Goal: Task Accomplishment & Management: Manage account settings

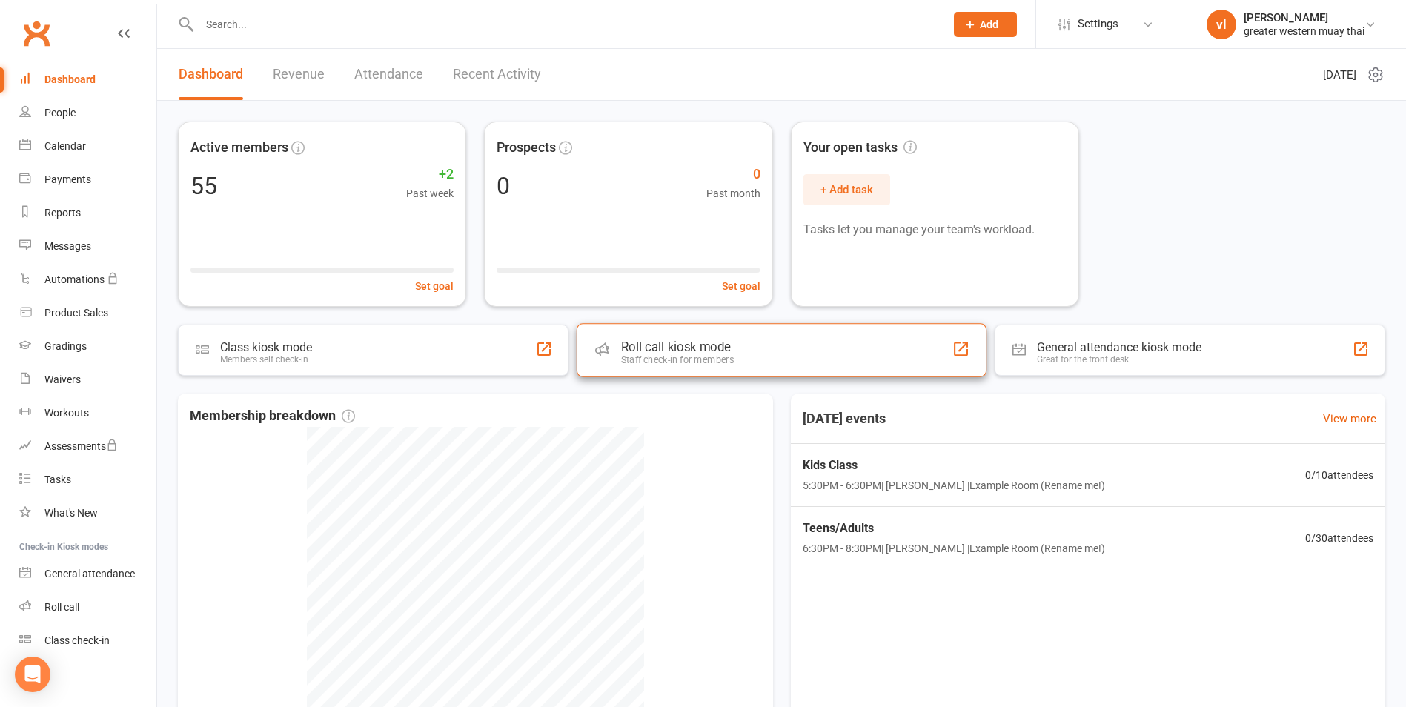
click at [751, 359] on div "Roll call kiosk mode Staff check-in for members" at bounding box center [782, 349] width 410 height 53
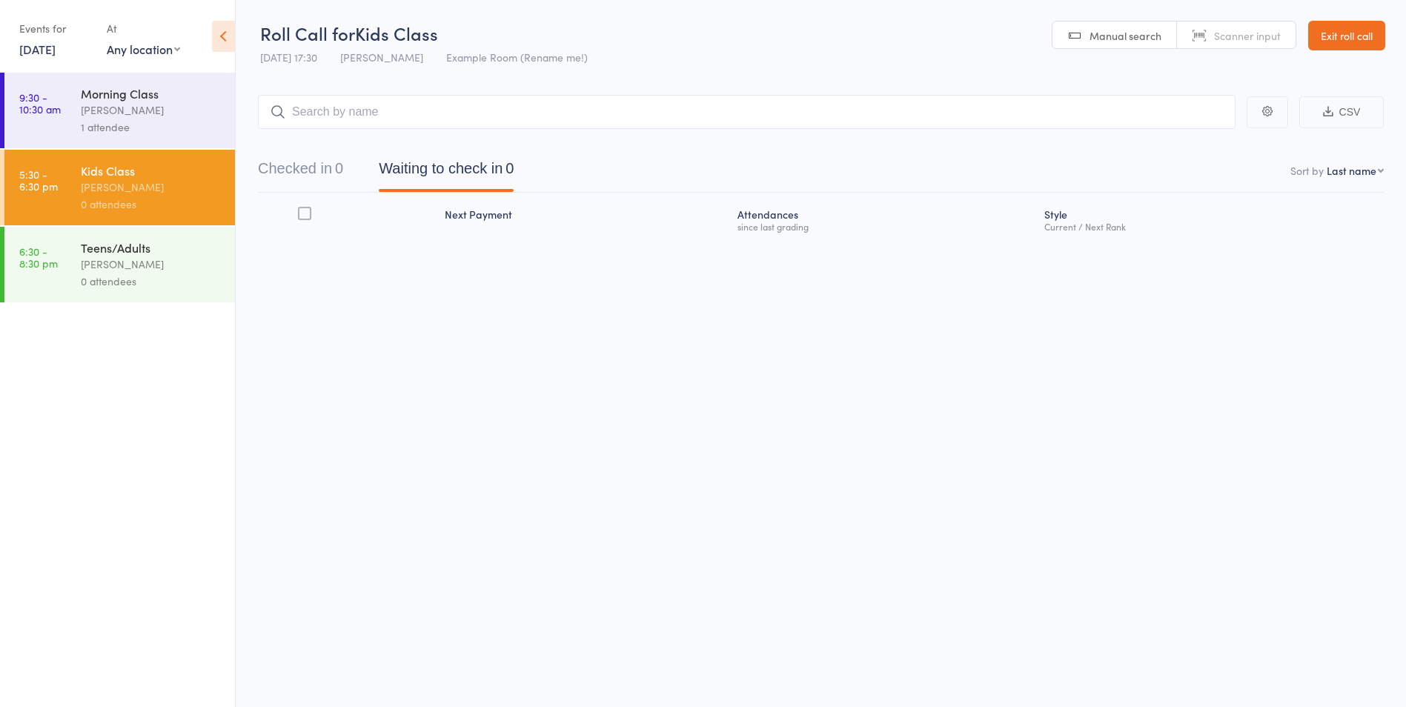
click at [430, 111] on input "search" at bounding box center [746, 112] width 977 height 34
click at [1361, 39] on link "Exit roll call" at bounding box center [1346, 36] width 77 height 30
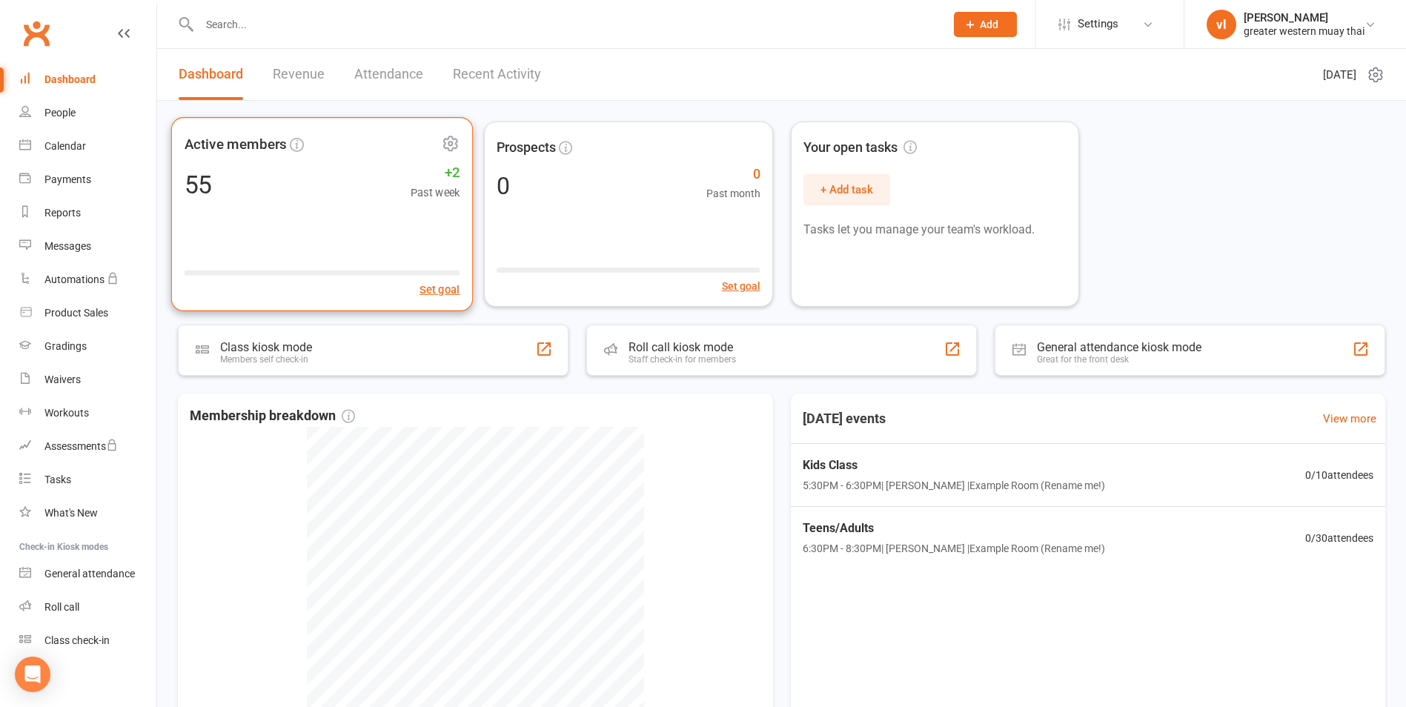
click at [204, 173] on div "55" at bounding box center [199, 184] width 28 height 25
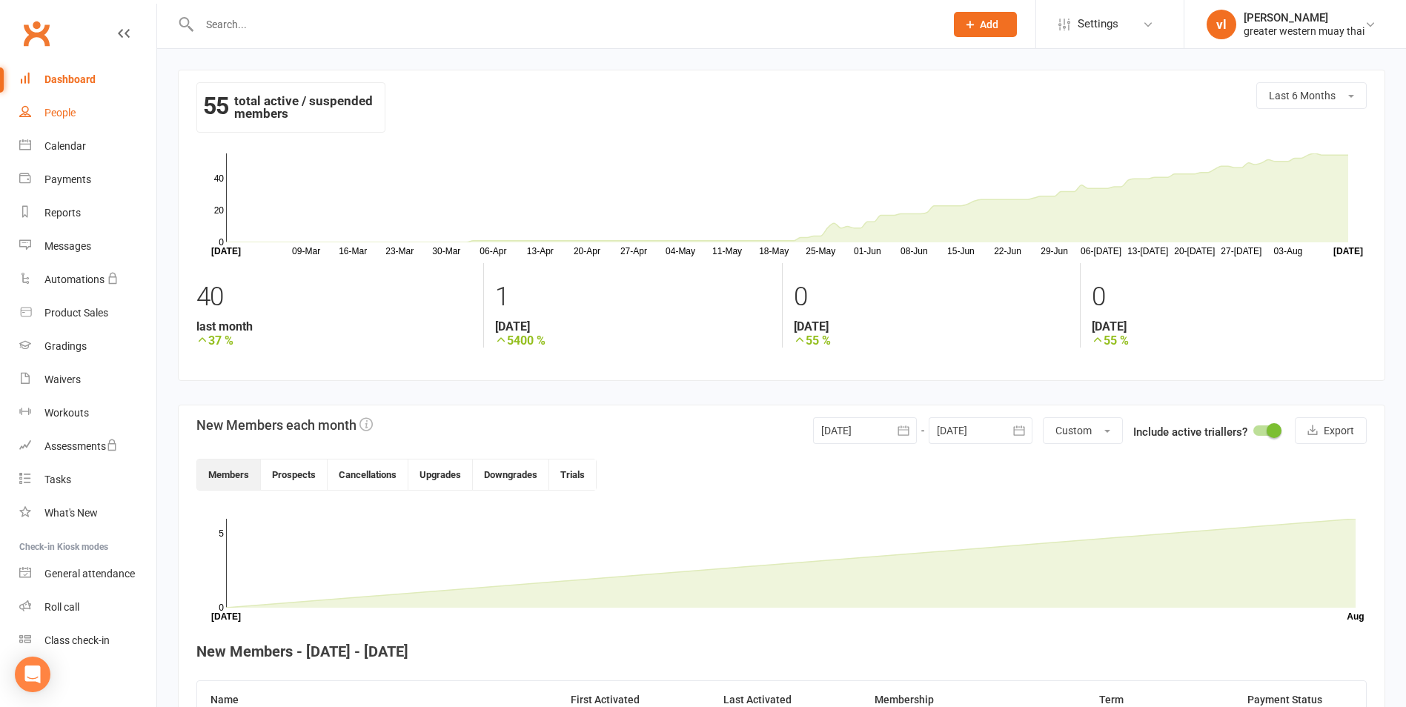
click at [69, 117] on div "People" at bounding box center [59, 113] width 31 height 12
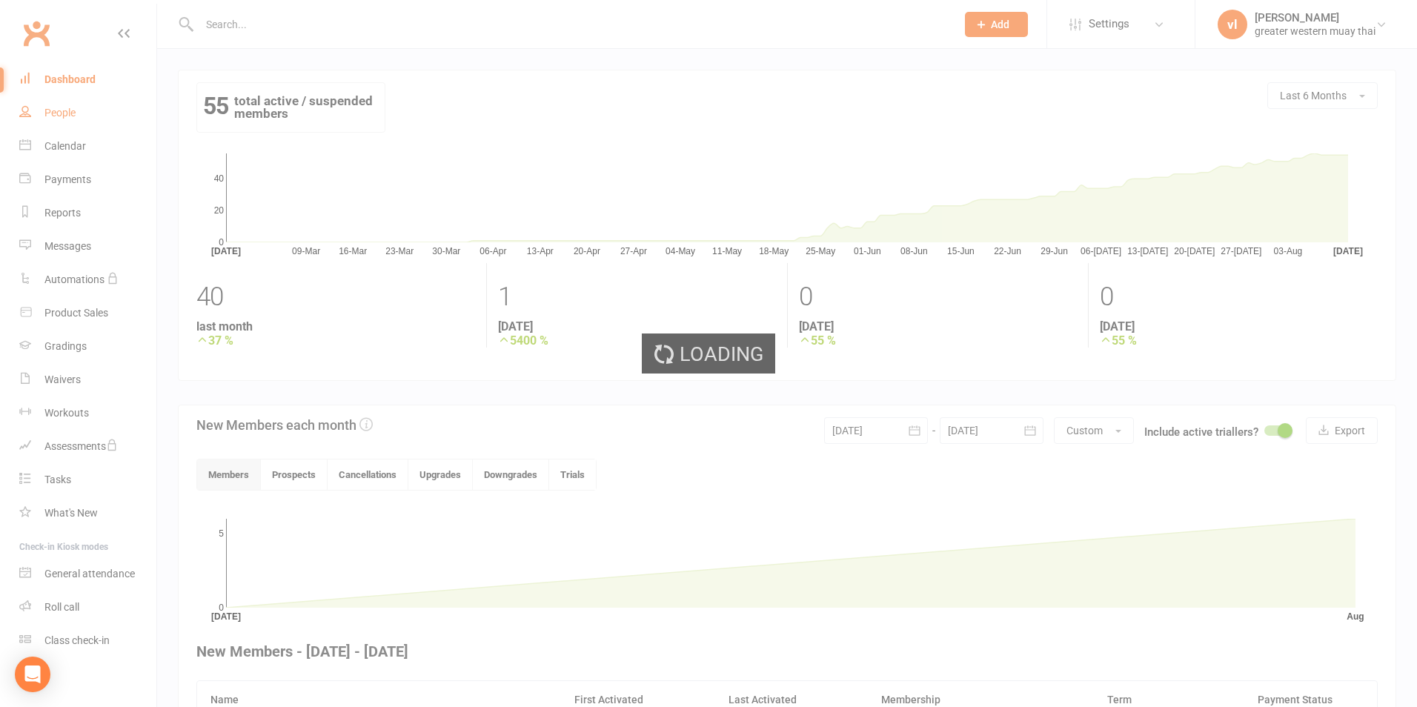
select select "25"
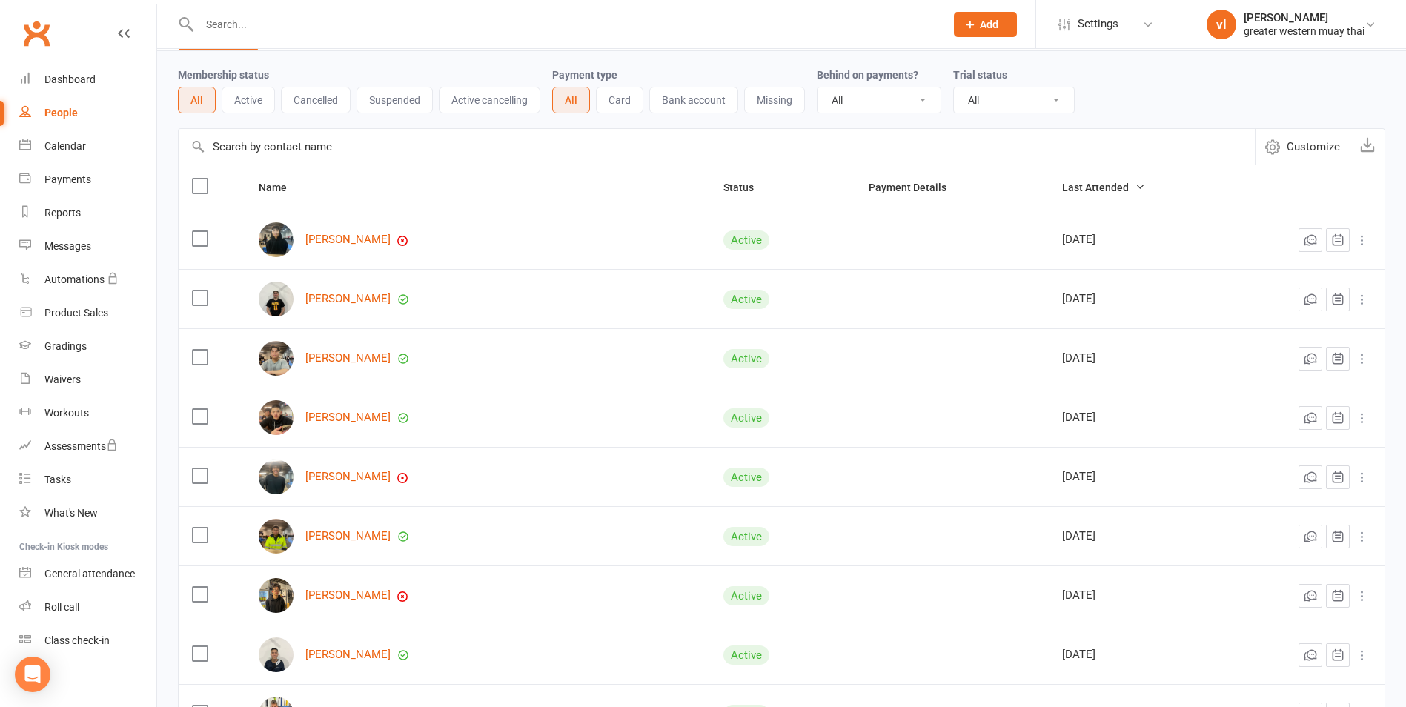
scroll to position [74, 0]
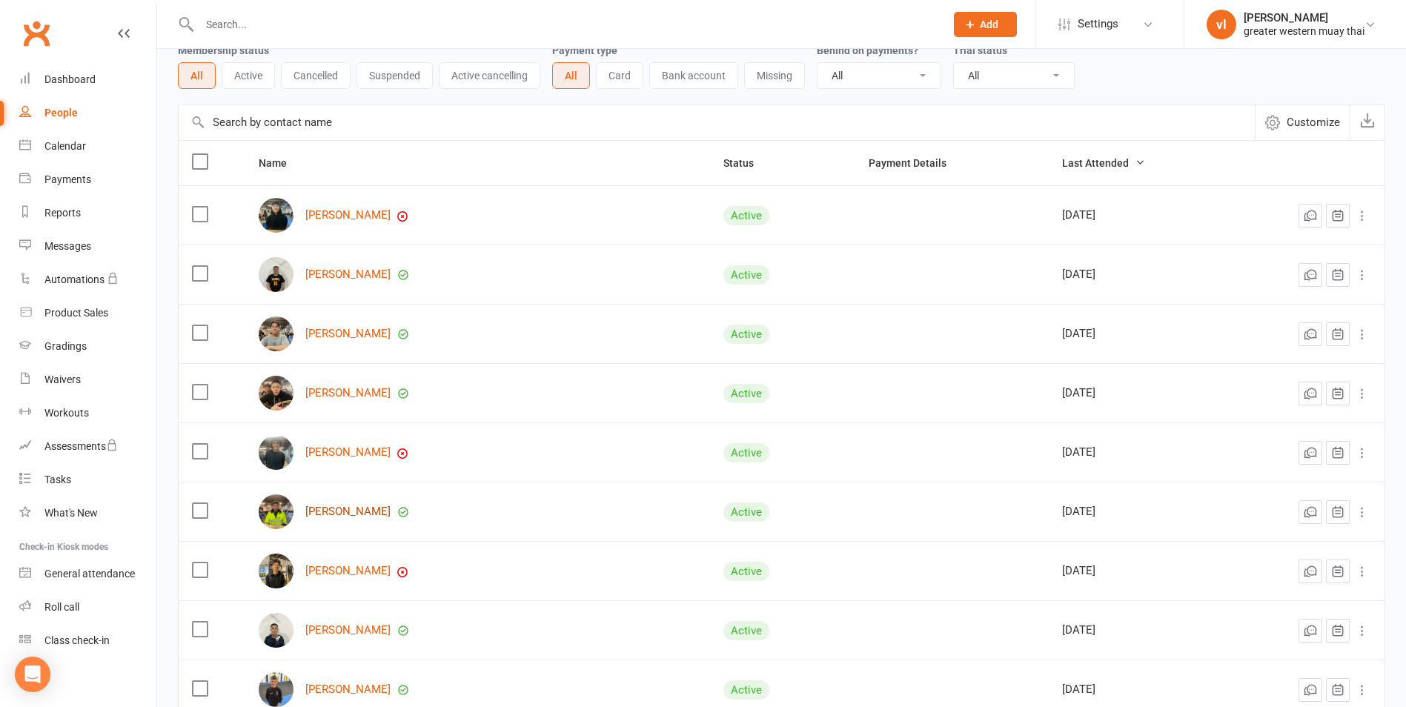
click at [339, 509] on link "[PERSON_NAME]" at bounding box center [347, 511] width 85 height 13
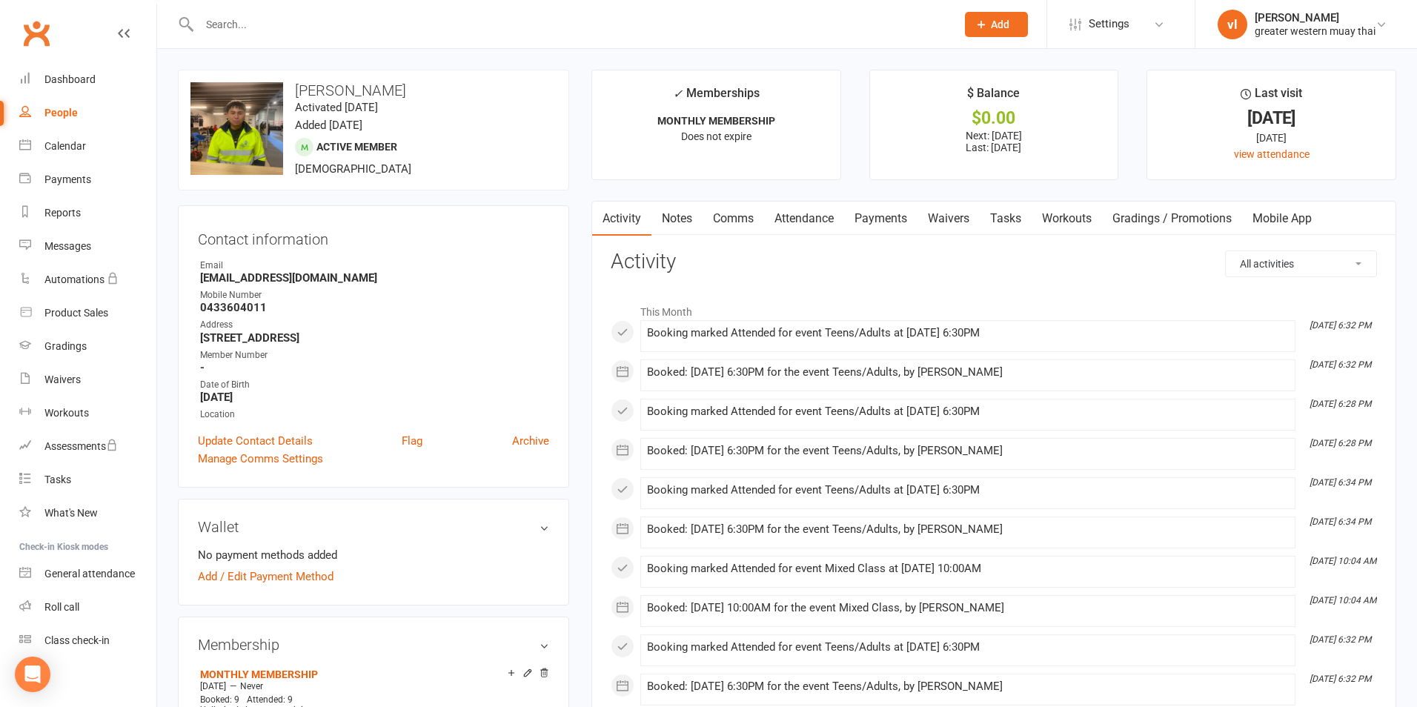
select select "25"
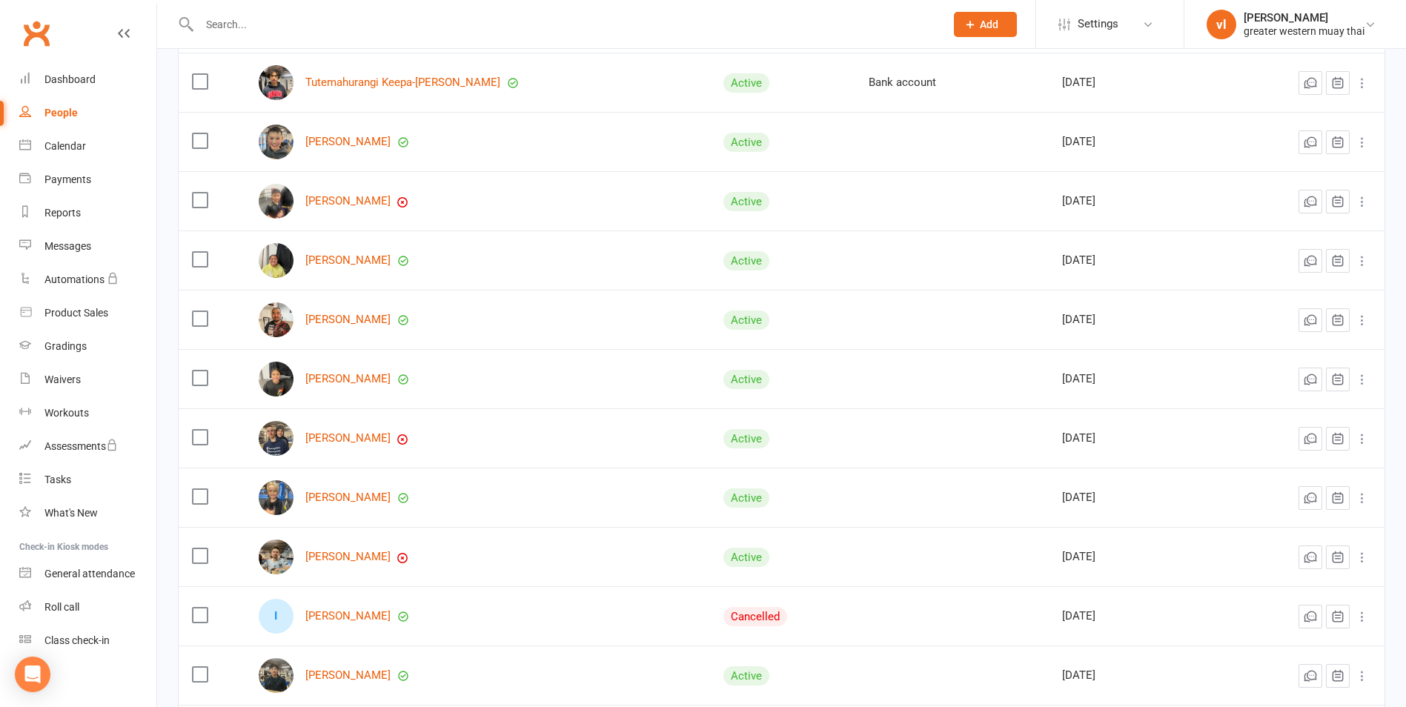
scroll to position [1037, 0]
click at [358, 555] on link "Matthew Crick" at bounding box center [347, 556] width 85 height 13
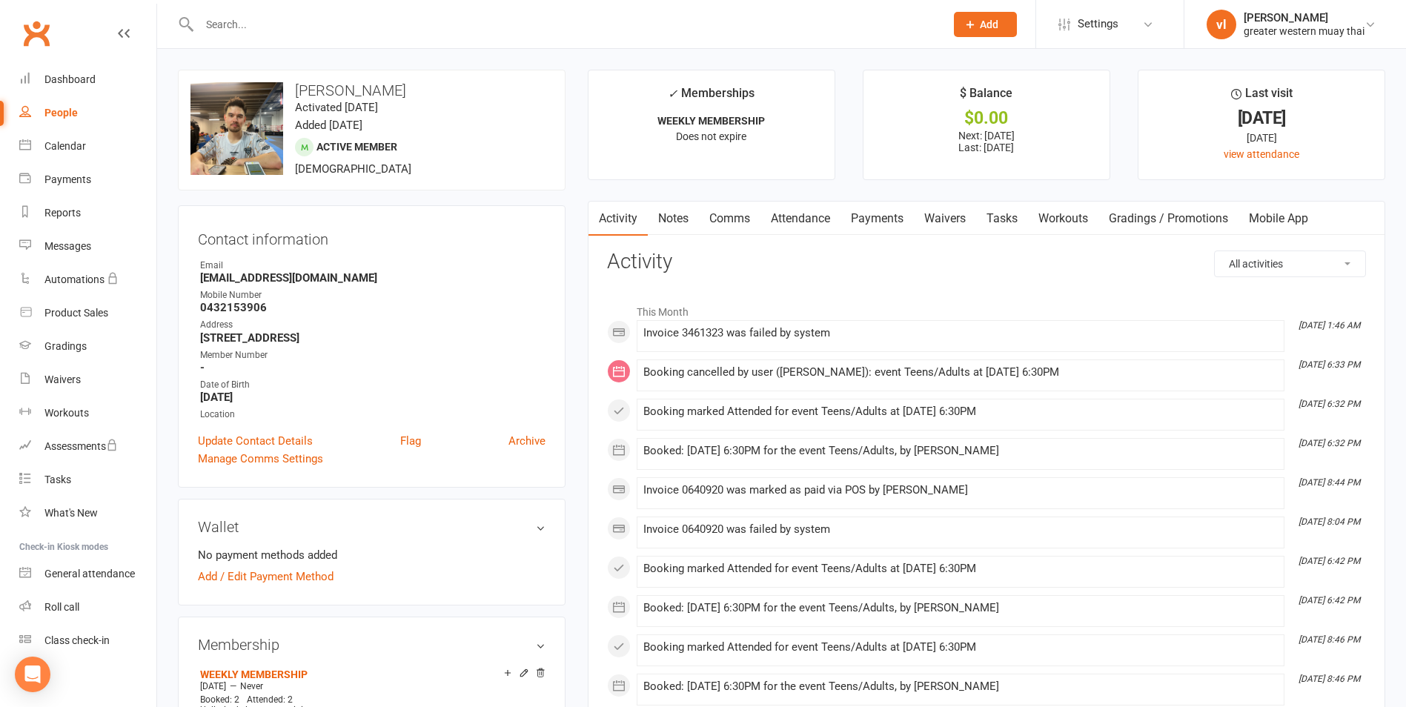
click at [874, 211] on link "Payments" at bounding box center [876, 219] width 73 height 34
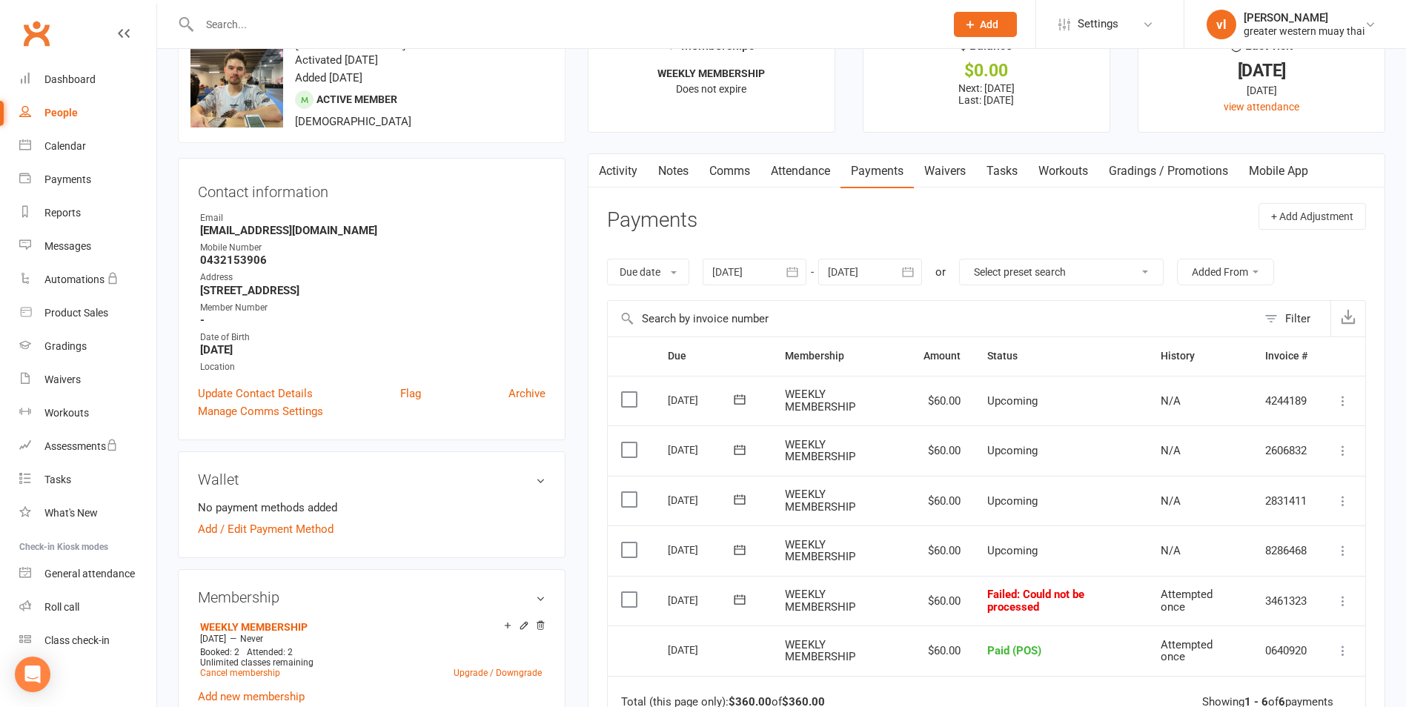
scroll to position [74, 0]
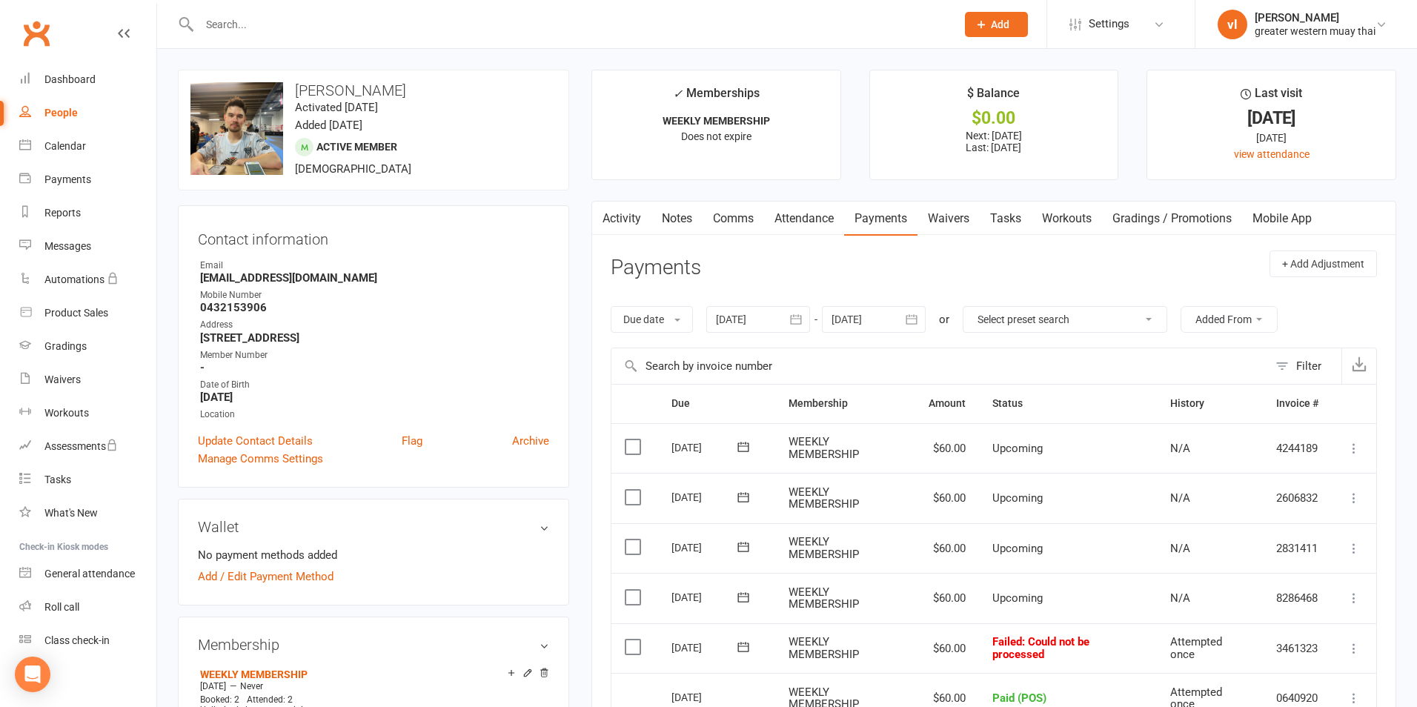
select select "25"
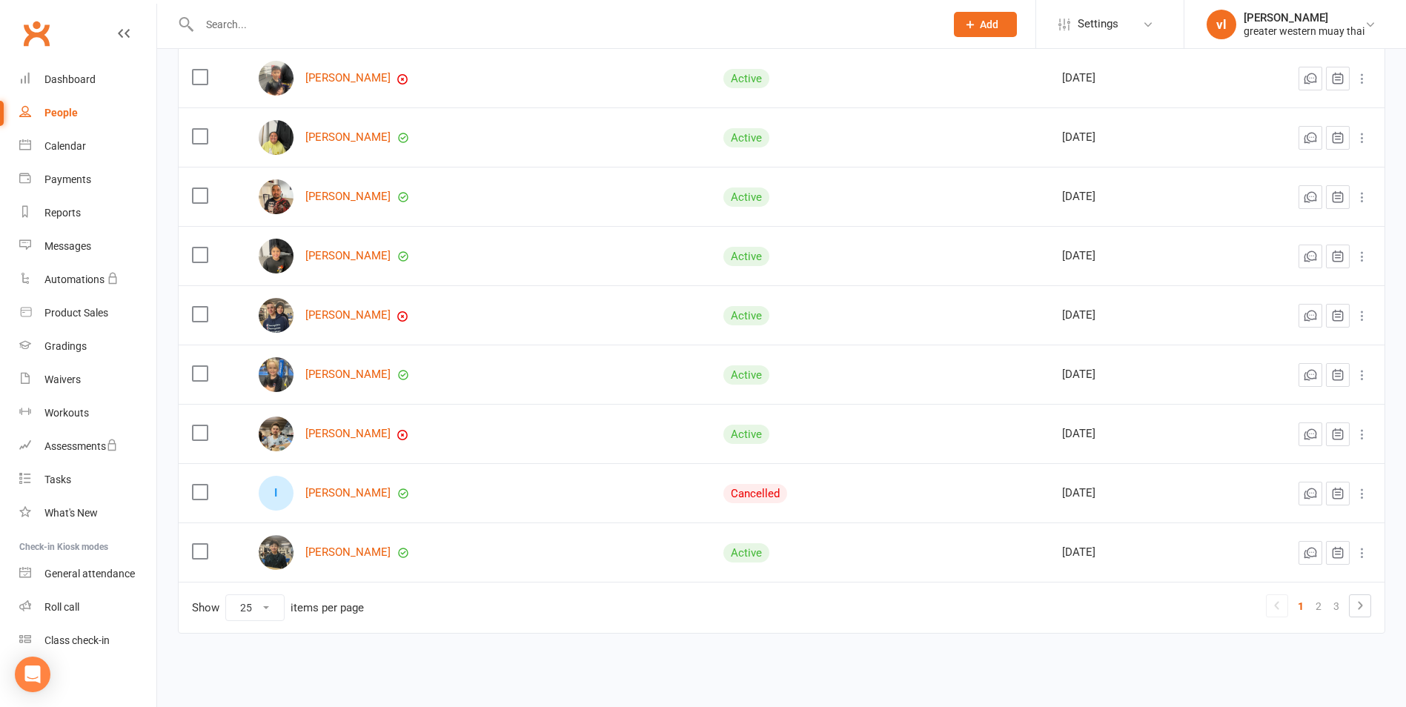
scroll to position [1166, 0]
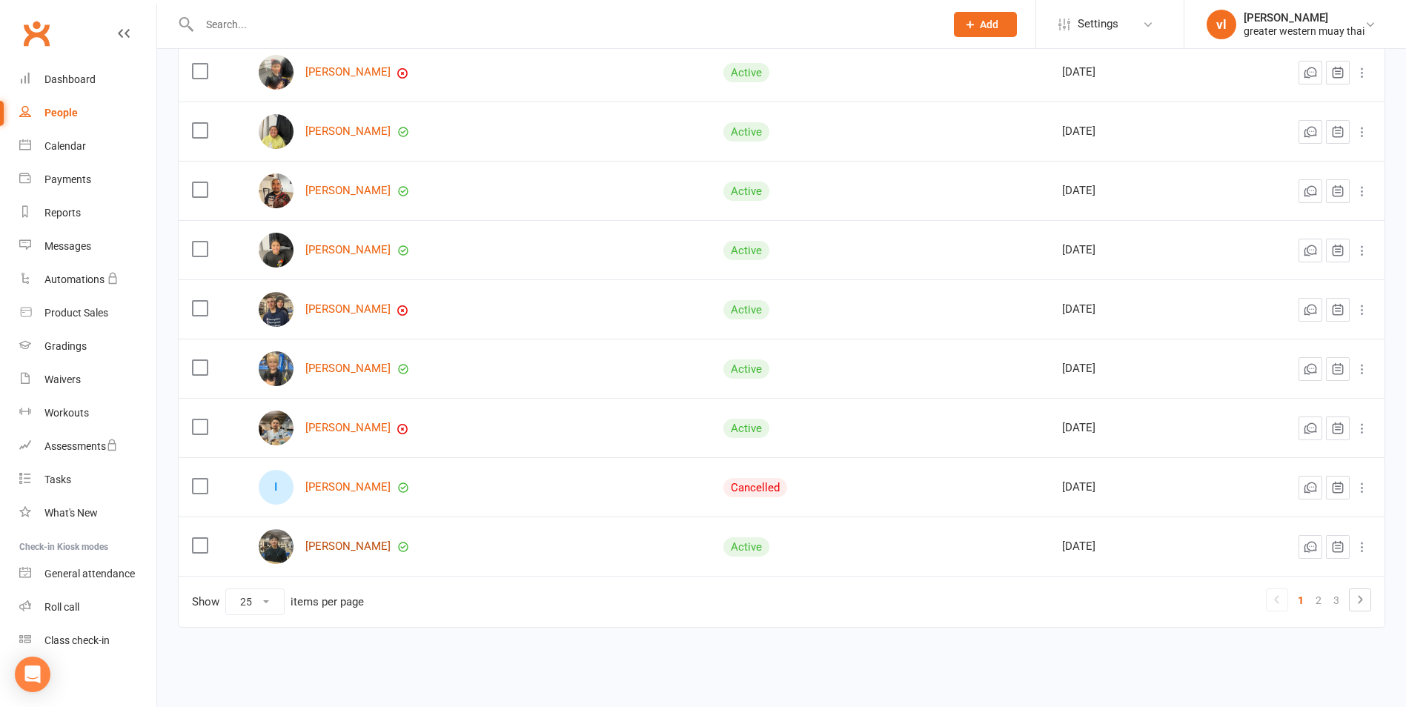
click at [346, 546] on link "Marner Soe" at bounding box center [347, 546] width 85 height 13
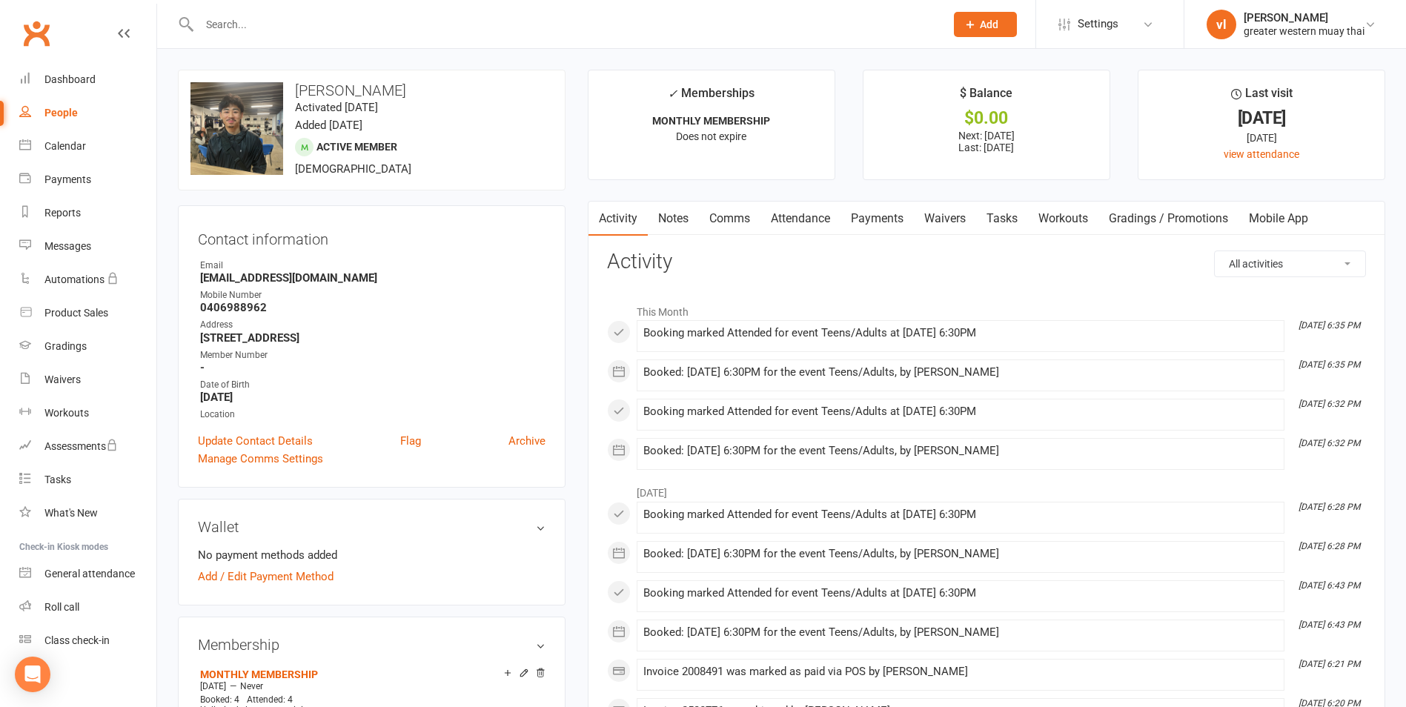
click at [888, 219] on link "Payments" at bounding box center [876, 219] width 73 height 34
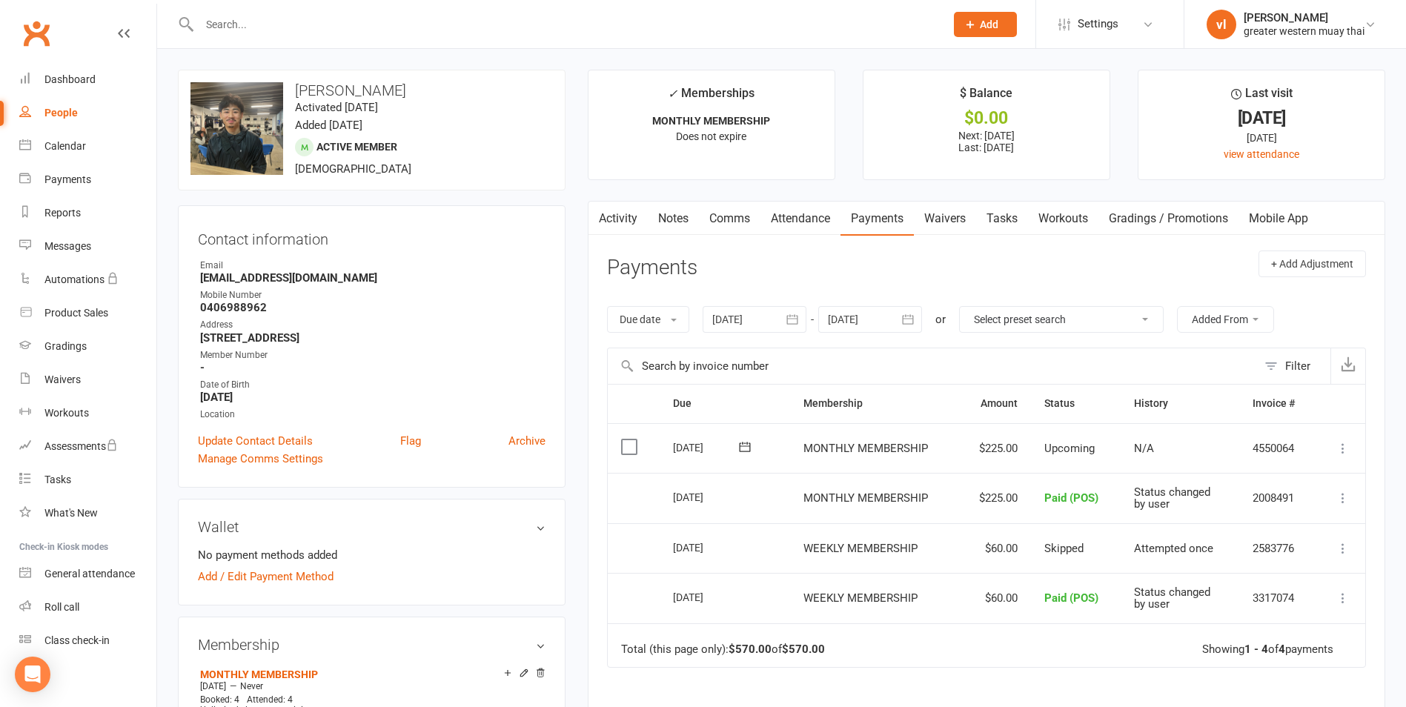
click at [613, 211] on link "Activity" at bounding box center [617, 219] width 59 height 34
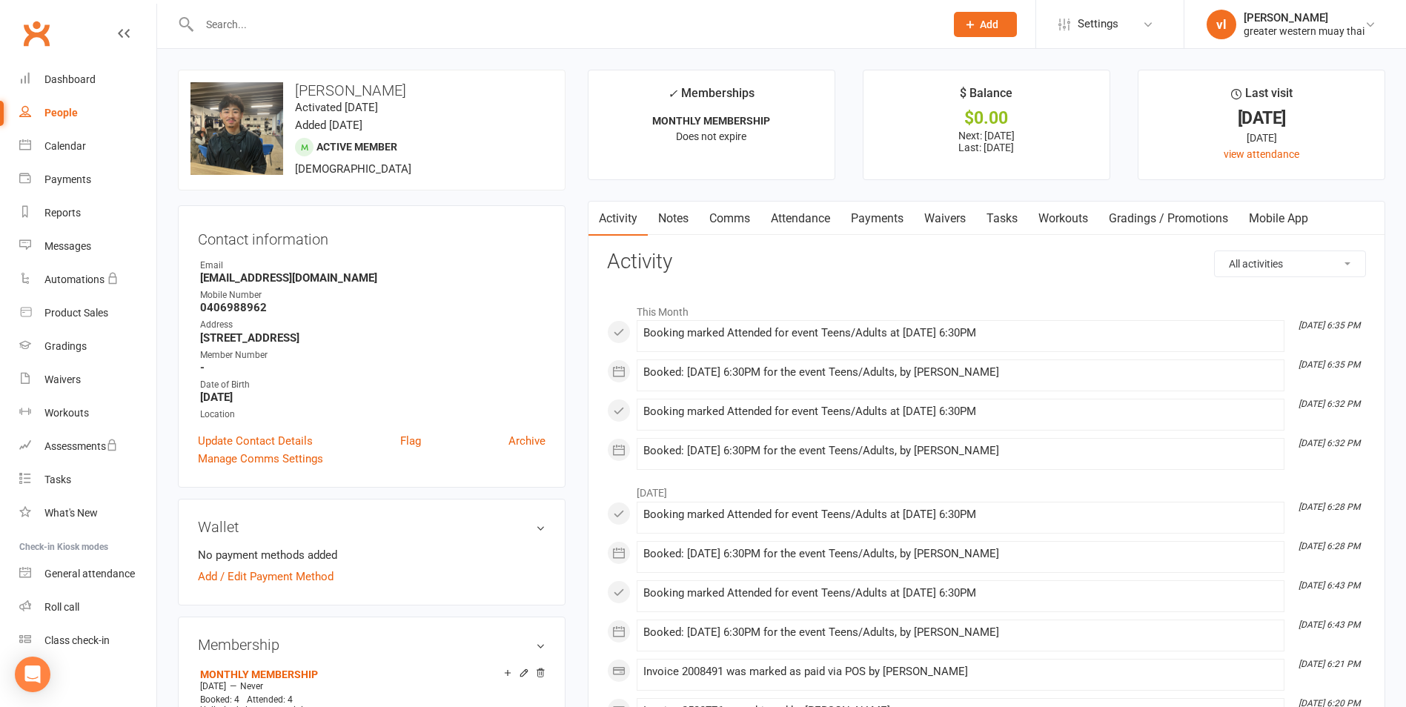
select select "25"
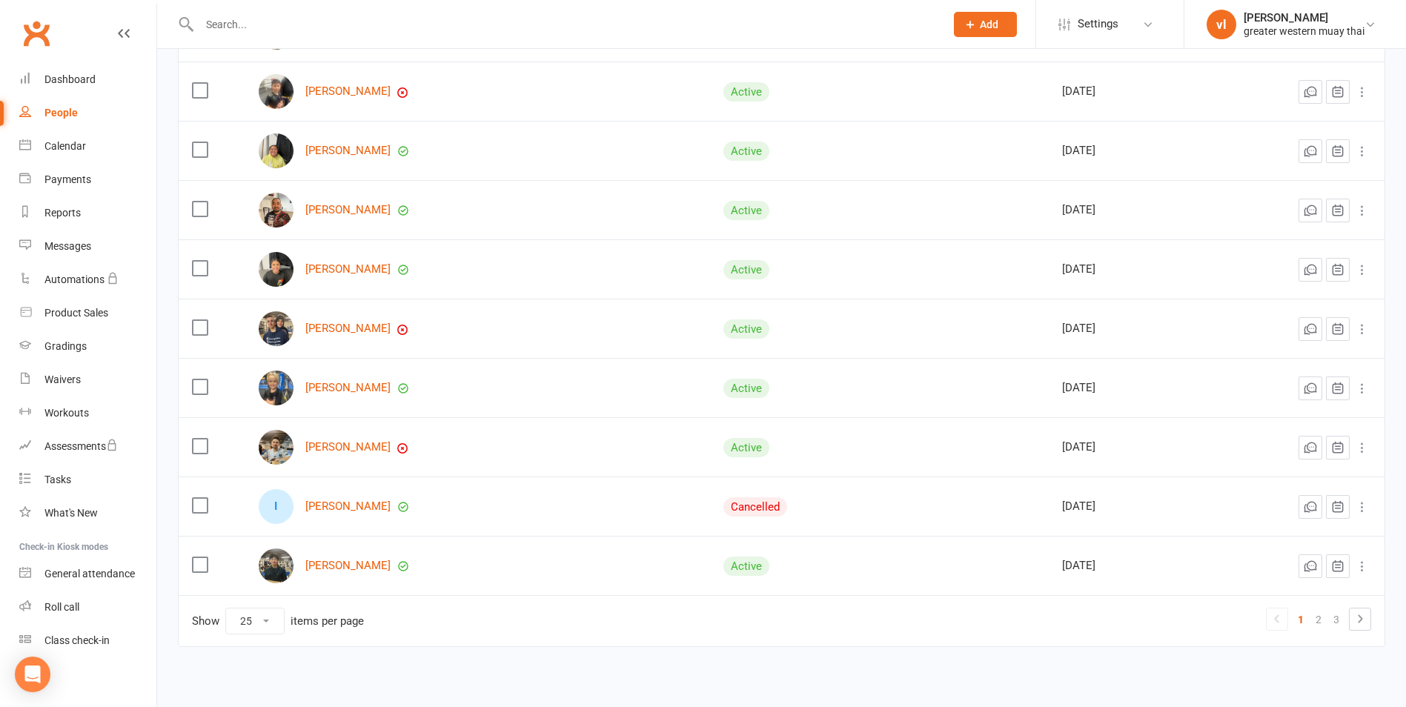
scroll to position [1166, 0]
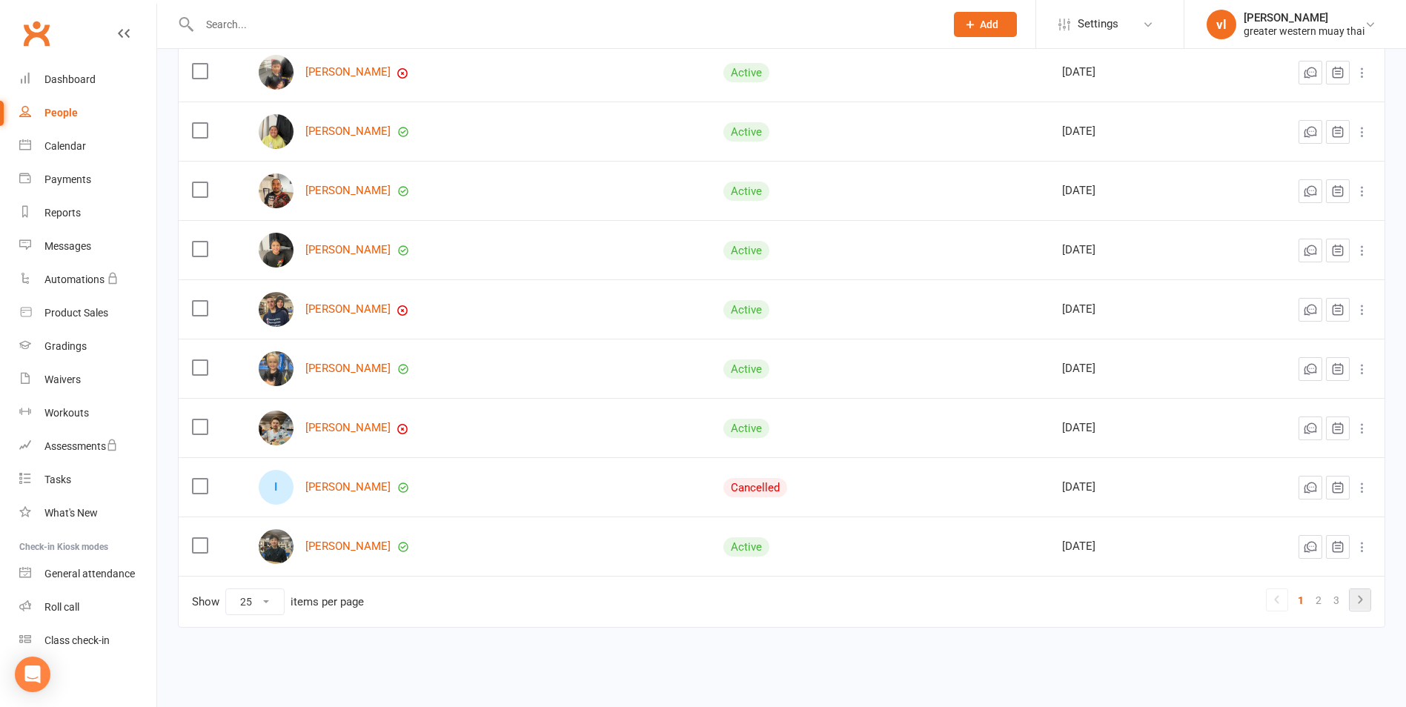
click at [1355, 611] on li at bounding box center [1360, 599] width 22 height 23
click at [1355, 599] on icon at bounding box center [1360, 600] width 18 height 18
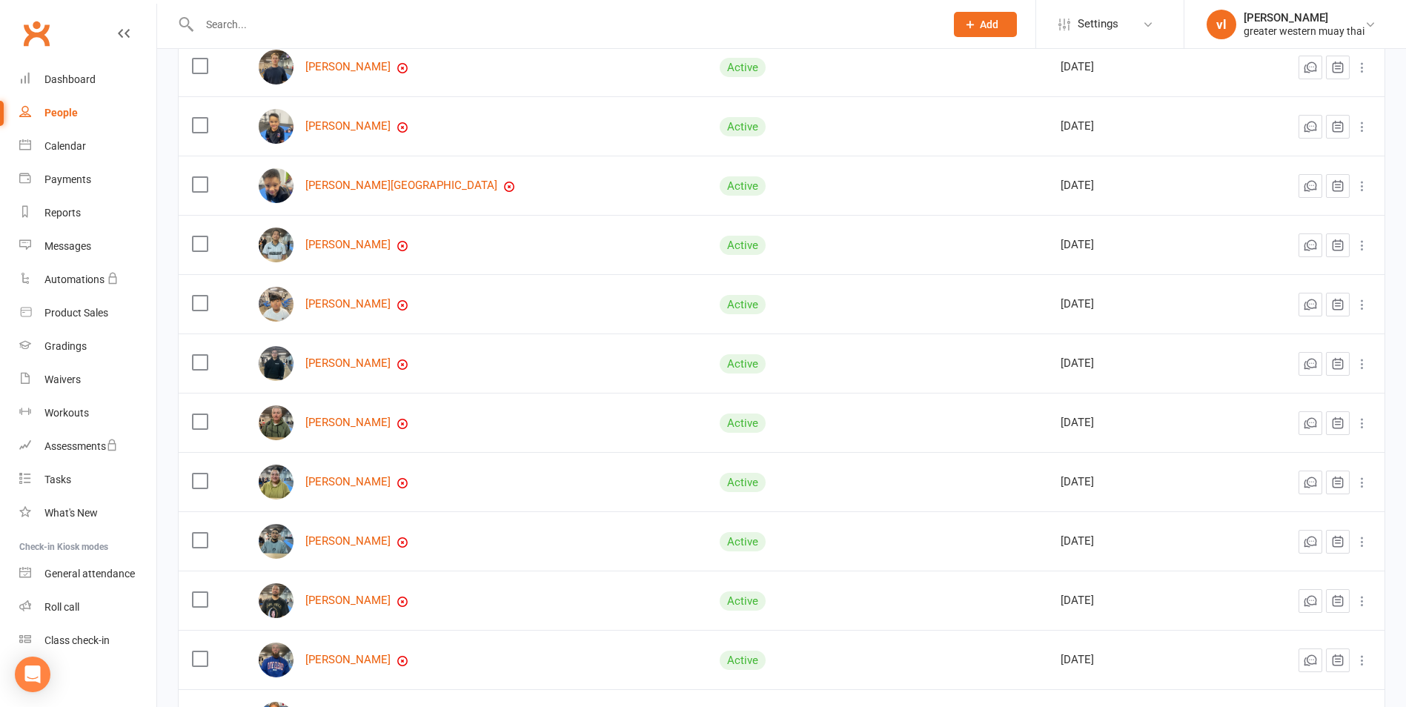
scroll to position [351, 0]
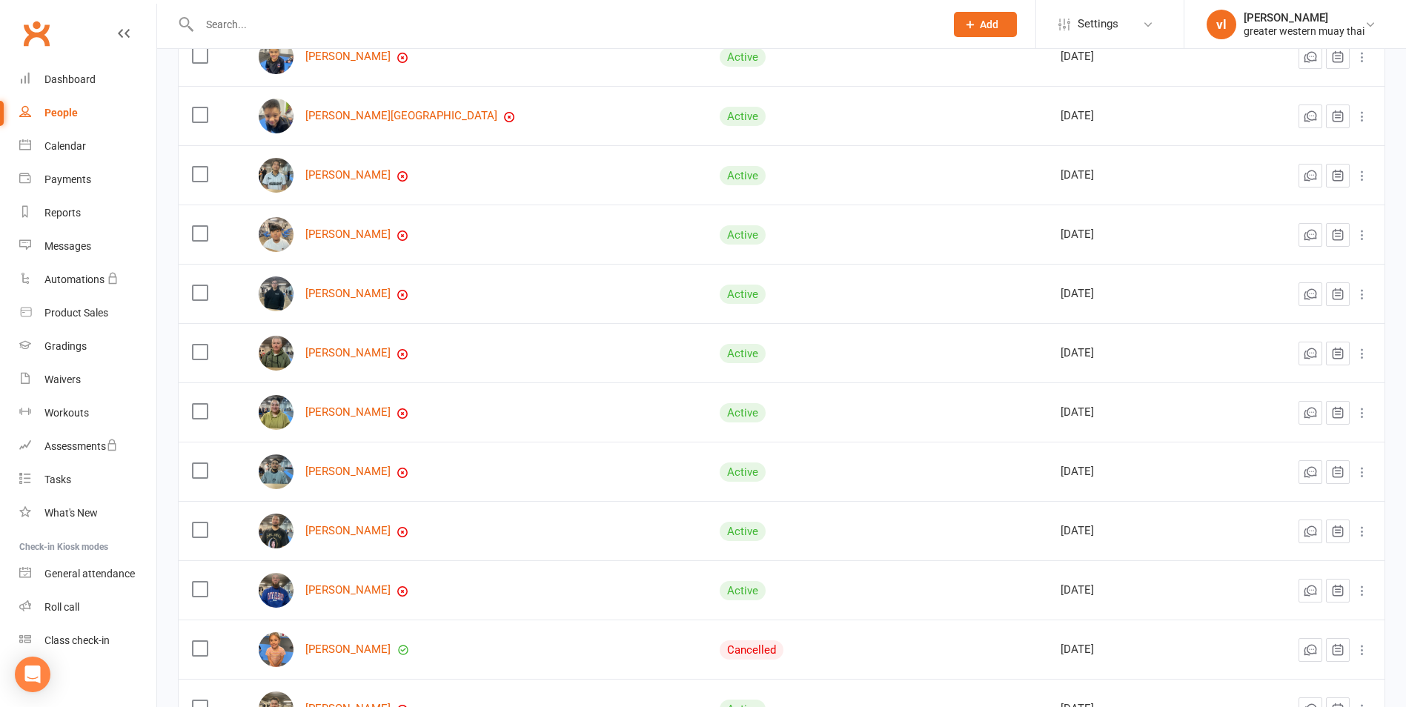
click at [293, 476] on img at bounding box center [276, 471] width 35 height 35
click at [315, 468] on link "Luis Elgueta" at bounding box center [347, 471] width 85 height 13
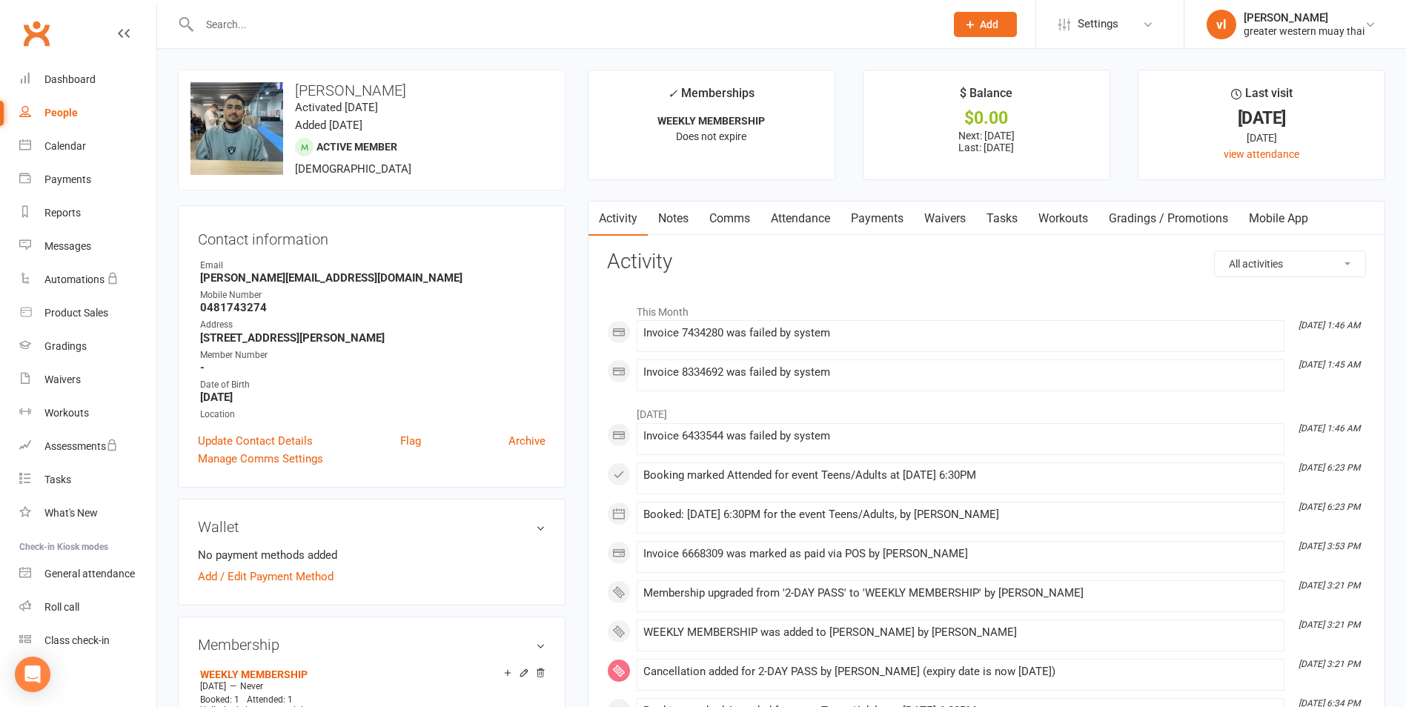
click at [818, 221] on link "Attendance" at bounding box center [800, 219] width 80 height 34
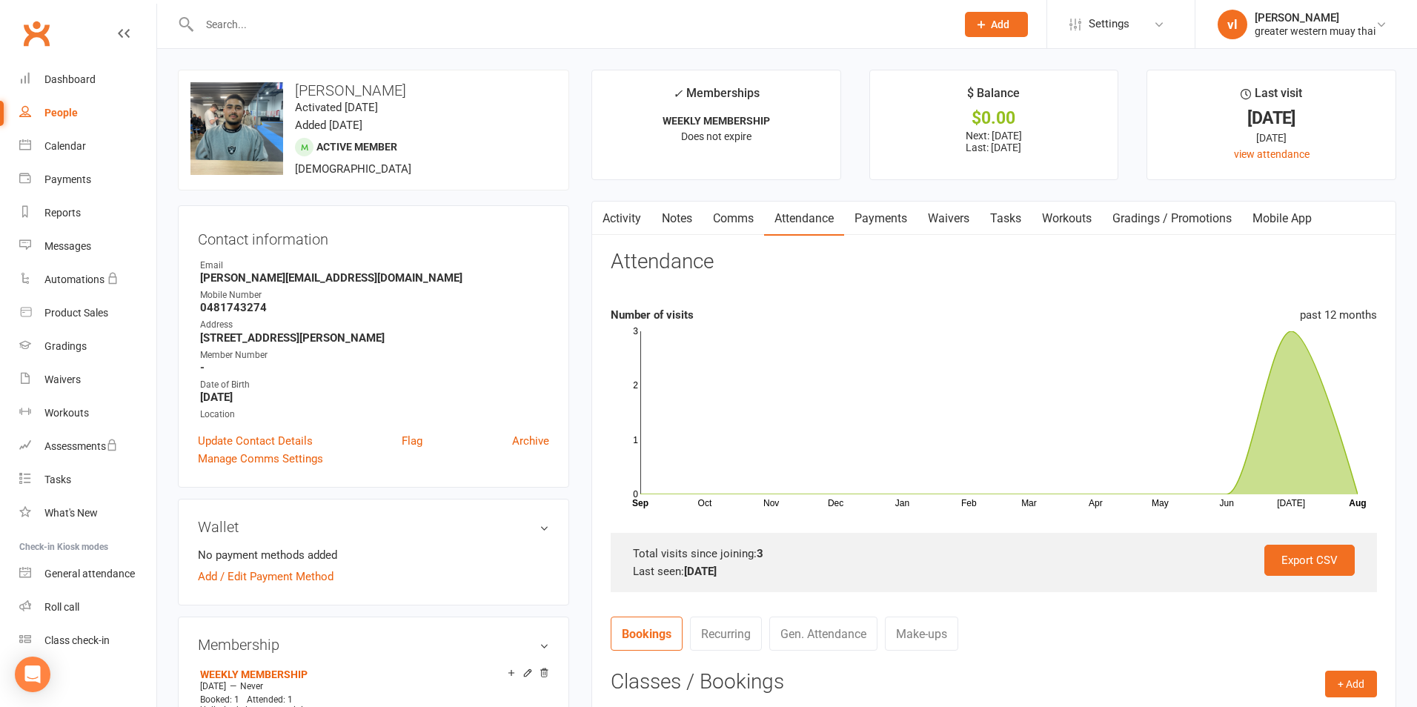
select select "25"
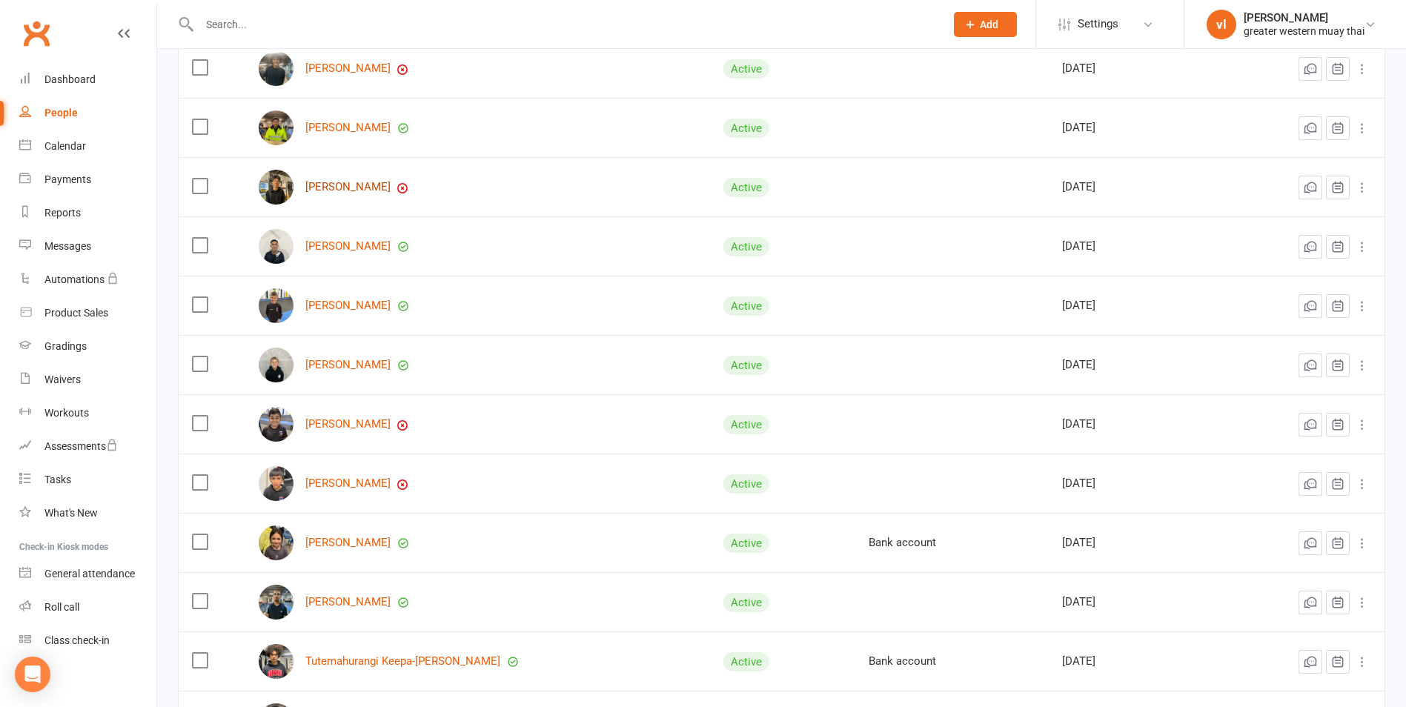
scroll to position [445, 0]
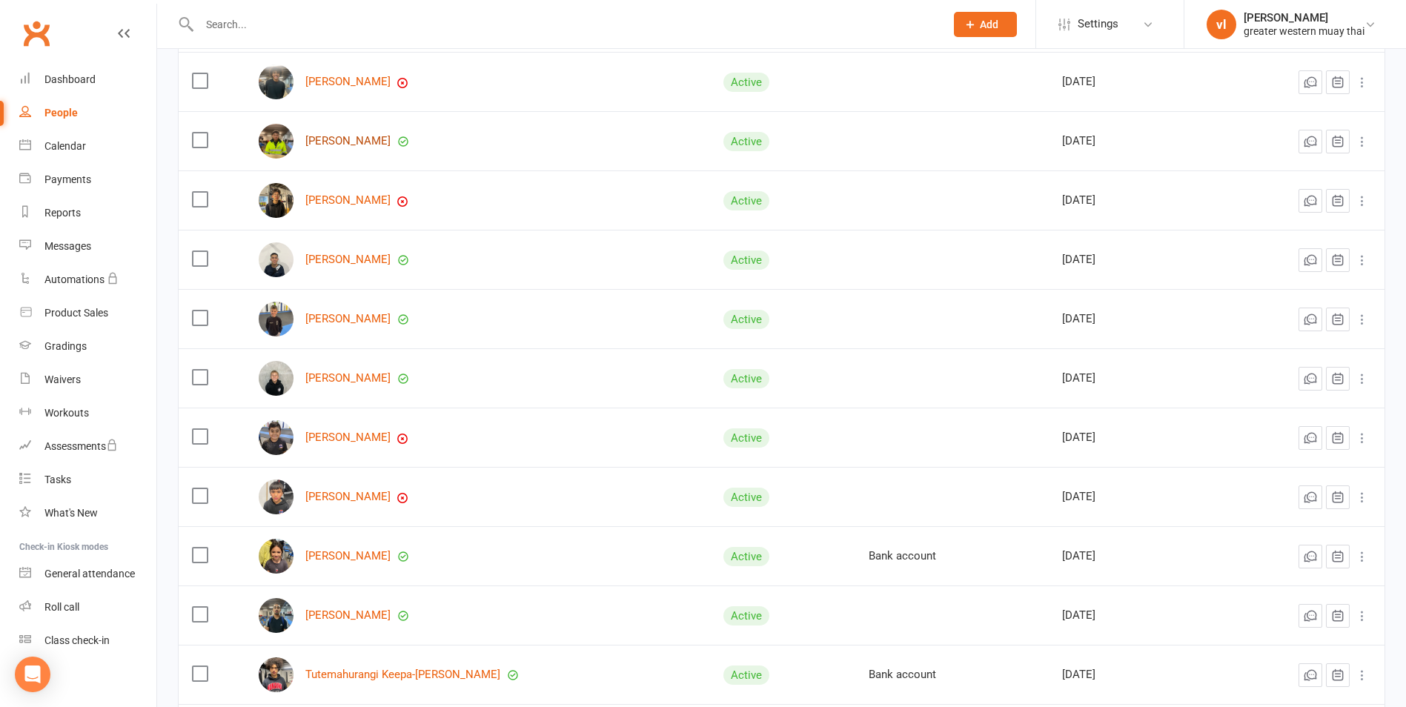
click at [333, 144] on link "Ronald VALERIO" at bounding box center [347, 141] width 85 height 13
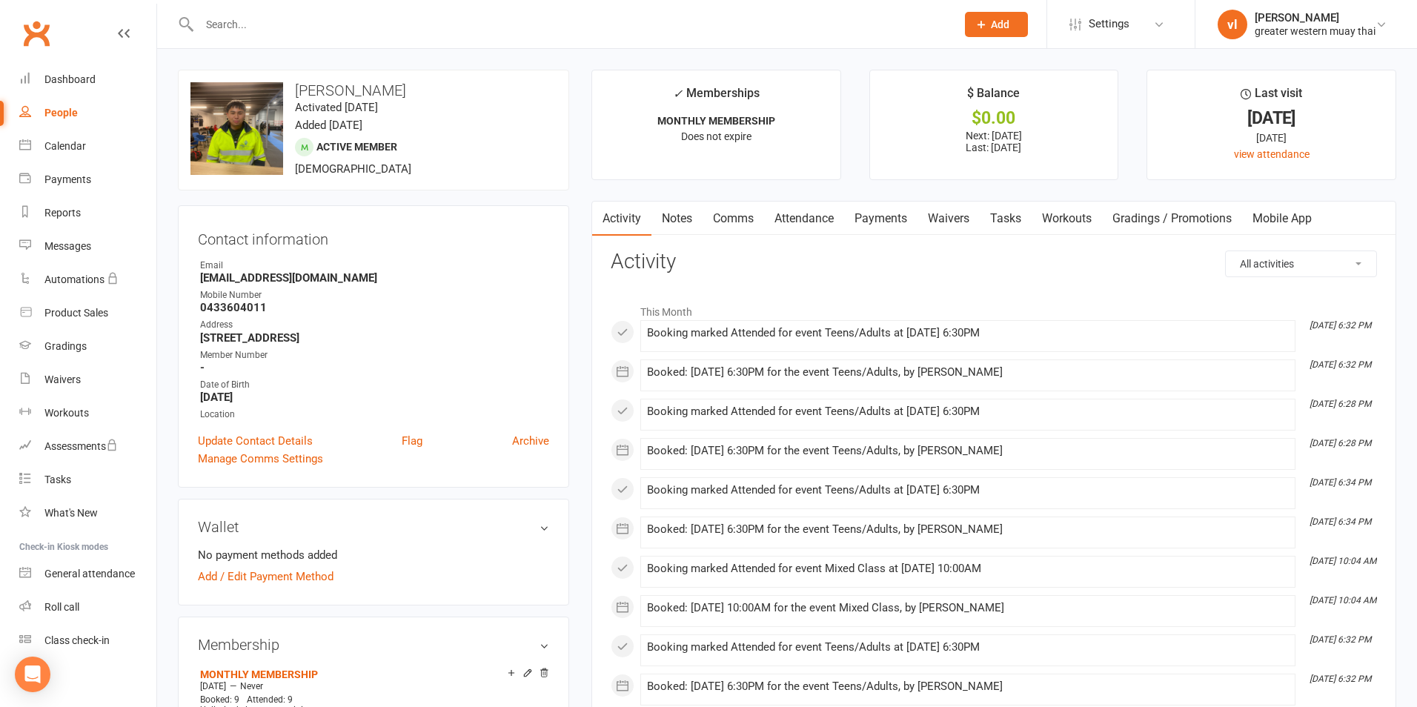
select select "25"
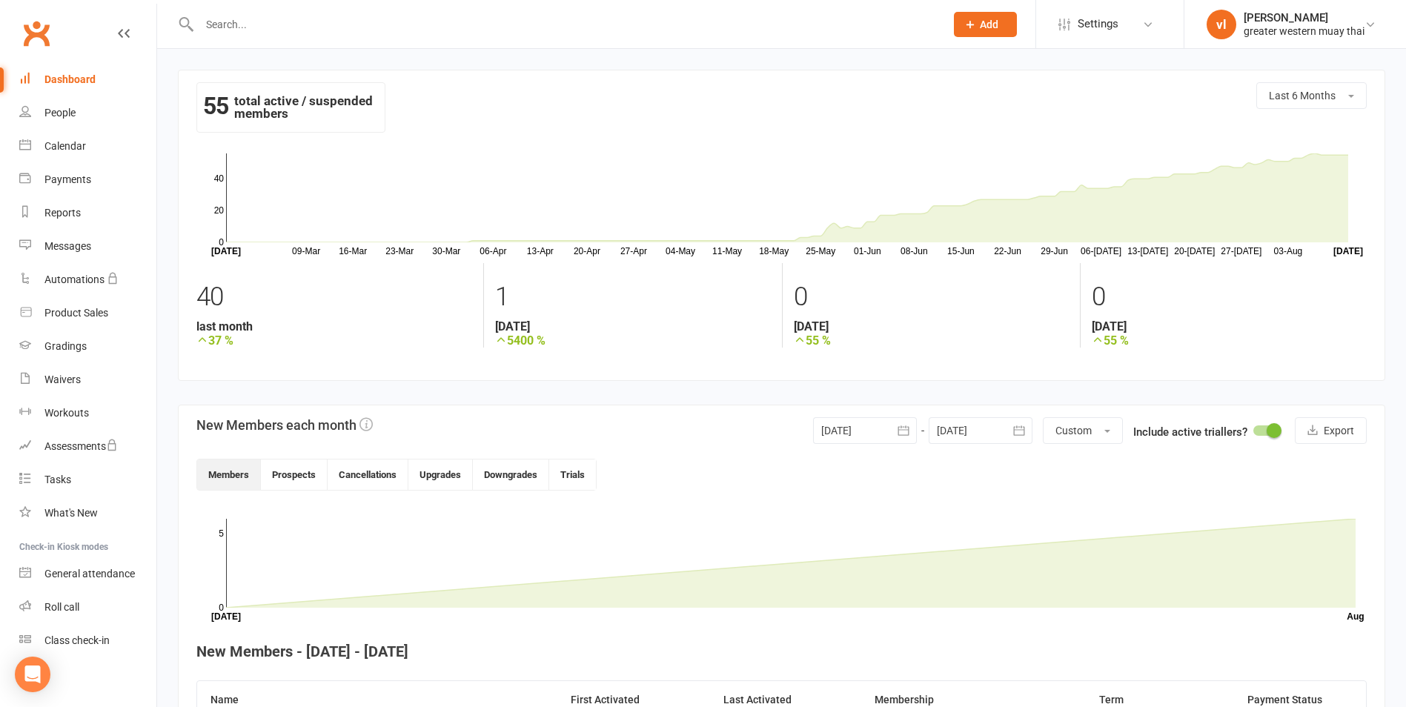
click at [41, 36] on link "Clubworx" at bounding box center [36, 33] width 37 height 37
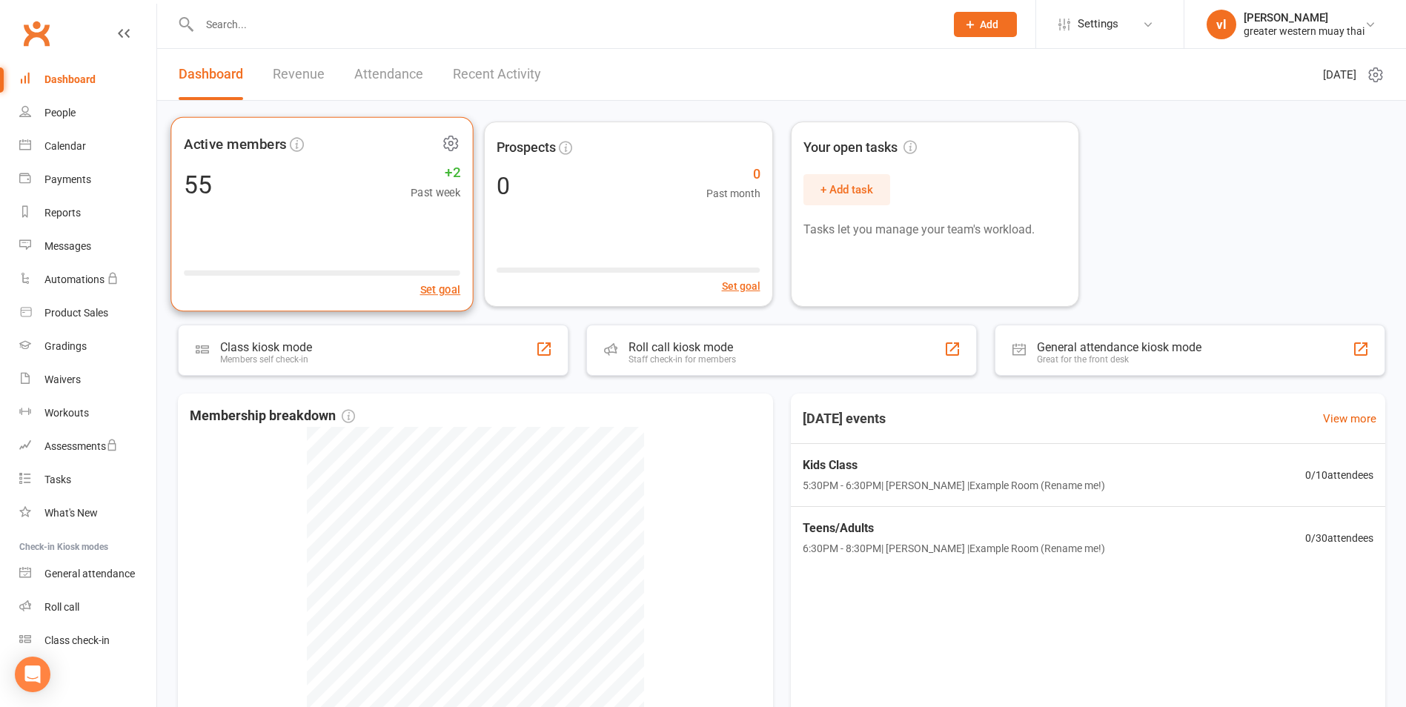
click at [250, 185] on div "55 +2 Past week" at bounding box center [322, 183] width 276 height 33
click at [296, 67] on link "Revenue" at bounding box center [299, 74] width 52 height 51
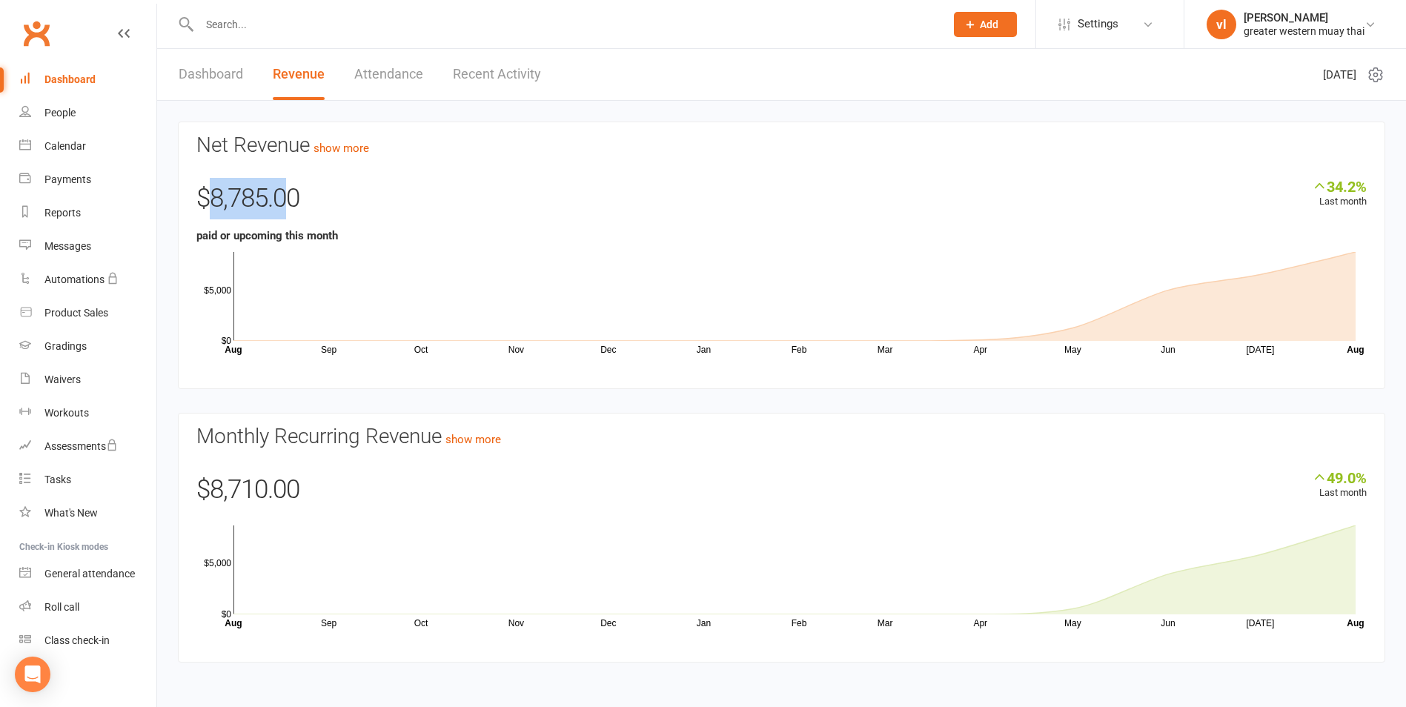
drag, startPoint x: 222, startPoint y: 196, endPoint x: 286, endPoint y: 197, distance: 64.5
click at [286, 197] on div "$8,785.00" at bounding box center [781, 202] width 1170 height 49
drag, startPoint x: 286, startPoint y: 197, endPoint x: 297, endPoint y: 199, distance: 11.2
click at [297, 199] on div "$8,785.00" at bounding box center [781, 202] width 1170 height 49
click at [28, 17] on link "Clubworx" at bounding box center [36, 33] width 37 height 37
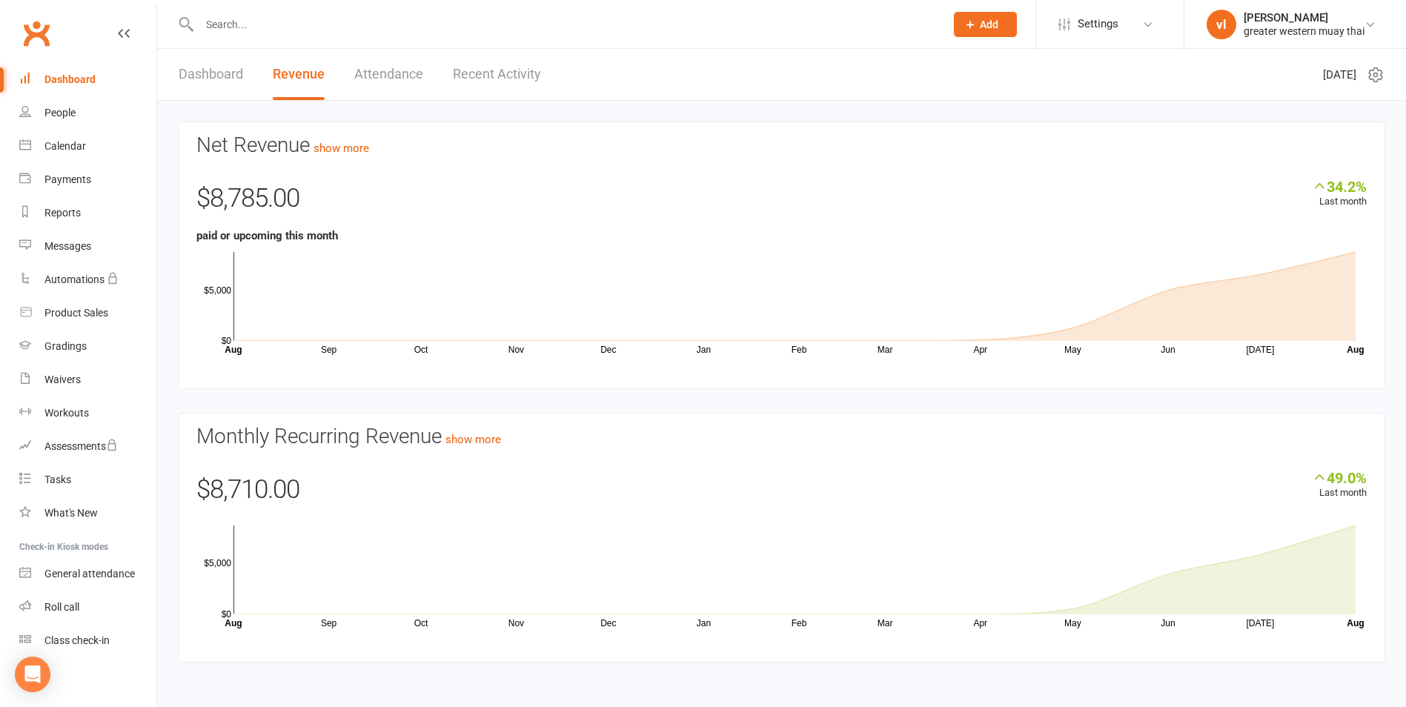
click at [216, 75] on link "Dashboard" at bounding box center [211, 74] width 64 height 51
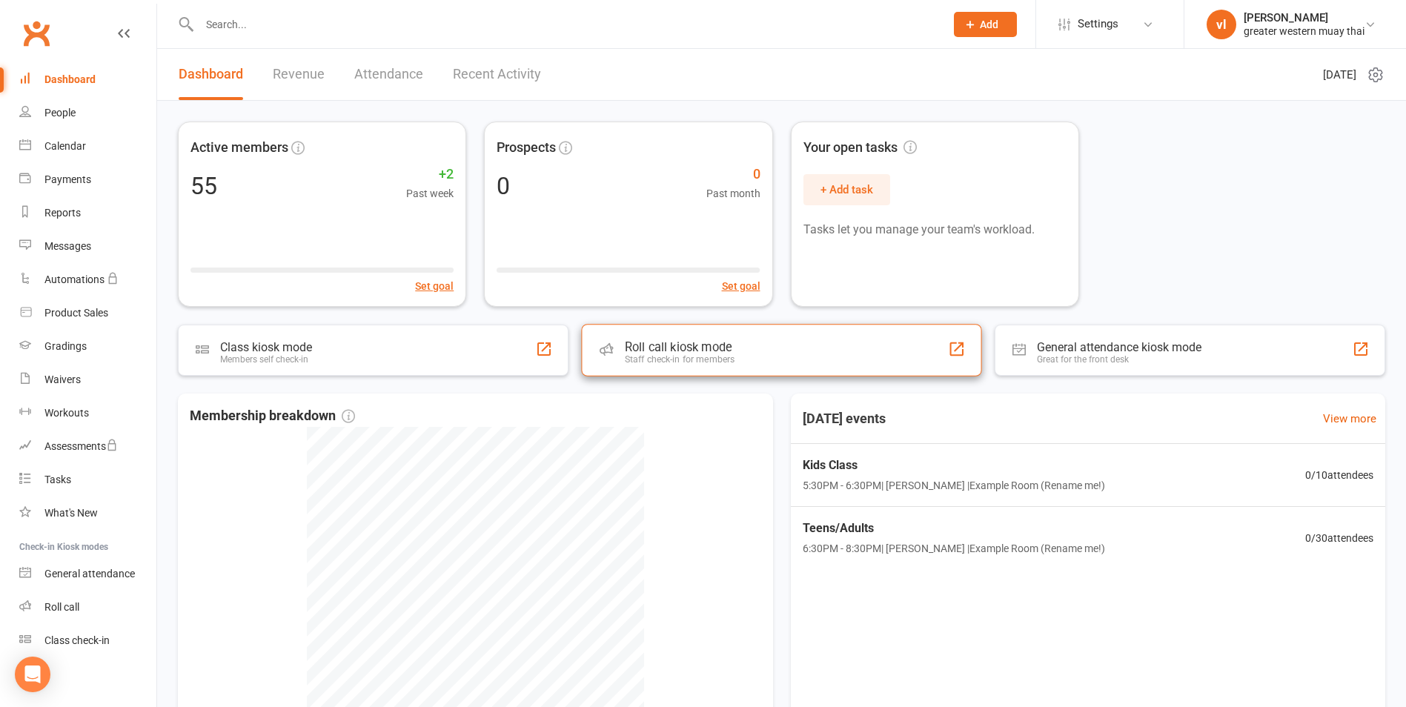
click at [858, 362] on div "Roll call kiosk mode Staff check-in for members" at bounding box center [781, 350] width 400 height 53
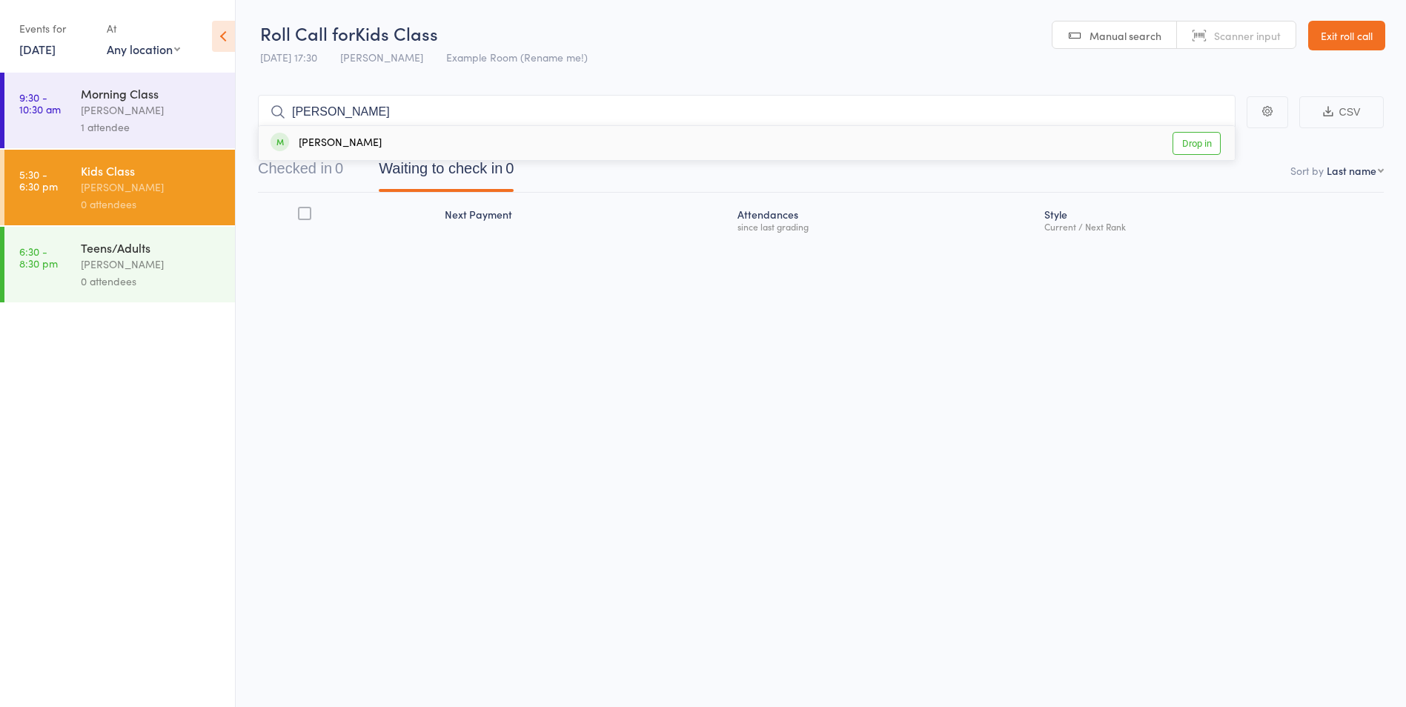
type input "[PERSON_NAME]"
click at [1211, 147] on link "Drop in" at bounding box center [1196, 143] width 48 height 23
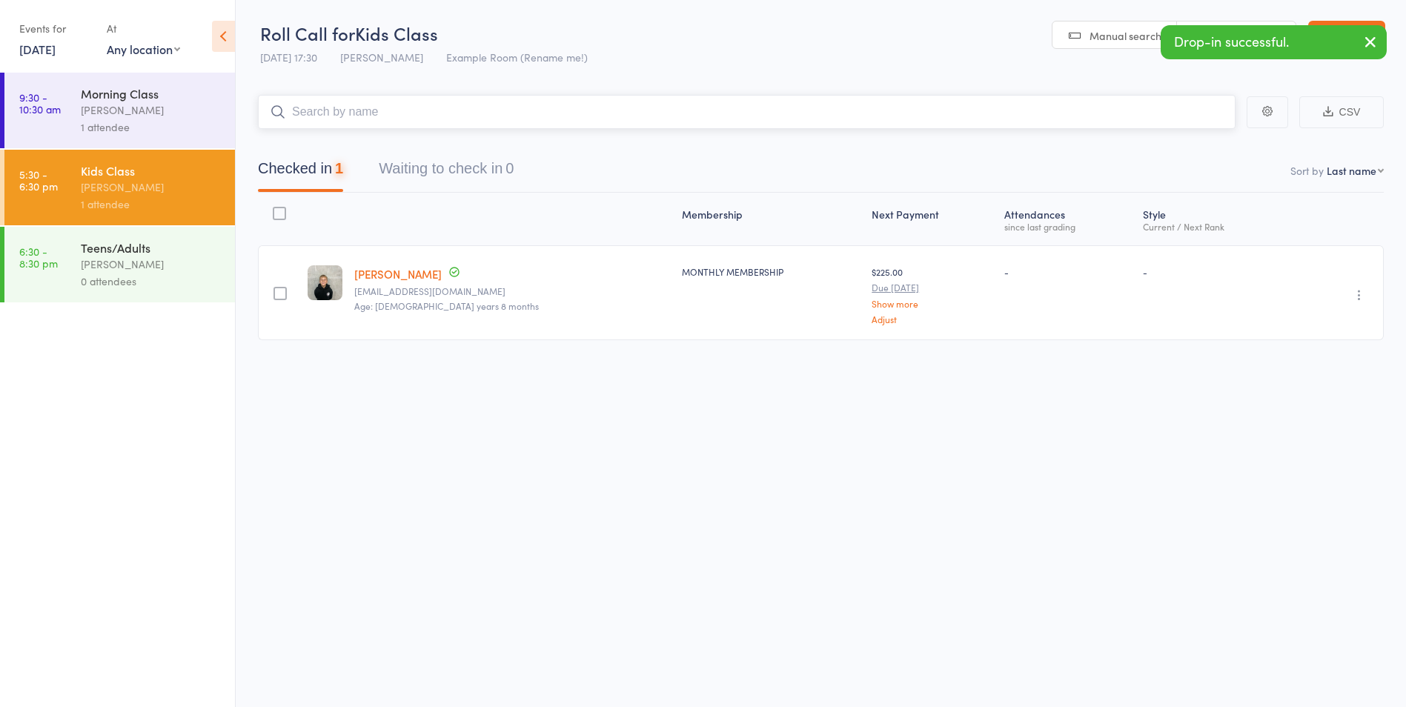
type input "a"
type input "kata"
click at [1200, 132] on link "Drop in" at bounding box center [1196, 143] width 48 height 23
click at [837, 107] on input "search" at bounding box center [746, 112] width 977 height 34
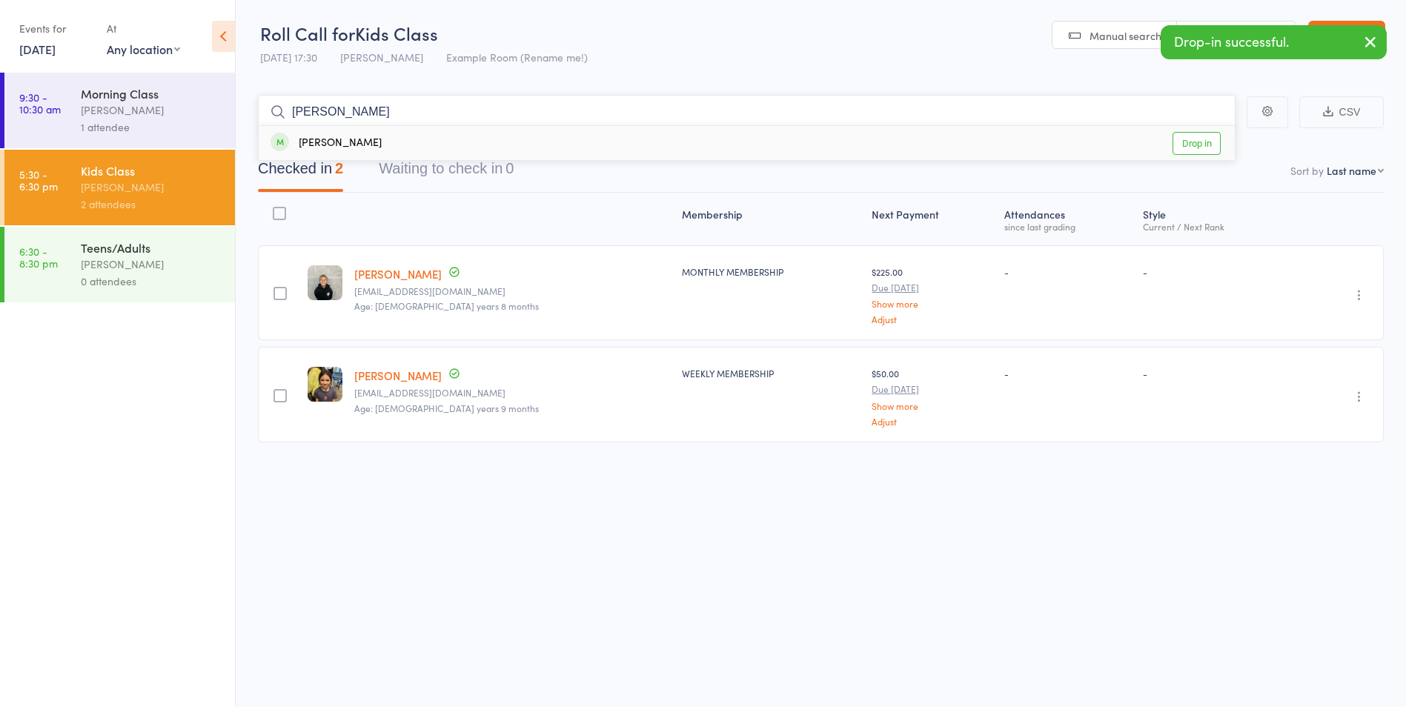
type input "tuma"
click at [1196, 144] on link "Drop in" at bounding box center [1196, 143] width 48 height 23
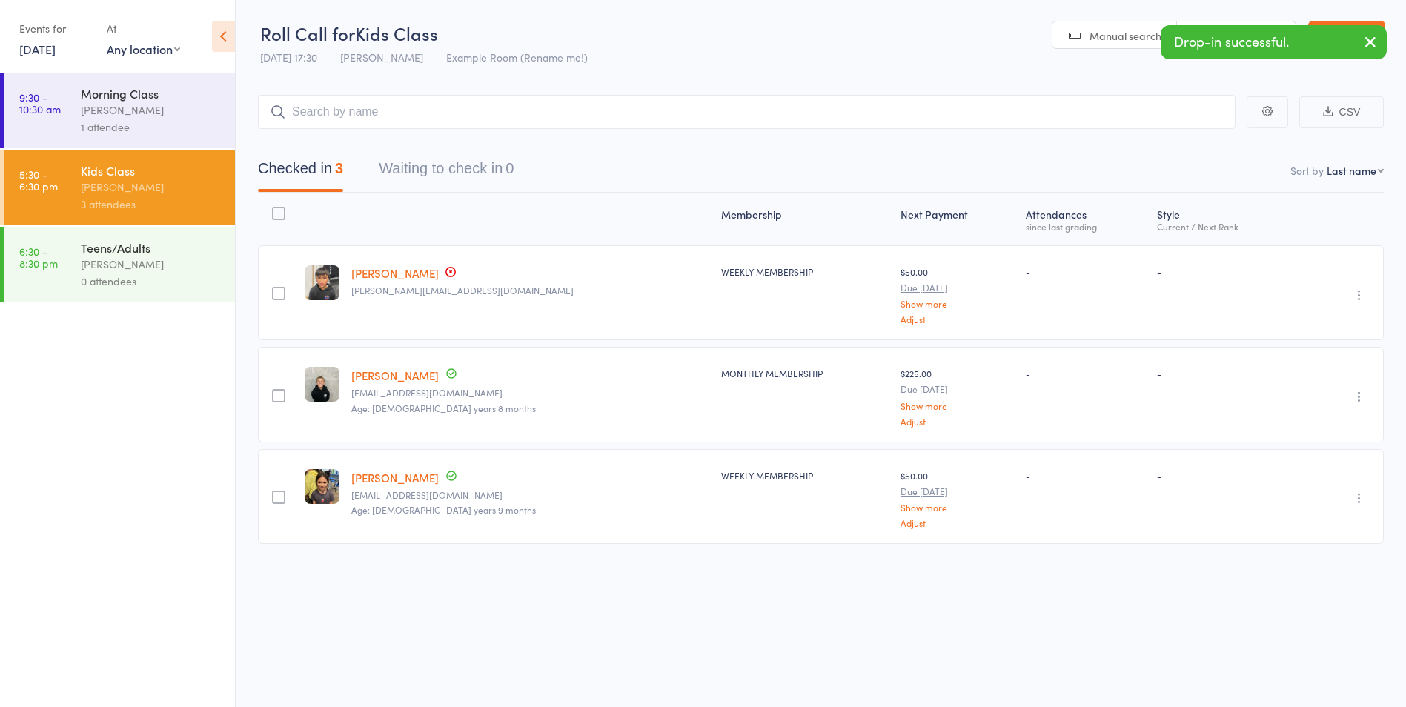
click at [1365, 34] on icon "button" at bounding box center [1370, 42] width 18 height 19
click at [573, 109] on input "search" at bounding box center [746, 112] width 977 height 34
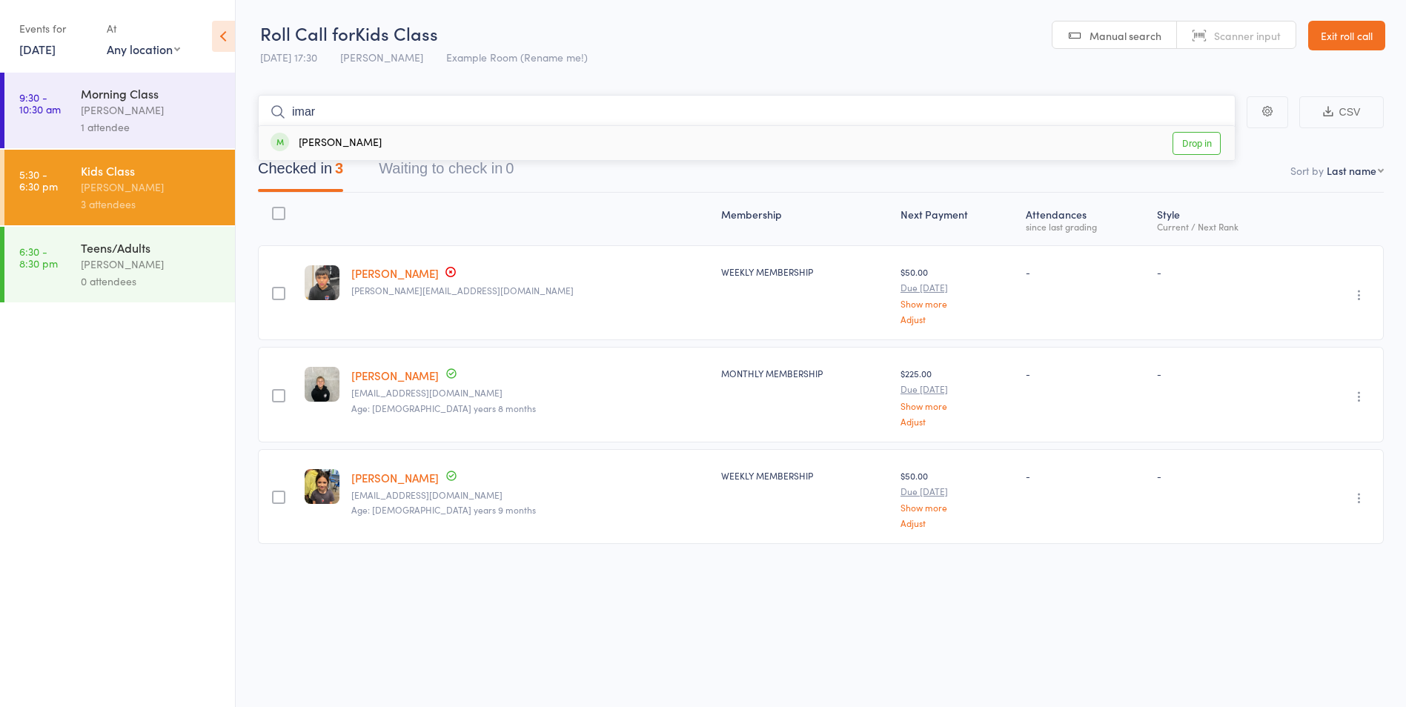
type input "imar"
click at [1204, 140] on link "Drop in" at bounding box center [1196, 143] width 48 height 23
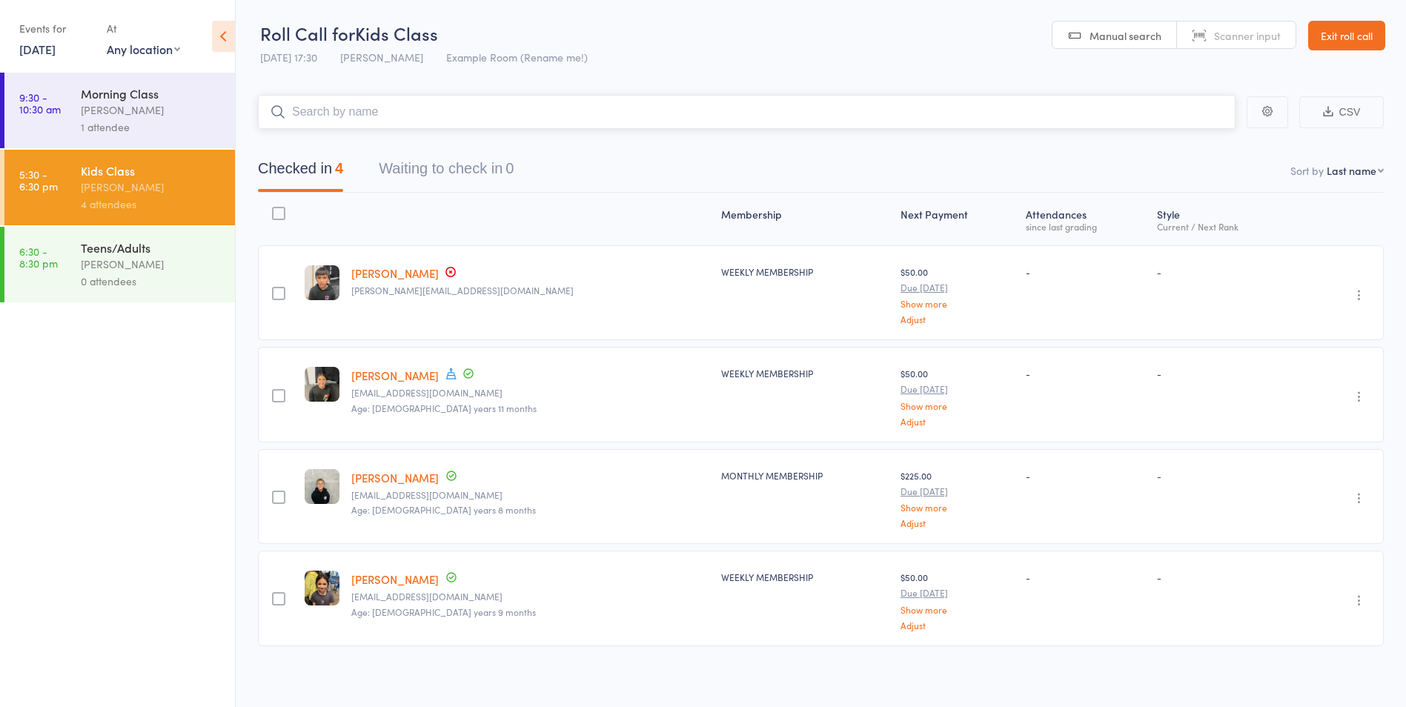
click at [397, 125] on input "search" at bounding box center [746, 112] width 977 height 34
type input "inay"
click at [1358, 39] on link "Exit roll call" at bounding box center [1346, 36] width 77 height 30
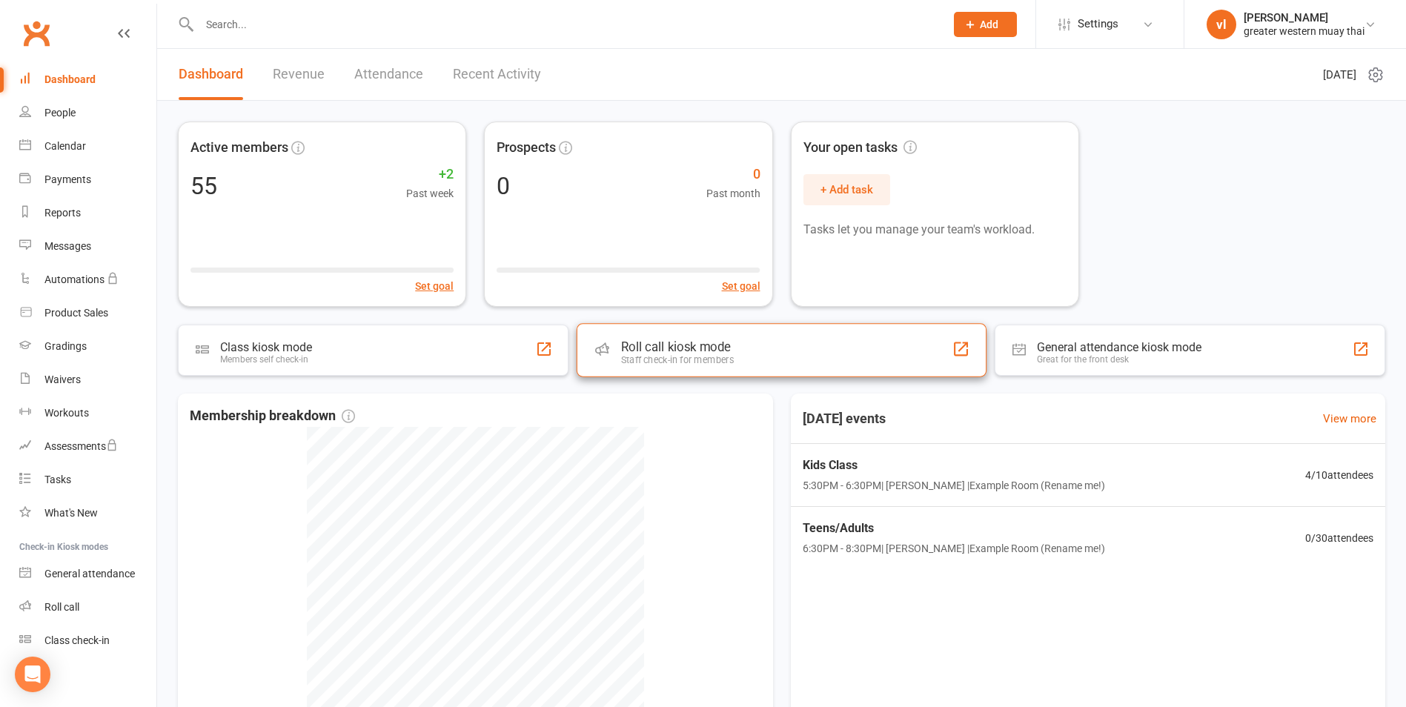
click at [721, 356] on div "Staff check-in for members" at bounding box center [677, 359] width 113 height 11
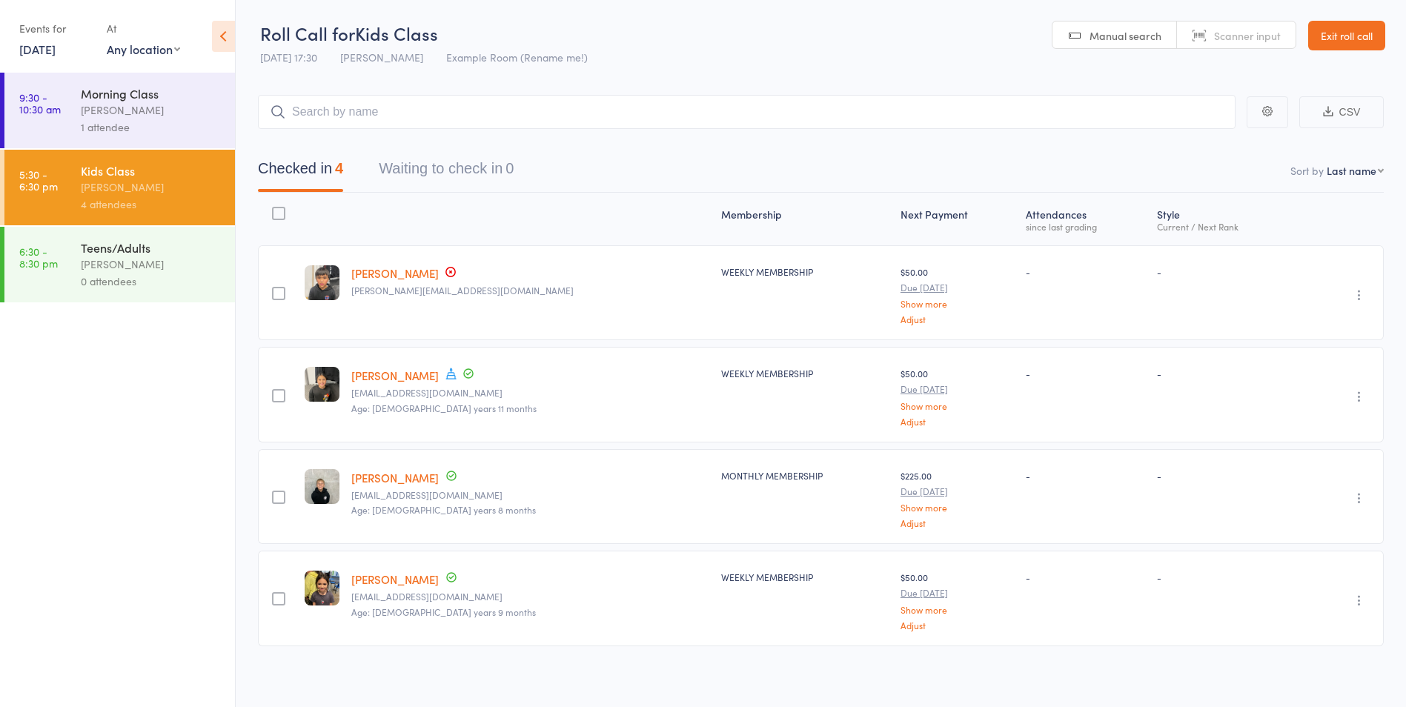
click at [1358, 31] on link "Exit roll call" at bounding box center [1346, 36] width 77 height 30
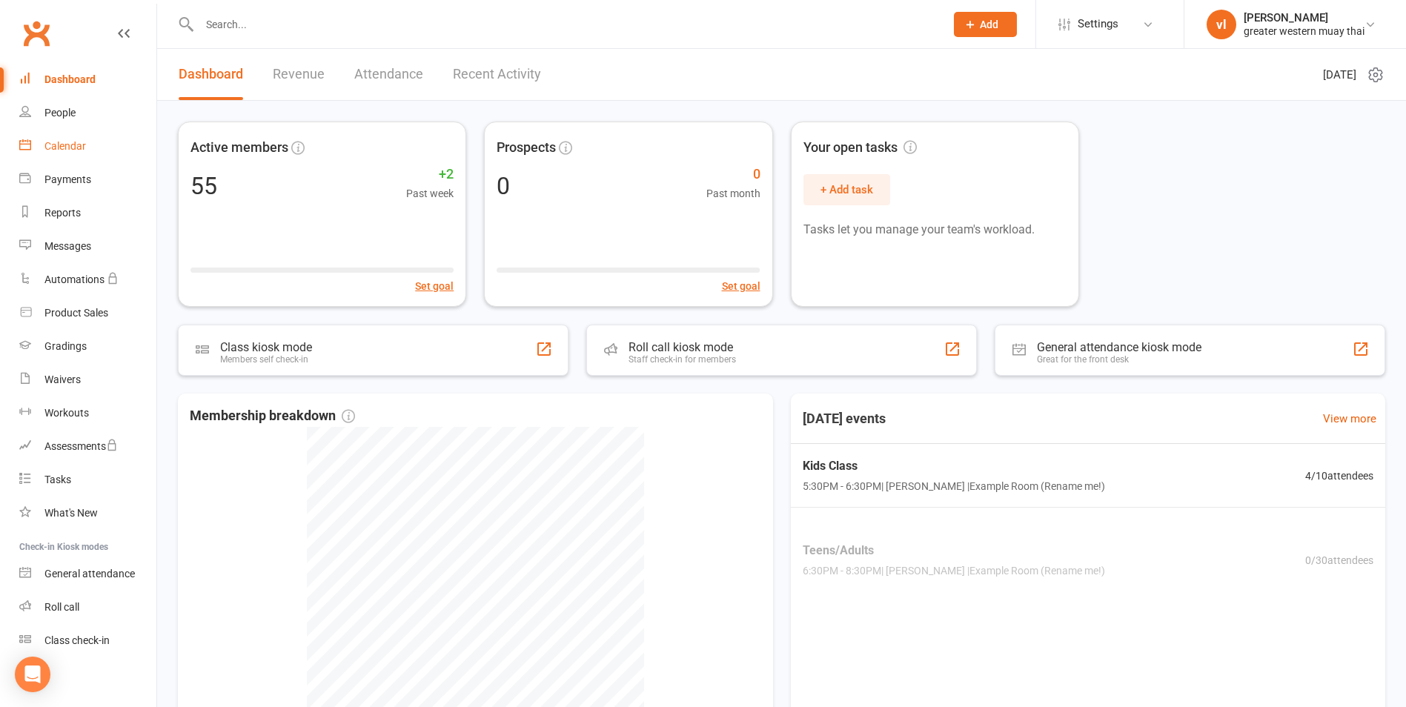
click at [56, 142] on div "Calendar" at bounding box center [64, 146] width 41 height 12
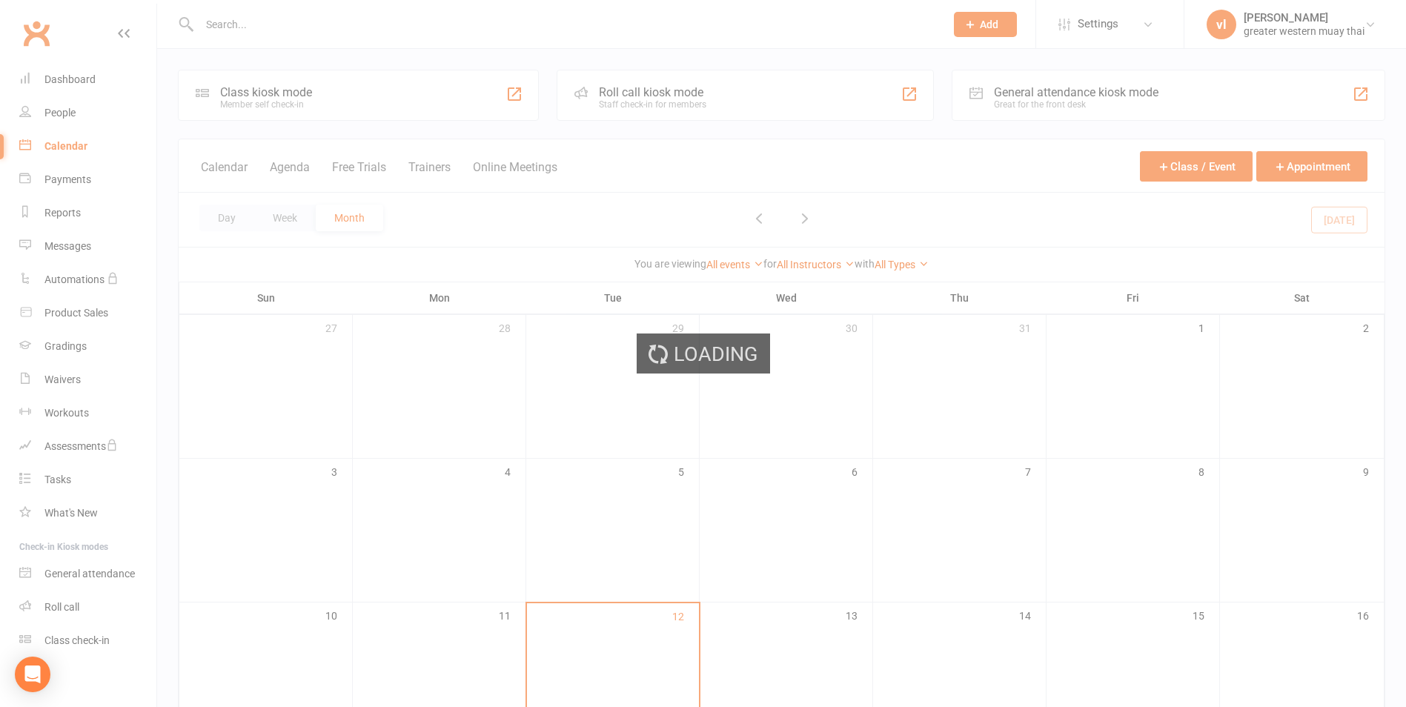
click at [56, 107] on div "Loading" at bounding box center [703, 353] width 1406 height 707
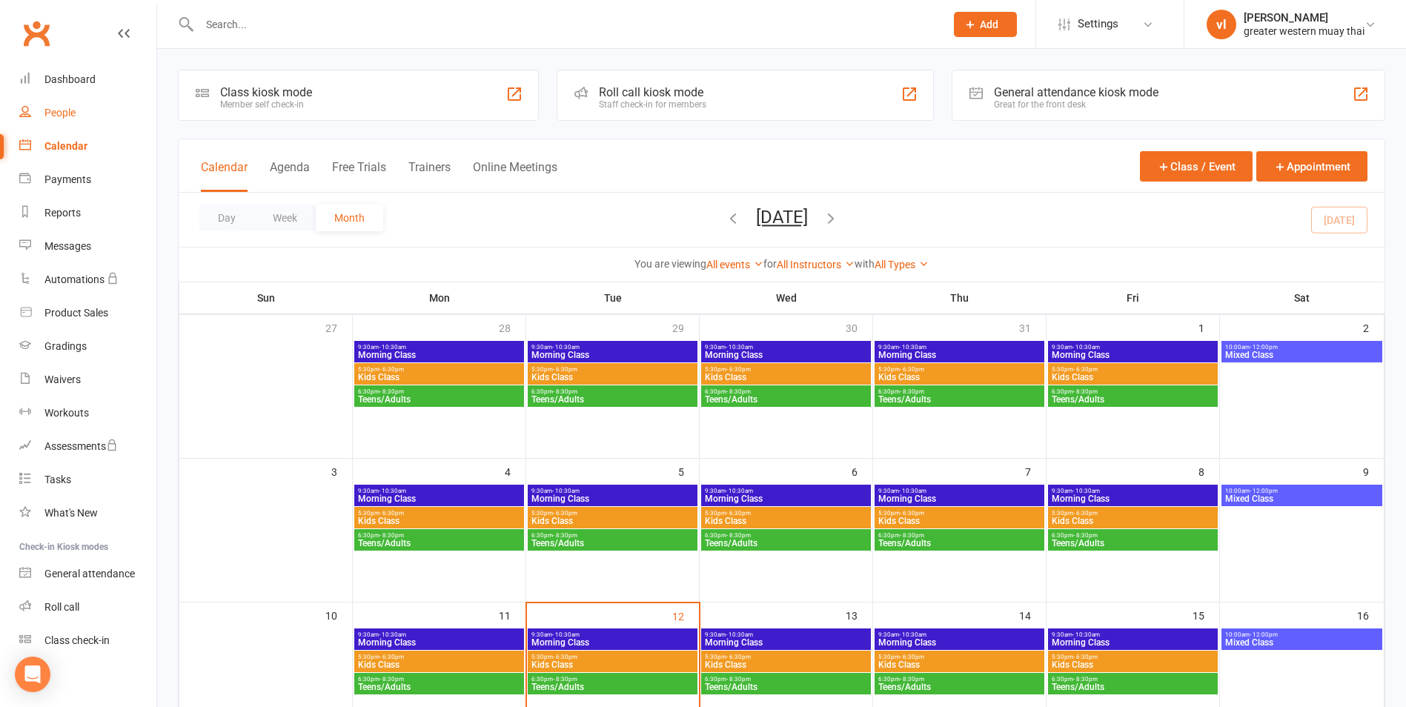
click at [56, 108] on div "People" at bounding box center [59, 113] width 31 height 12
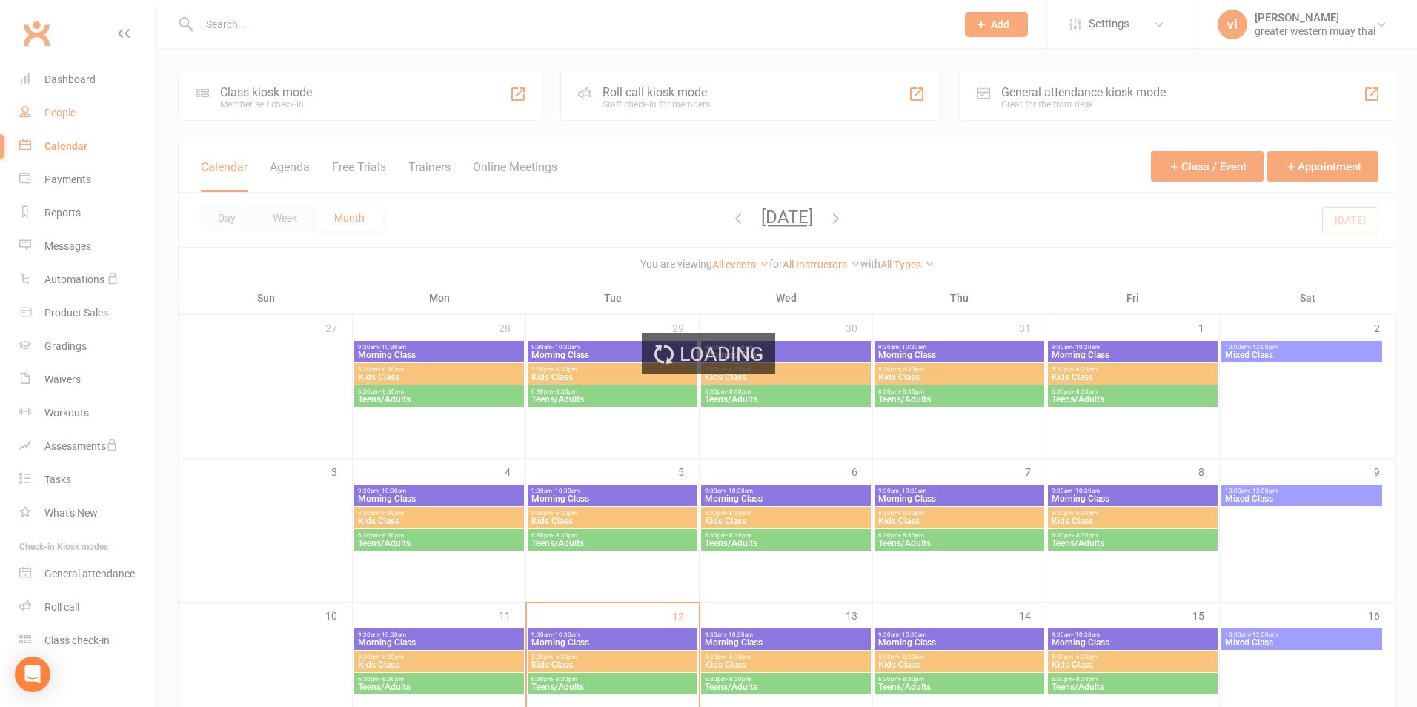
select select "25"
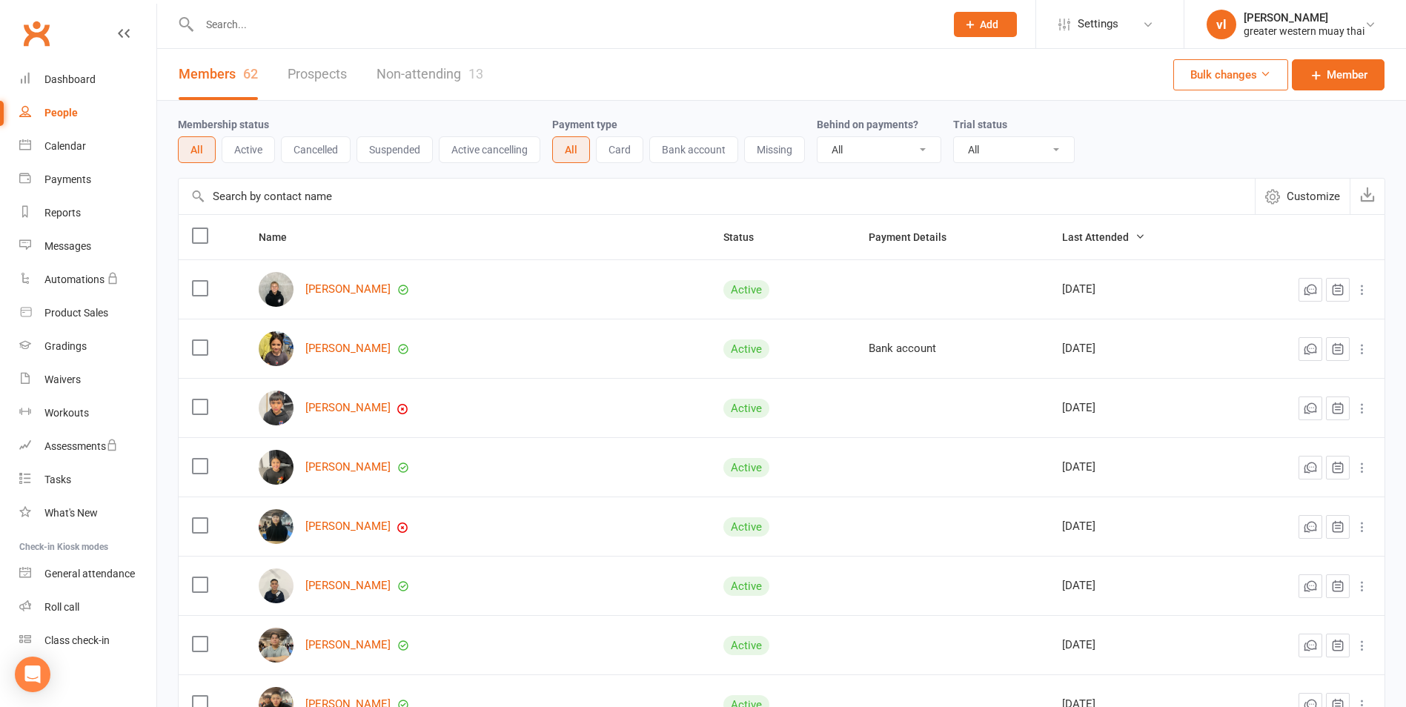
click at [402, 210] on input "text" at bounding box center [717, 197] width 1076 height 36
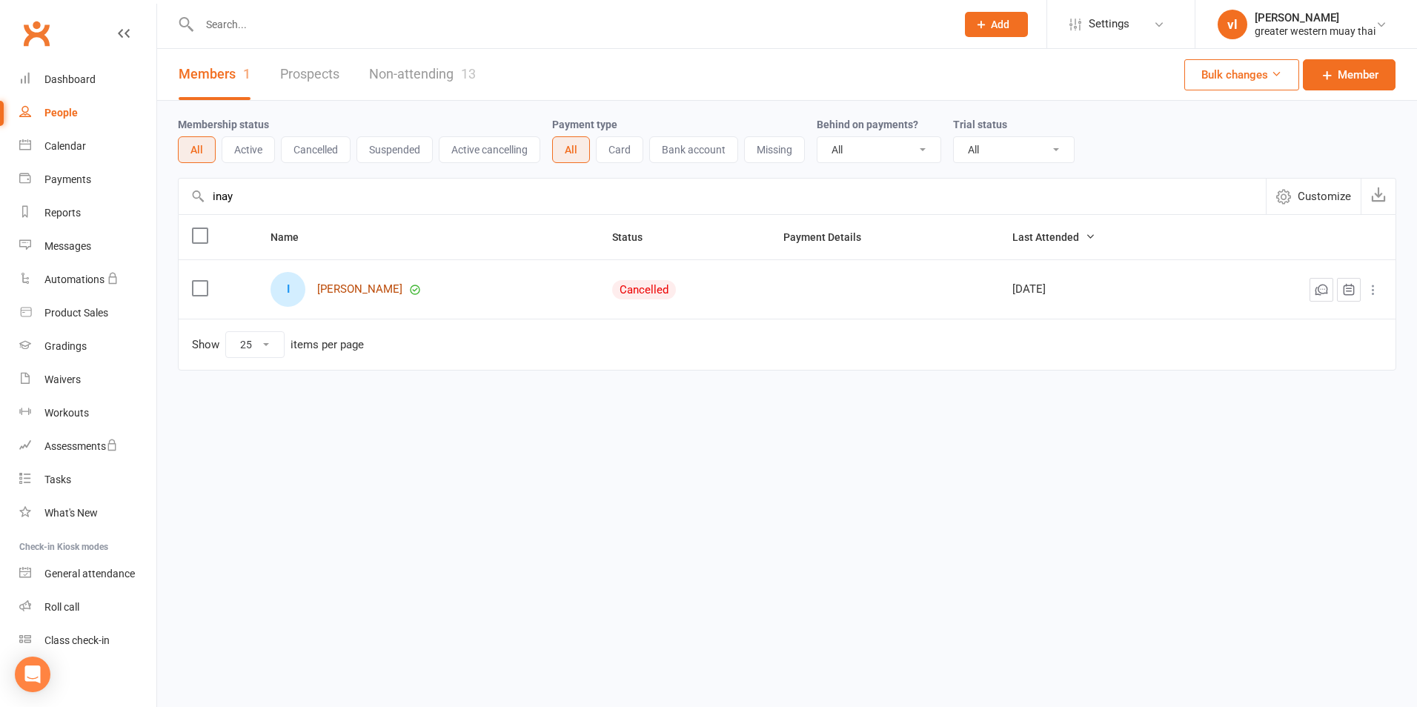
type input "inay"
click at [368, 288] on link "[PERSON_NAME]" at bounding box center [359, 289] width 85 height 13
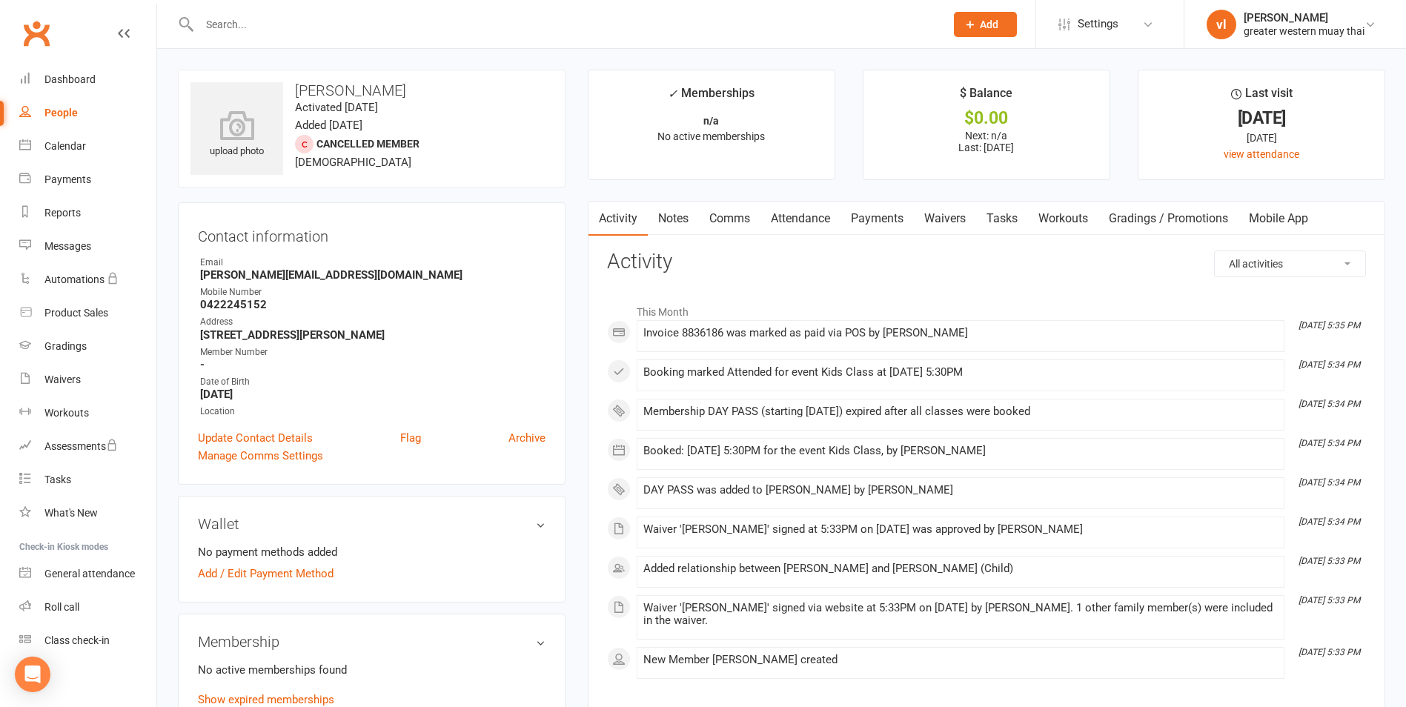
click at [860, 219] on link "Payments" at bounding box center [876, 219] width 73 height 34
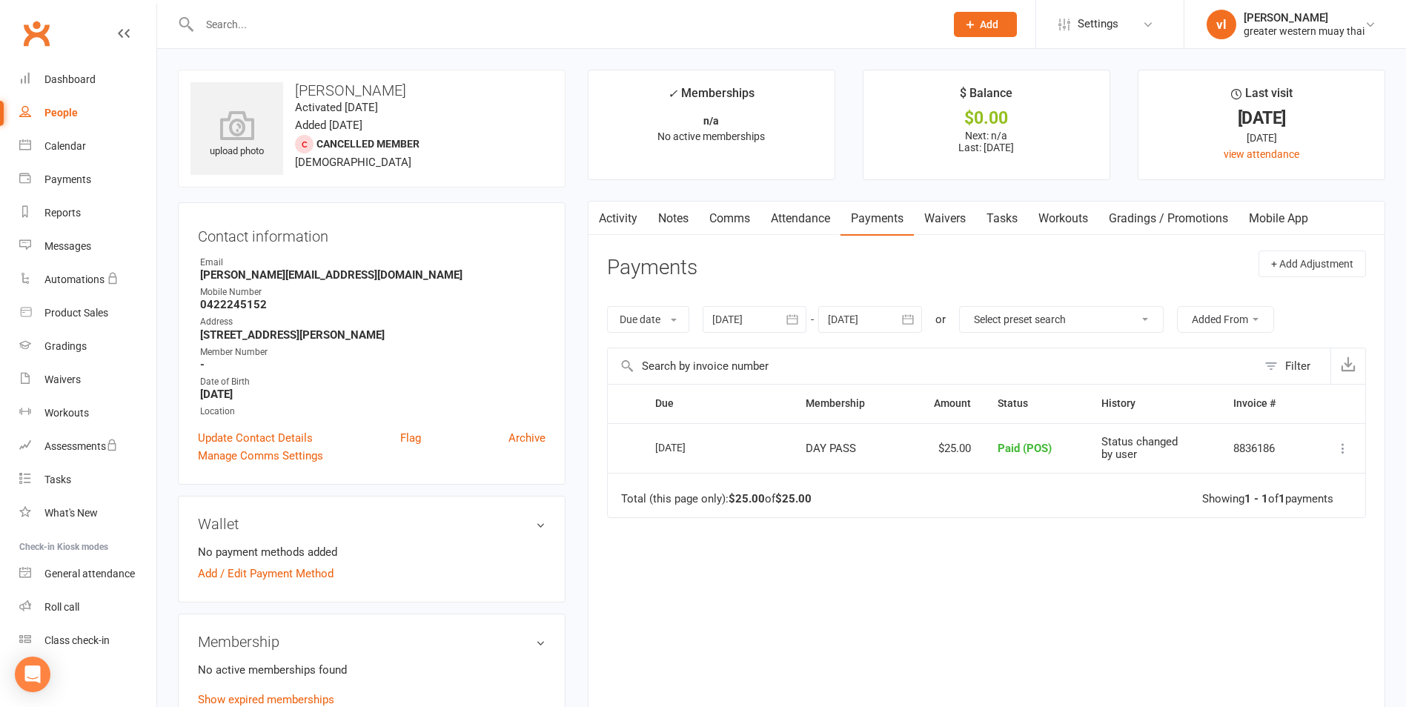
scroll to position [222, 0]
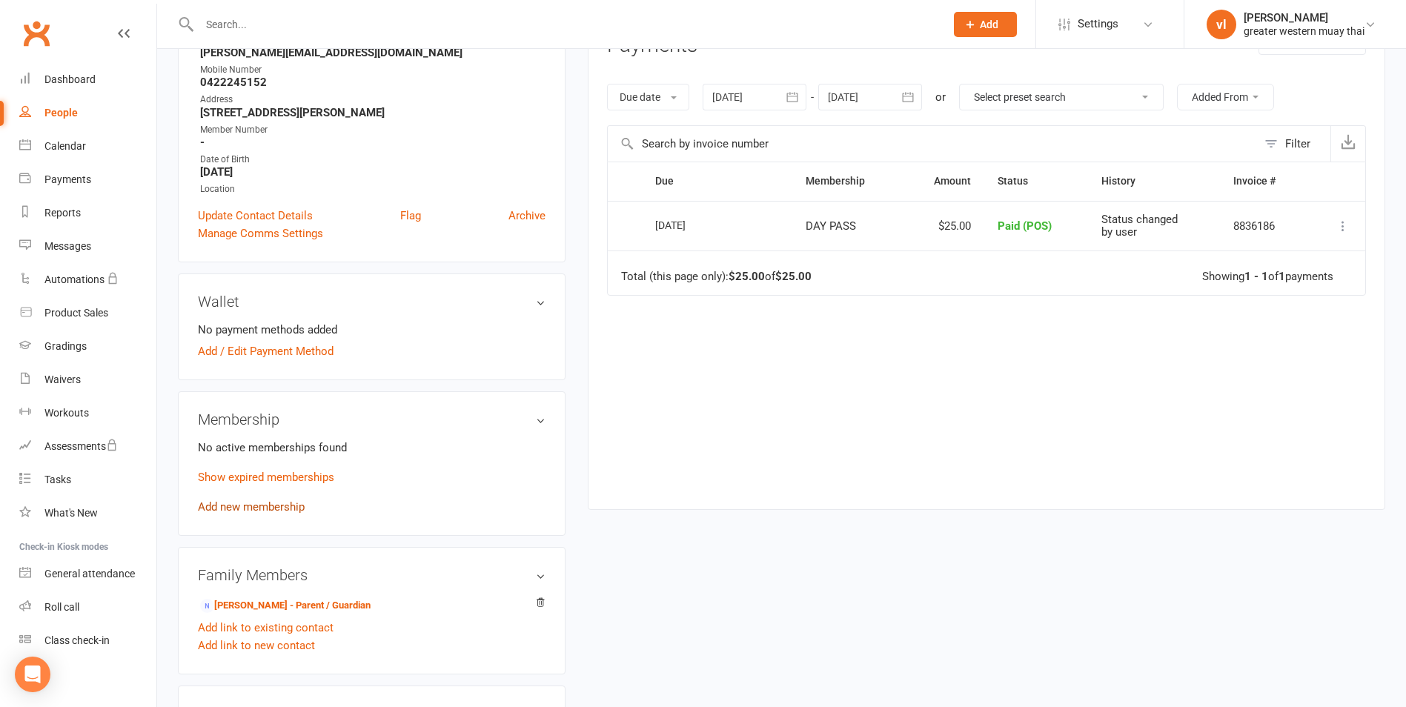
click at [262, 514] on link "Add new membership" at bounding box center [251, 506] width 107 height 13
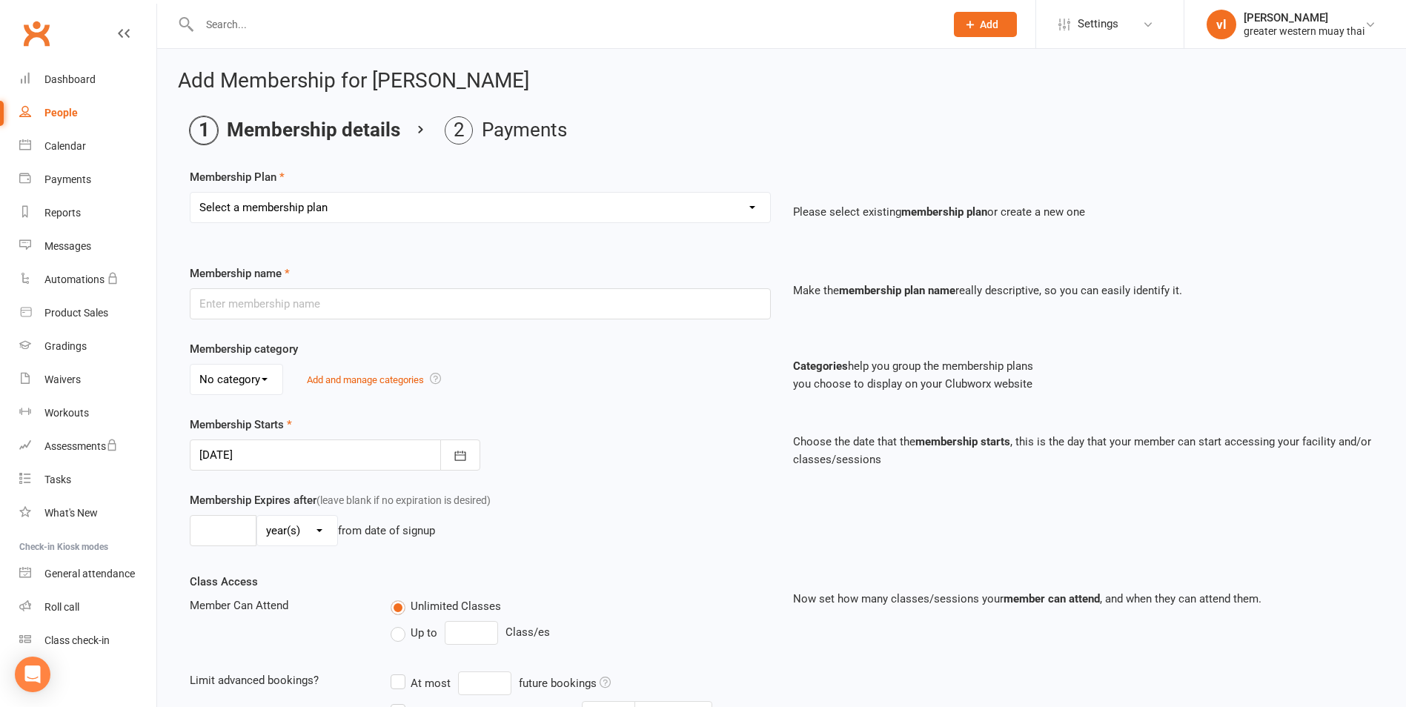
click at [548, 182] on div "Membership Plan Select a membership plan Create new Membership Plan PT SESSION …" at bounding box center [781, 206] width 1183 height 76
click at [521, 206] on select "Select a membership plan Create new Membership Plan PT SESSION DAY PASS WEEKLY …" at bounding box center [479, 208] width 579 height 30
select select "2"
click at [190, 193] on select "Select a membership plan Create new Membership Plan PT SESSION DAY PASS WEEKLY …" at bounding box center [479, 208] width 579 height 30
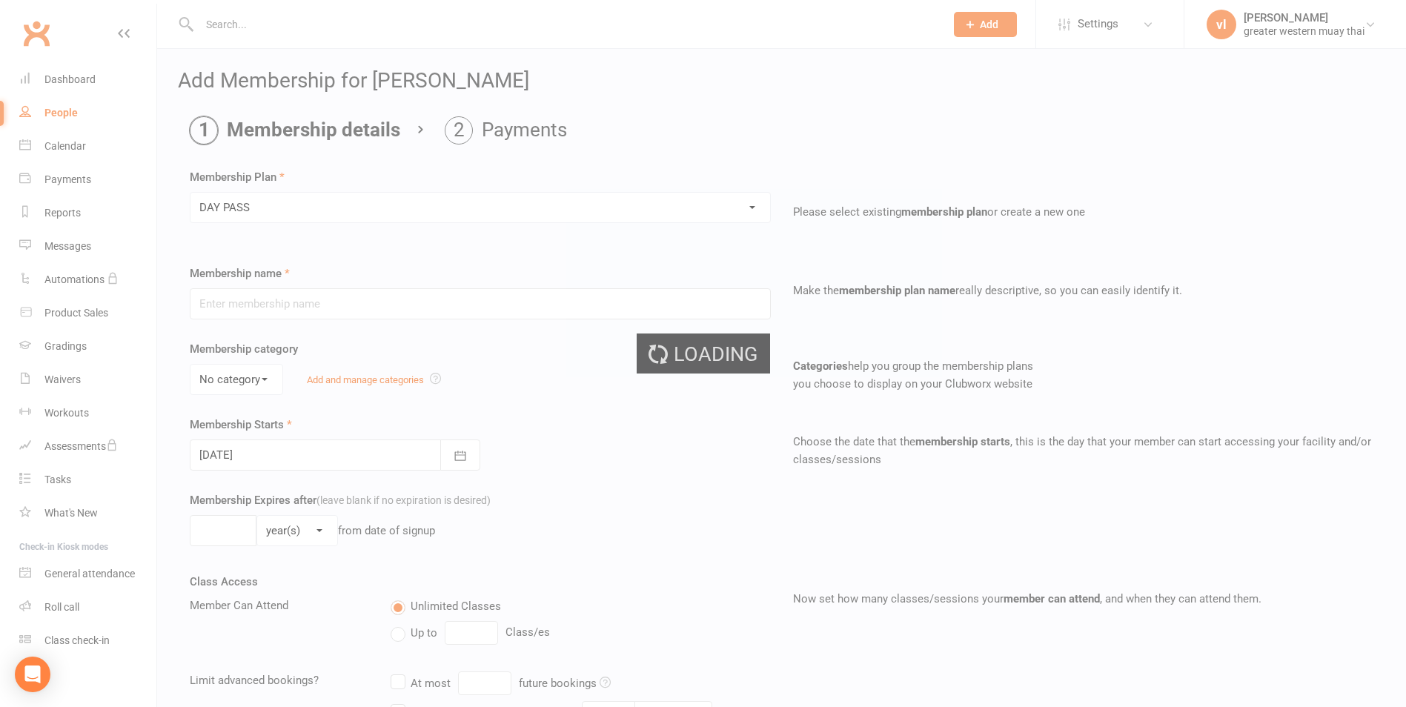
type input "DAY PASS"
select select "0"
type input "1"
select select "0"
type input "1"
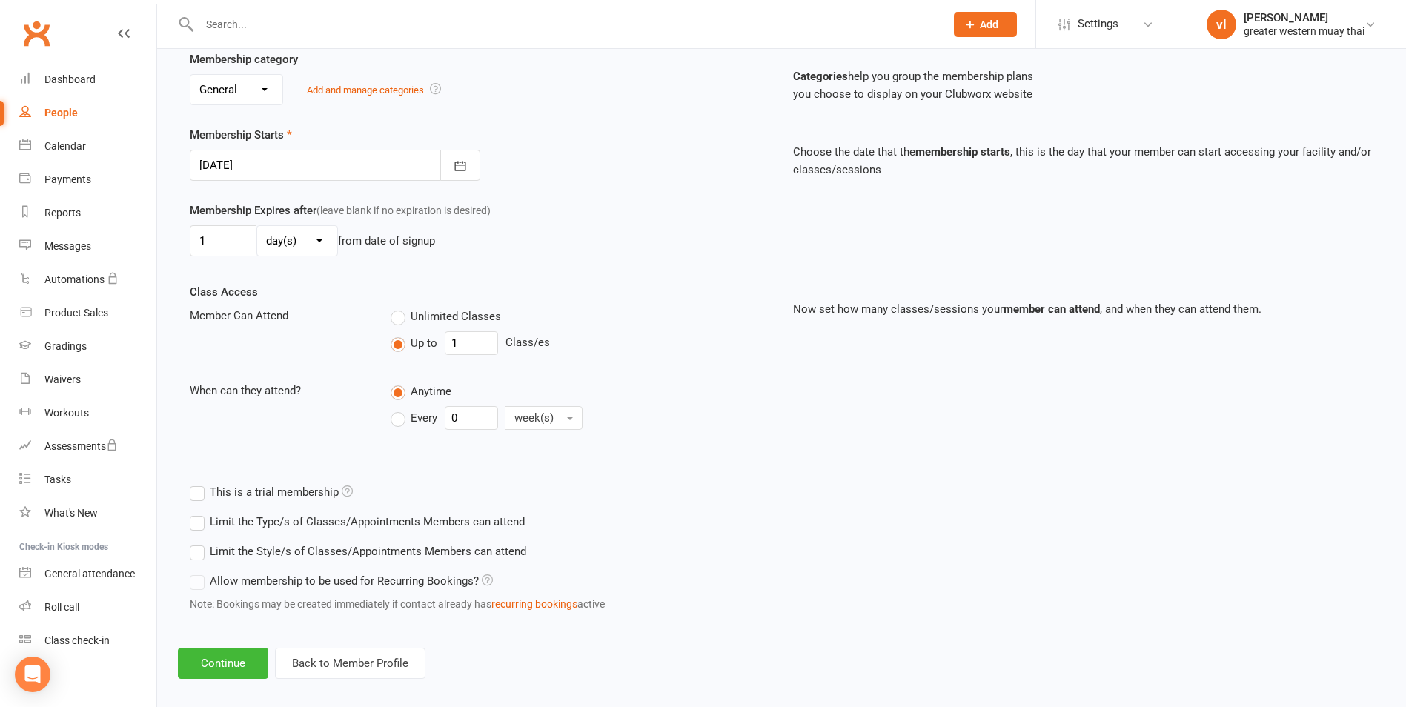
scroll to position [296, 0]
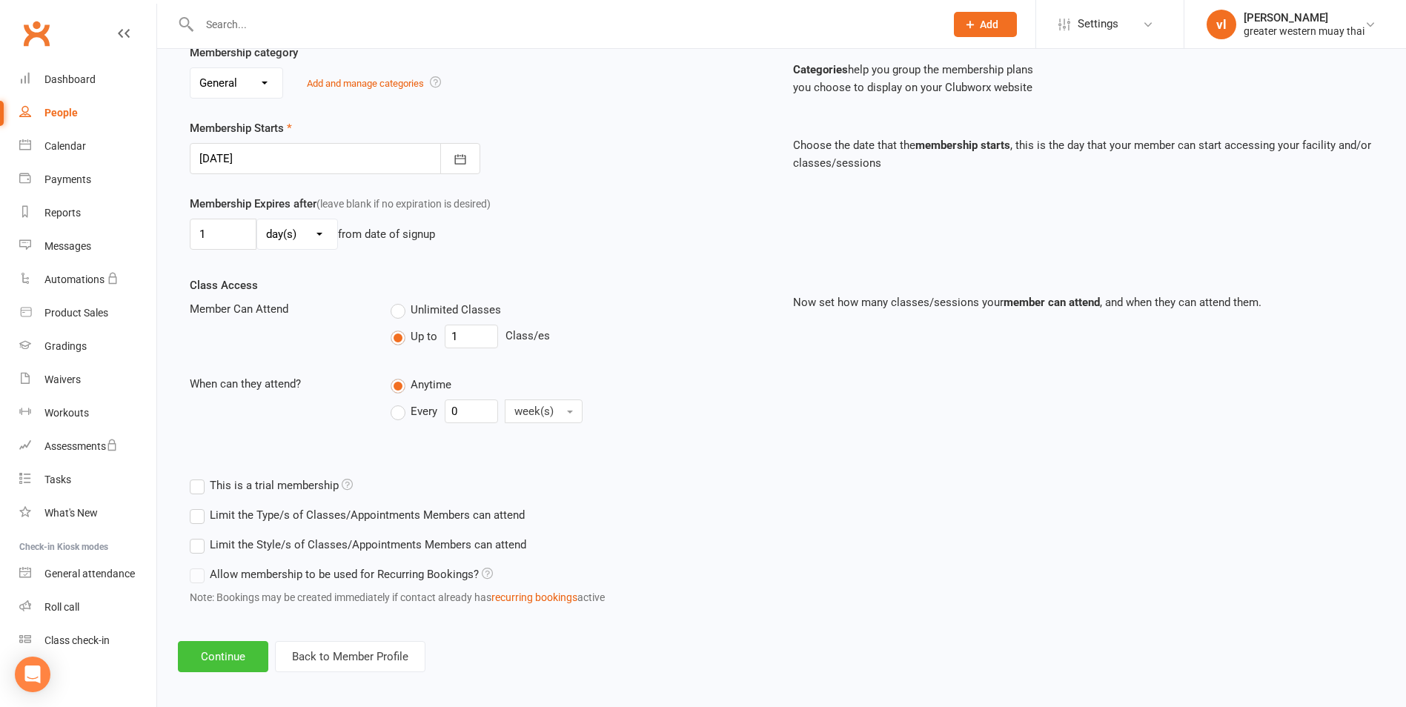
click at [216, 650] on button "Continue" at bounding box center [223, 656] width 90 height 31
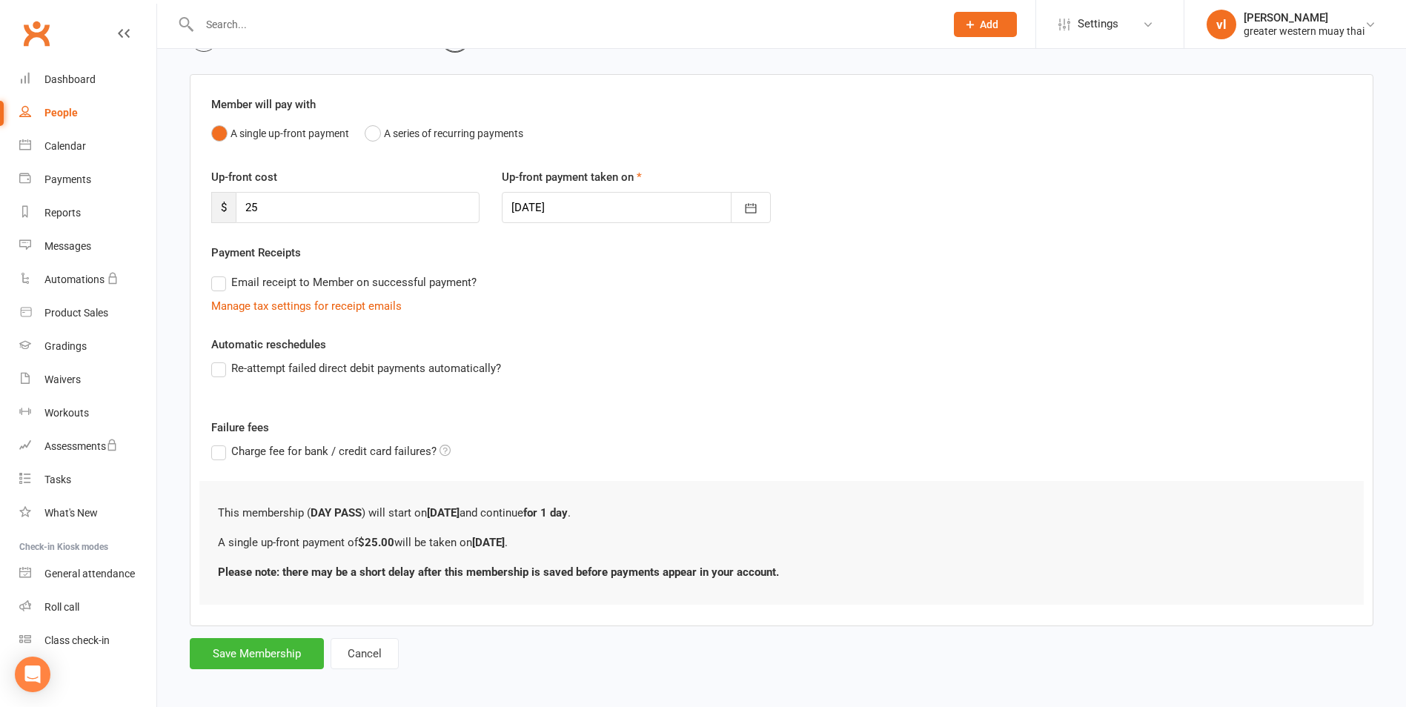
scroll to position [100, 0]
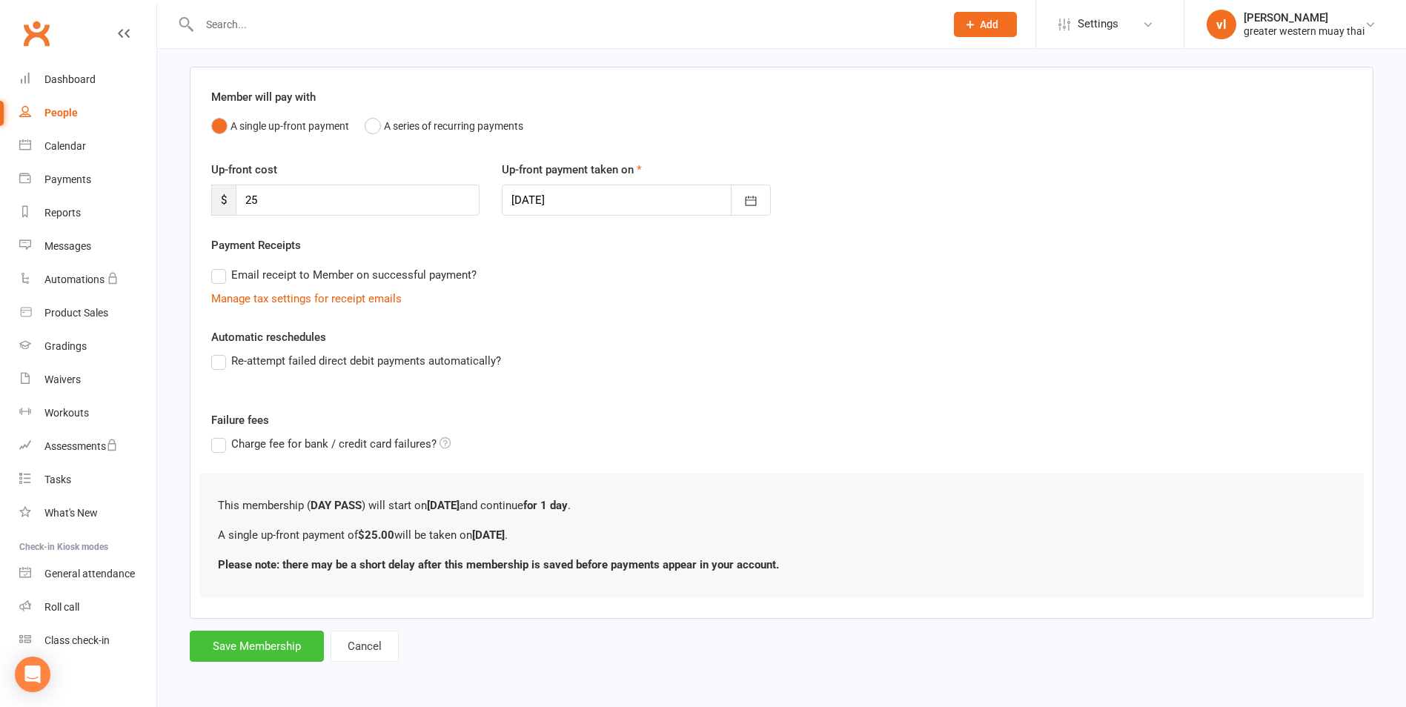
click at [285, 636] on button "Save Membership" at bounding box center [257, 646] width 134 height 31
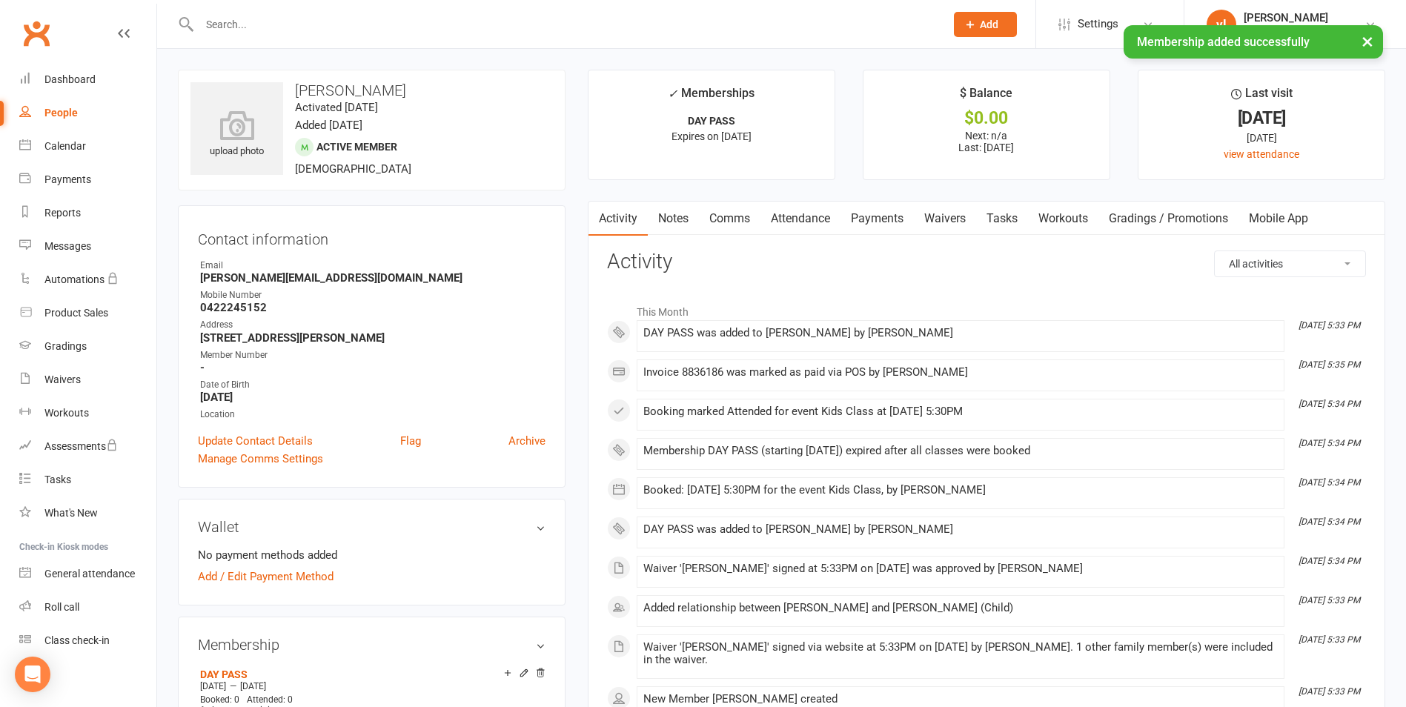
click at [840, 200] on main "✓ Memberships DAY PASS Expires on 12th August, 2025 $ Balance $0.00 Next: n/a L…" at bounding box center [987, 419] width 820 height 698
drag, startPoint x: 873, startPoint y: 207, endPoint x: 875, endPoint y: 219, distance: 11.3
click at [873, 208] on link "Payments" at bounding box center [876, 219] width 73 height 34
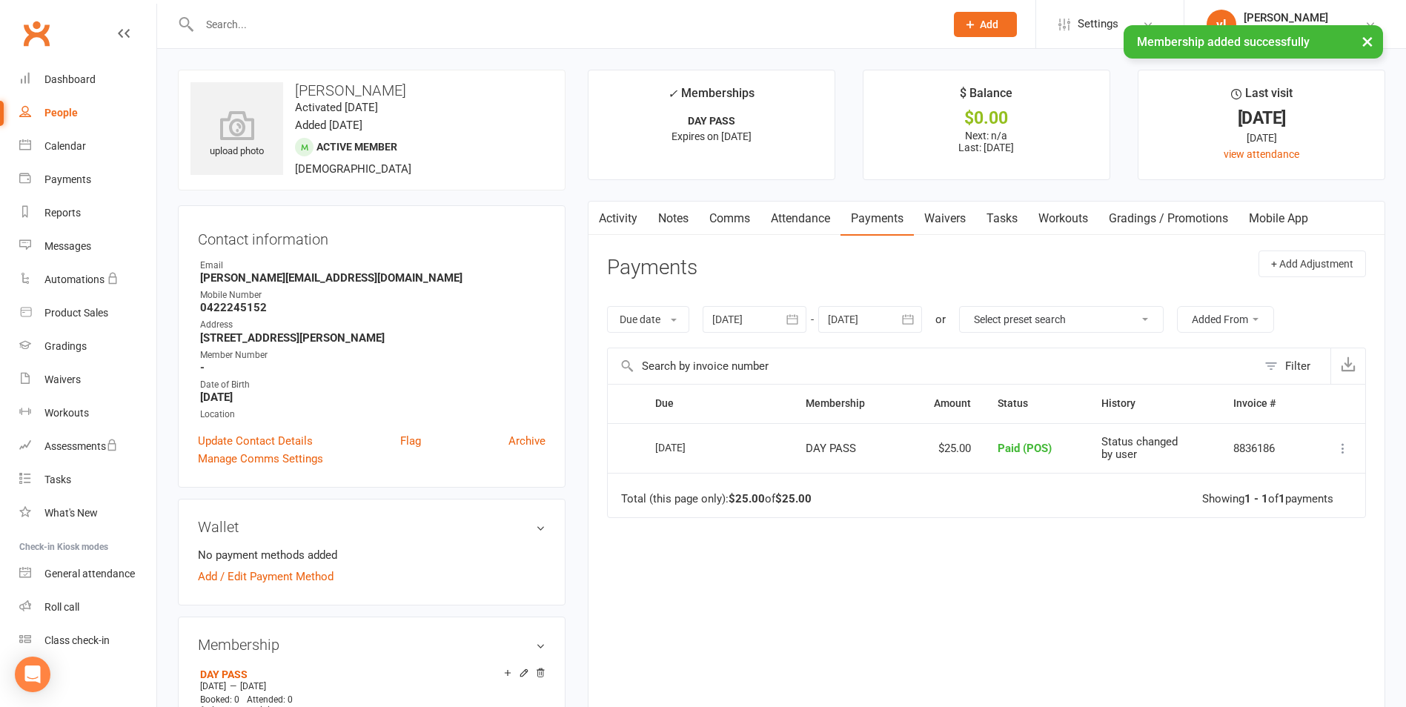
click at [881, 227] on link "Payments" at bounding box center [876, 219] width 73 height 34
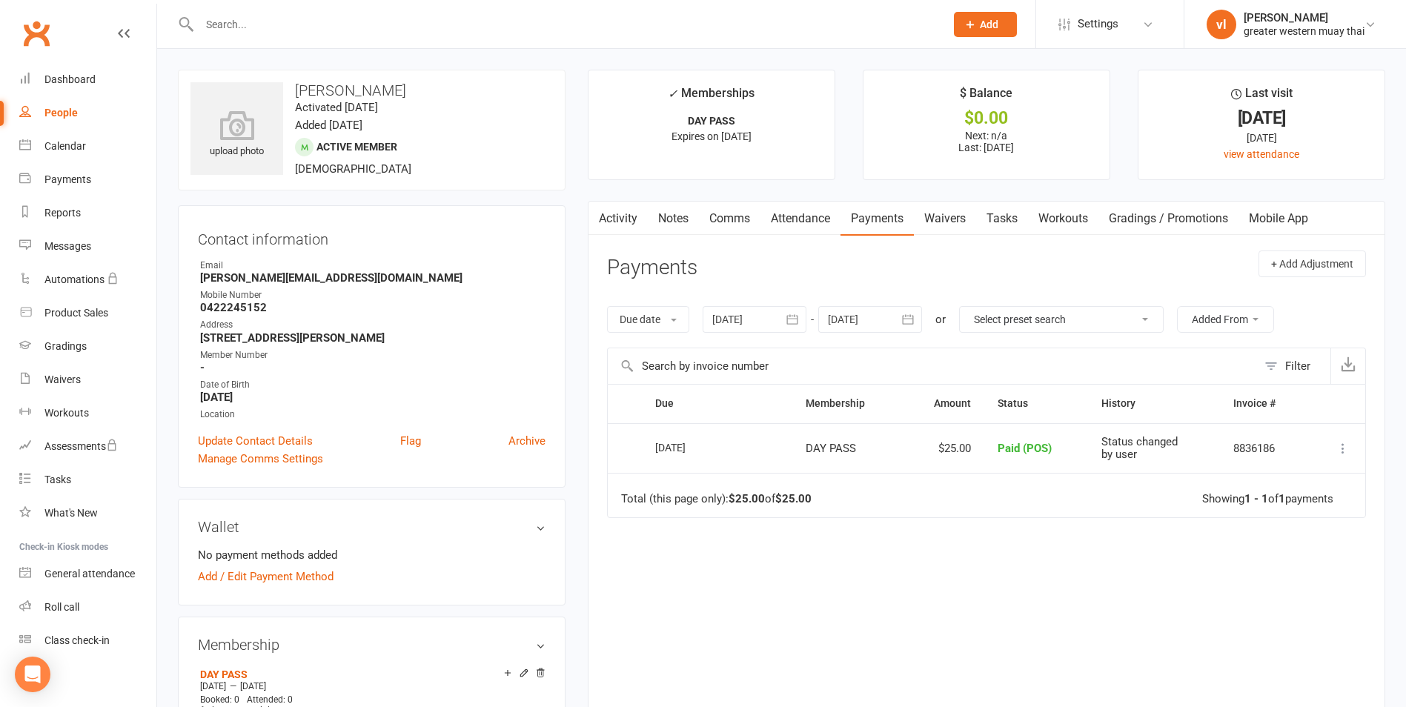
click at [883, 216] on link "Payments" at bounding box center [876, 219] width 73 height 34
click at [877, 219] on link "Payments" at bounding box center [876, 219] width 73 height 34
click at [45, 83] on div "Dashboard" at bounding box center [69, 79] width 51 height 12
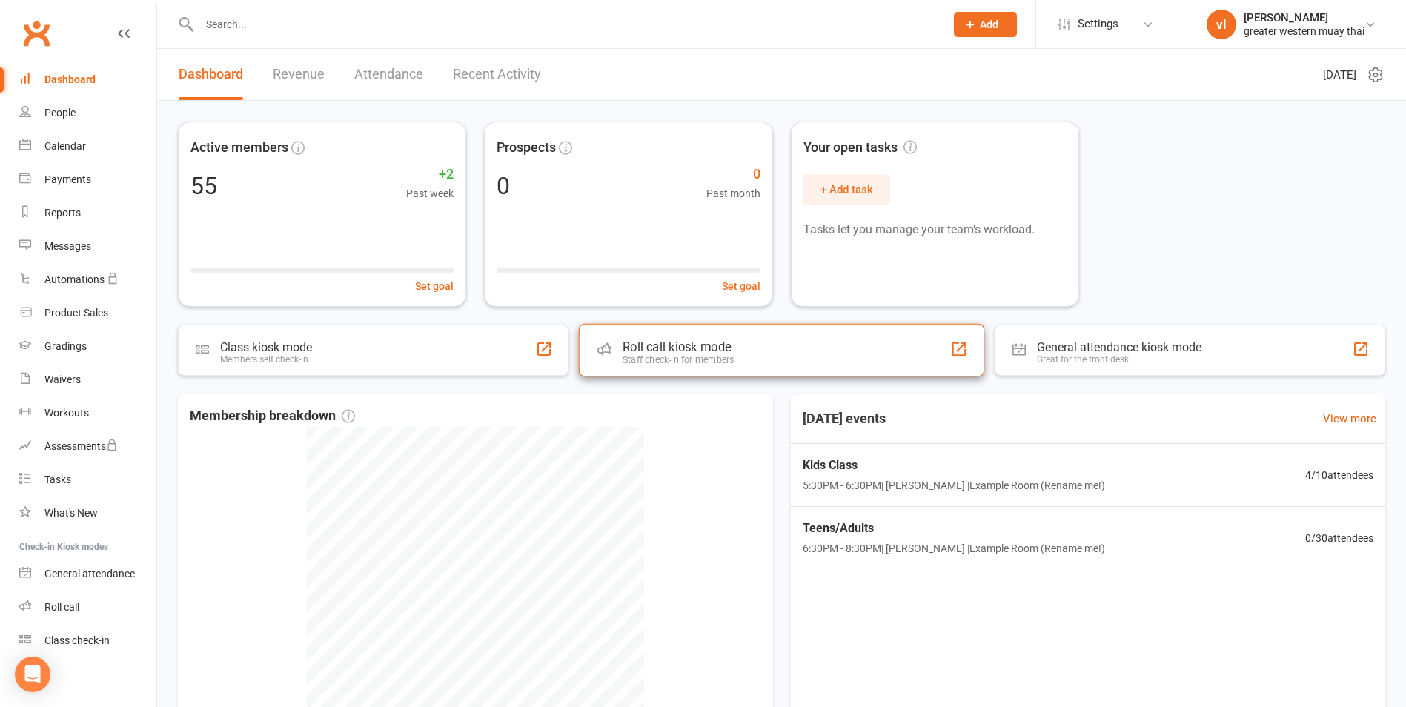
click at [886, 343] on div "Roll call kiosk mode Staff check-in for members" at bounding box center [781, 350] width 405 height 53
click at [699, 342] on div "Roll call kiosk mode" at bounding box center [677, 346] width 113 height 15
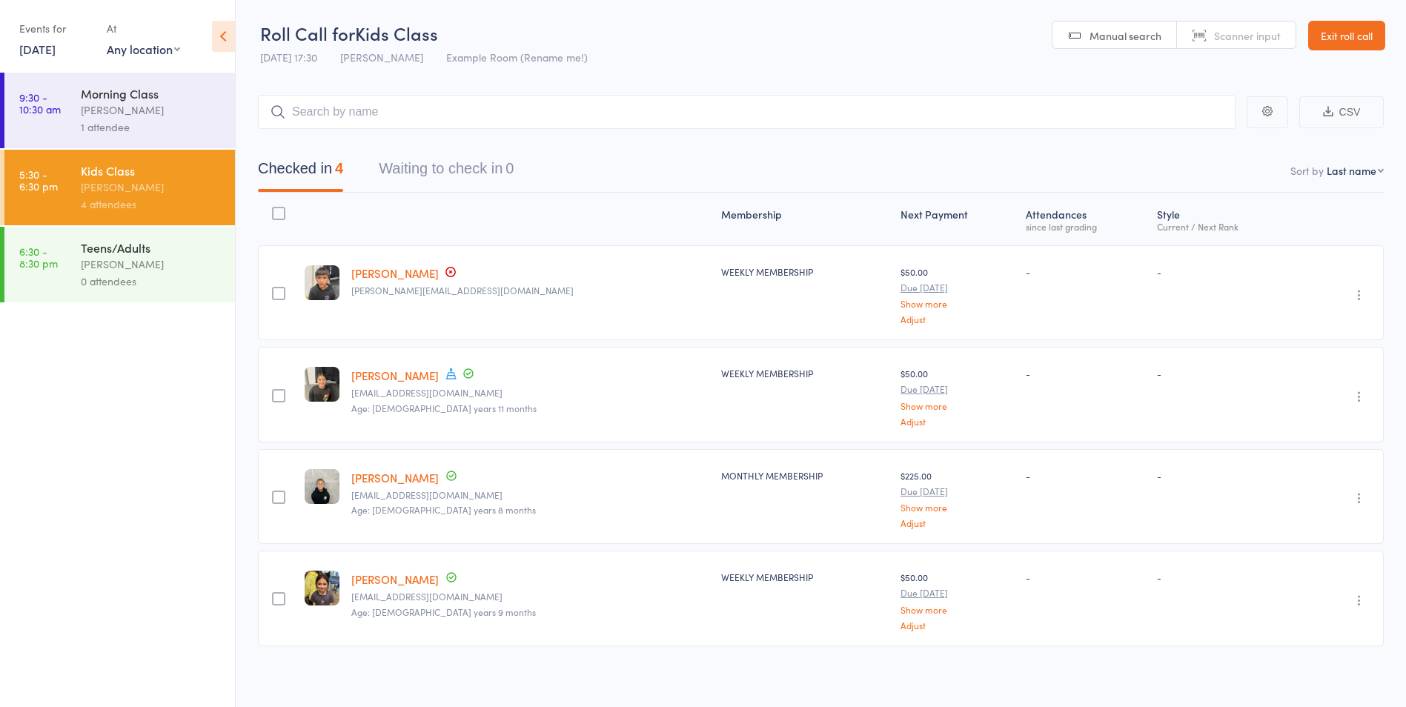
click at [362, 119] on input "search" at bounding box center [746, 112] width 977 height 34
type input "inaya"
click at [1201, 134] on link "Drop in" at bounding box center [1196, 143] width 48 height 23
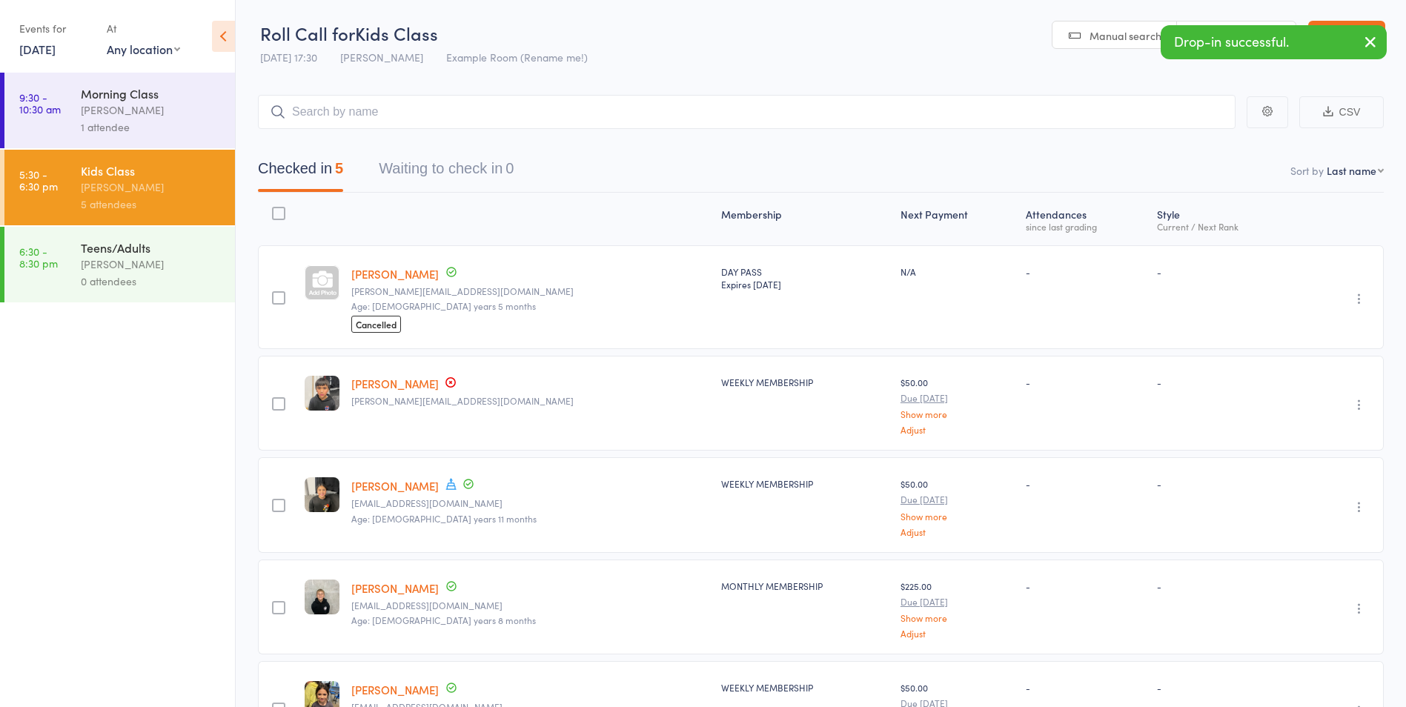
click at [389, 276] on link "[PERSON_NAME]" at bounding box center [394, 274] width 87 height 16
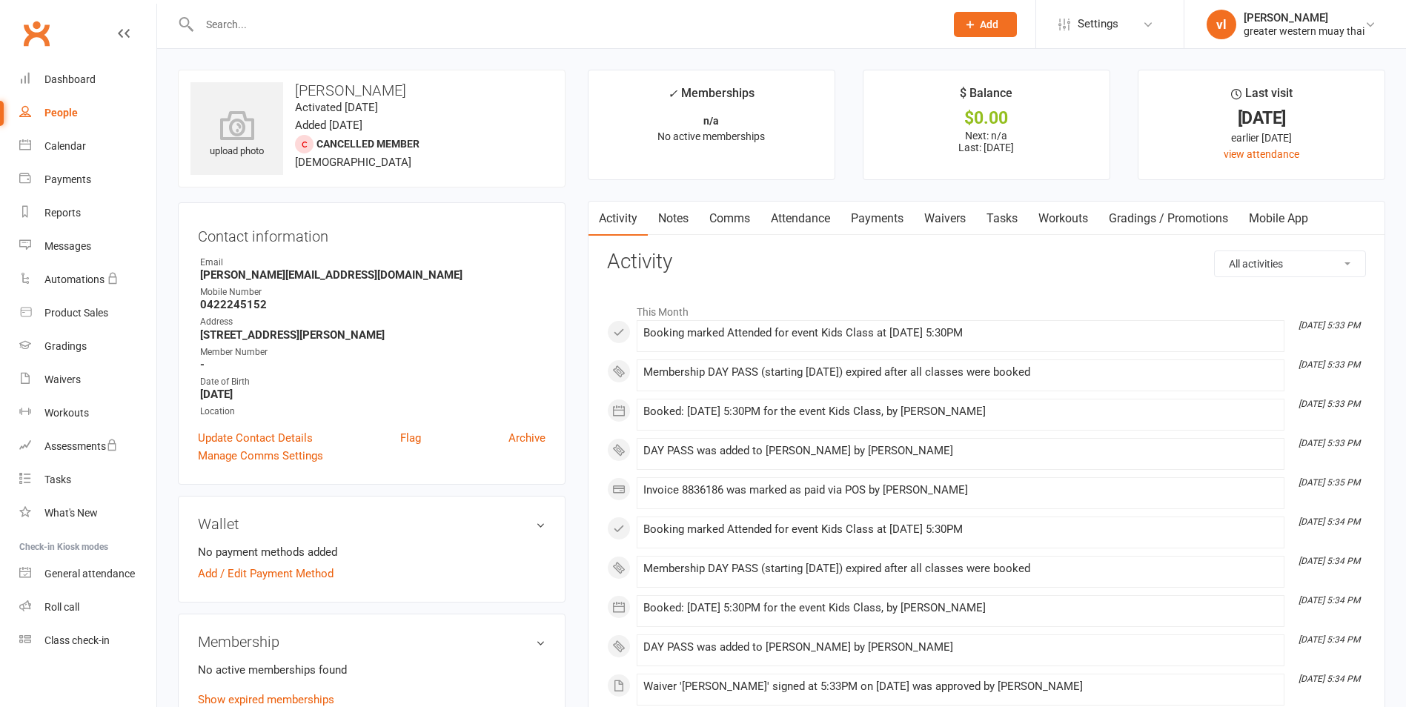
click at [893, 216] on link "Payments" at bounding box center [876, 219] width 73 height 34
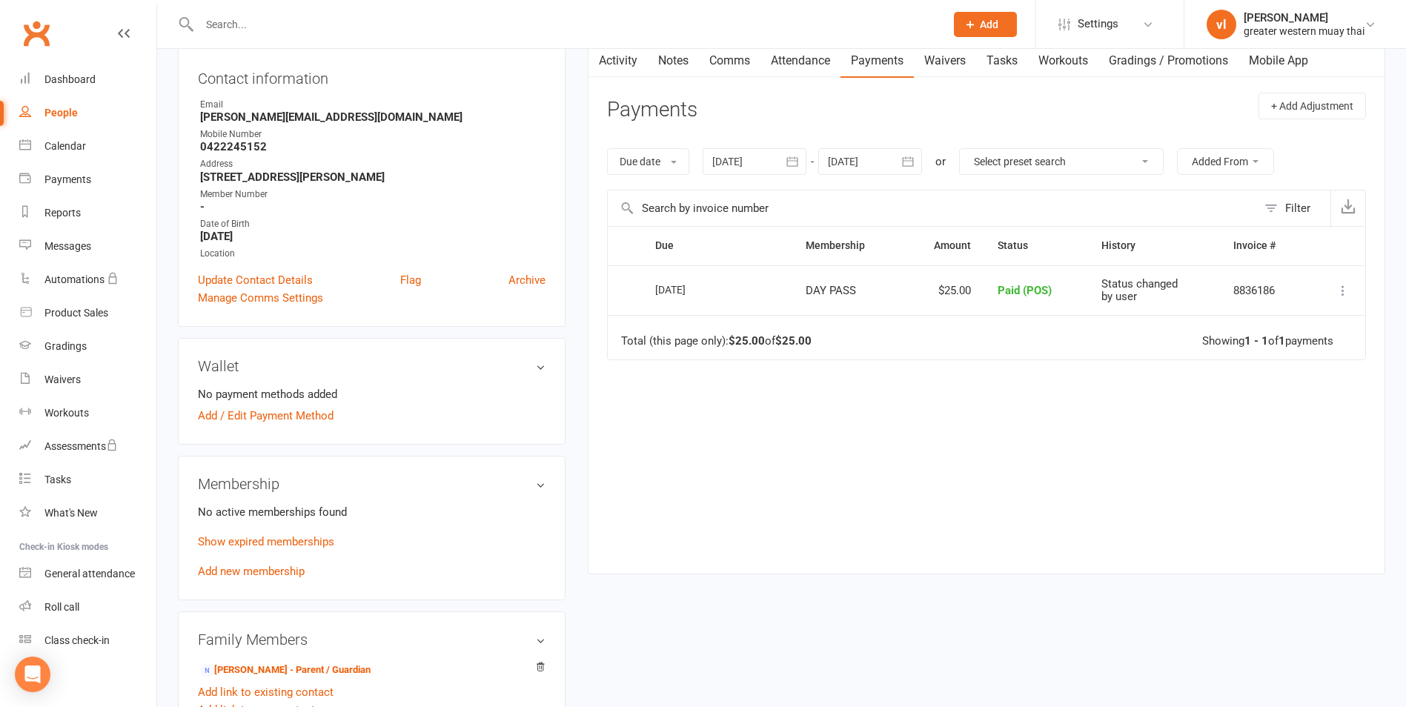
scroll to position [74, 0]
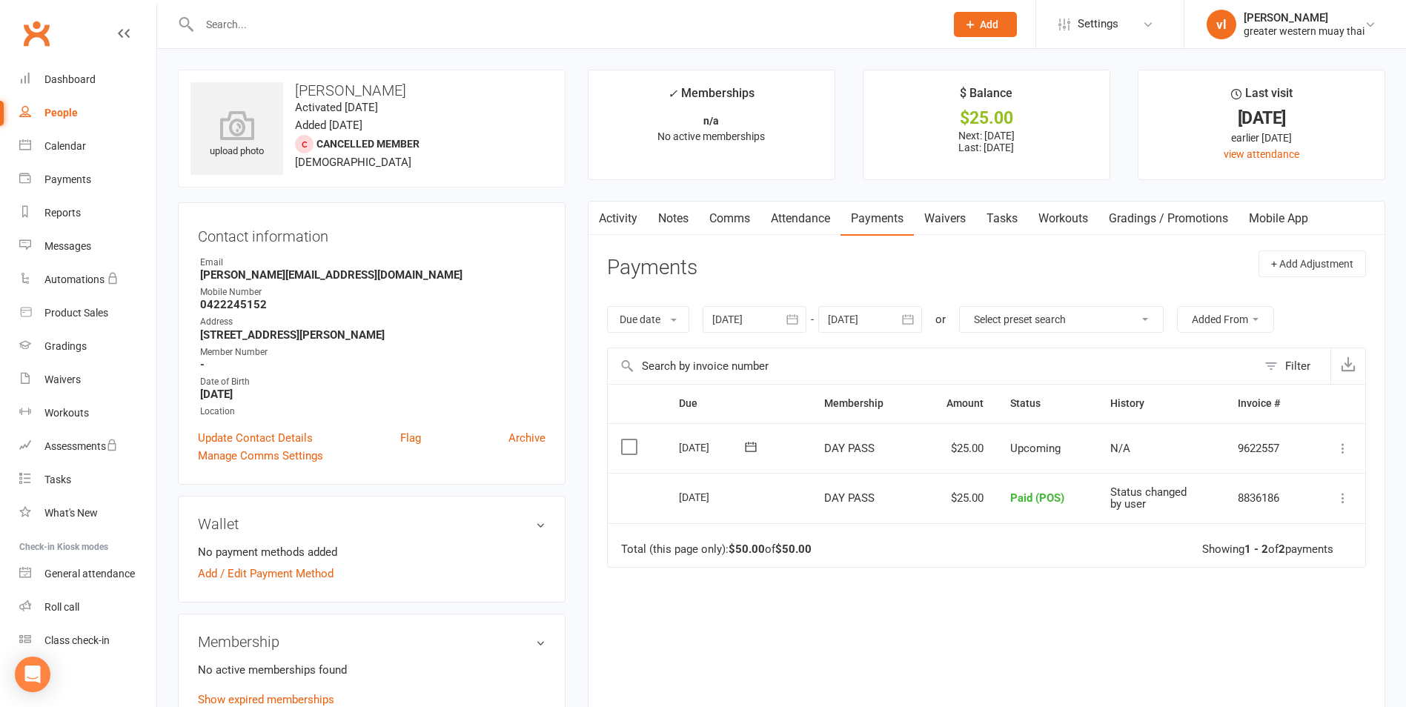
click at [1328, 447] on td "Mark as Paid (Cash) Mark as Paid (POS) Mark as Paid (Other) Skip Process now Mo…" at bounding box center [1337, 448] width 55 height 50
click at [1340, 447] on icon at bounding box center [1342, 448] width 15 height 15
click at [1295, 511] on link "Mark as Paid (POS)" at bounding box center [1277, 507] width 147 height 30
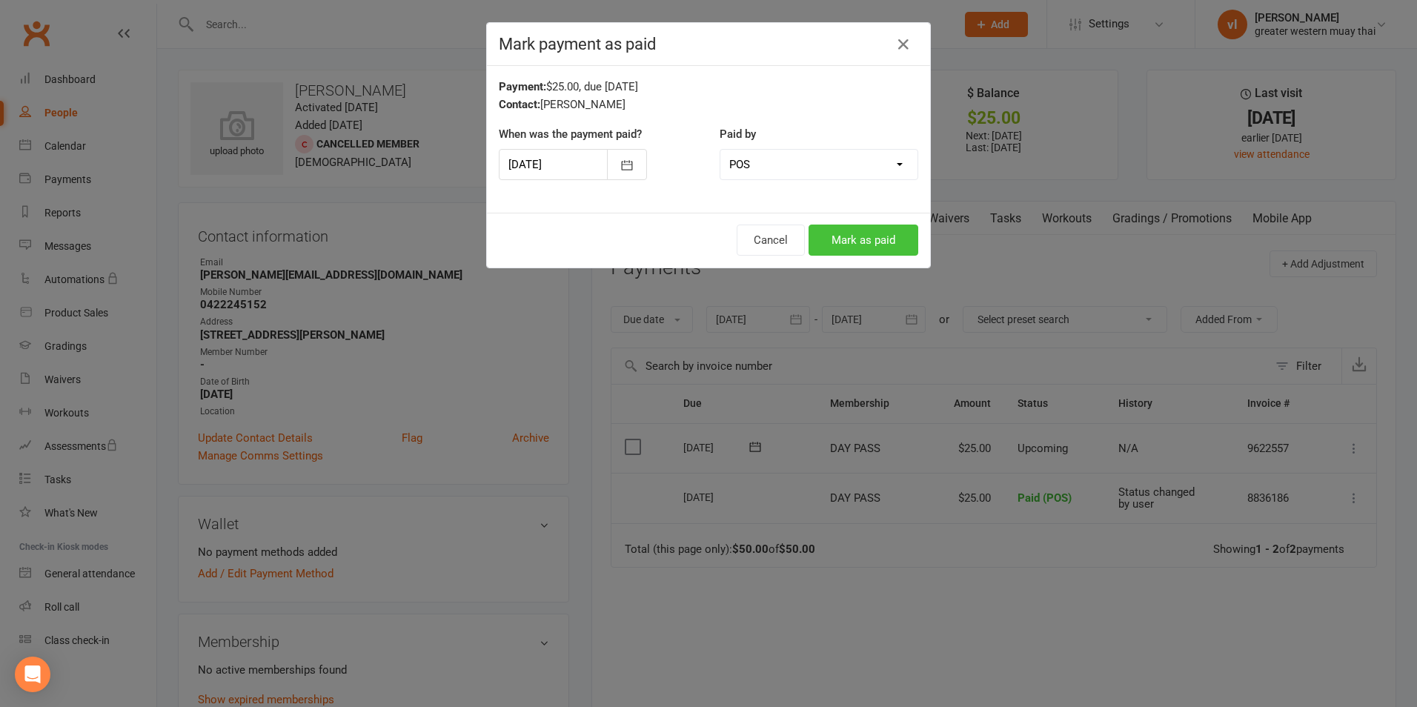
click at [832, 240] on button "Mark as paid" at bounding box center [863, 240] width 110 height 31
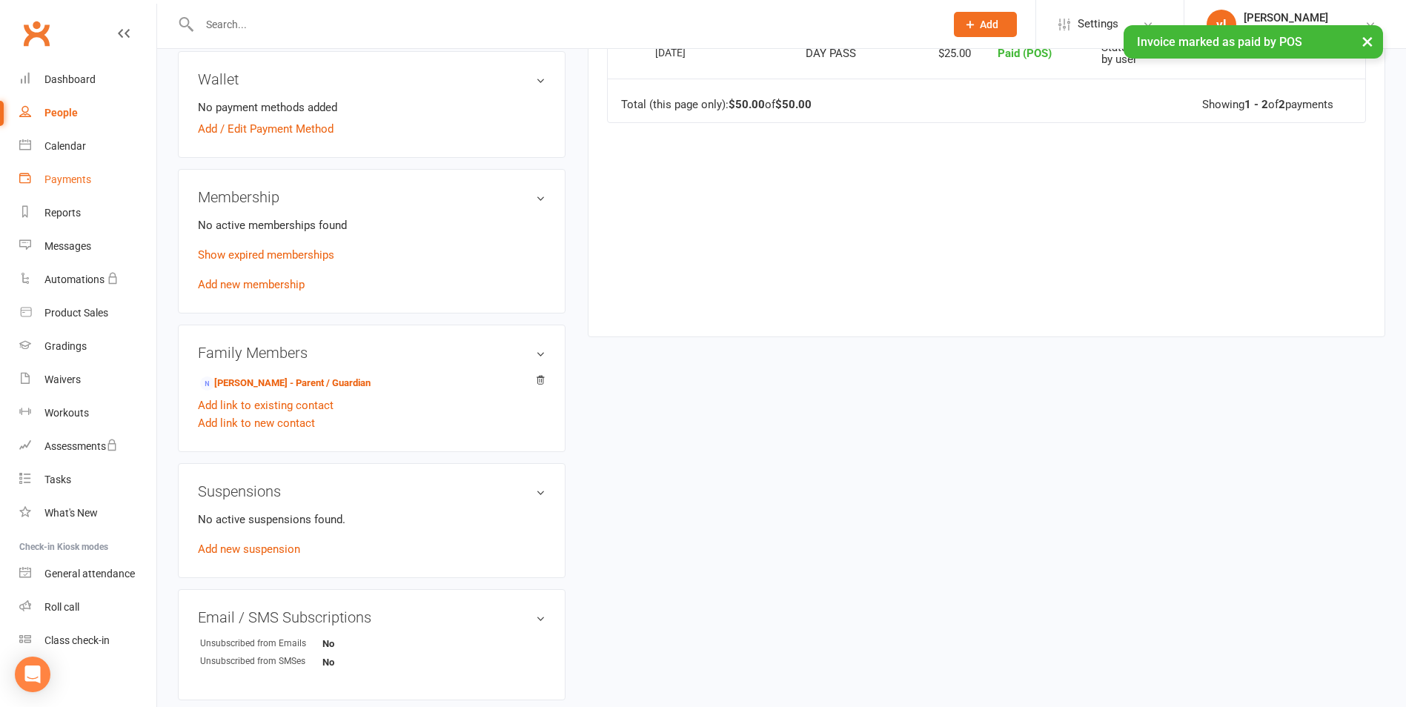
scroll to position [74, 0]
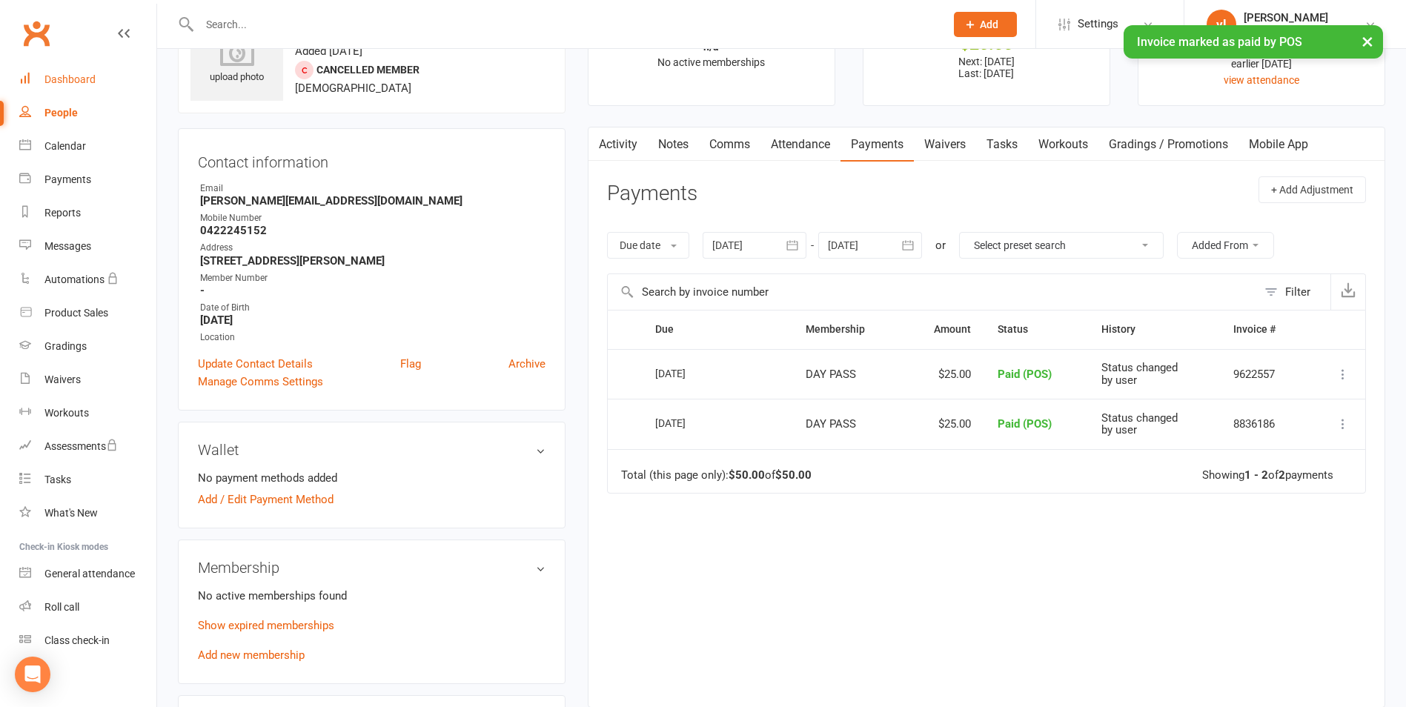
click at [91, 82] on div "Dashboard" at bounding box center [69, 79] width 51 height 12
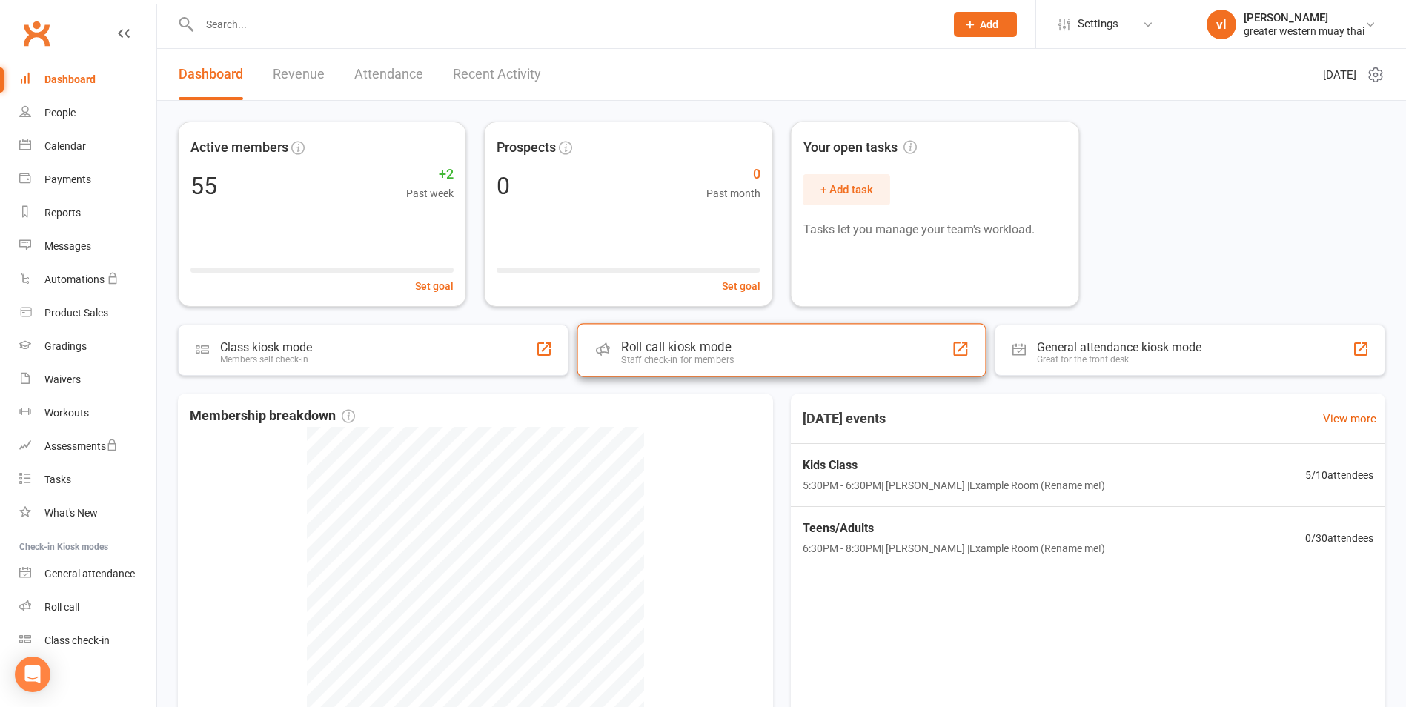
drag, startPoint x: 827, startPoint y: 339, endPoint x: 817, endPoint y: 331, distance: 12.7
click at [826, 339] on div "Roll call kiosk mode Staff check-in for members" at bounding box center [781, 349] width 409 height 53
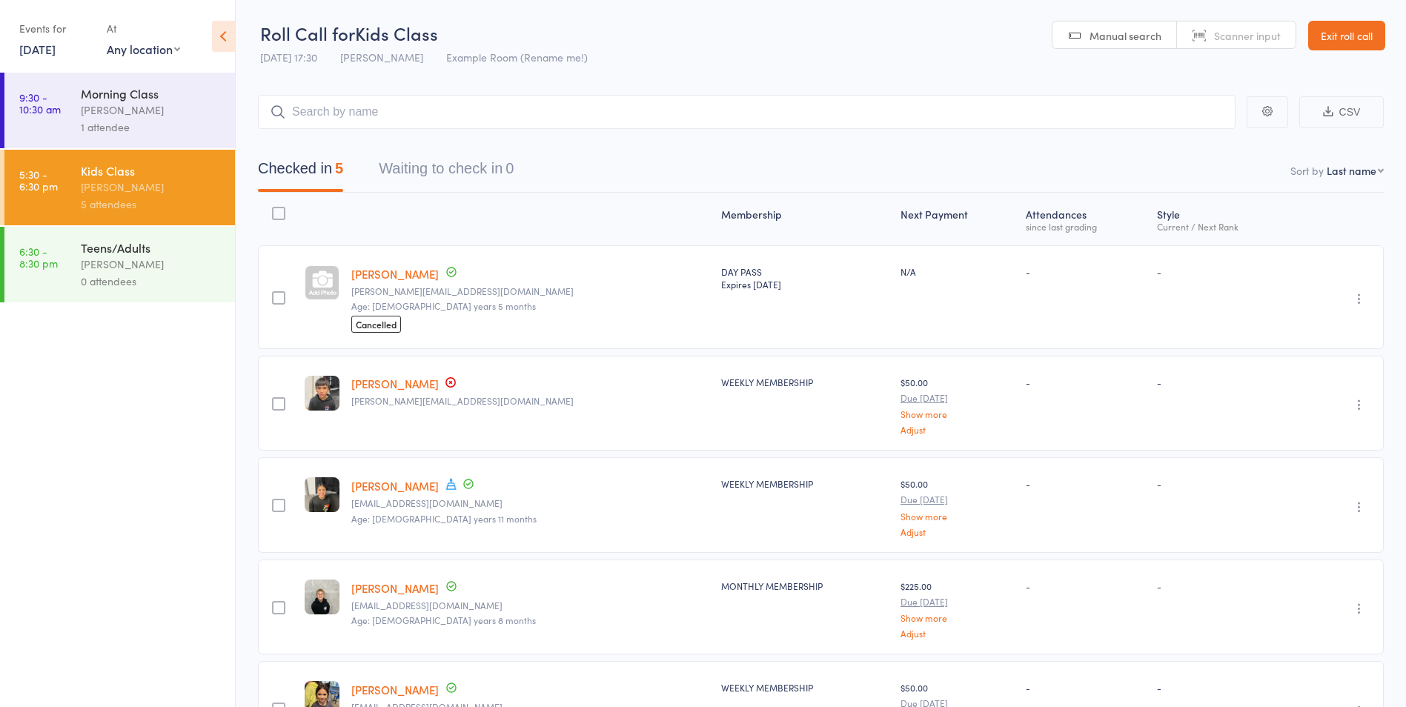
click at [373, 276] on link "[PERSON_NAME]" at bounding box center [394, 274] width 87 height 16
click at [157, 272] on div "[PERSON_NAME]" at bounding box center [152, 264] width 142 height 17
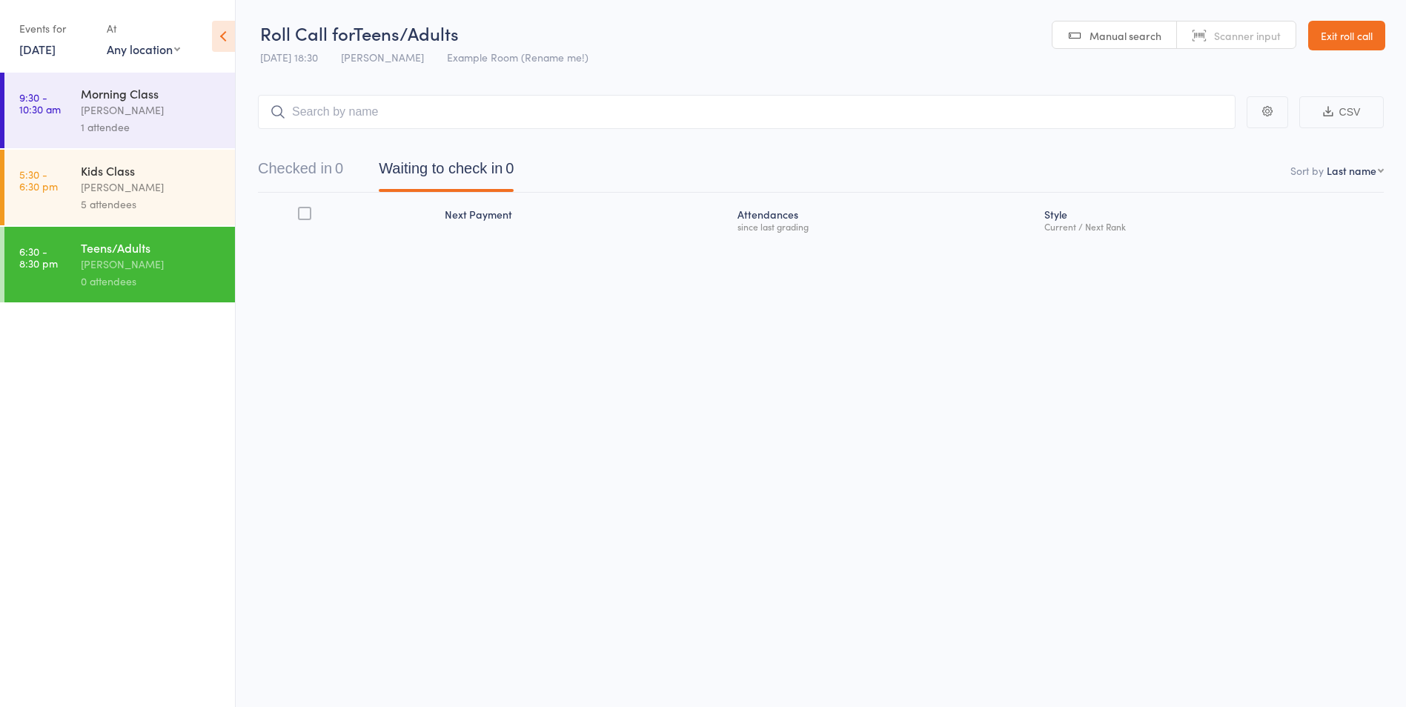
click at [156, 203] on div "5 attendees" at bounding box center [152, 204] width 142 height 17
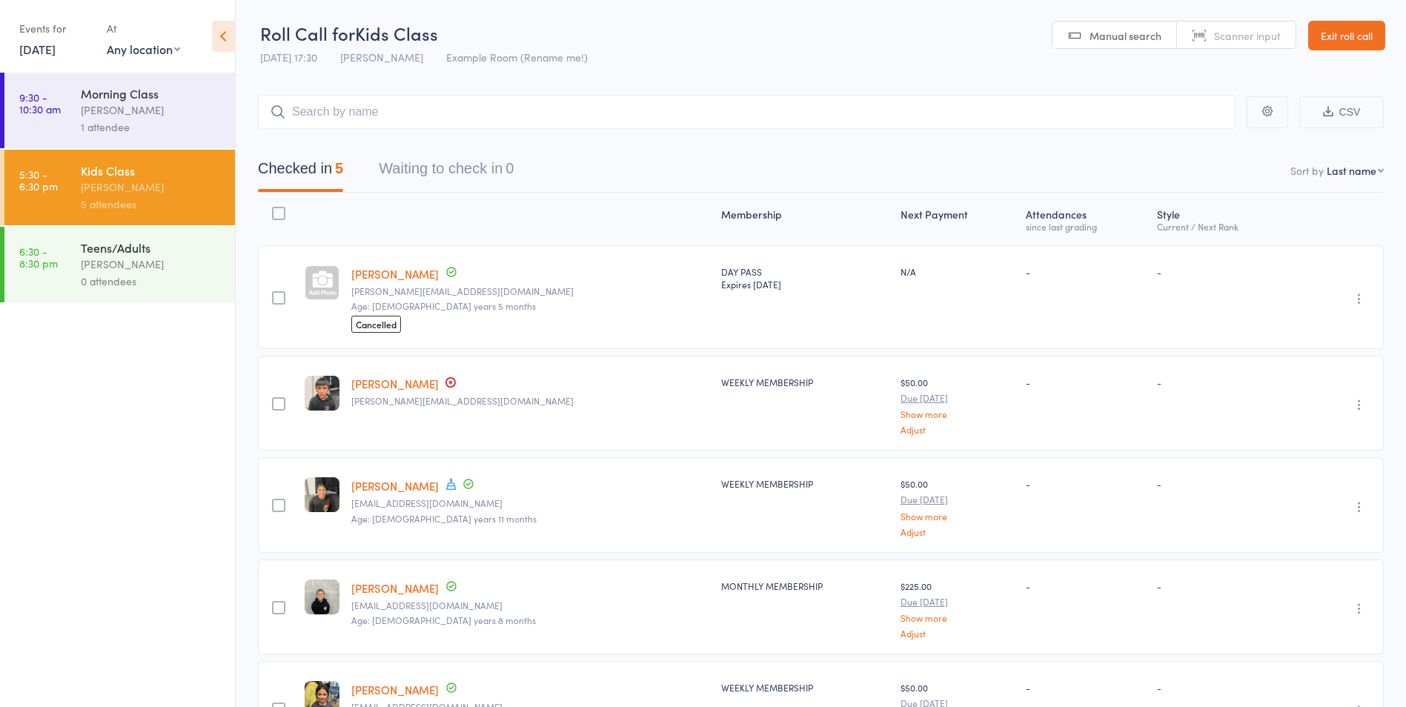
click at [1374, 29] on link "Exit roll call" at bounding box center [1346, 36] width 77 height 30
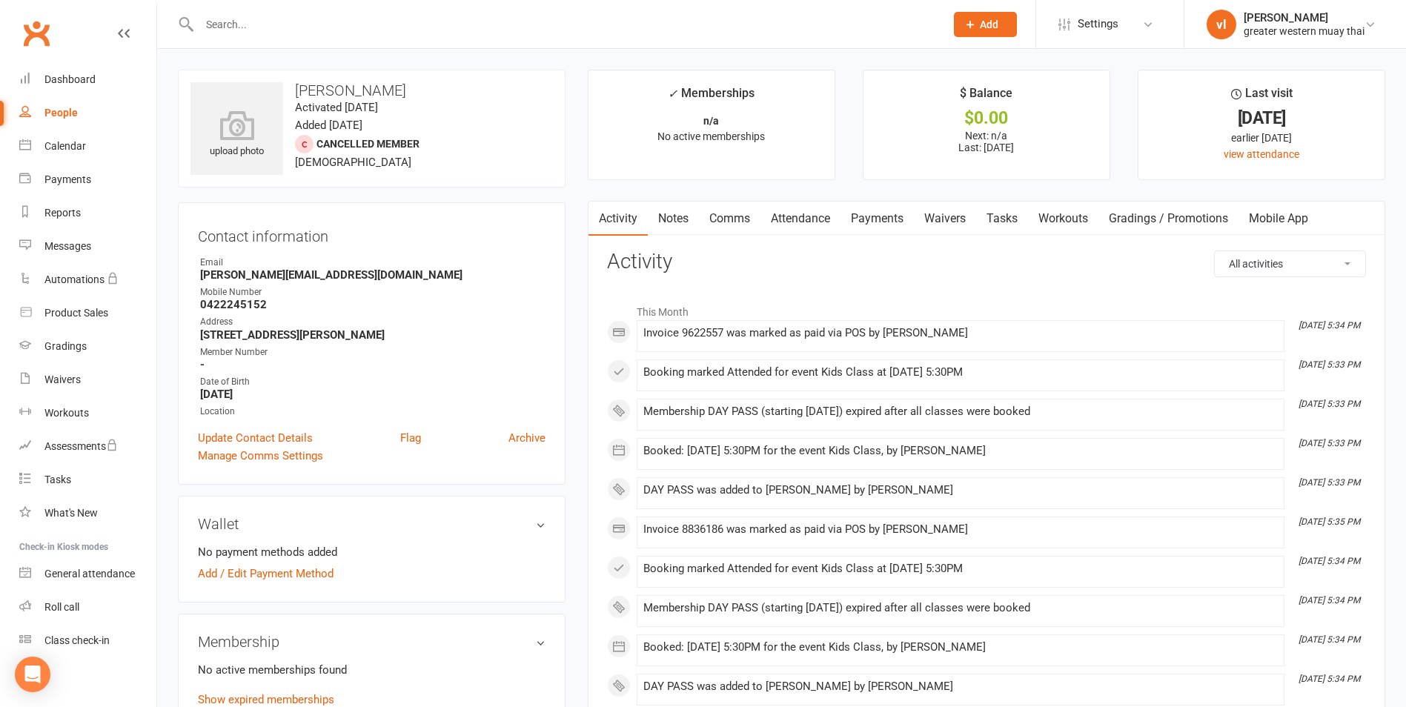
click at [67, 113] on div "People" at bounding box center [60, 113] width 33 height 12
select select "25"
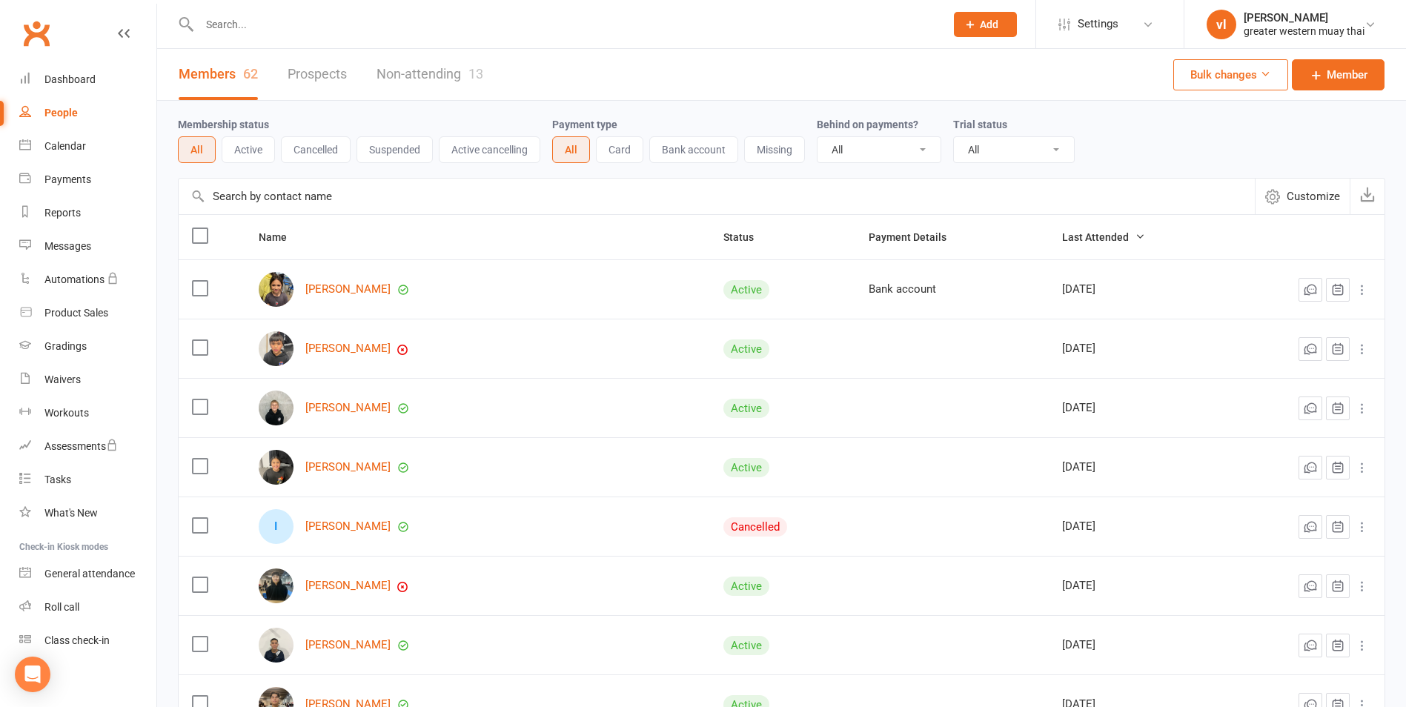
click at [408, 186] on input "text" at bounding box center [717, 197] width 1076 height 36
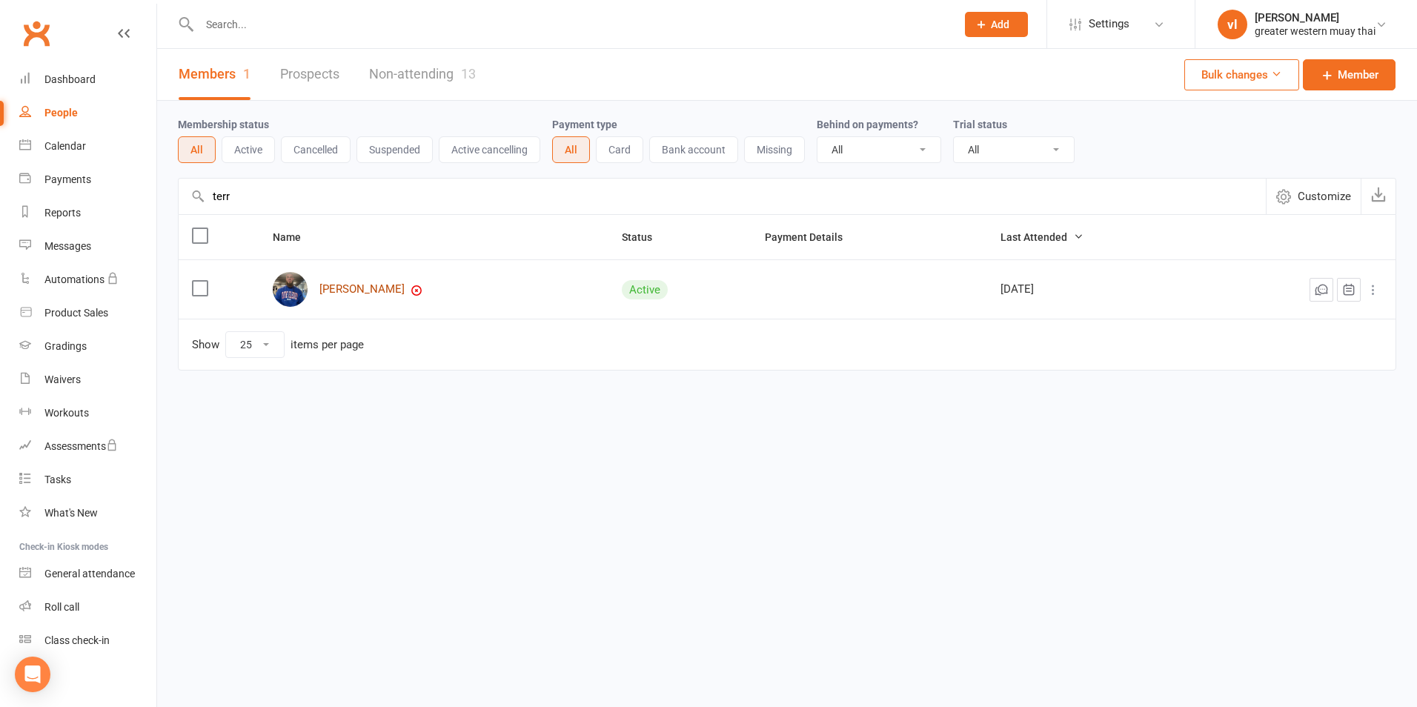
type input "terr"
click at [376, 295] on link "Terry Mihailidis" at bounding box center [361, 289] width 85 height 13
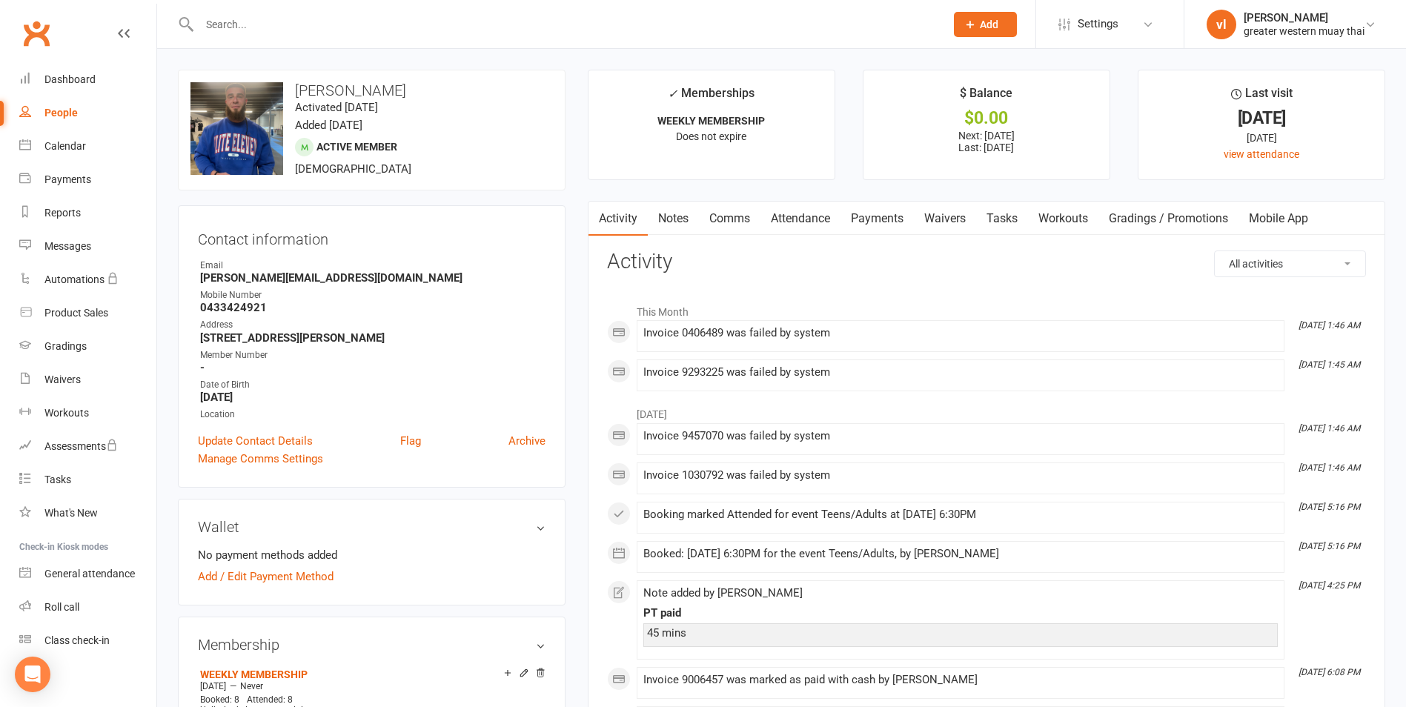
click at [879, 228] on link "Payments" at bounding box center [876, 219] width 73 height 34
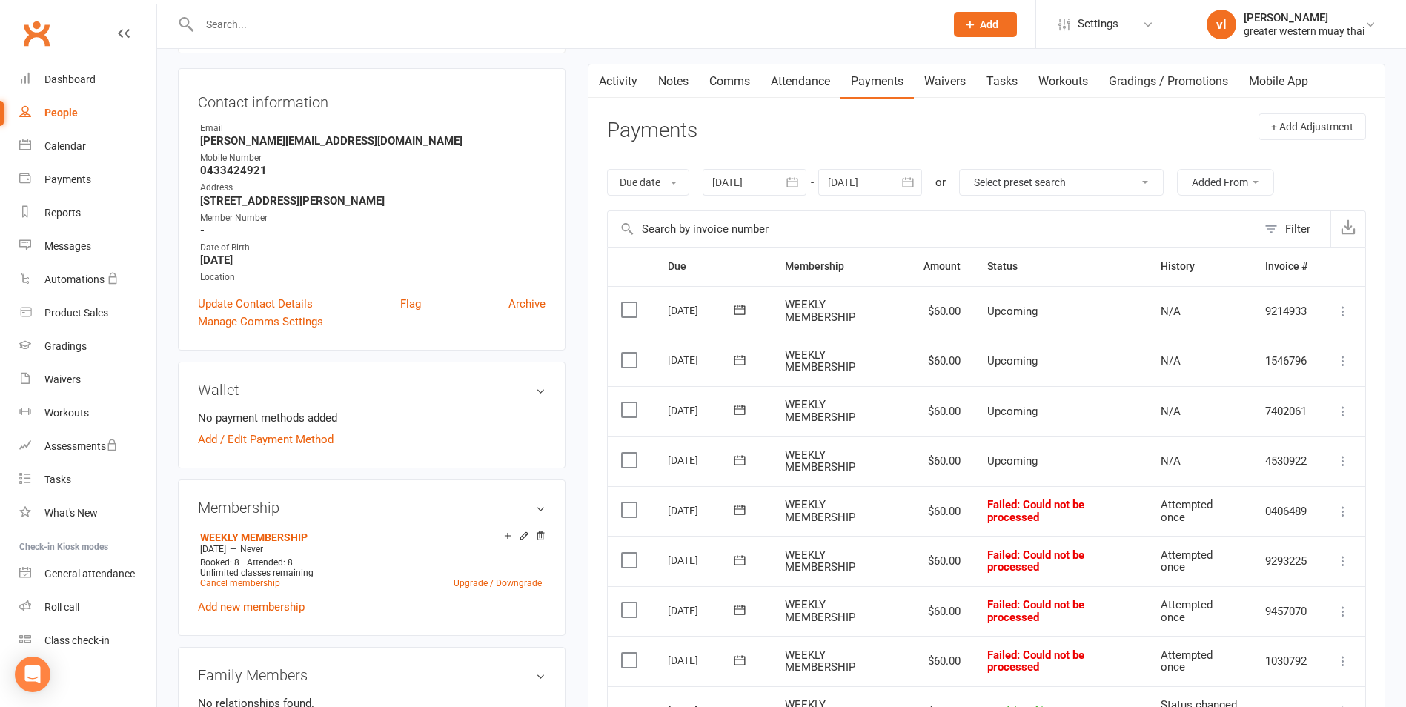
scroll to position [148, 0]
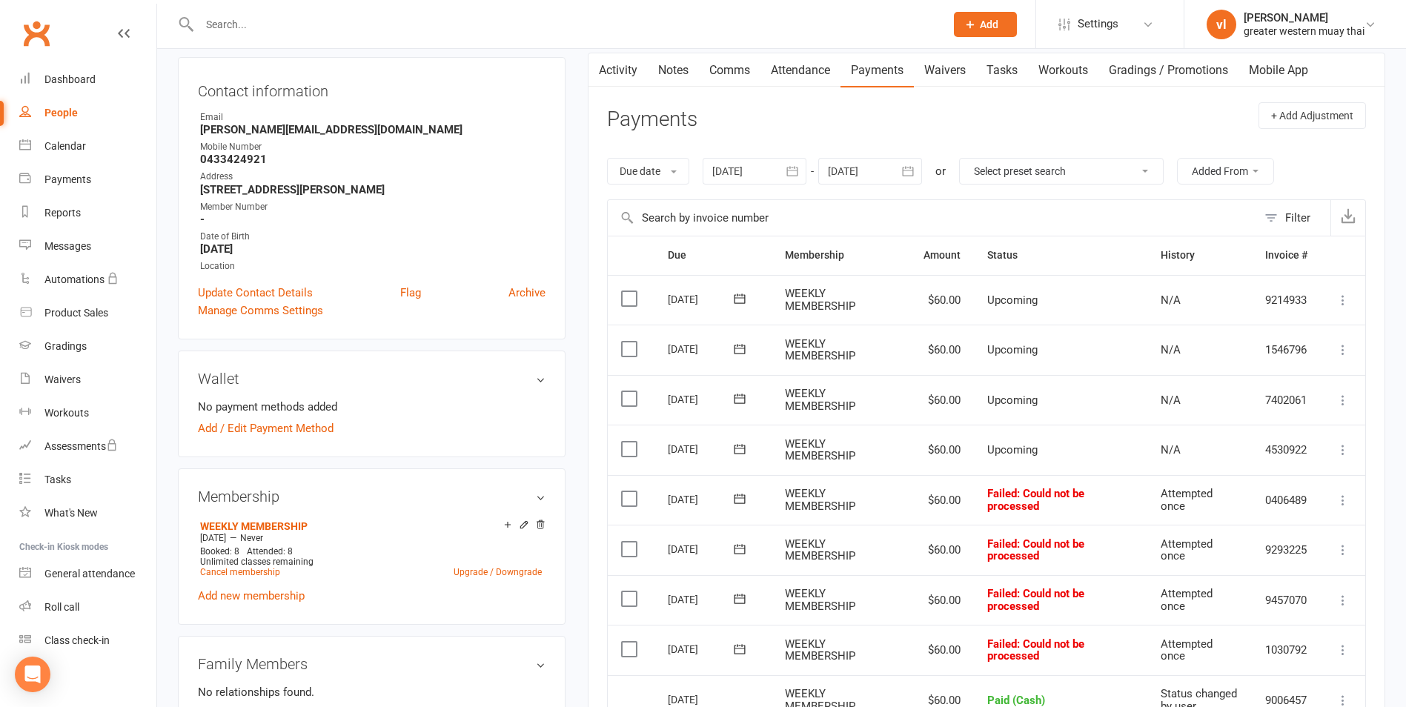
click at [1351, 487] on td "Mark as Paid (Cash) Mark as Paid (POS) Mark as Paid (Other) Skip Retry now More…" at bounding box center [1342, 500] width 44 height 50
drag, startPoint x: 1340, startPoint y: 497, endPoint x: 1346, endPoint y: 510, distance: 13.9
click at [1340, 496] on icon at bounding box center [1342, 500] width 15 height 15
click at [1306, 549] on link "Mark as Paid (POS)" at bounding box center [1277, 559] width 147 height 30
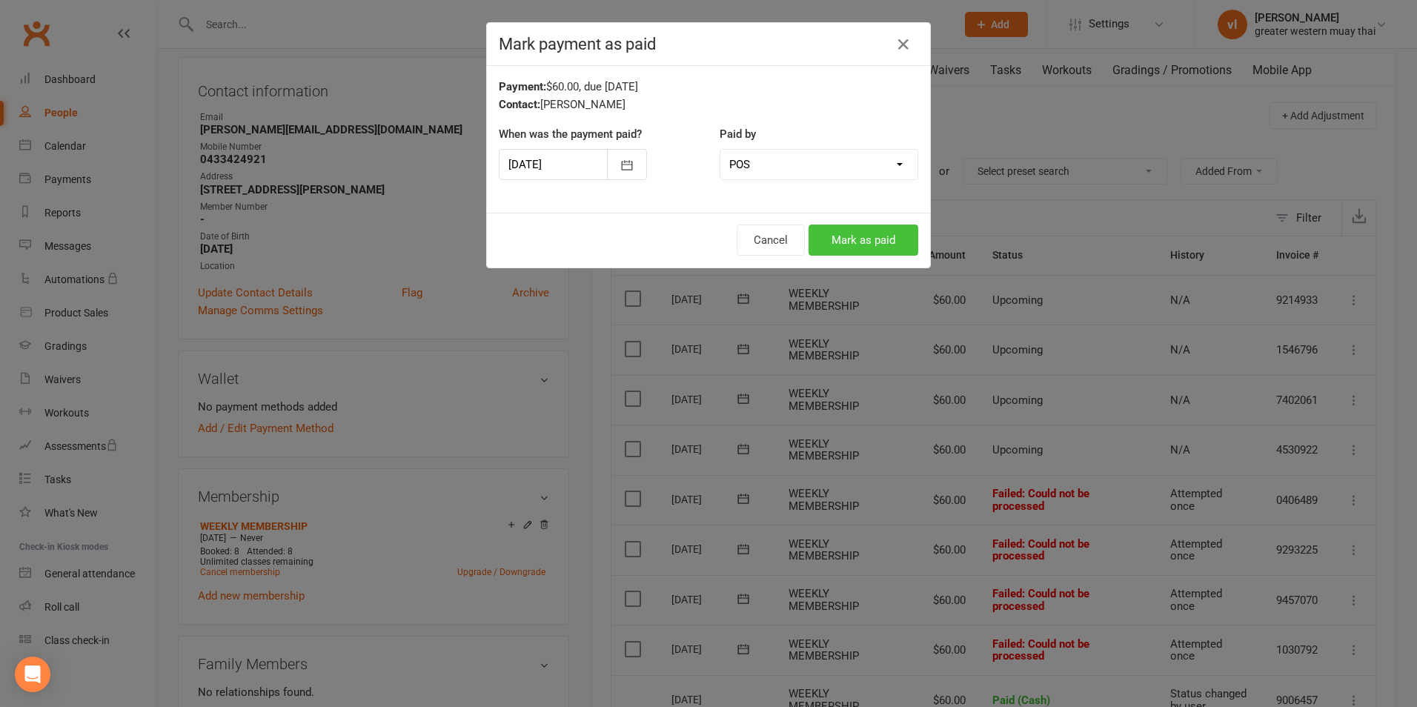
click at [847, 242] on button "Mark as paid" at bounding box center [863, 240] width 110 height 31
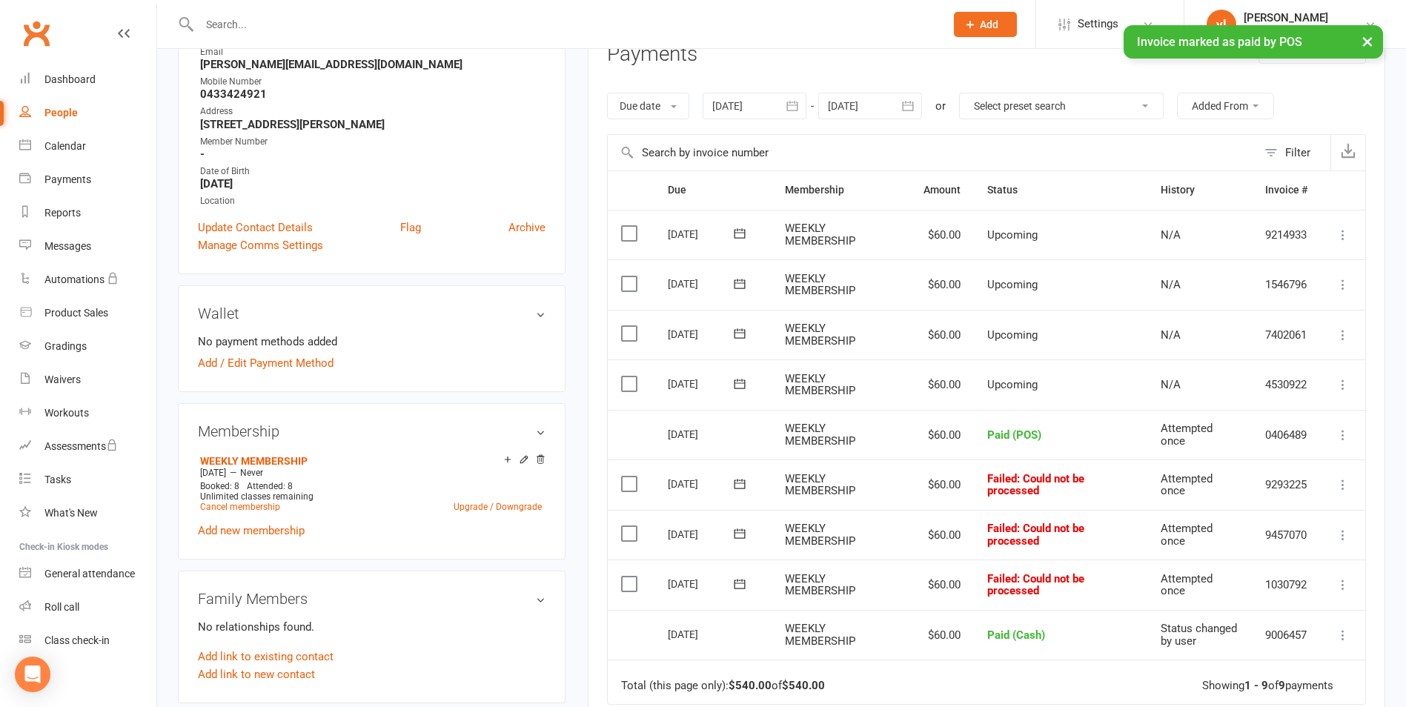
scroll to position [296, 0]
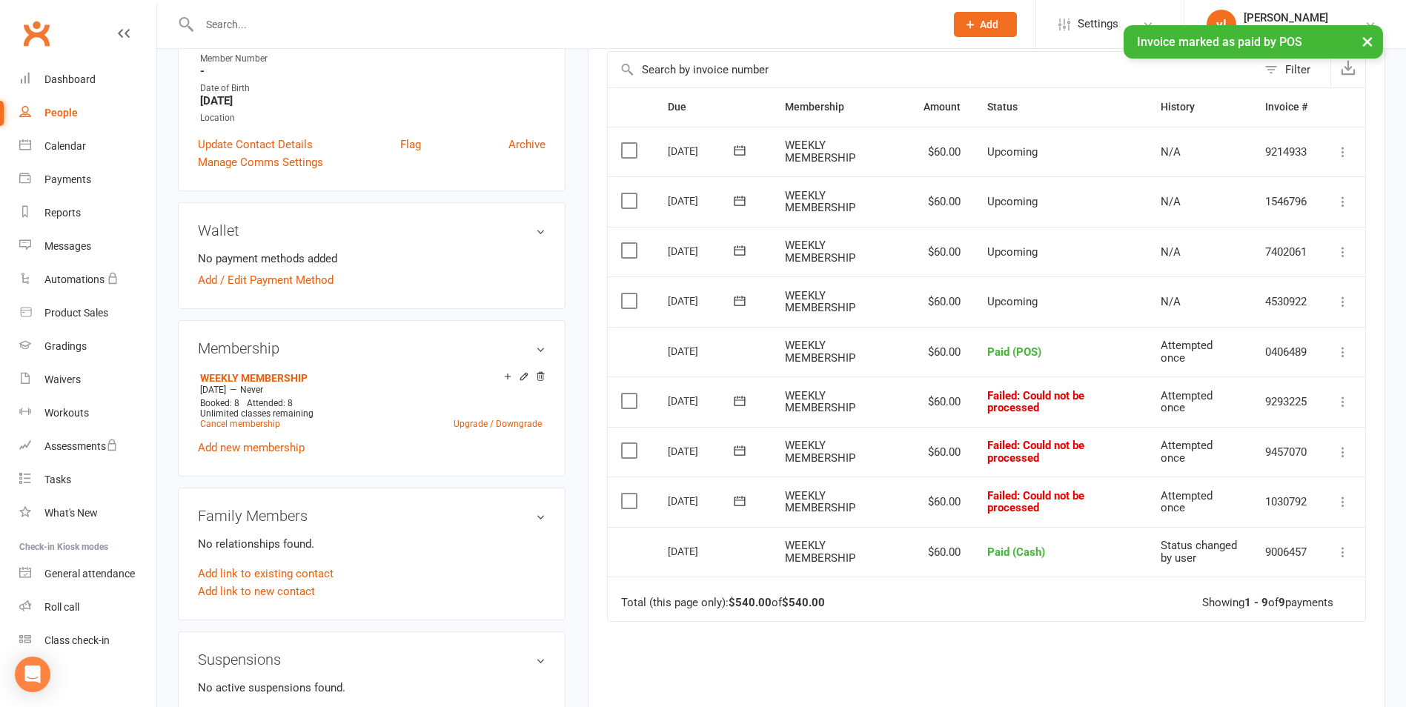
click at [633, 410] on td "Select this" at bounding box center [631, 401] width 47 height 50
click at [627, 451] on label at bounding box center [631, 450] width 20 height 15
click at [627, 443] on input "checkbox" at bounding box center [626, 443] width 10 height 0
click at [622, 394] on label at bounding box center [631, 400] width 20 height 15
click at [622, 393] on input "checkbox" at bounding box center [626, 393] width 10 height 0
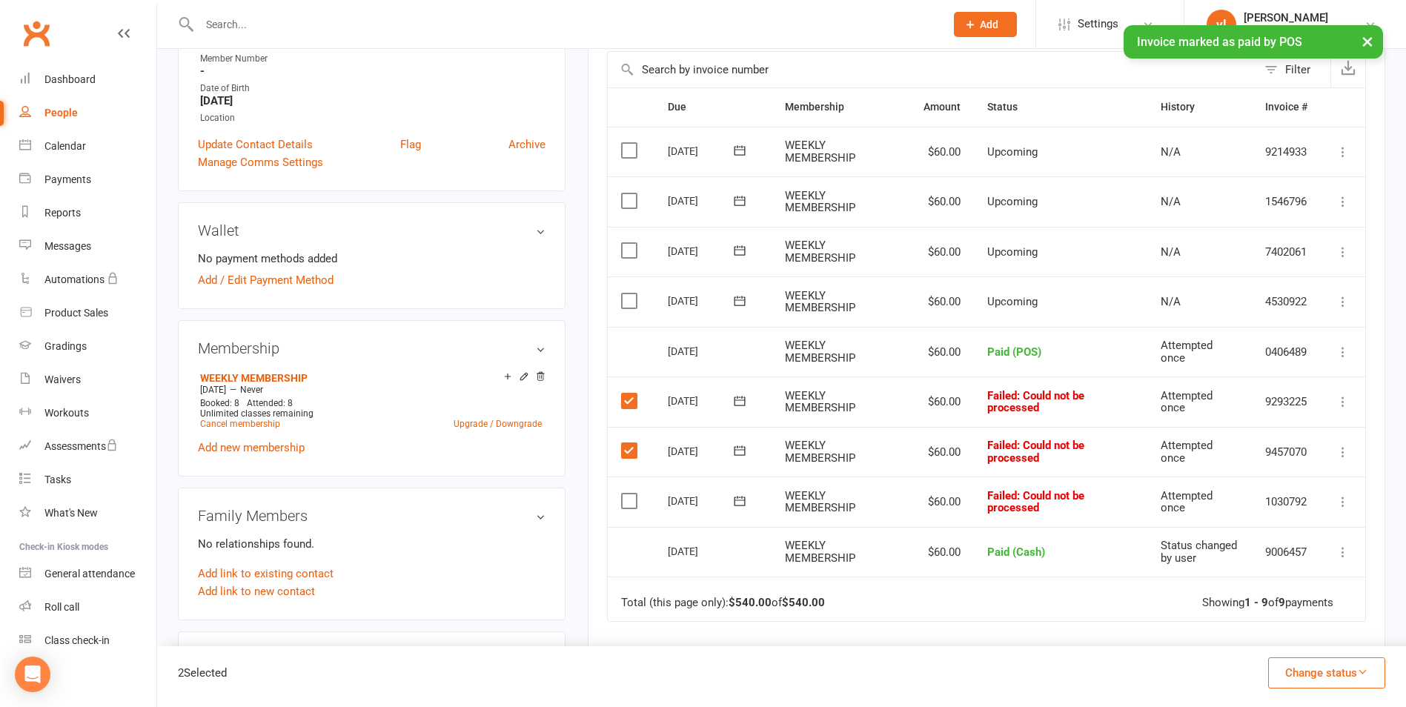
click at [626, 491] on td "Select this" at bounding box center [631, 501] width 47 height 50
click at [626, 502] on label at bounding box center [631, 501] width 20 height 15
click at [626, 494] on input "checkbox" at bounding box center [626, 494] width 10 height 0
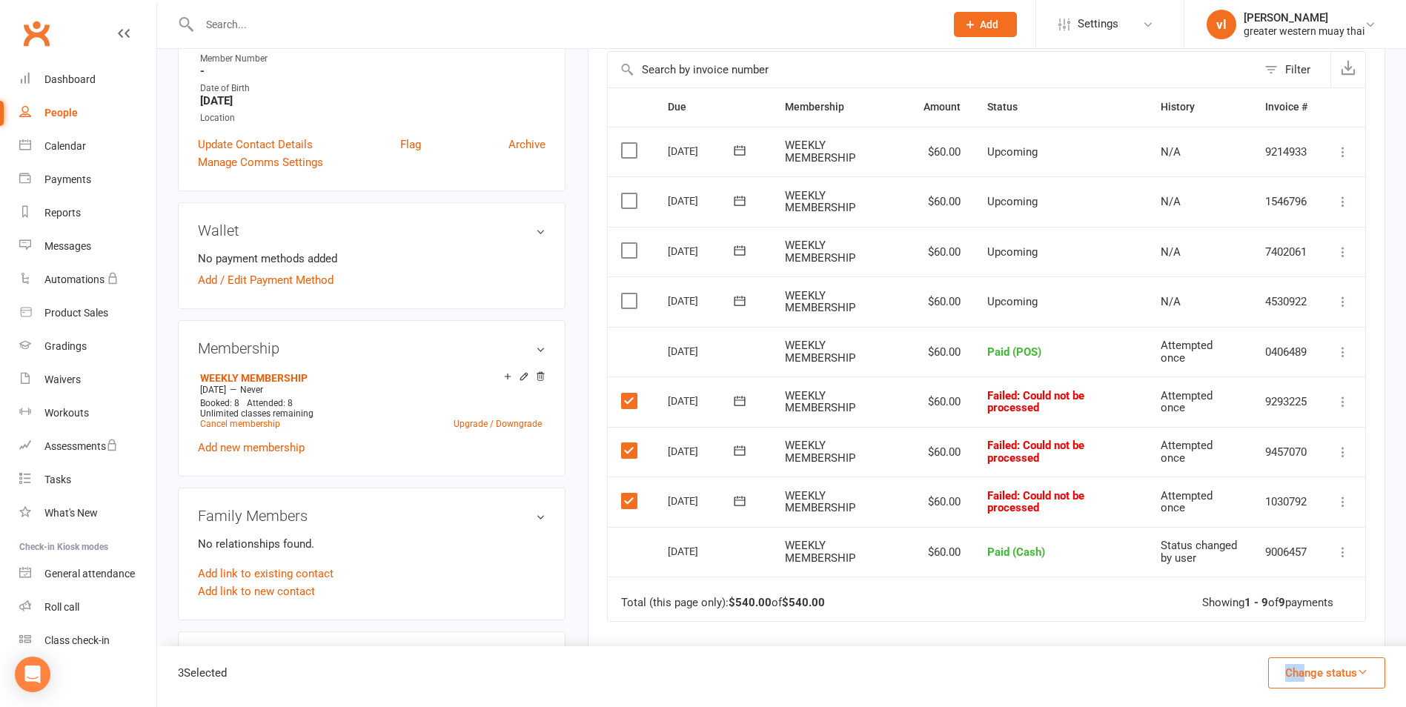
click at [1304, 662] on div "3 Selected Change status Paid (Cash) Paid (POS) Paid (Other) Skipped" at bounding box center [781, 676] width 1249 height 61
drag, startPoint x: 1304, startPoint y: 663, endPoint x: 1313, endPoint y: 666, distance: 9.4
click at [1313, 666] on button "Change status" at bounding box center [1326, 672] width 117 height 31
click at [1280, 630] on link "Skipped" at bounding box center [1310, 633] width 147 height 30
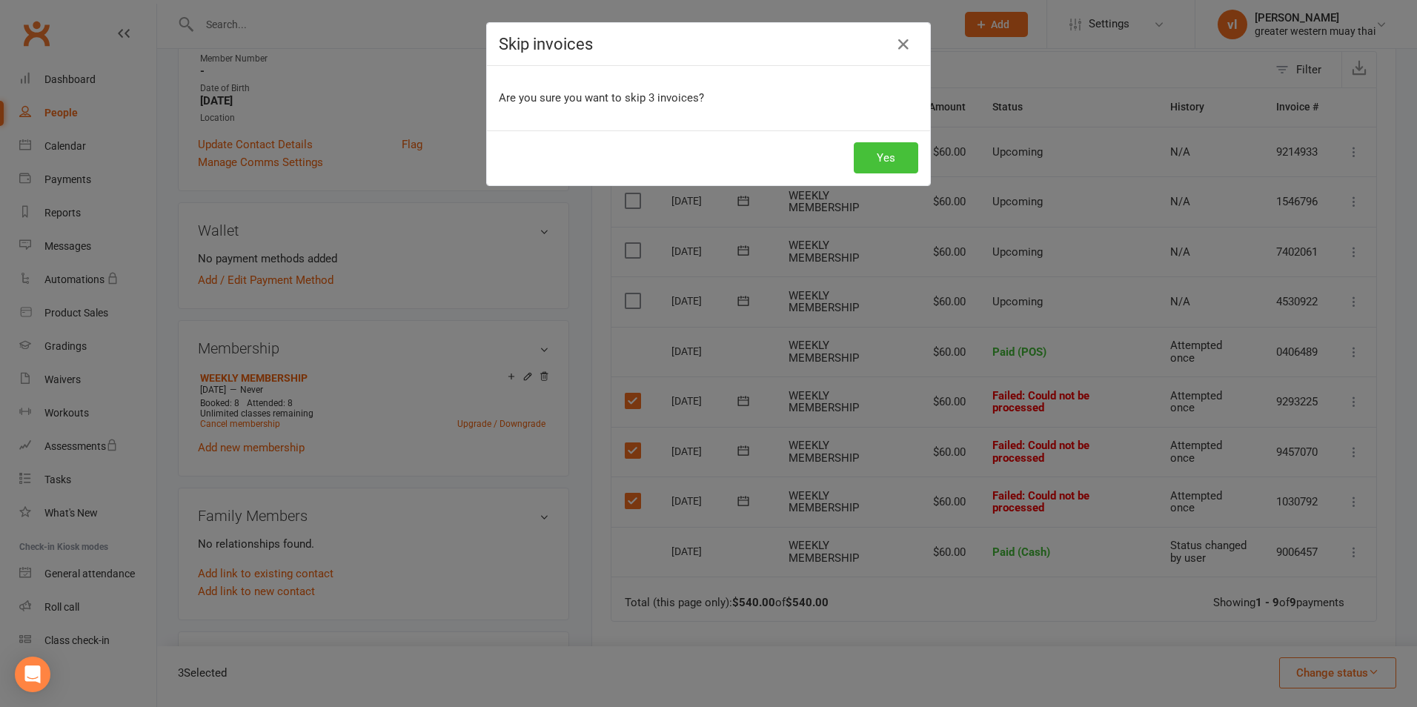
click at [874, 165] on button "Yes" at bounding box center [886, 157] width 64 height 31
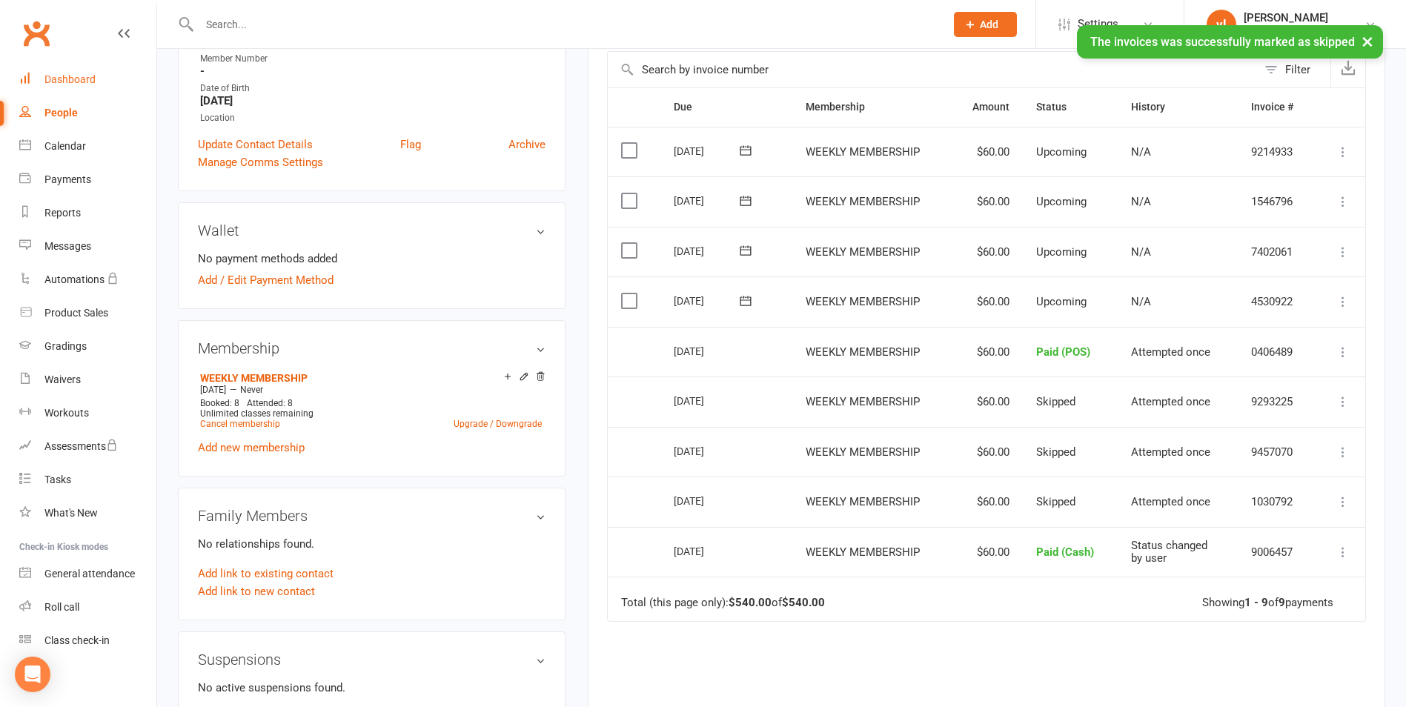
click at [82, 79] on div "Dashboard" at bounding box center [69, 79] width 51 height 12
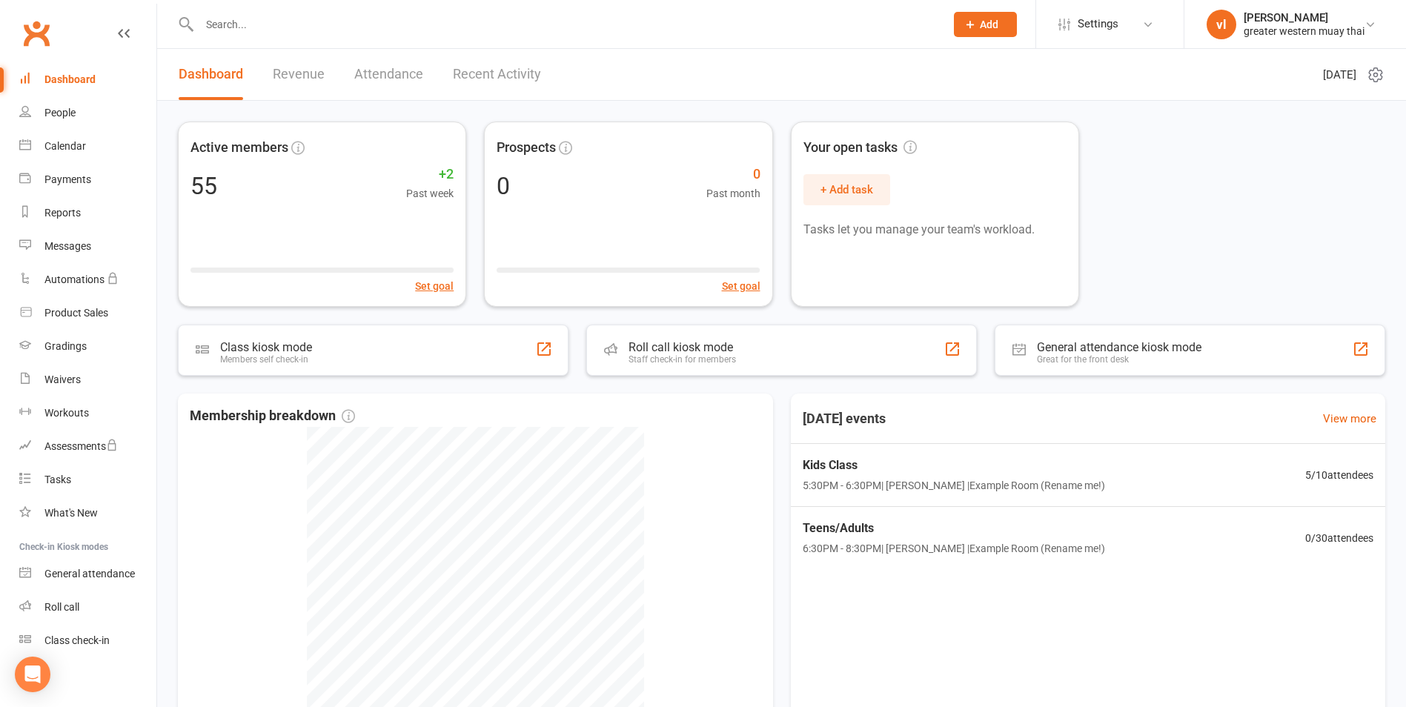
click at [805, 322] on div "Active members 55 +2 Past week Set goal Prospects 0 0 Past month Set goal Your …" at bounding box center [781, 456] width 1249 height 710
click at [713, 333] on div "Roll call kiosk mode Staff check-in for members" at bounding box center [781, 350] width 402 height 53
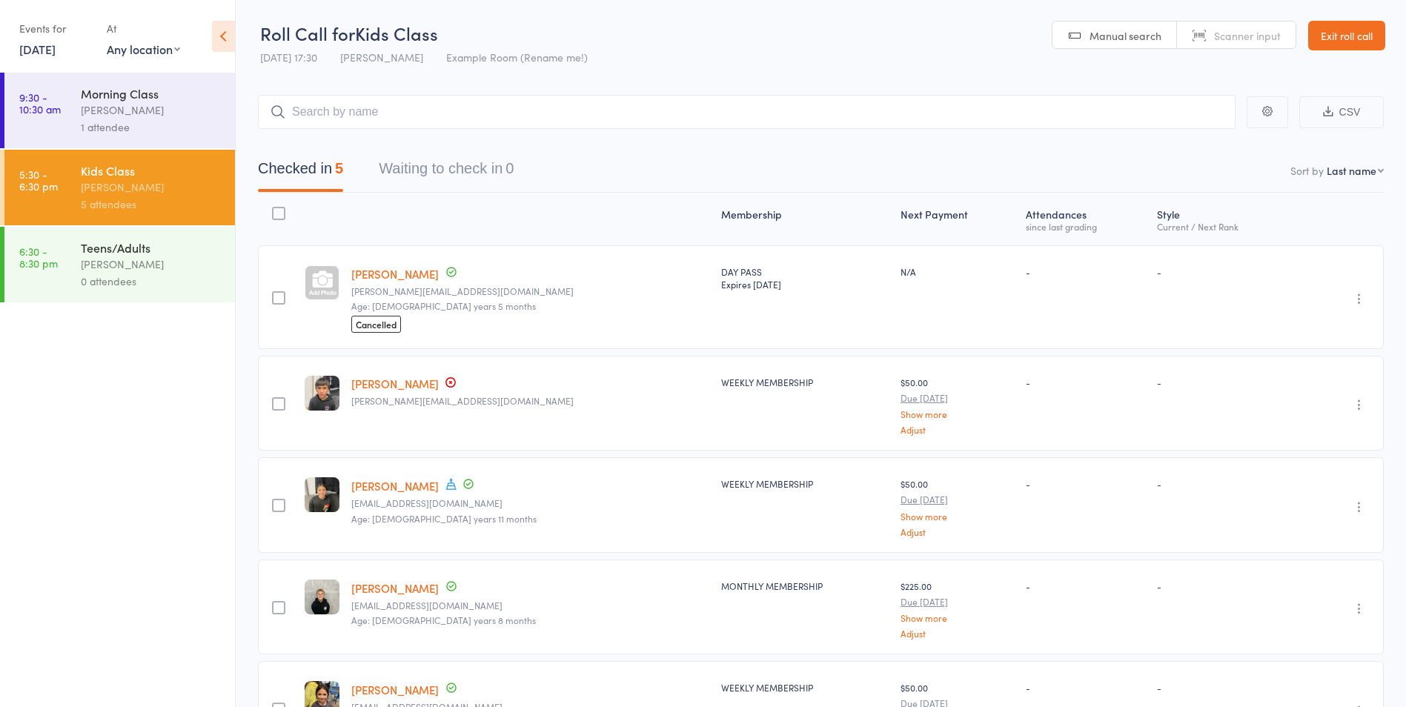
click at [176, 231] on div "Teens/Adults vince latorre 0 attendees" at bounding box center [158, 265] width 154 height 76
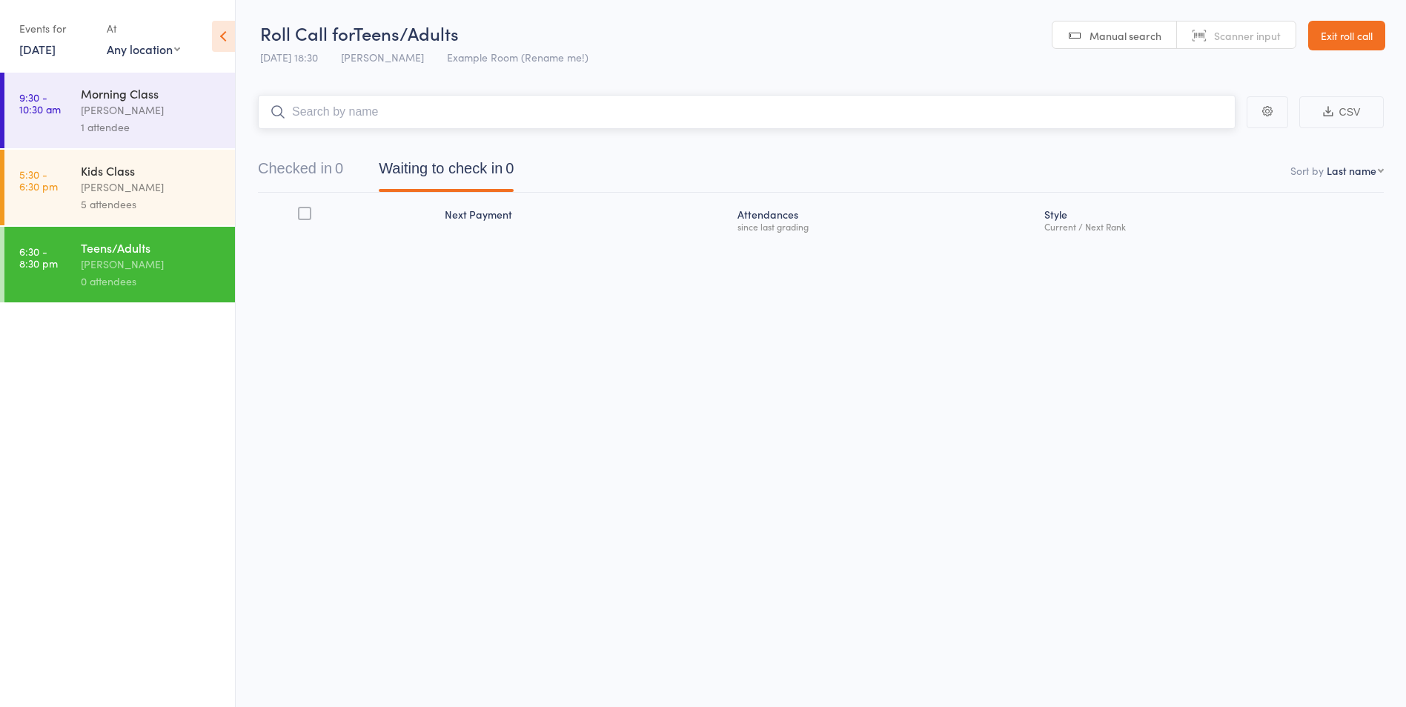
click at [640, 116] on input "search" at bounding box center [746, 112] width 977 height 34
type input "joso"
click at [1193, 143] on link "Drop in" at bounding box center [1196, 143] width 48 height 23
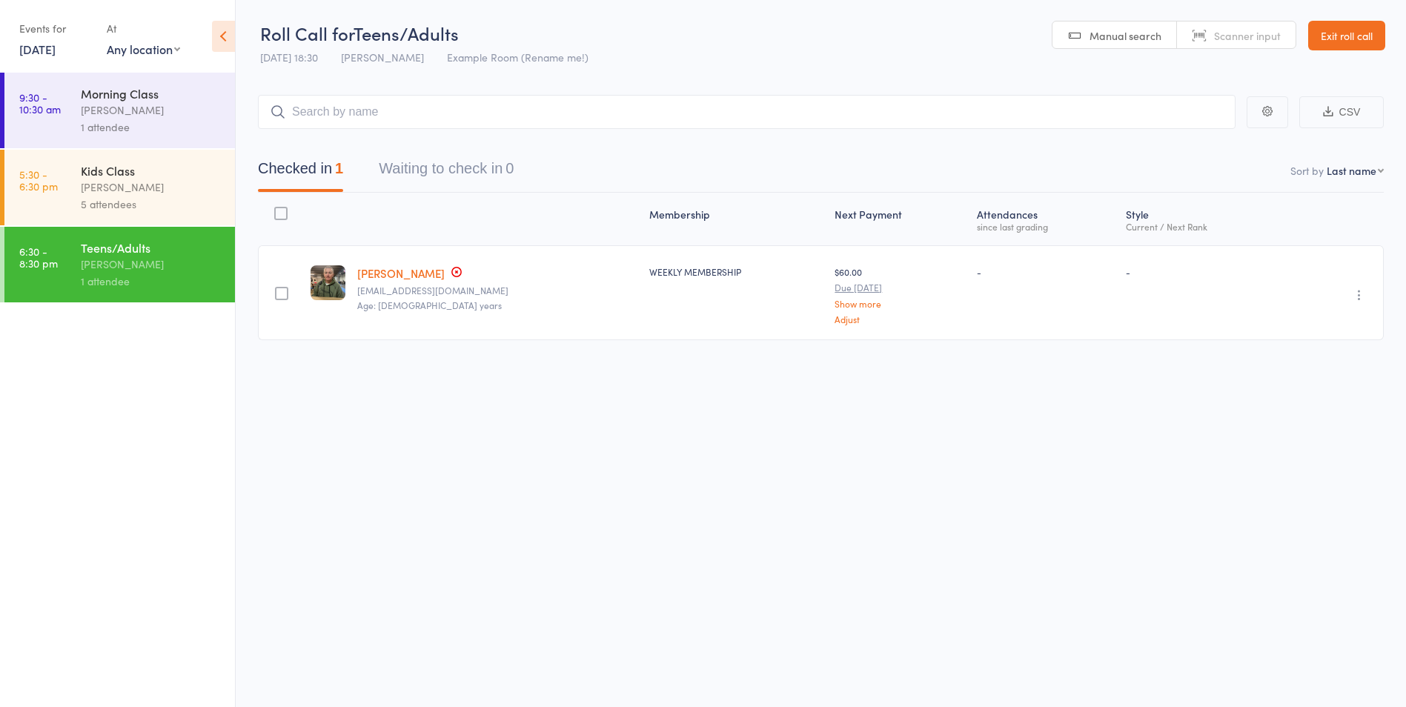
click at [406, 268] on link "[PERSON_NAME]" at bounding box center [400, 273] width 87 height 16
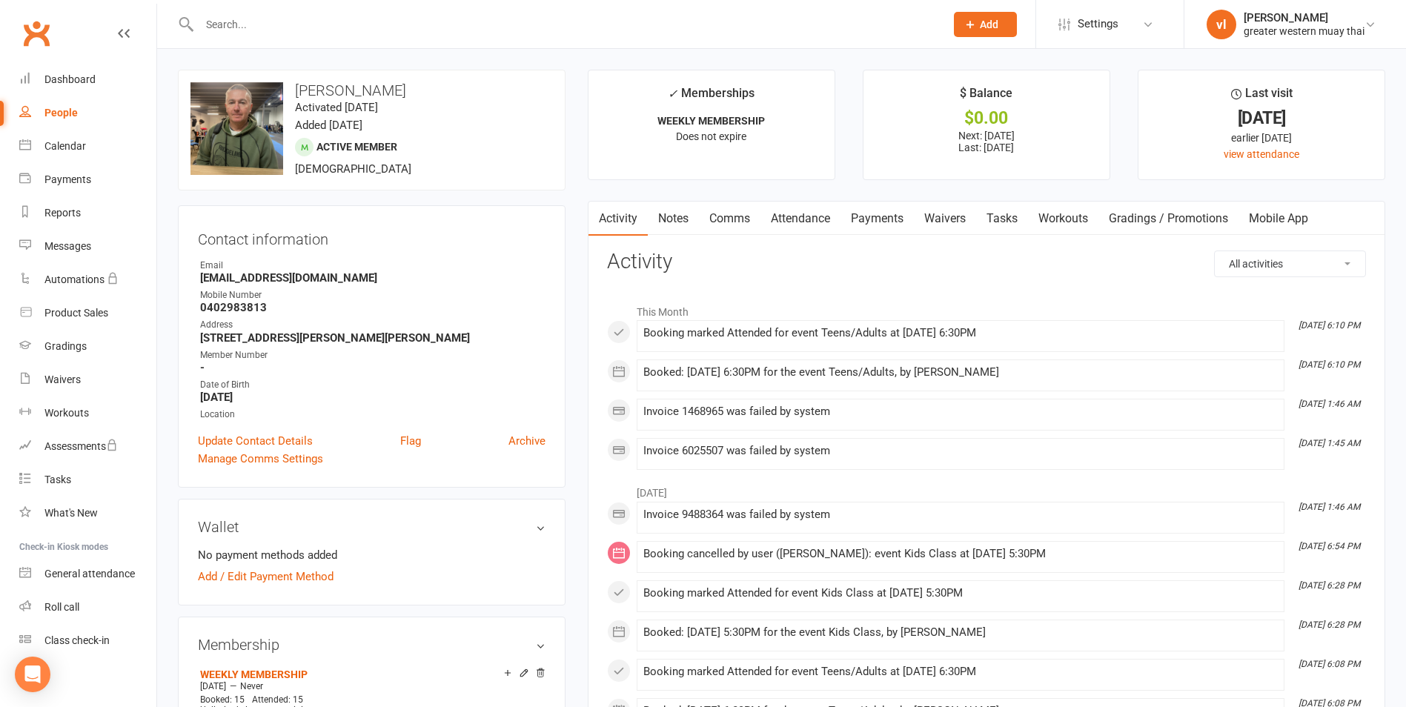
click at [888, 204] on link "Payments" at bounding box center [876, 219] width 73 height 34
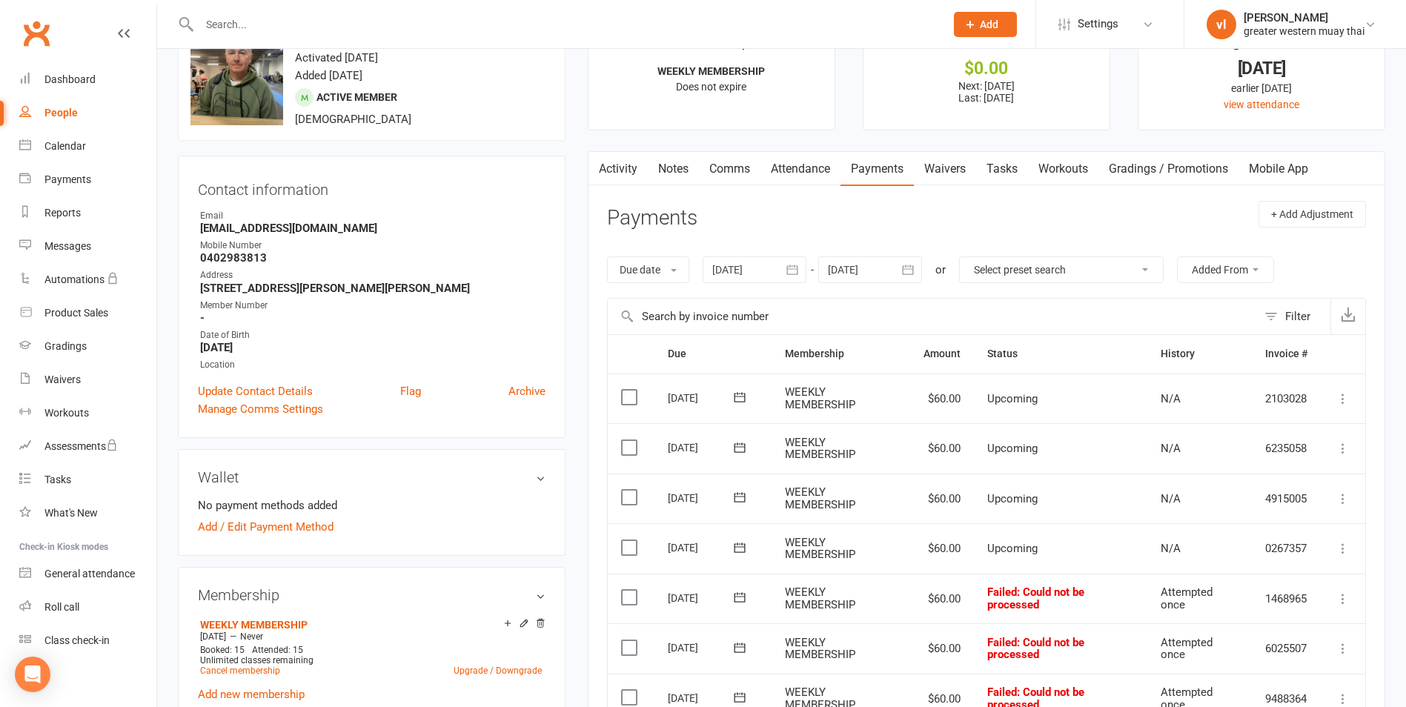
scroll to position [74, 0]
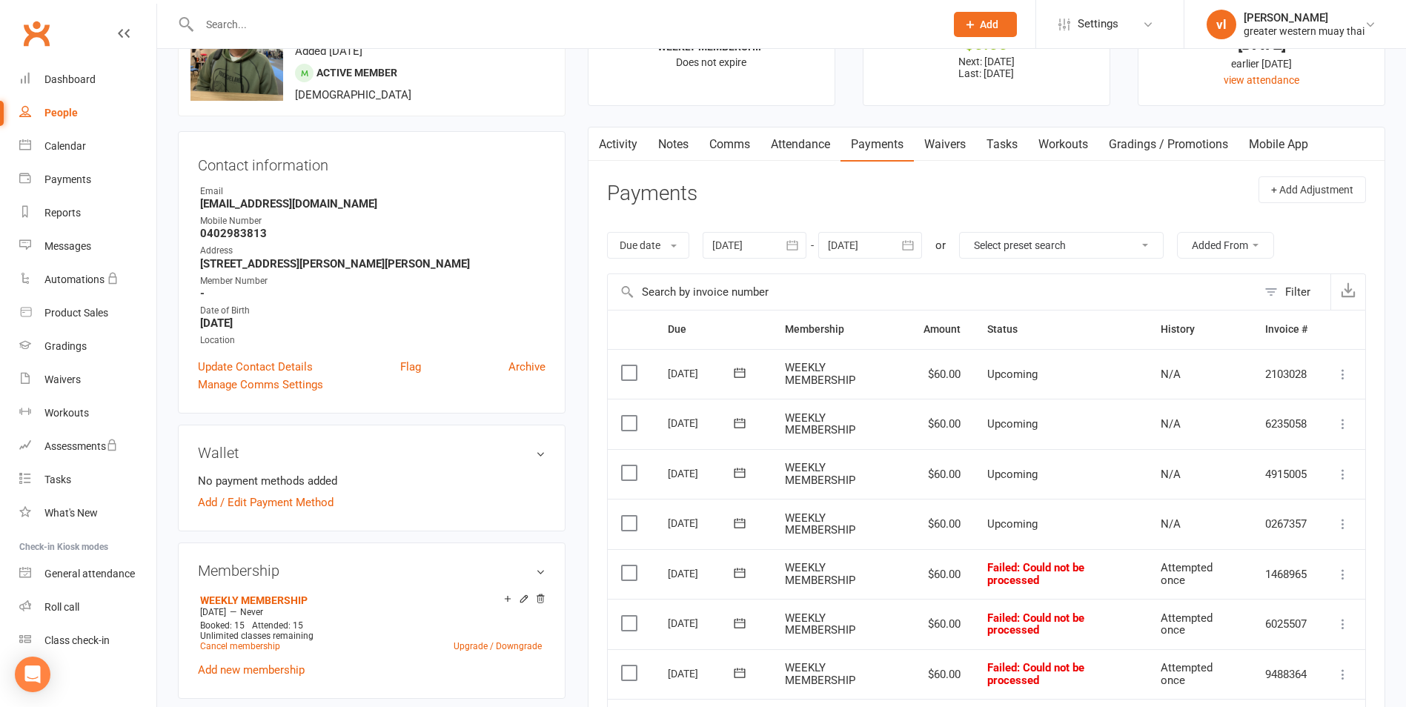
click at [1338, 565] on button at bounding box center [1343, 574] width 18 height 18
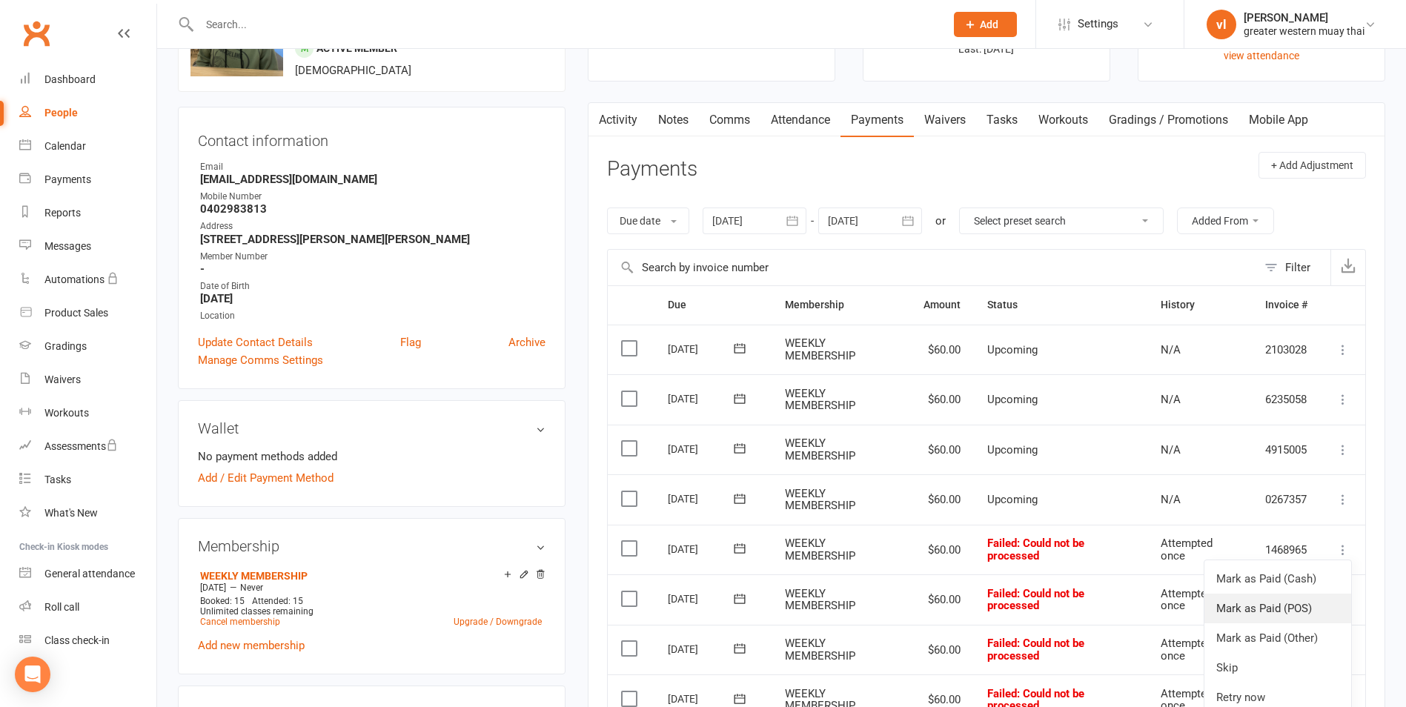
scroll to position [296, 0]
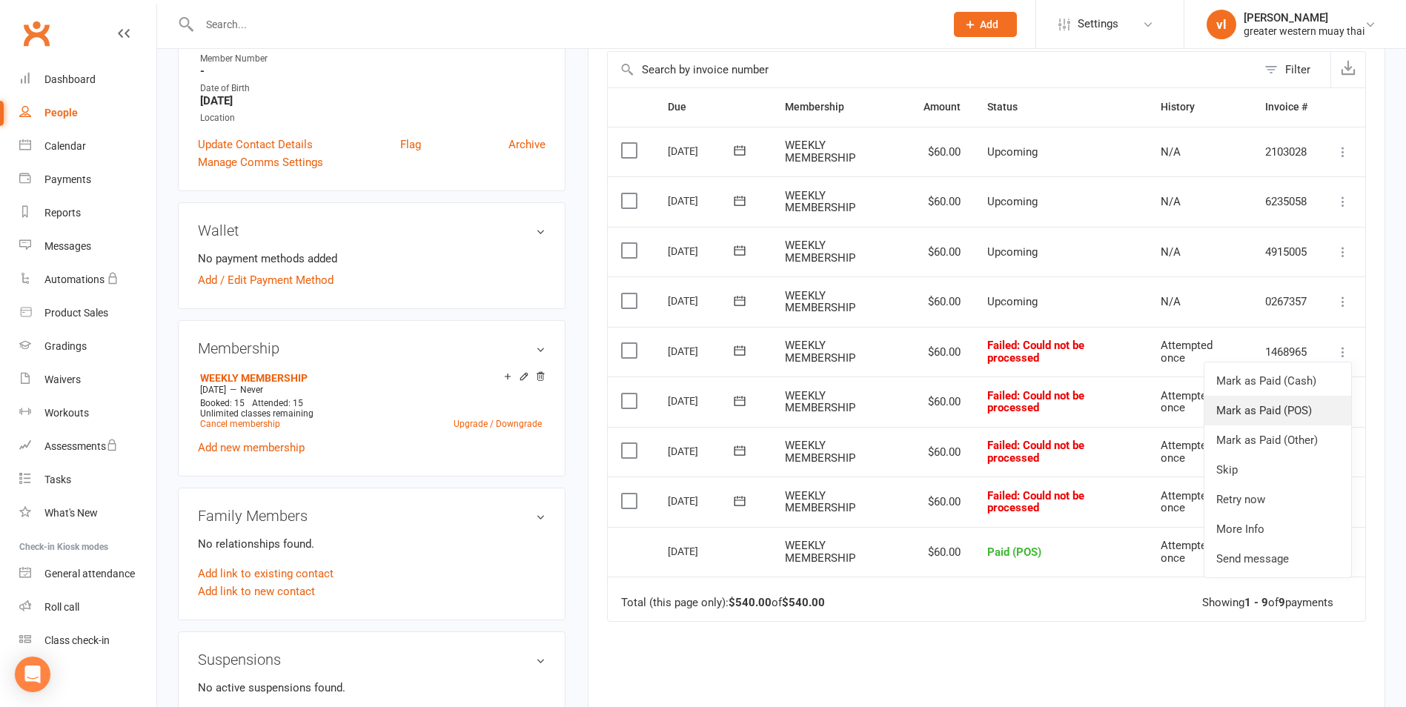
click at [1286, 403] on link "Mark as Paid (POS)" at bounding box center [1277, 411] width 147 height 30
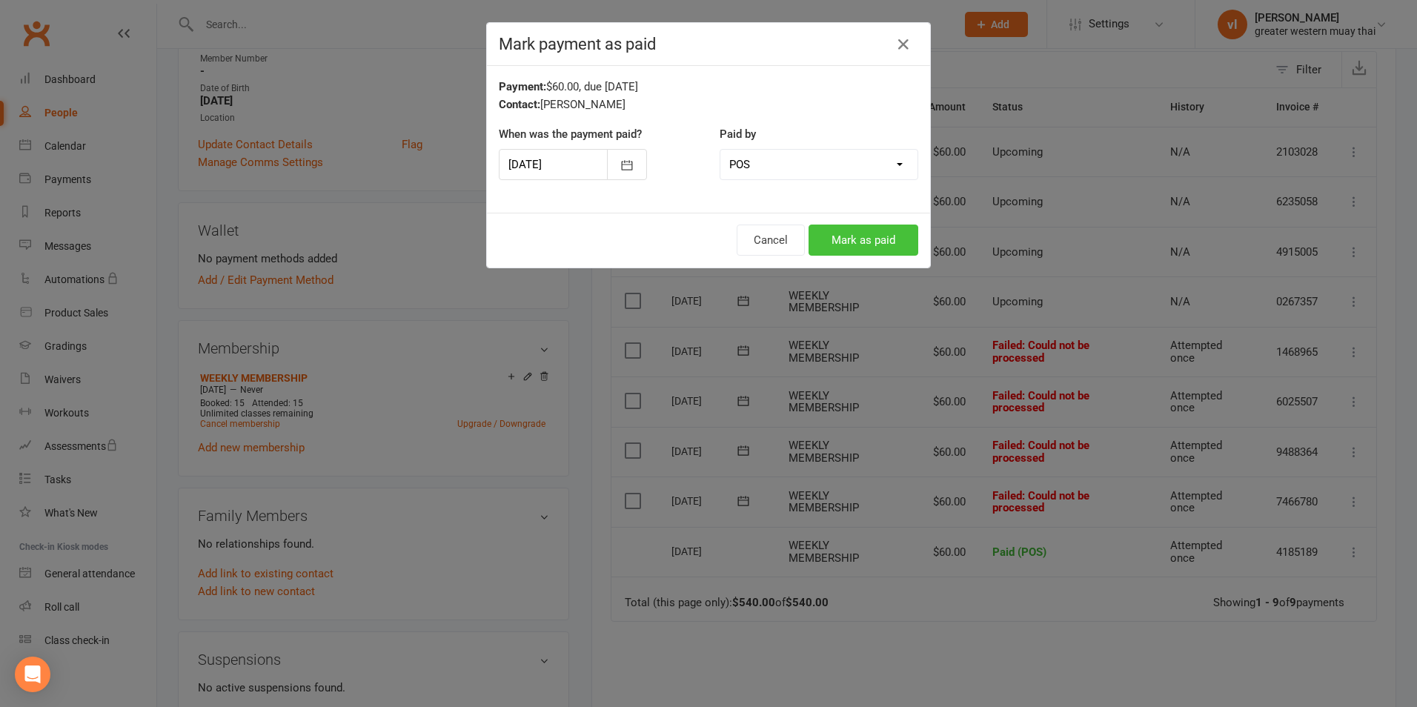
click at [843, 243] on button "Mark as paid" at bounding box center [863, 240] width 110 height 31
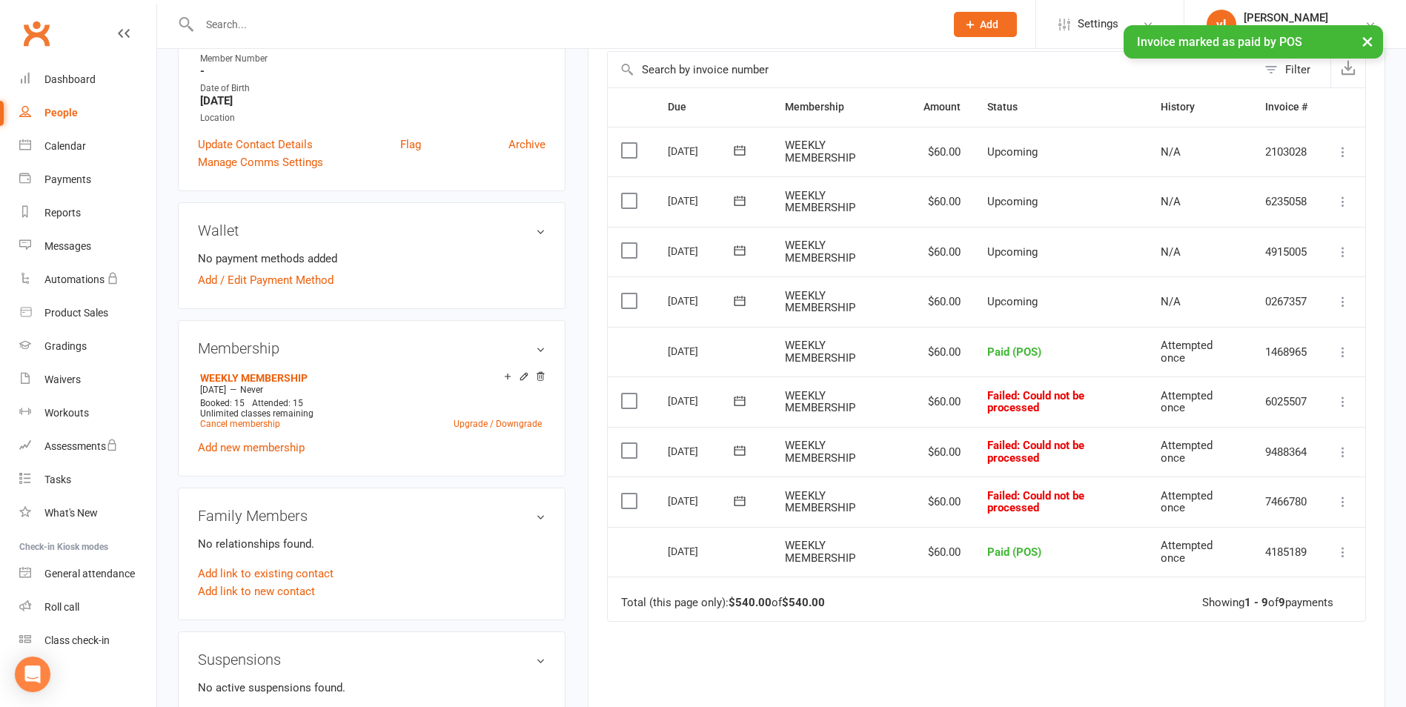
drag, startPoint x: 630, startPoint y: 396, endPoint x: 637, endPoint y: 416, distance: 21.8
click at [632, 396] on label at bounding box center [631, 400] width 20 height 15
click at [631, 393] on input "checkbox" at bounding box center [626, 393] width 10 height 0
click at [623, 441] on td "Select this" at bounding box center [631, 452] width 47 height 50
click at [639, 450] on label at bounding box center [631, 450] width 20 height 15
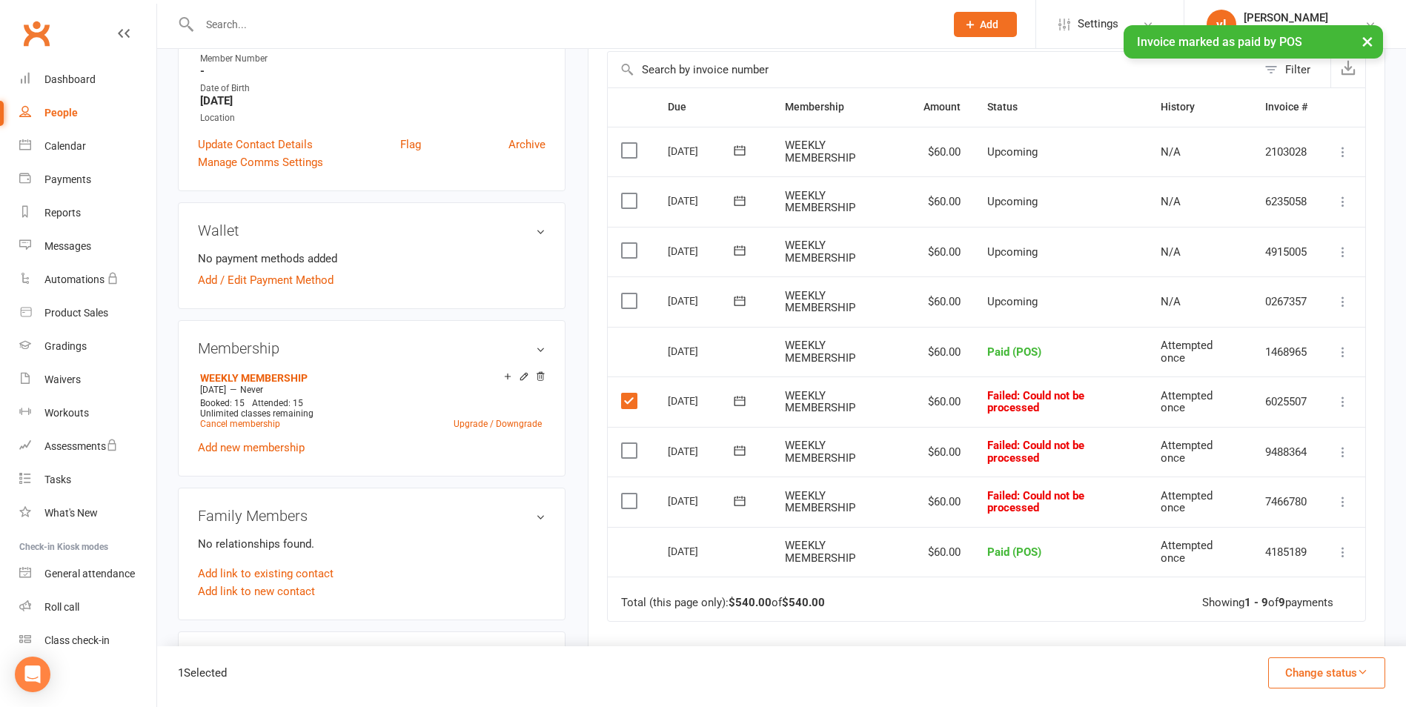
click at [631, 443] on input "checkbox" at bounding box center [626, 443] width 10 height 0
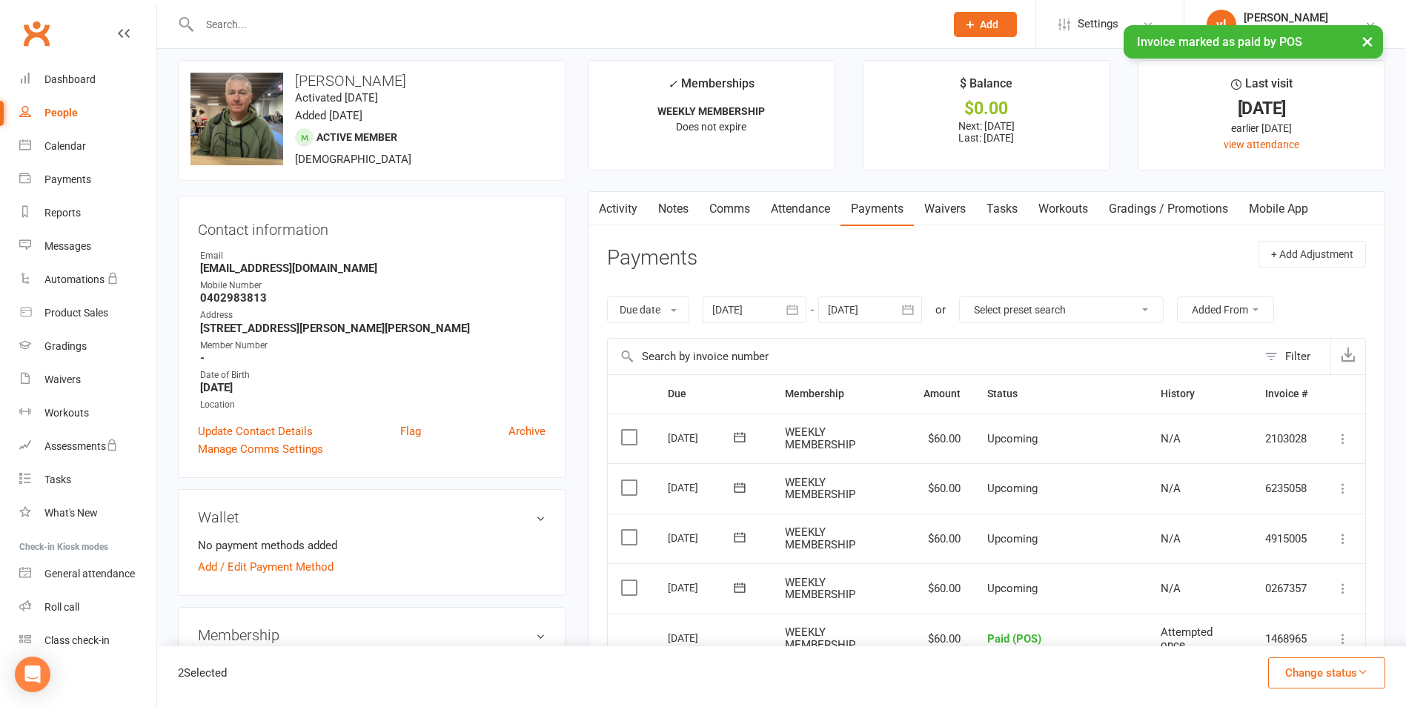
scroll to position [0, 0]
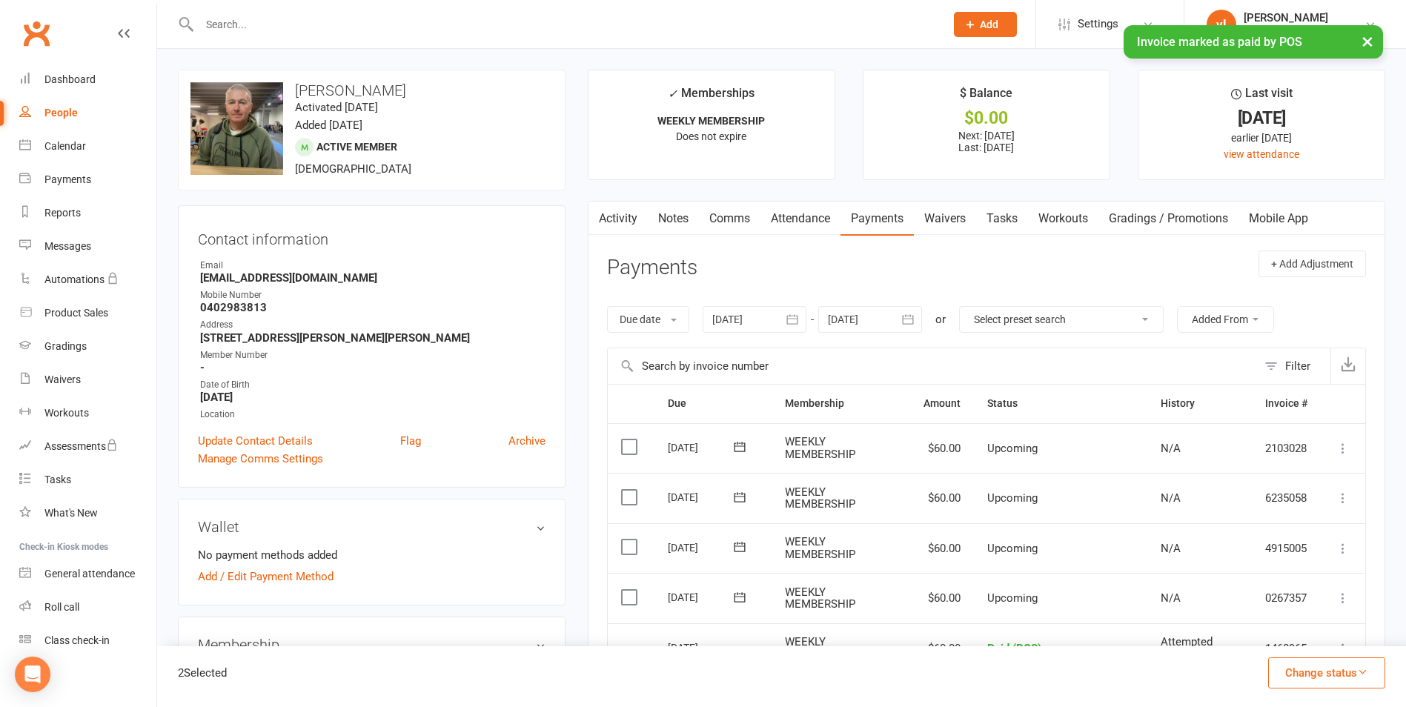
click at [777, 225] on link "Attendance" at bounding box center [800, 219] width 80 height 34
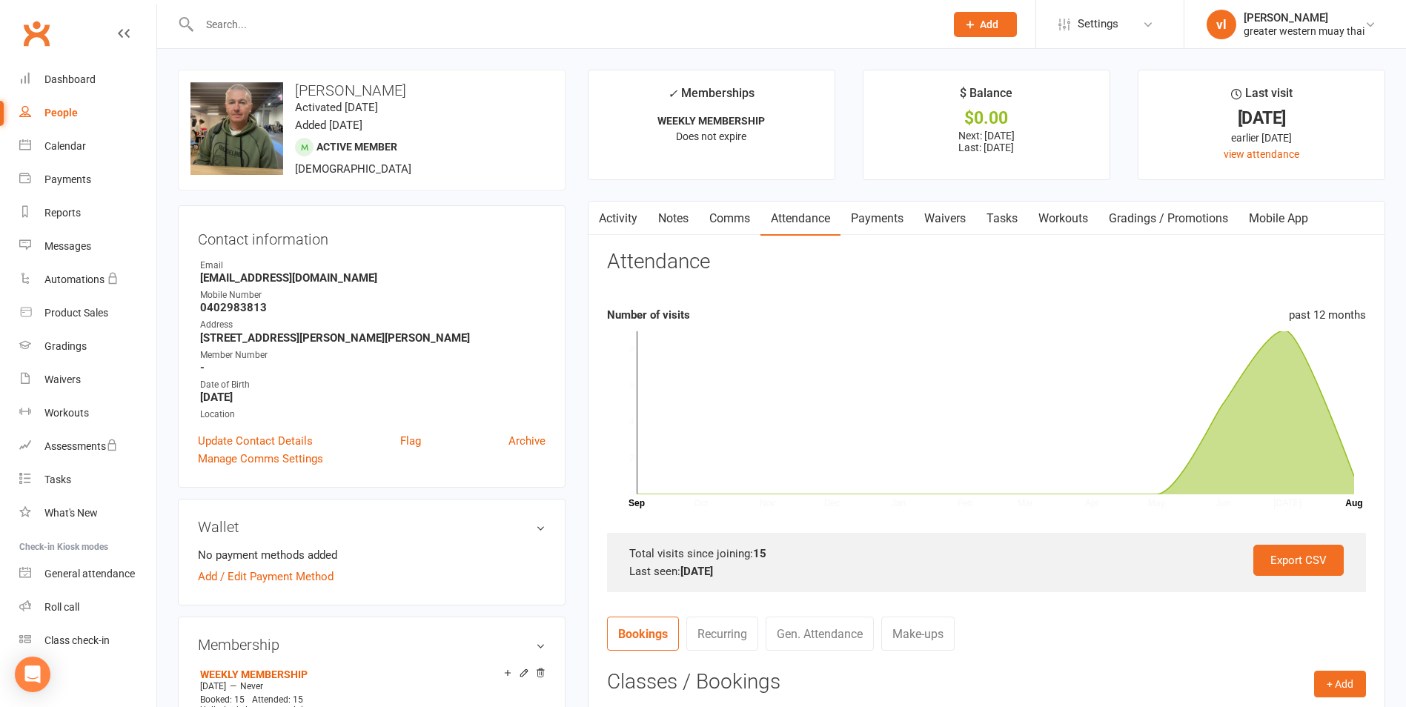
click at [643, 223] on link "Activity" at bounding box center [617, 219] width 59 height 34
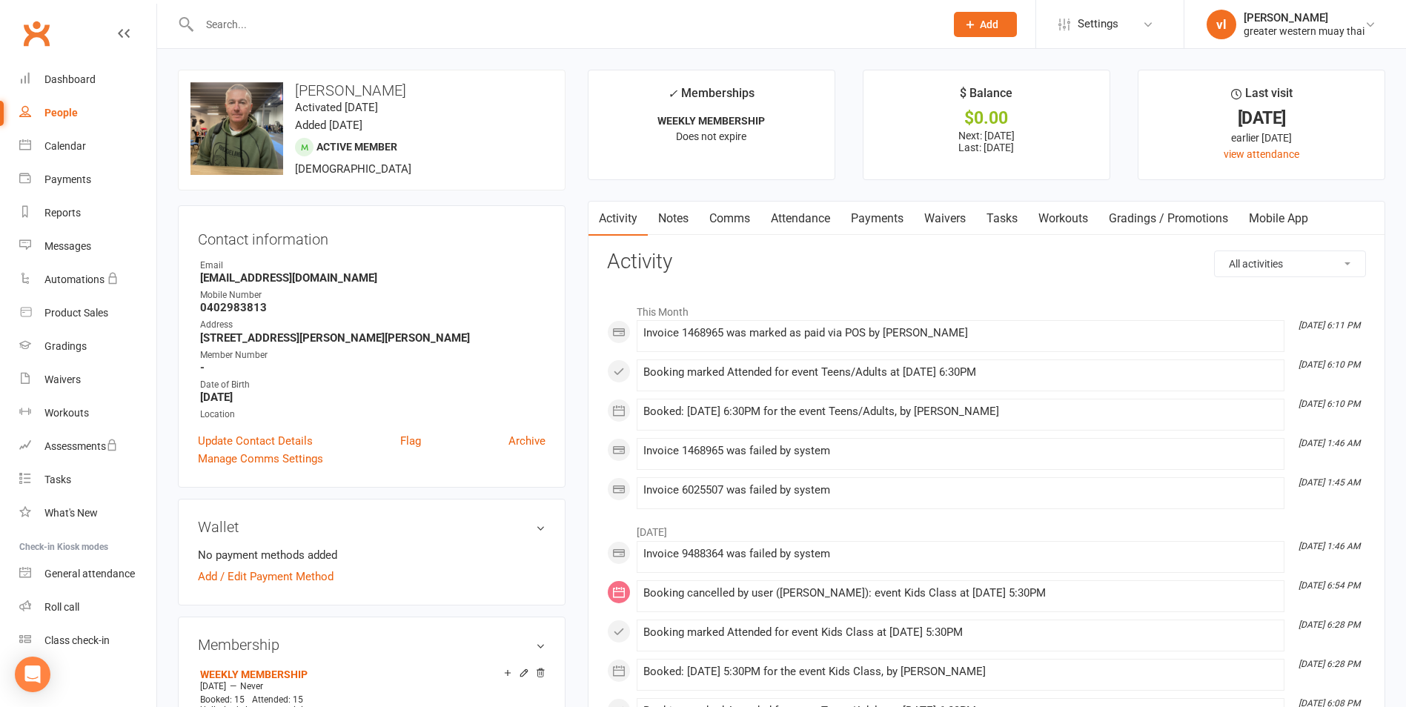
drag, startPoint x: 893, startPoint y: 225, endPoint x: 894, endPoint y: 214, distance: 11.1
click at [893, 215] on link "Payments" at bounding box center [876, 219] width 73 height 34
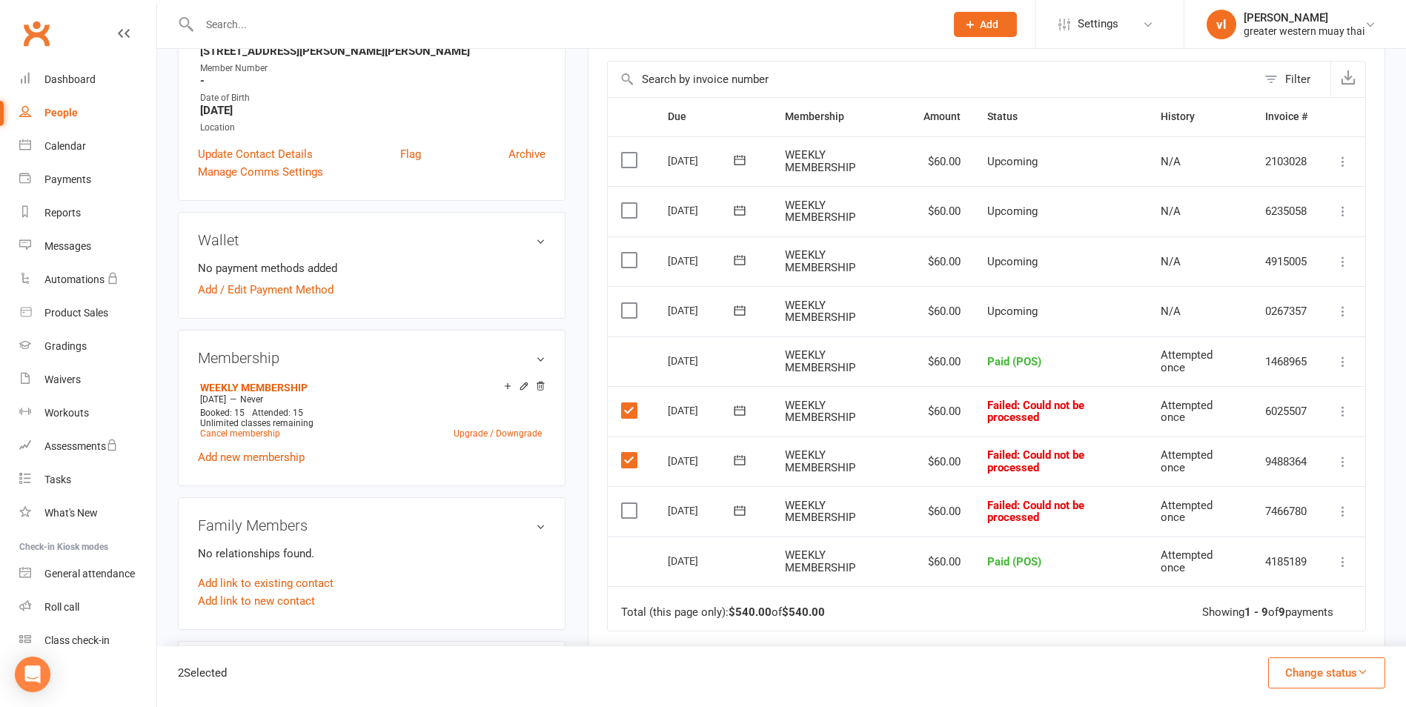
scroll to position [296, 0]
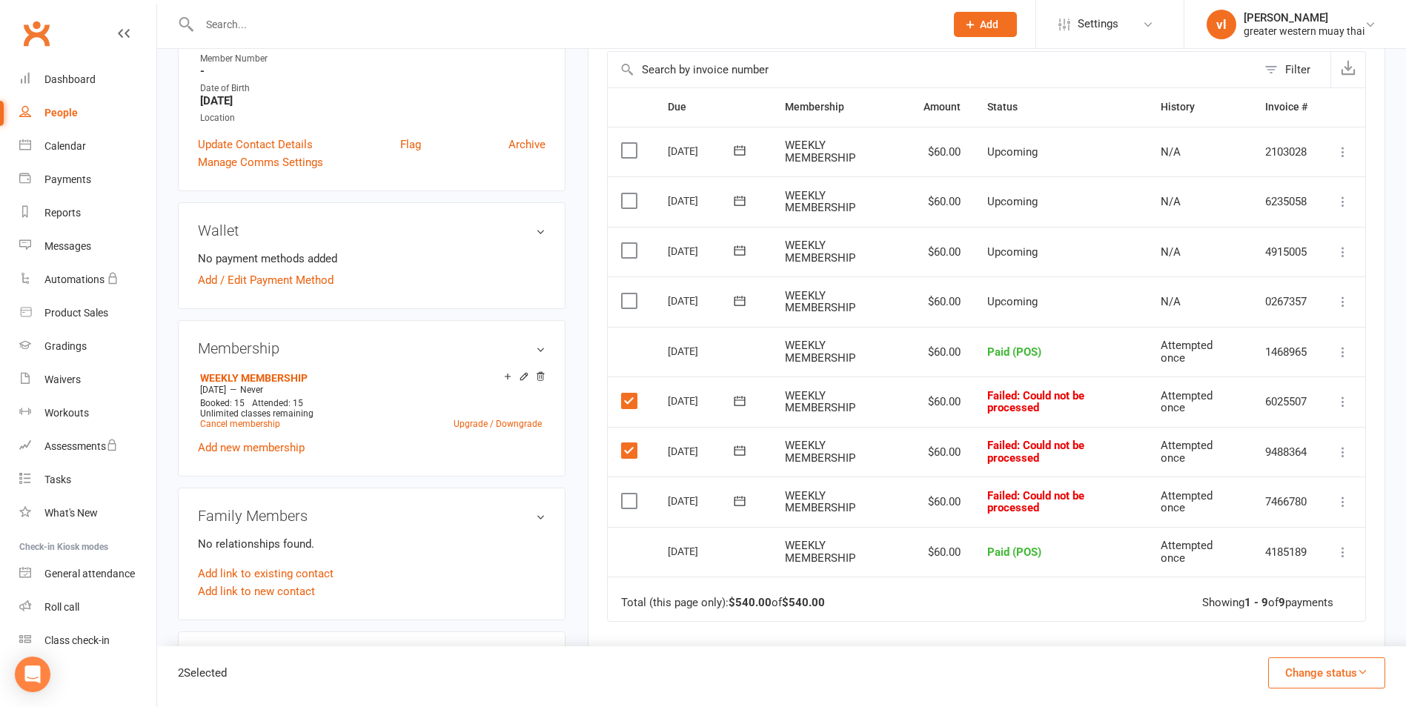
click at [628, 484] on td "Select this" at bounding box center [631, 501] width 47 height 50
click at [628, 495] on label at bounding box center [631, 501] width 20 height 15
click at [628, 494] on input "checkbox" at bounding box center [626, 494] width 10 height 0
click at [1320, 671] on button "Change status" at bounding box center [1326, 672] width 117 height 31
click at [1303, 627] on link "Skipped" at bounding box center [1310, 633] width 147 height 30
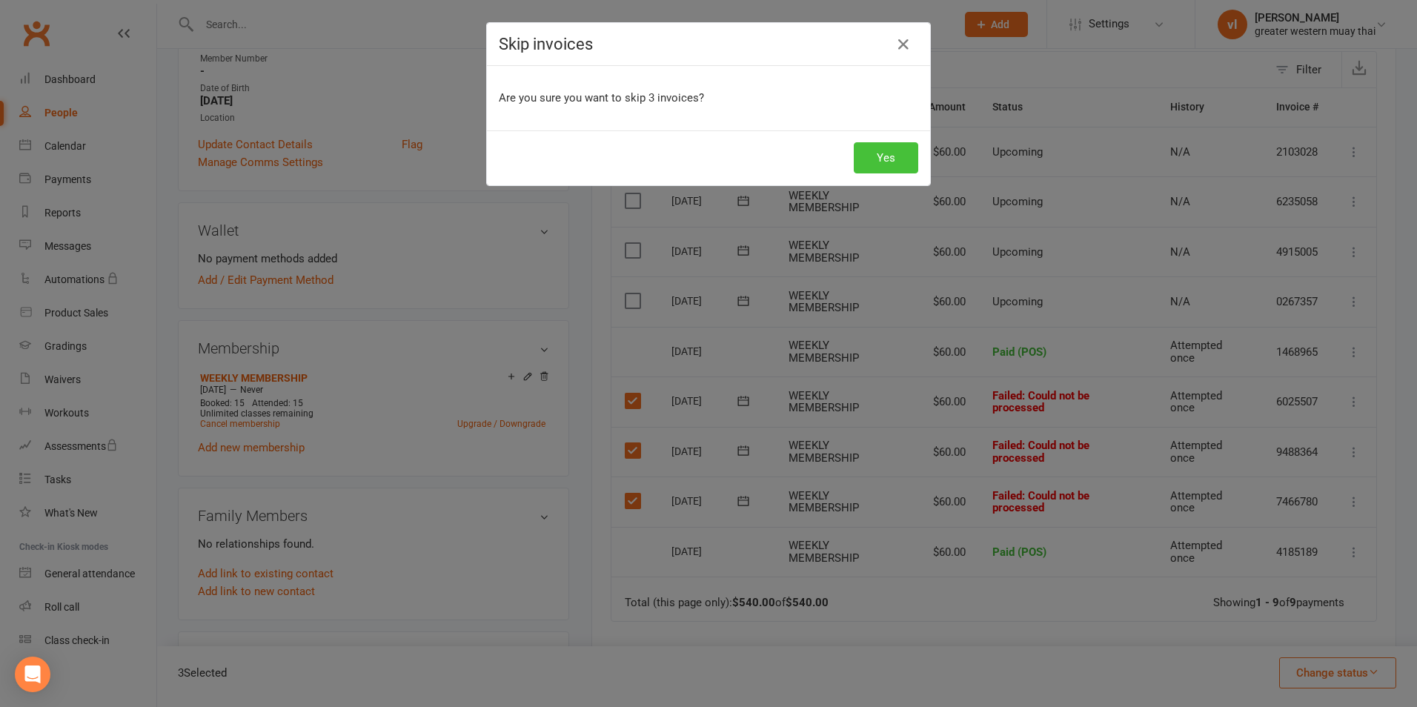
click at [862, 161] on button "Yes" at bounding box center [886, 157] width 64 height 31
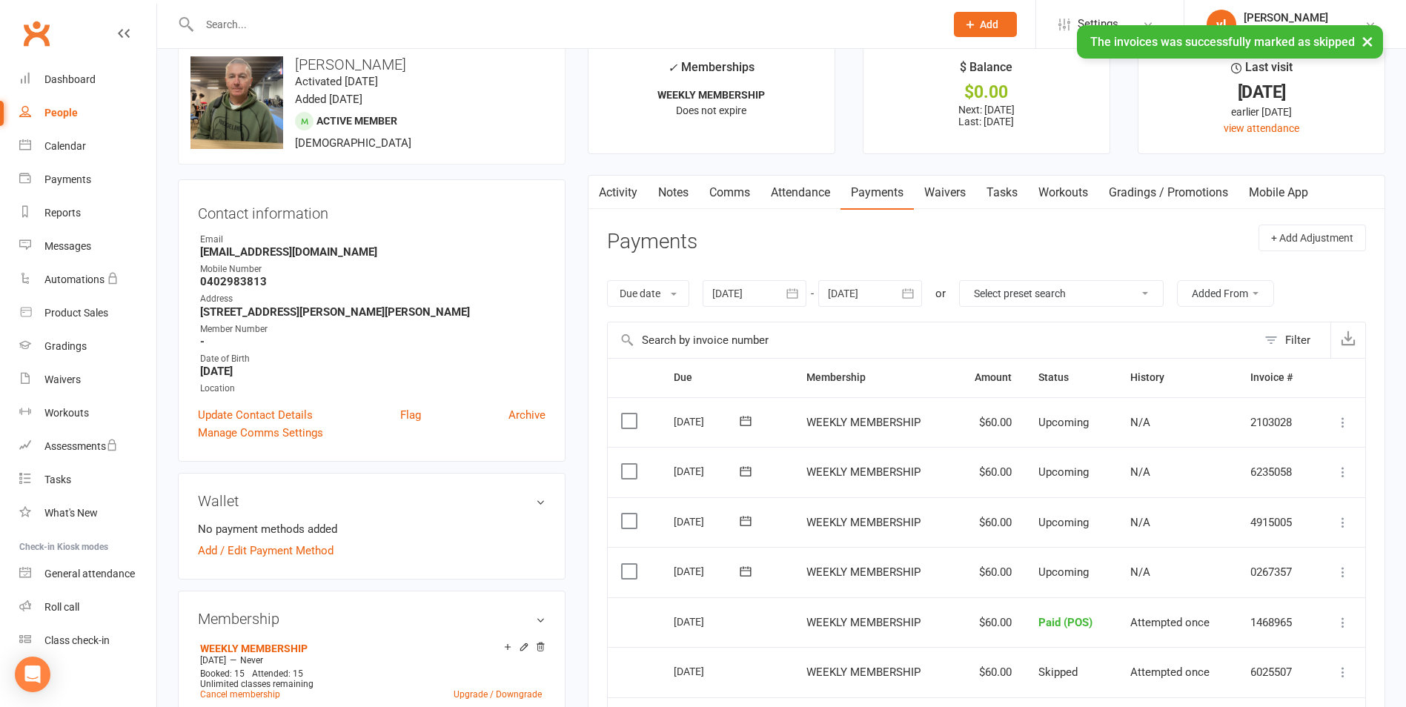
scroll to position [0, 0]
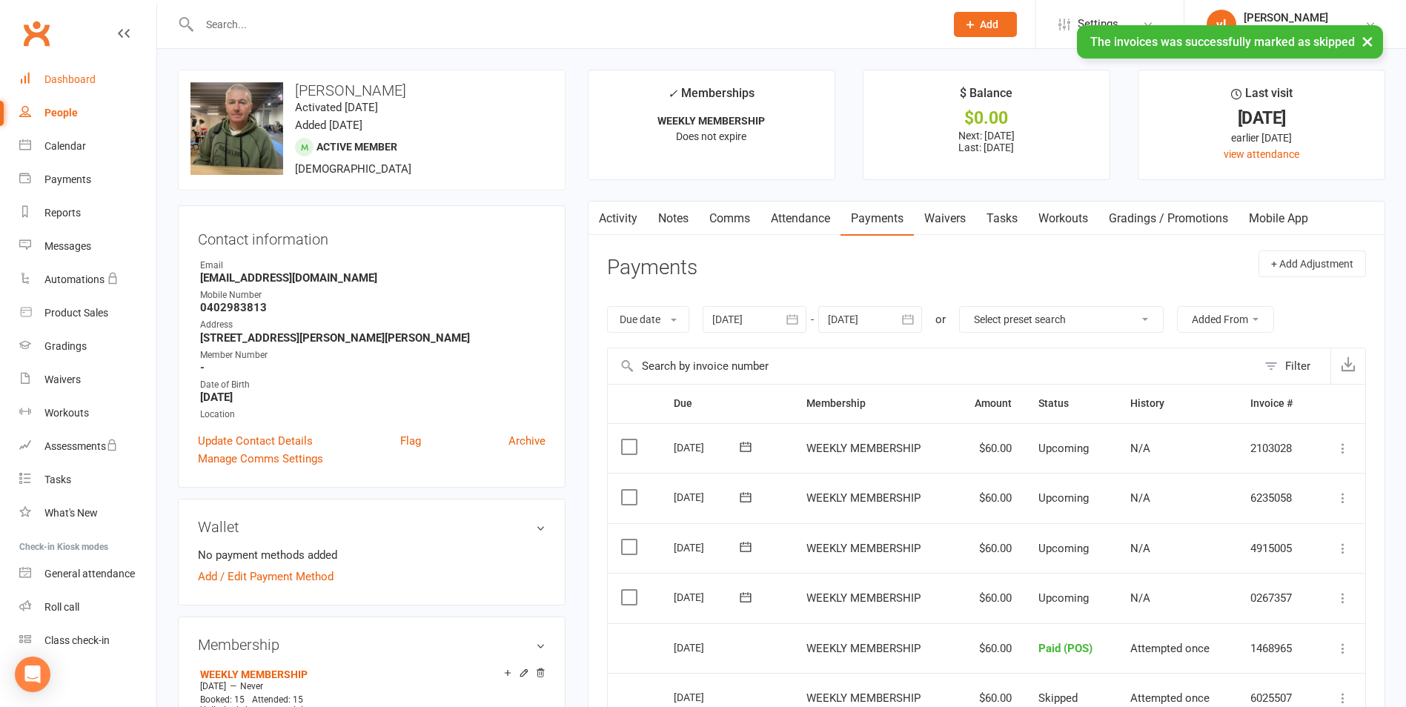
click at [64, 88] on link "Dashboard" at bounding box center [87, 79] width 137 height 33
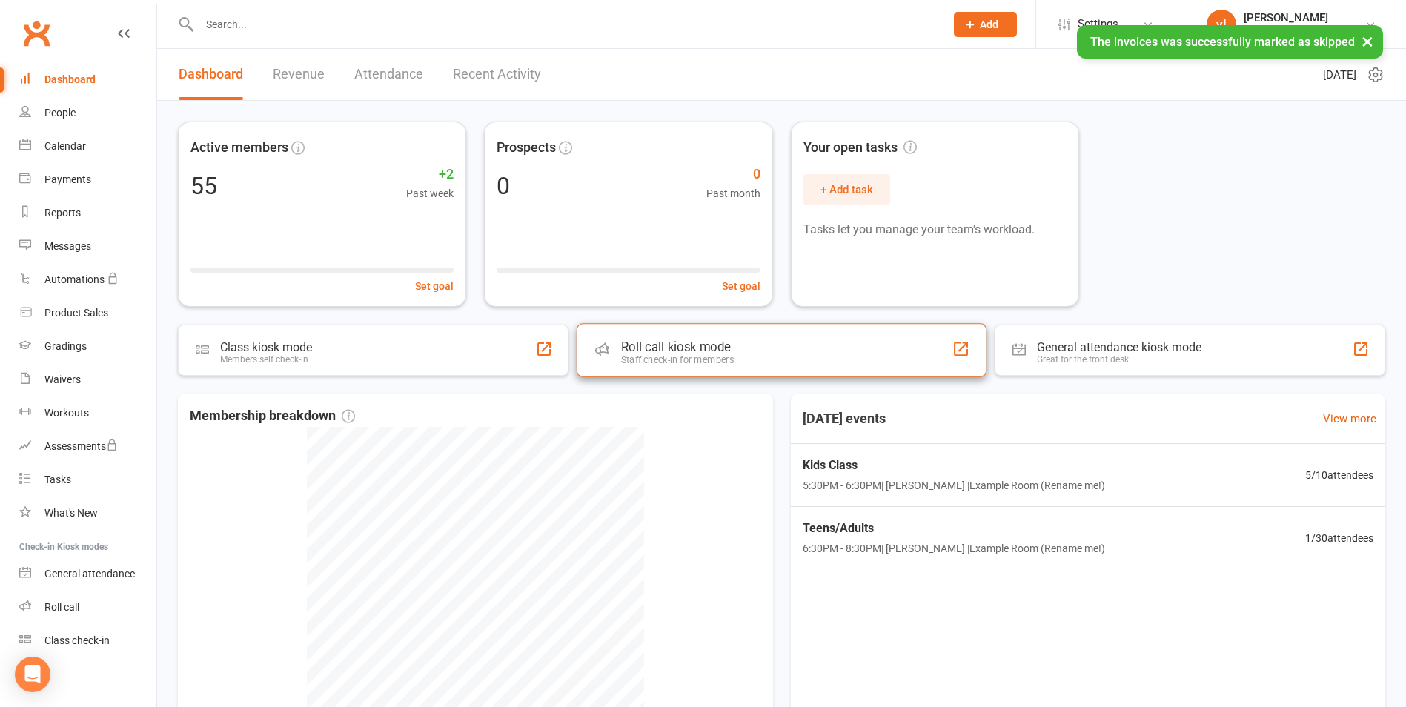
click at [741, 362] on div "Roll call kiosk mode Staff check-in for members" at bounding box center [782, 349] width 410 height 53
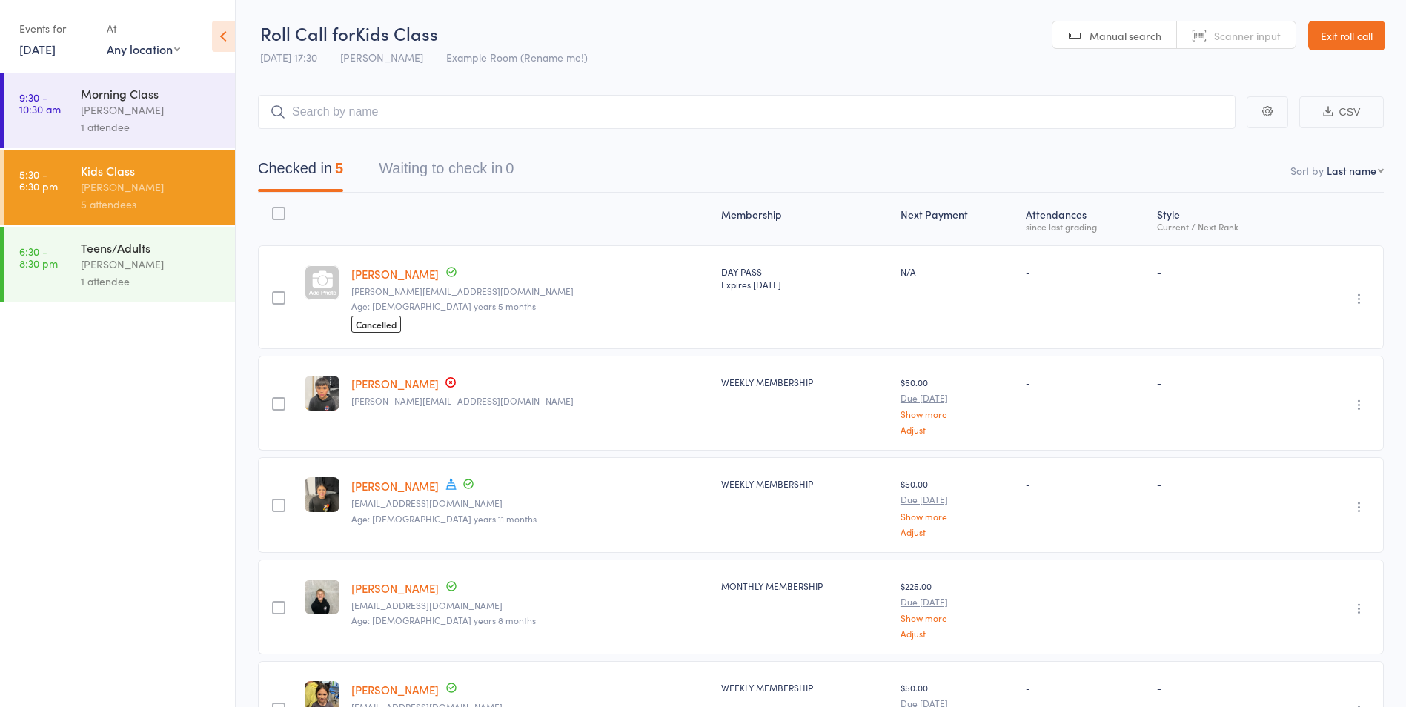
click at [177, 243] on div "Teens/Adults" at bounding box center [152, 247] width 142 height 16
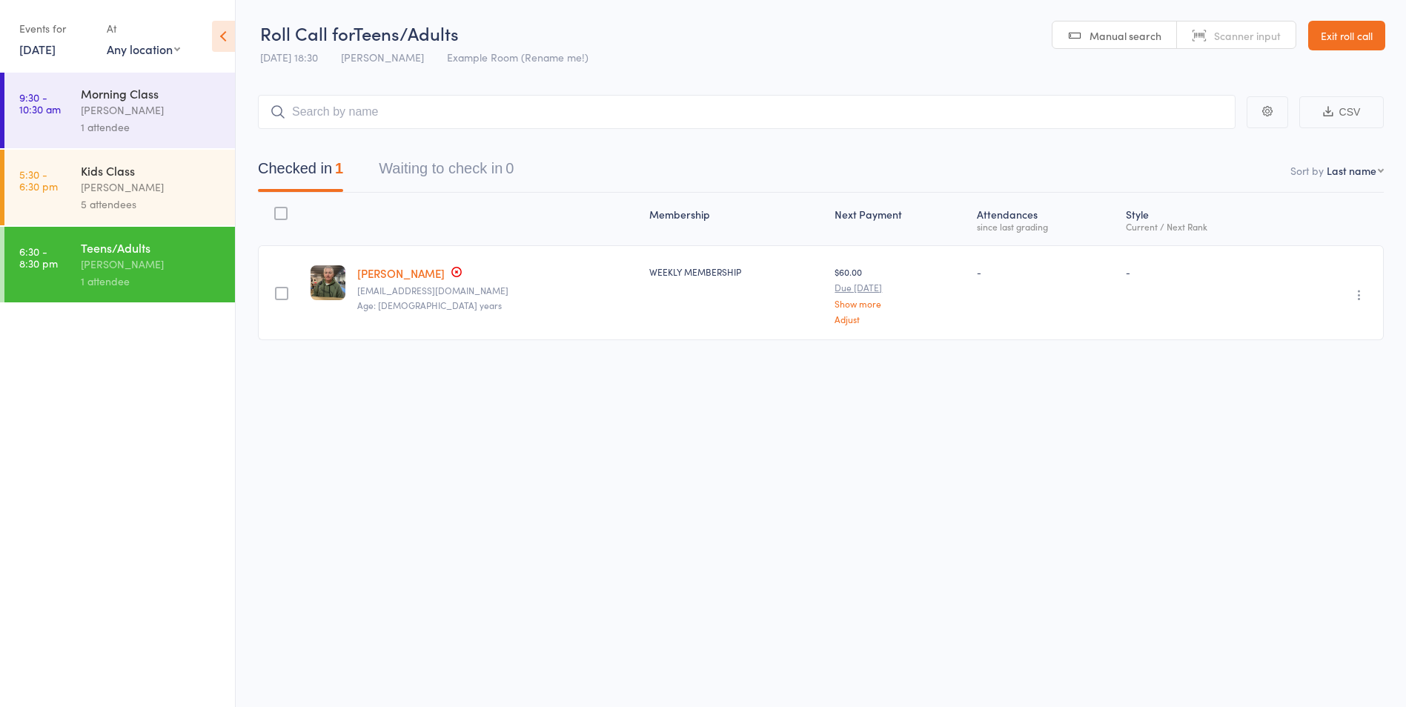
click at [179, 202] on div "5 attendees" at bounding box center [152, 204] width 142 height 17
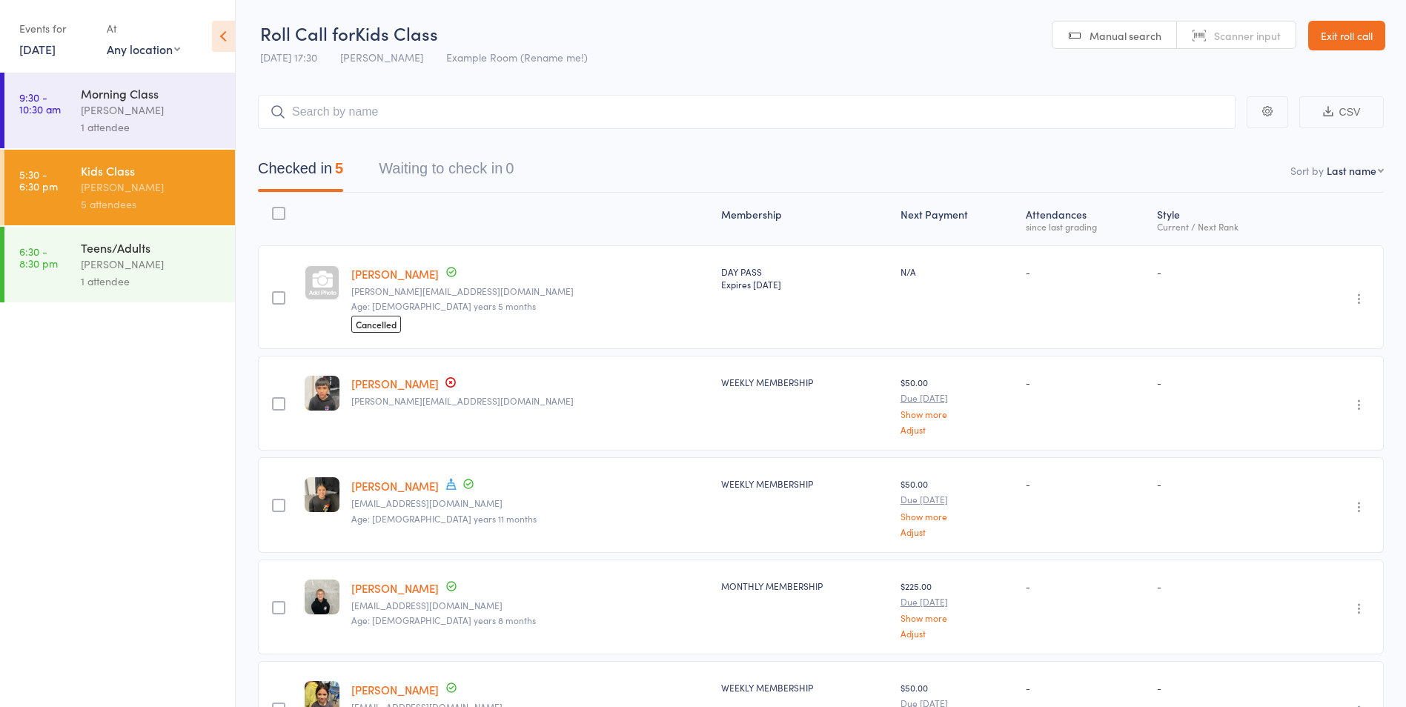
click at [222, 270] on div "[PERSON_NAME]" at bounding box center [152, 264] width 142 height 17
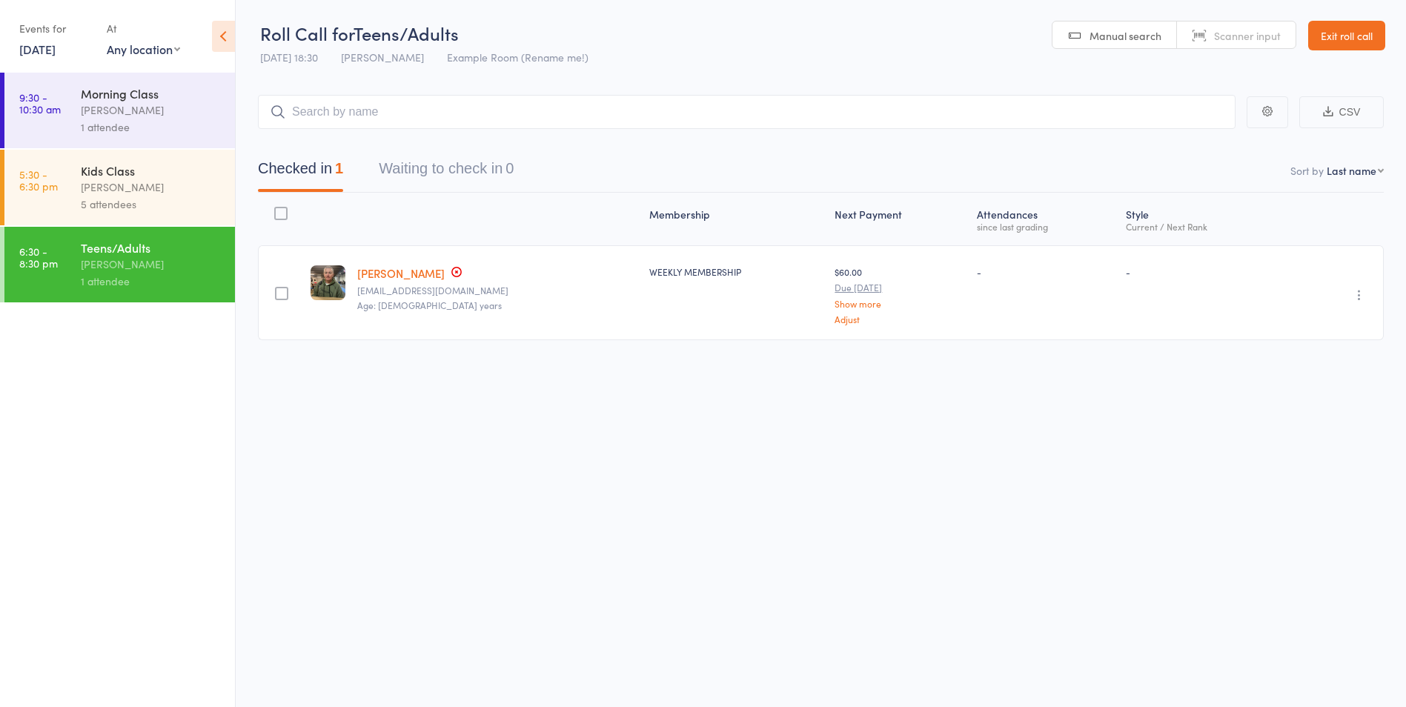
click at [417, 274] on link "[PERSON_NAME]" at bounding box center [400, 273] width 87 height 16
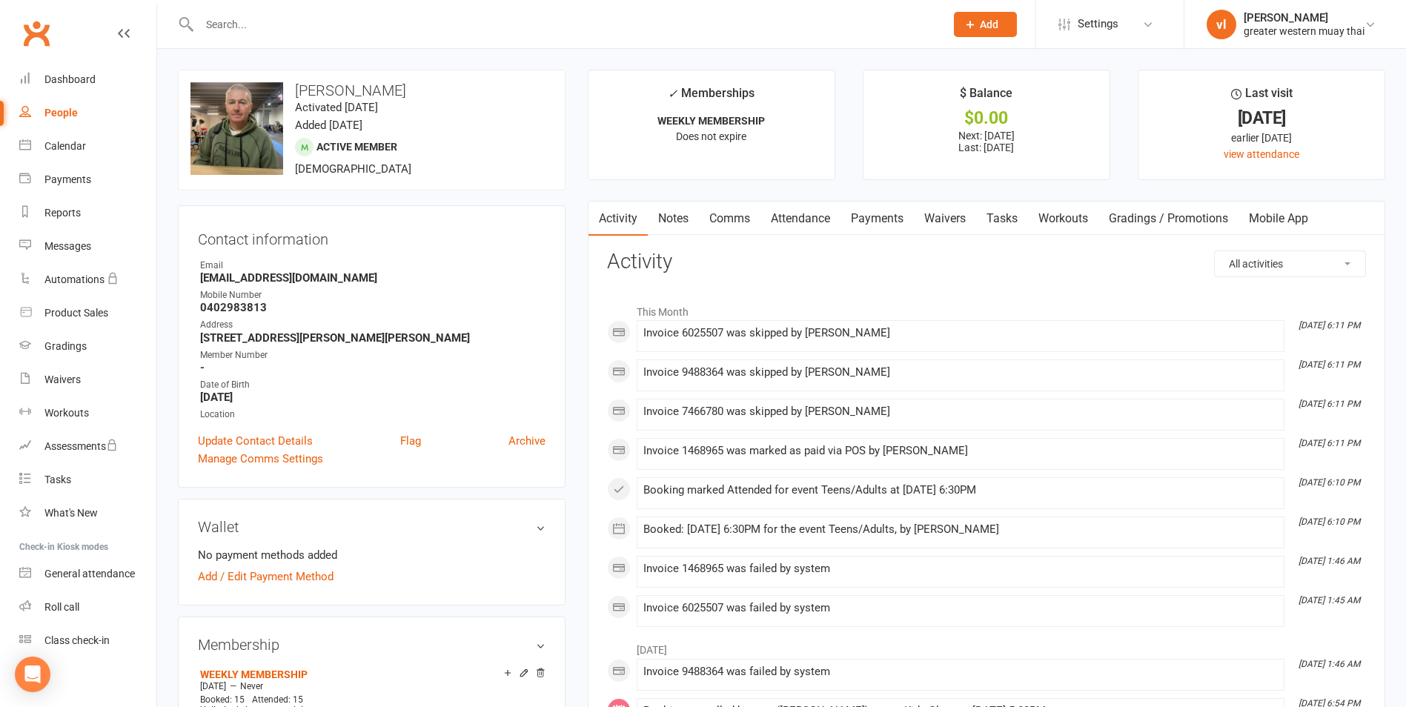
click at [878, 223] on link "Payments" at bounding box center [876, 219] width 73 height 34
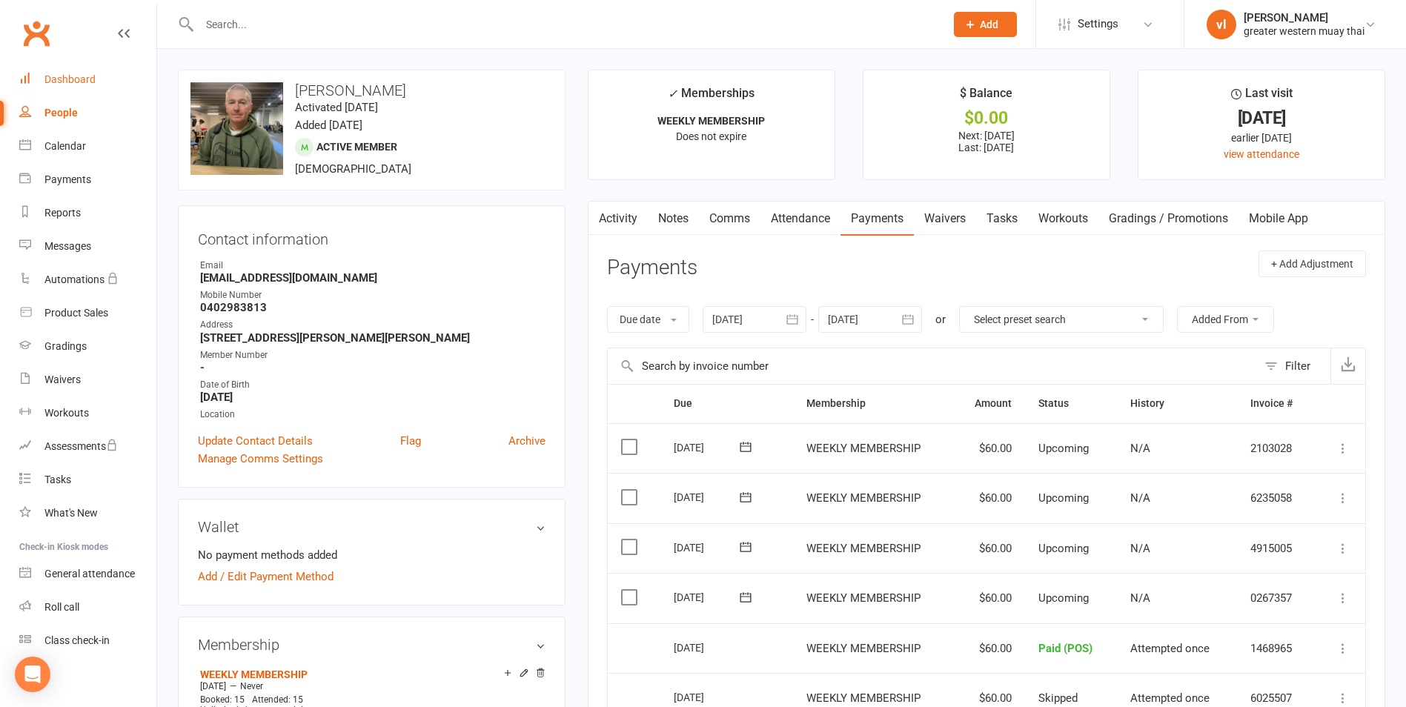
click at [82, 70] on link "Dashboard" at bounding box center [87, 79] width 137 height 33
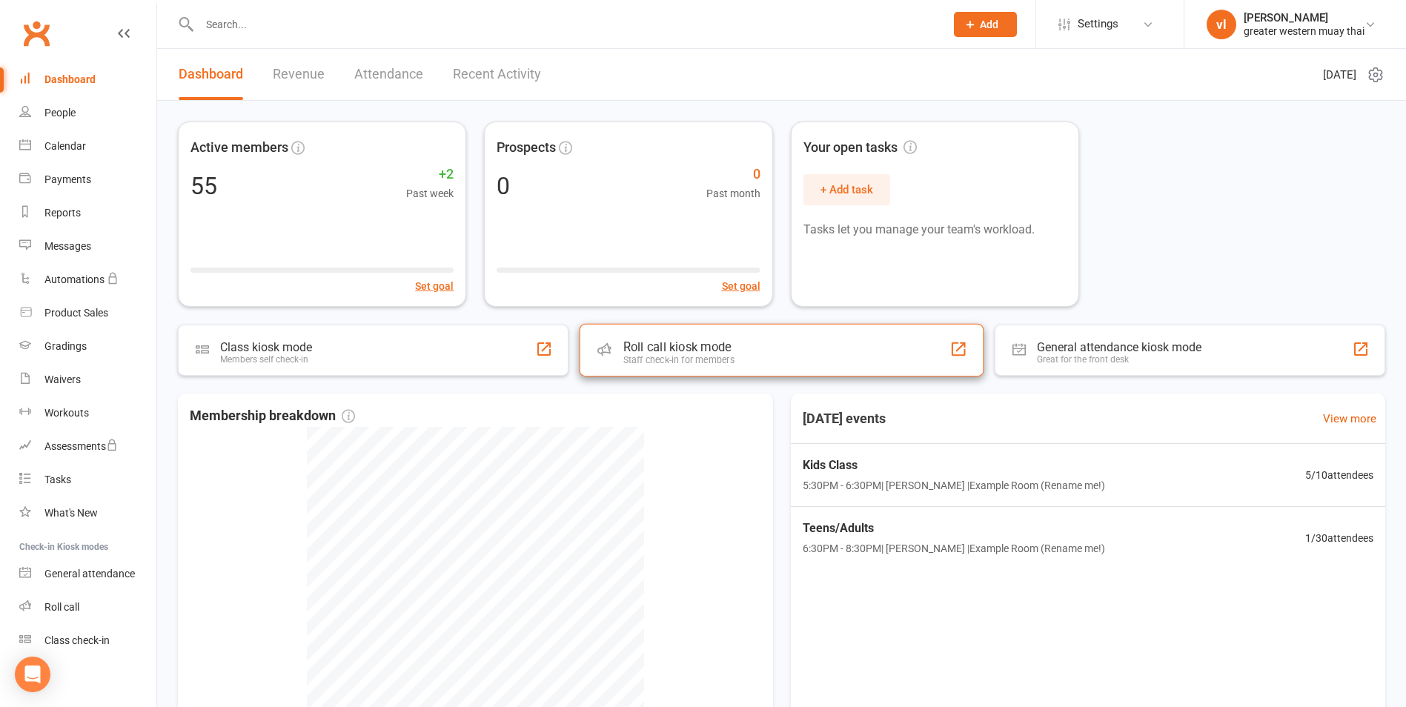
click at [780, 373] on div "Roll call kiosk mode Staff check-in for members" at bounding box center [781, 350] width 405 height 53
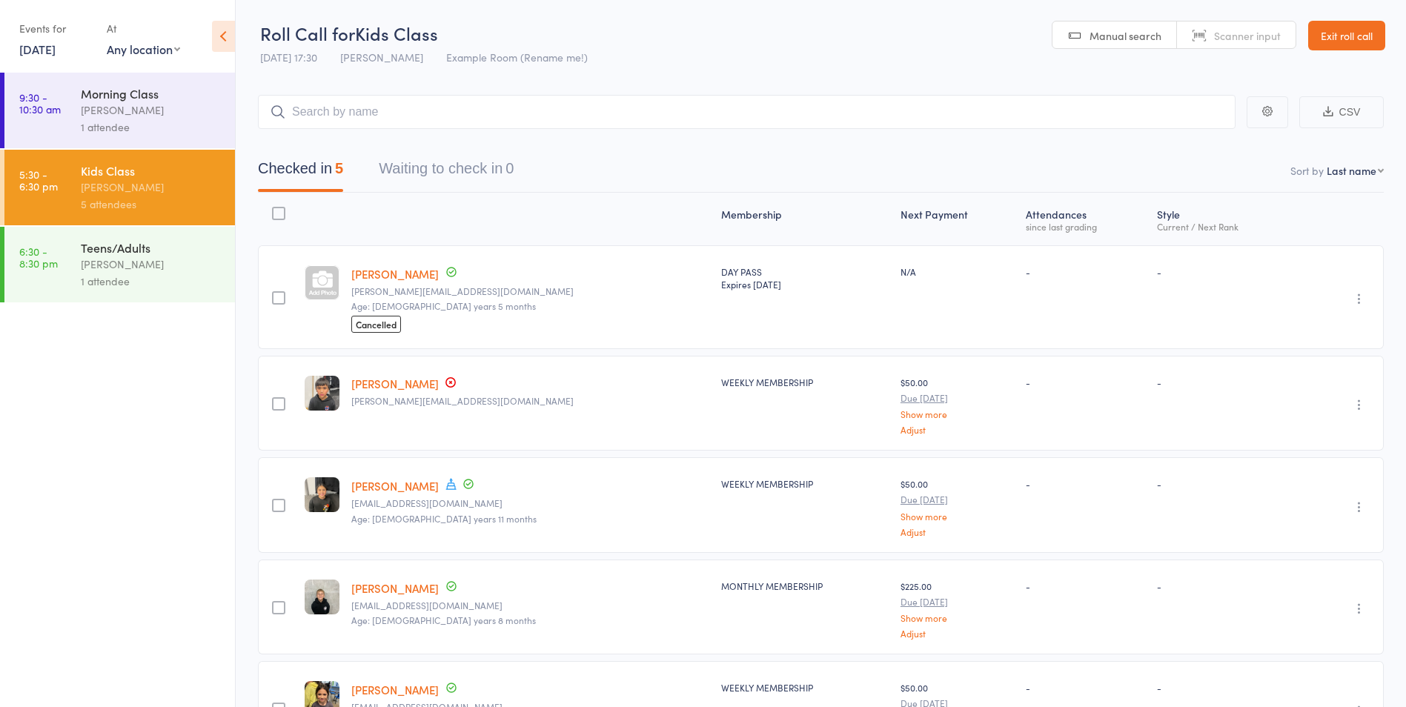
click at [127, 273] on div "1 attendee" at bounding box center [152, 281] width 142 height 17
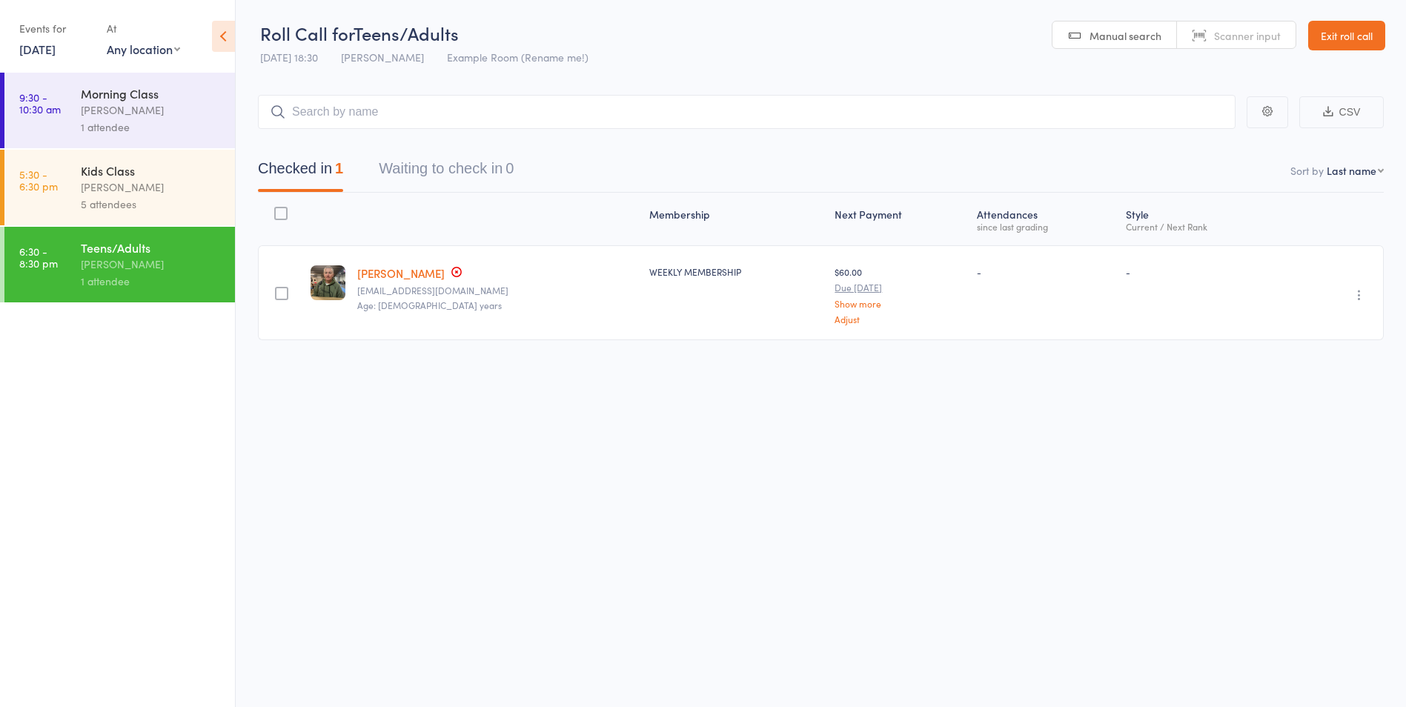
click at [501, 118] on input "search" at bounding box center [746, 112] width 977 height 34
type input "[PERSON_NAME]"
click at [1203, 139] on link "Drop in" at bounding box center [1196, 142] width 48 height 23
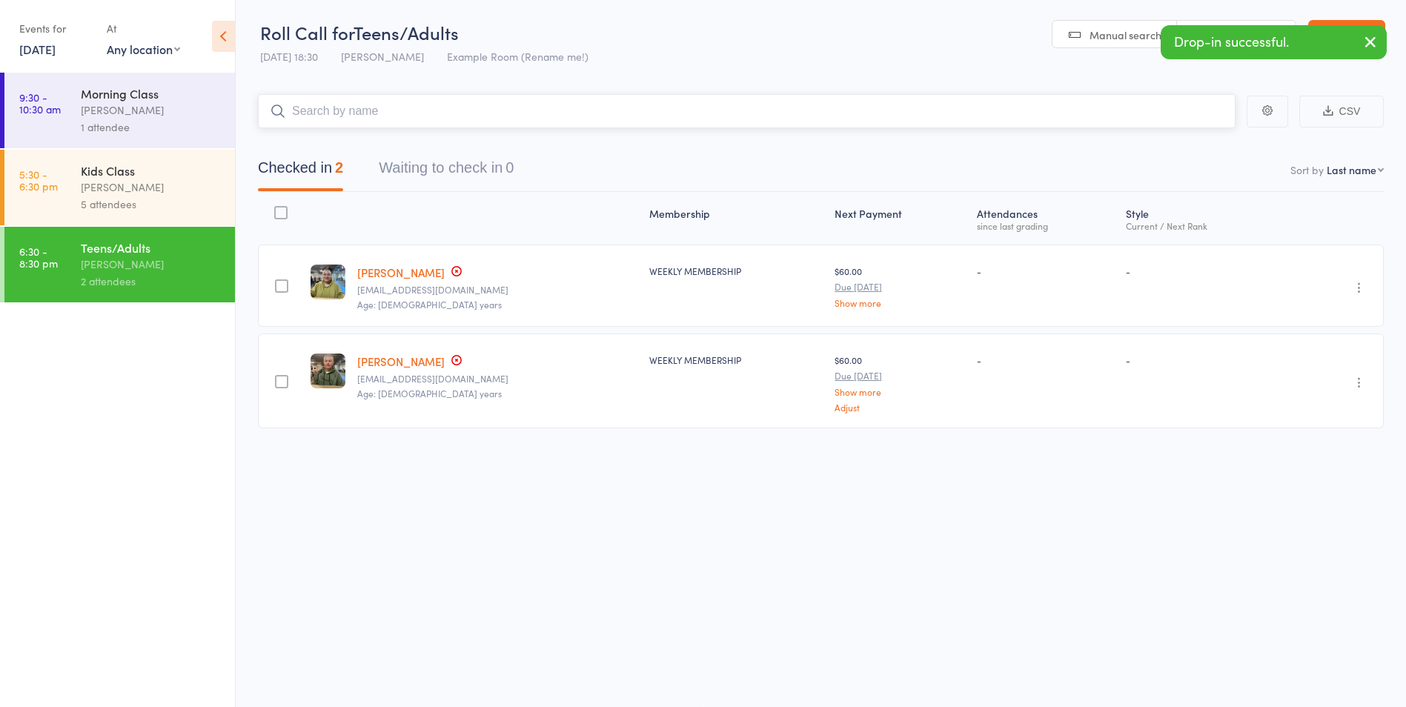
click at [614, 106] on input "search" at bounding box center [746, 111] width 977 height 34
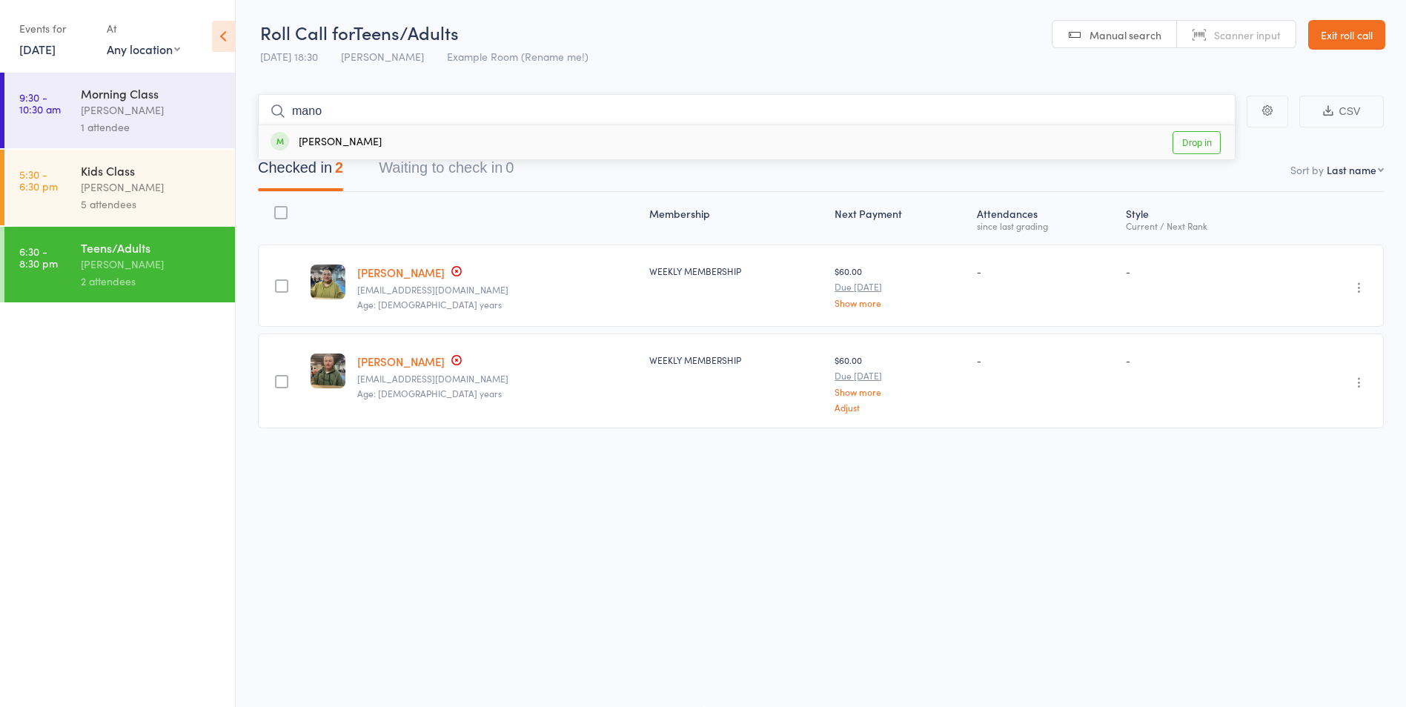
type input "mano"
click at [1207, 142] on link "Drop in" at bounding box center [1196, 142] width 48 height 23
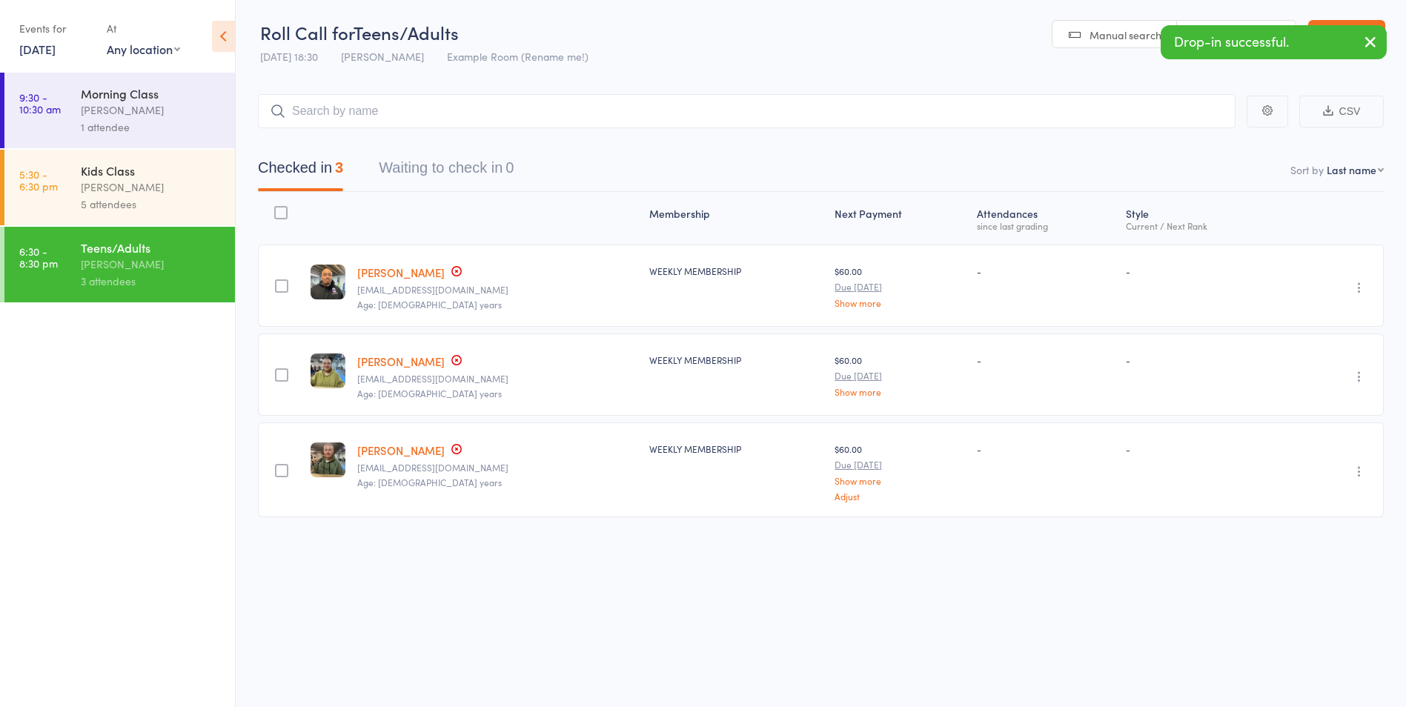
click at [404, 271] on link "Mano Huihui" at bounding box center [400, 273] width 87 height 16
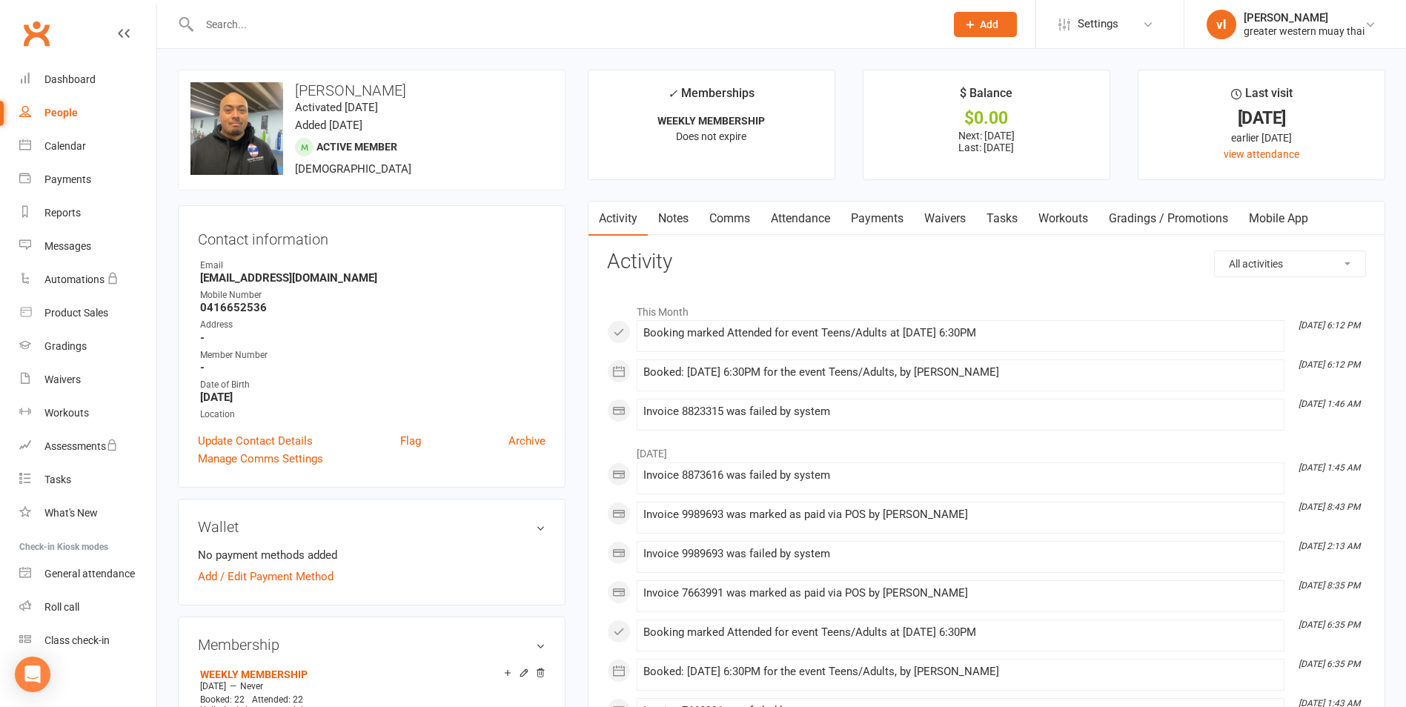
drag, startPoint x: 918, startPoint y: 222, endPoint x: 903, endPoint y: 222, distance: 15.6
click at [919, 222] on link "Waivers" at bounding box center [945, 219] width 62 height 34
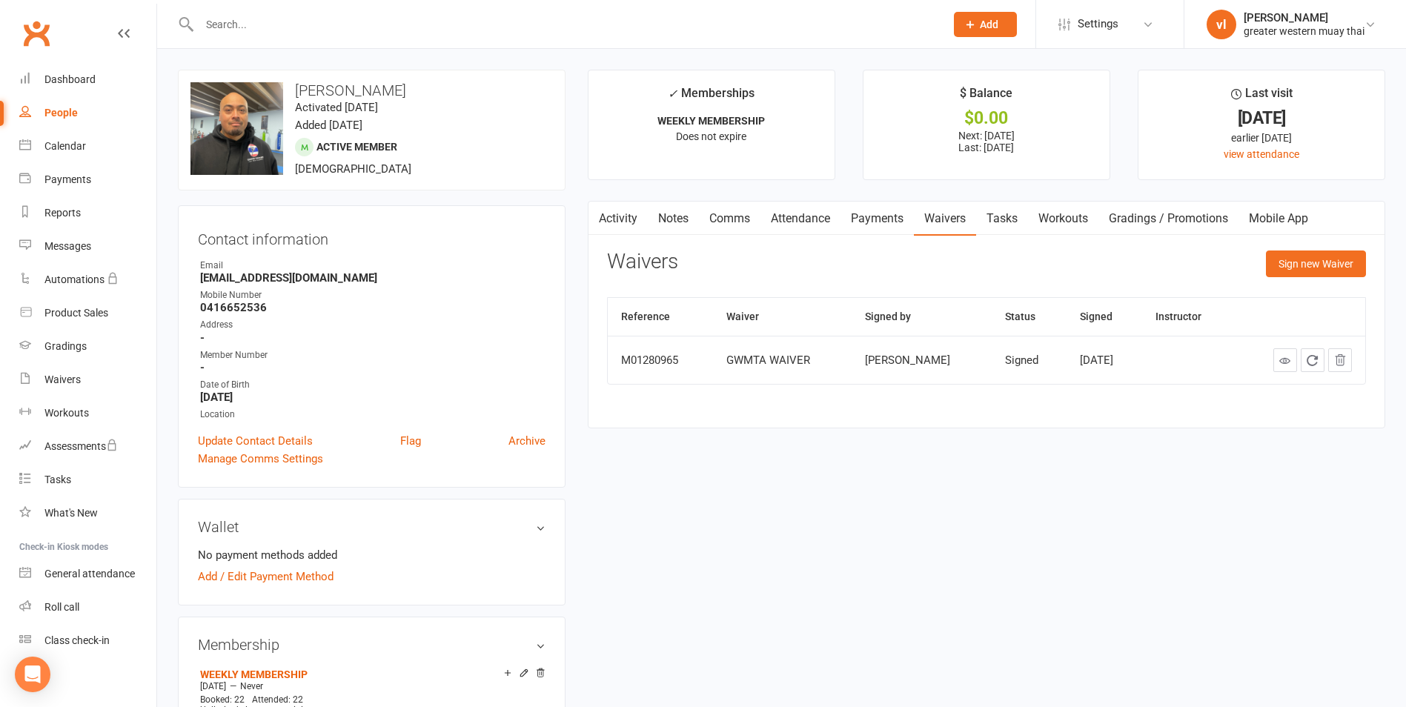
click at [886, 223] on link "Payments" at bounding box center [876, 219] width 73 height 34
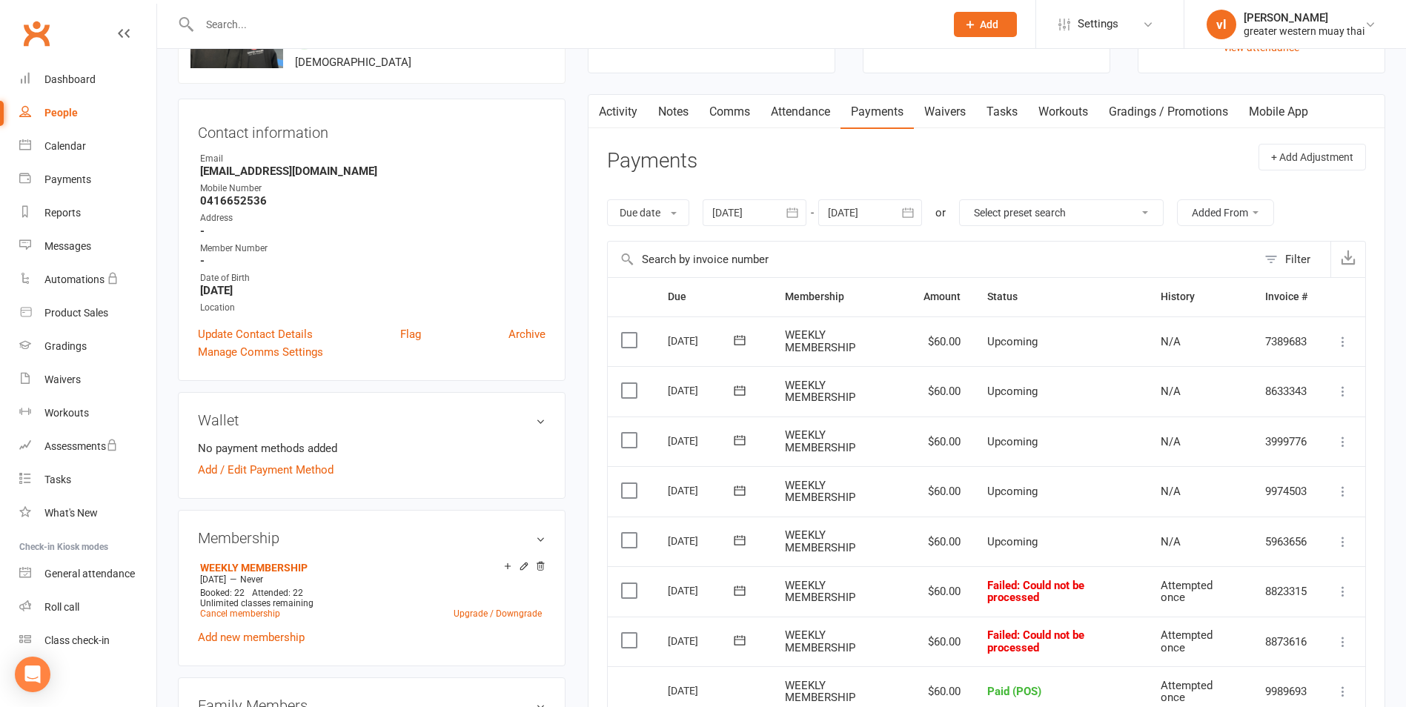
scroll to position [371, 0]
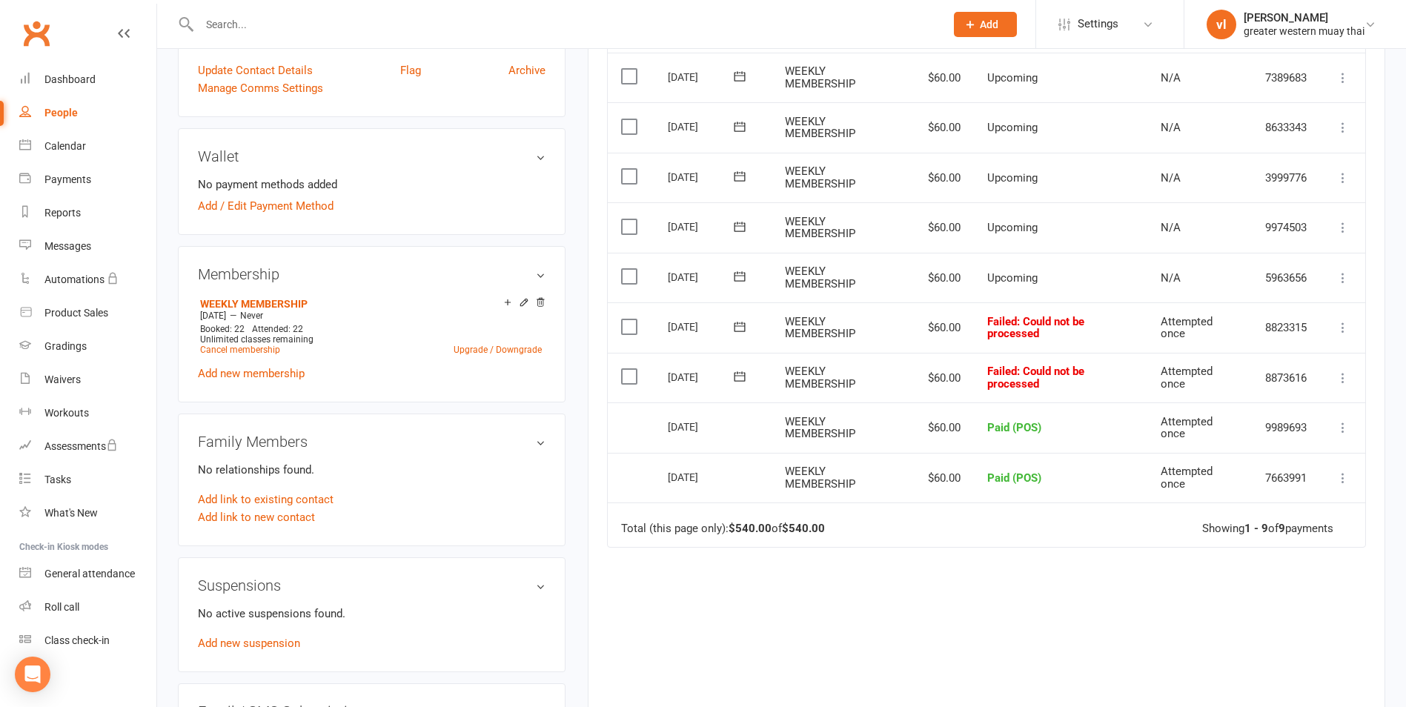
click at [630, 379] on label at bounding box center [631, 376] width 20 height 15
click at [630, 369] on input "checkbox" at bounding box center [626, 369] width 10 height 0
click at [624, 319] on label at bounding box center [631, 326] width 20 height 15
click at [624, 319] on input "checkbox" at bounding box center [626, 319] width 10 height 0
click at [1342, 665] on button "Change status" at bounding box center [1326, 672] width 117 height 31
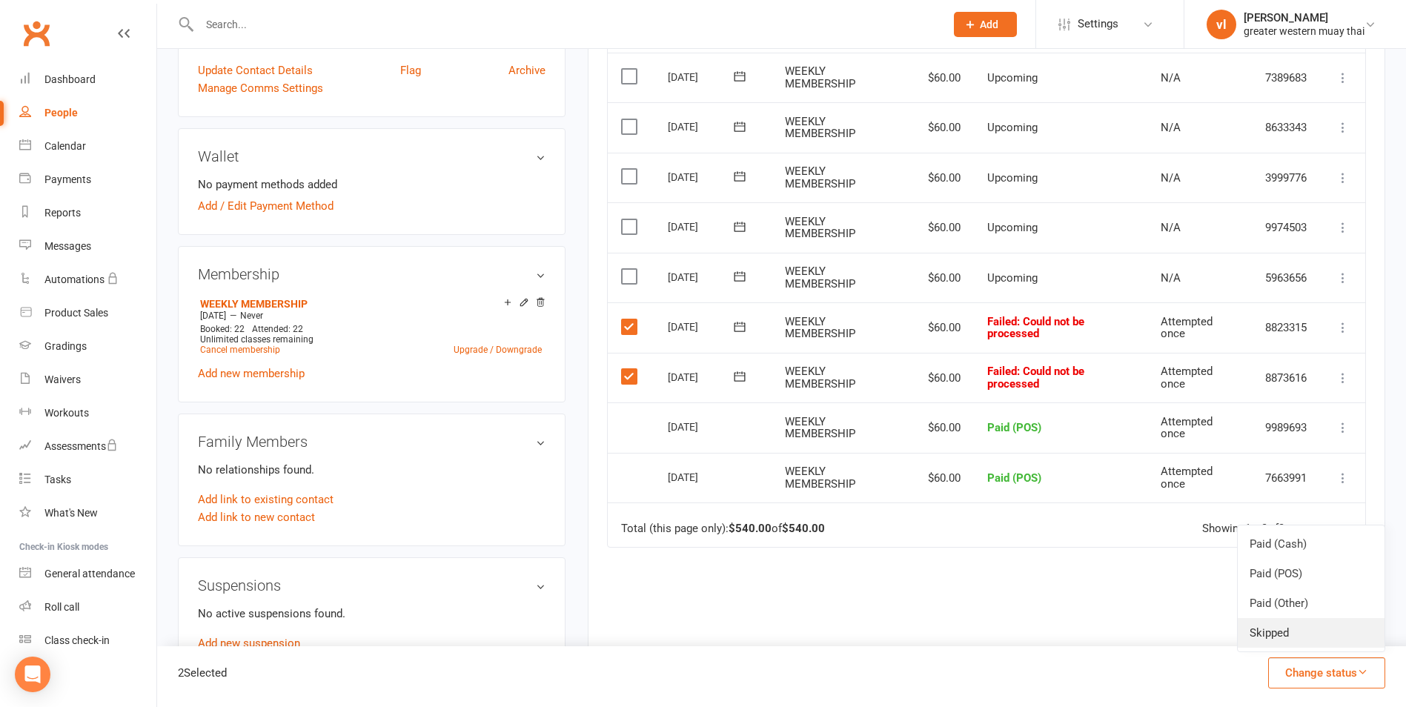
click at [1260, 637] on link "Skipped" at bounding box center [1310, 633] width 147 height 30
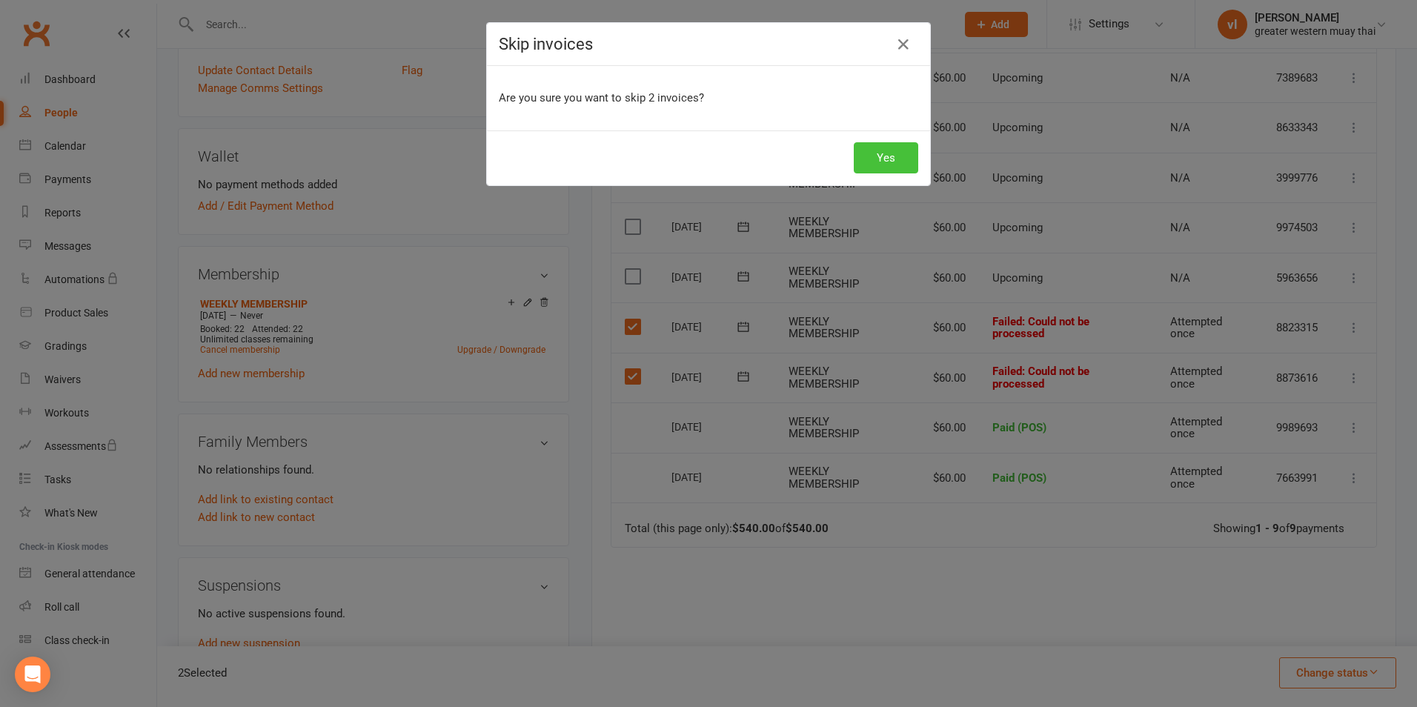
click at [895, 149] on button "Yes" at bounding box center [886, 157] width 64 height 31
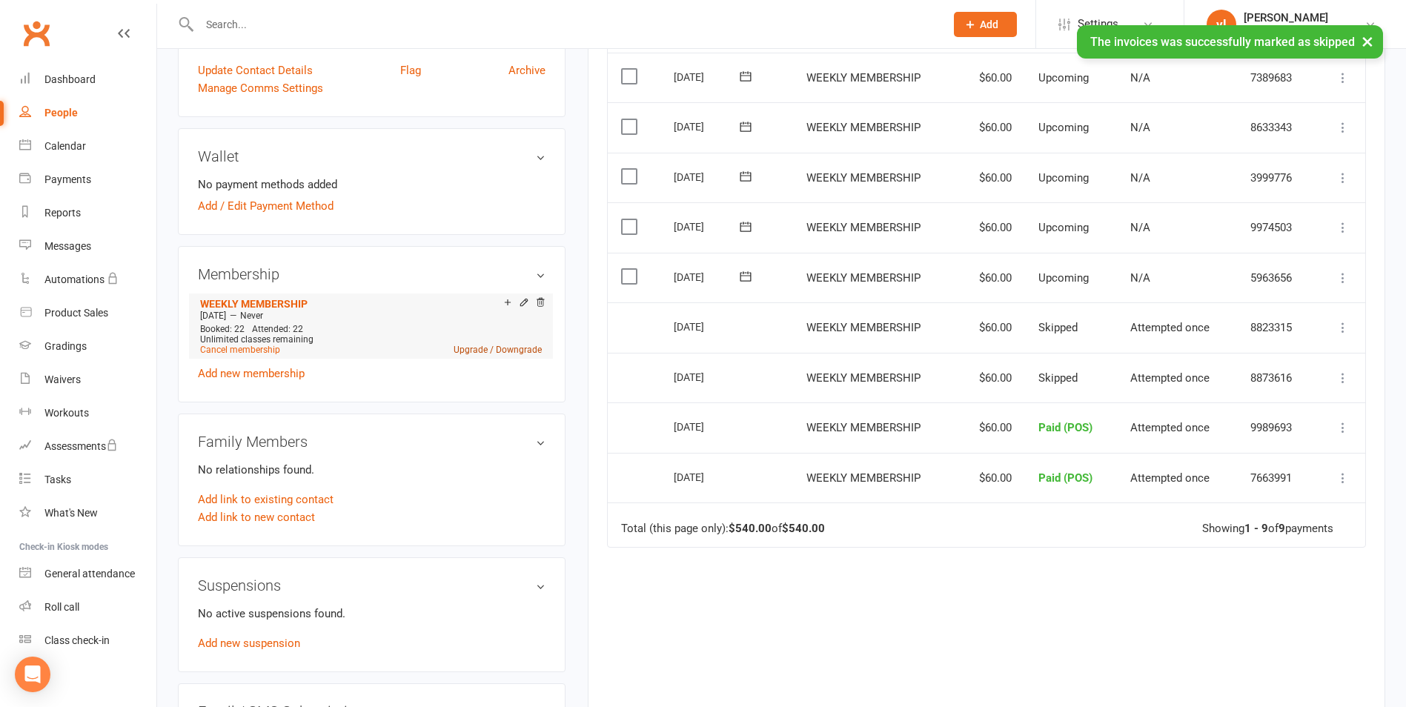
click at [523, 346] on link "Upgrade / Downgrade" at bounding box center [497, 350] width 88 height 10
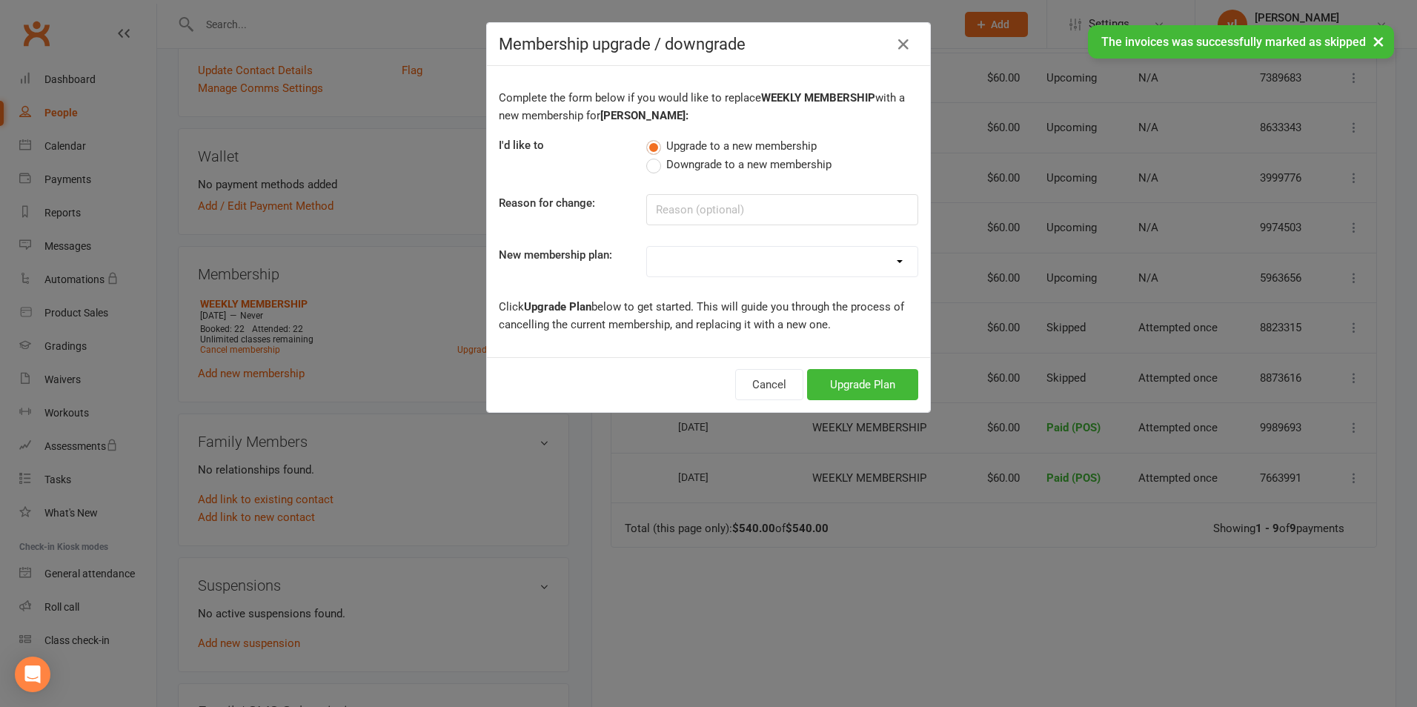
click at [791, 260] on select "PT SESSION DAY PASS WEEKLY MEMBERSHIP 2-DAY PASS MONTHLY MEMBERSHIP 3 MONTH MEM…" at bounding box center [782, 262] width 270 height 30
select select "3"
click at [647, 247] on select "PT SESSION DAY PASS WEEKLY MEMBERSHIP 2-DAY PASS MONTHLY MEMBERSHIP 3 MONTH MEM…" at bounding box center [782, 262] width 270 height 30
click at [863, 388] on button "Upgrade Plan" at bounding box center [862, 384] width 111 height 31
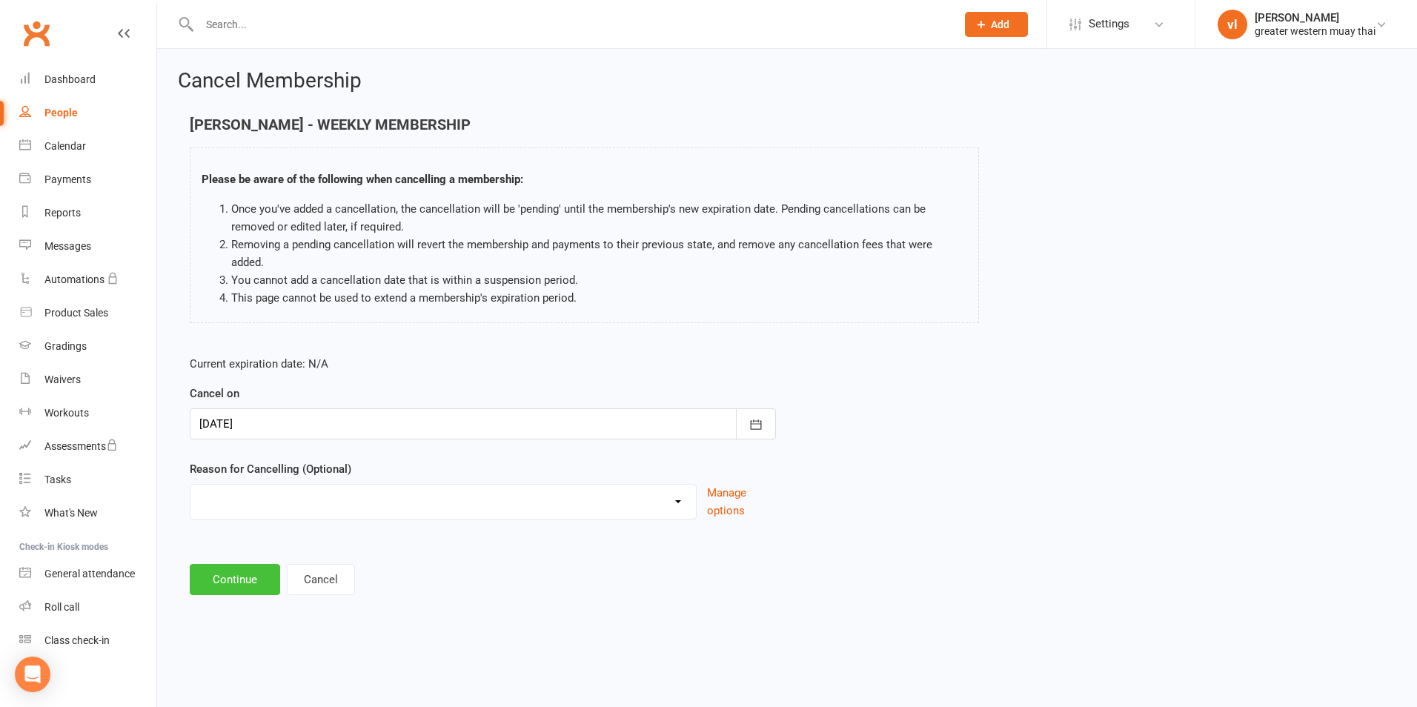
click at [217, 564] on button "Continue" at bounding box center [235, 579] width 90 height 31
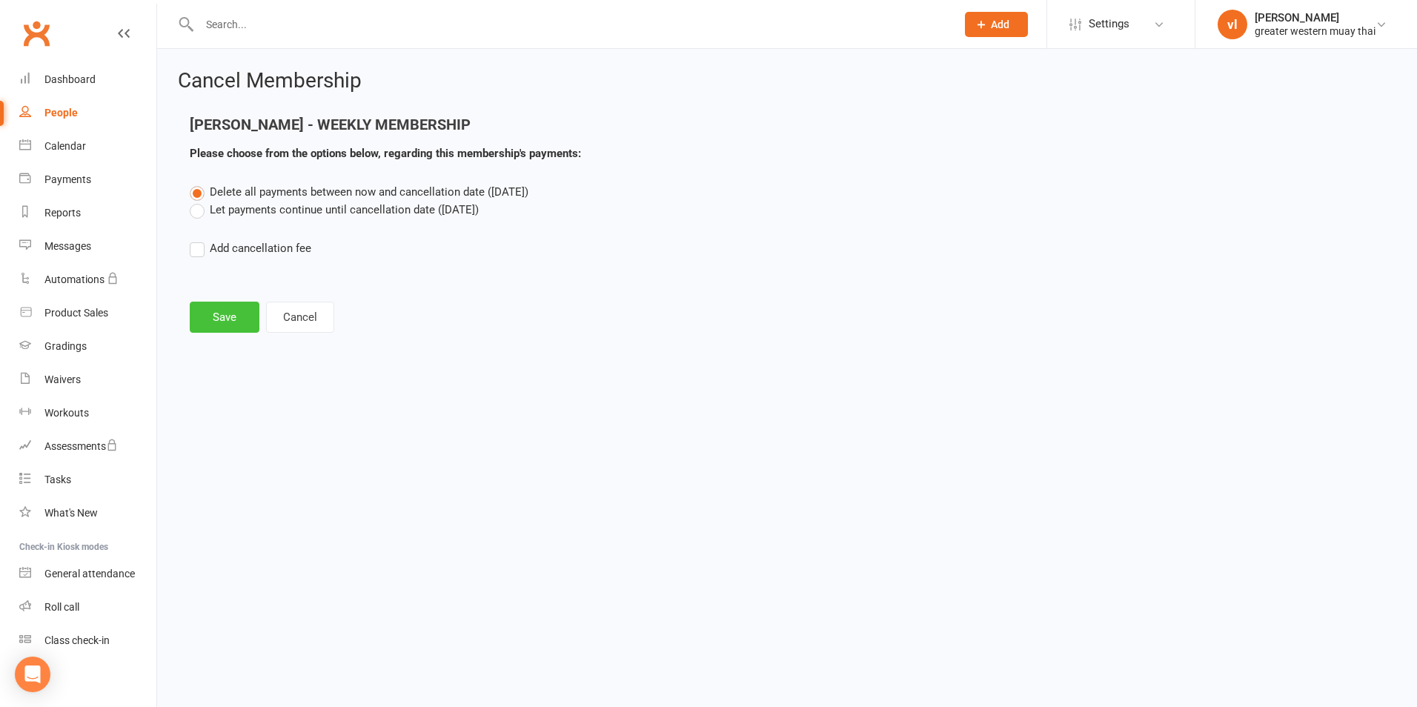
click at [222, 322] on button "Save" at bounding box center [225, 317] width 70 height 31
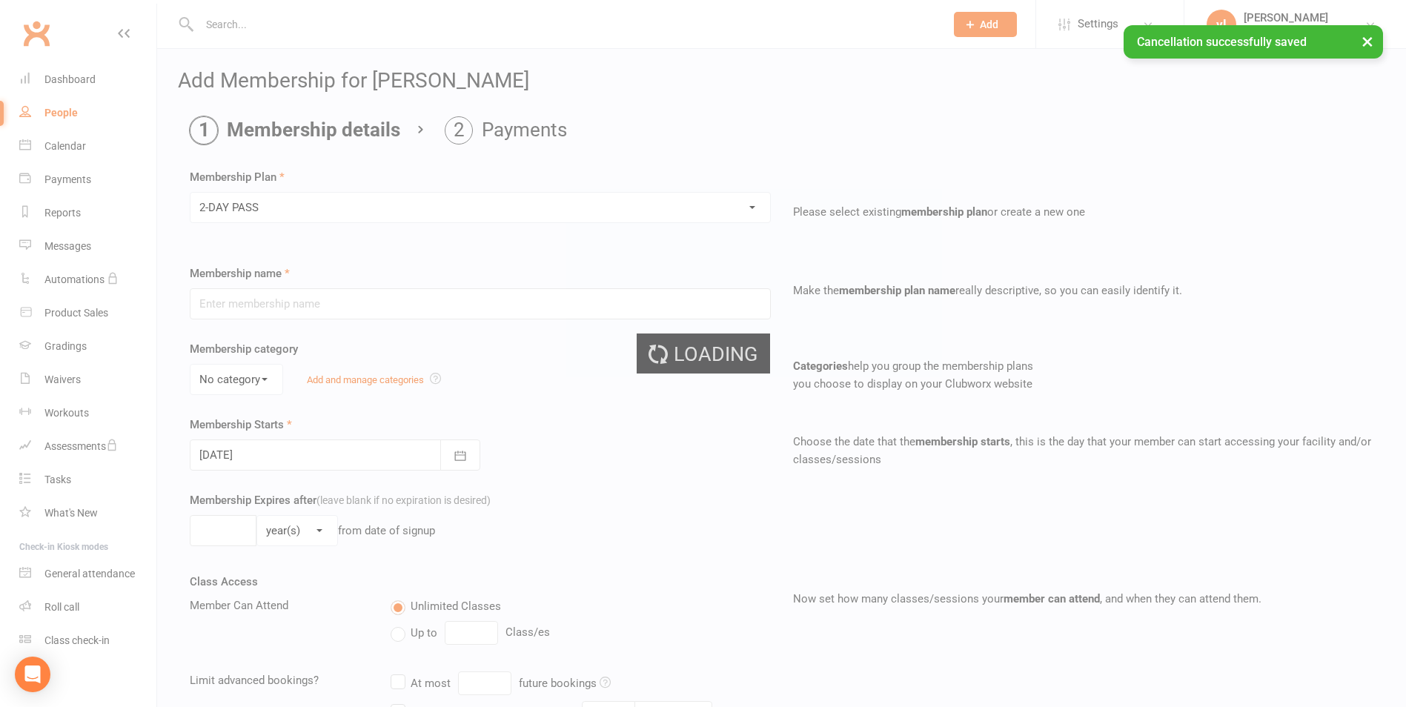
type input "2-DAY PASS"
select select "0"
type input "2"
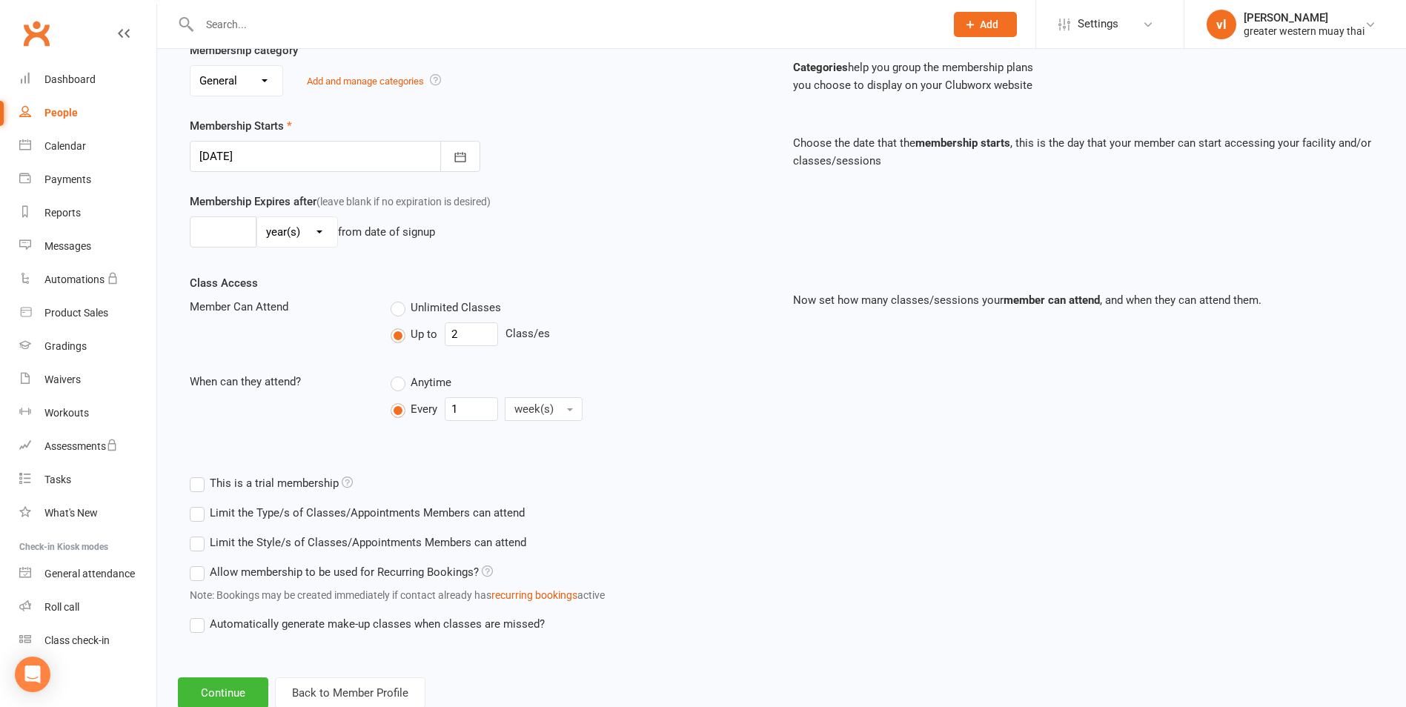
scroll to position [343, 0]
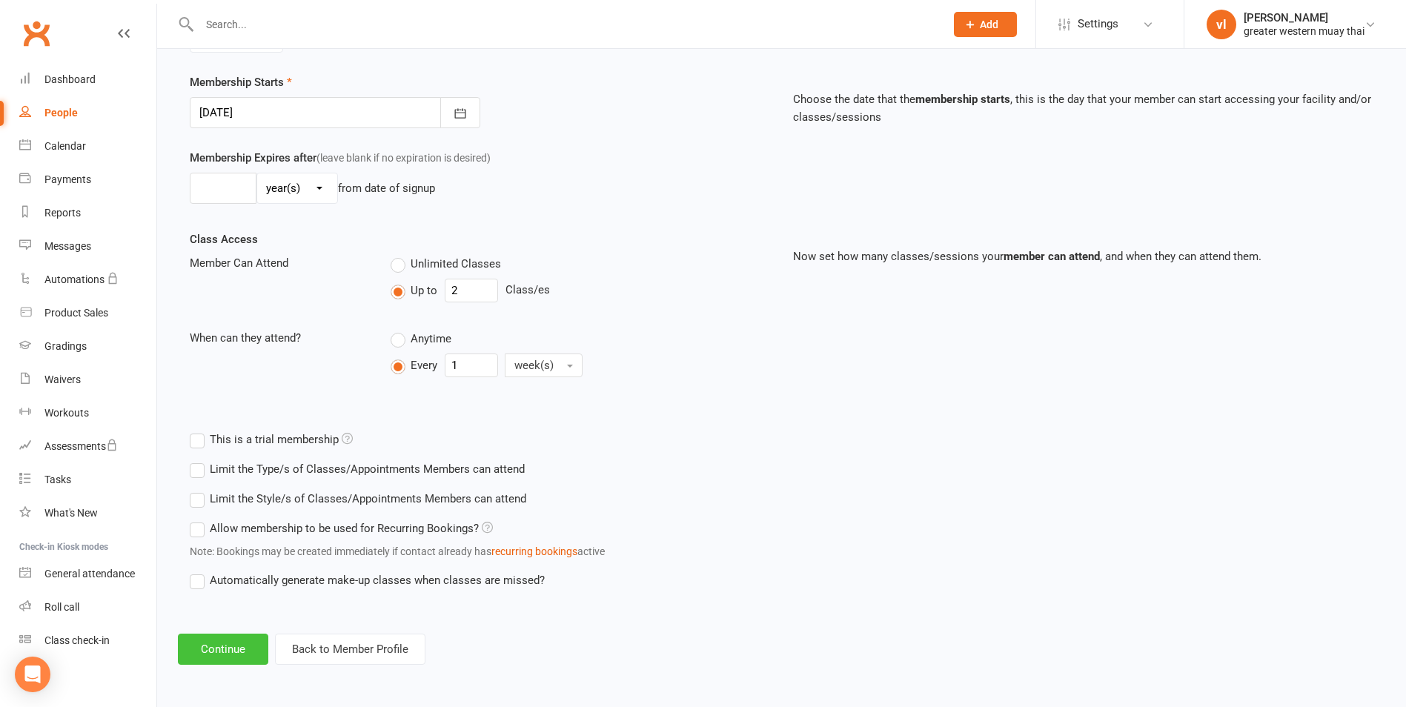
click at [206, 648] on button "Continue" at bounding box center [223, 649] width 90 height 31
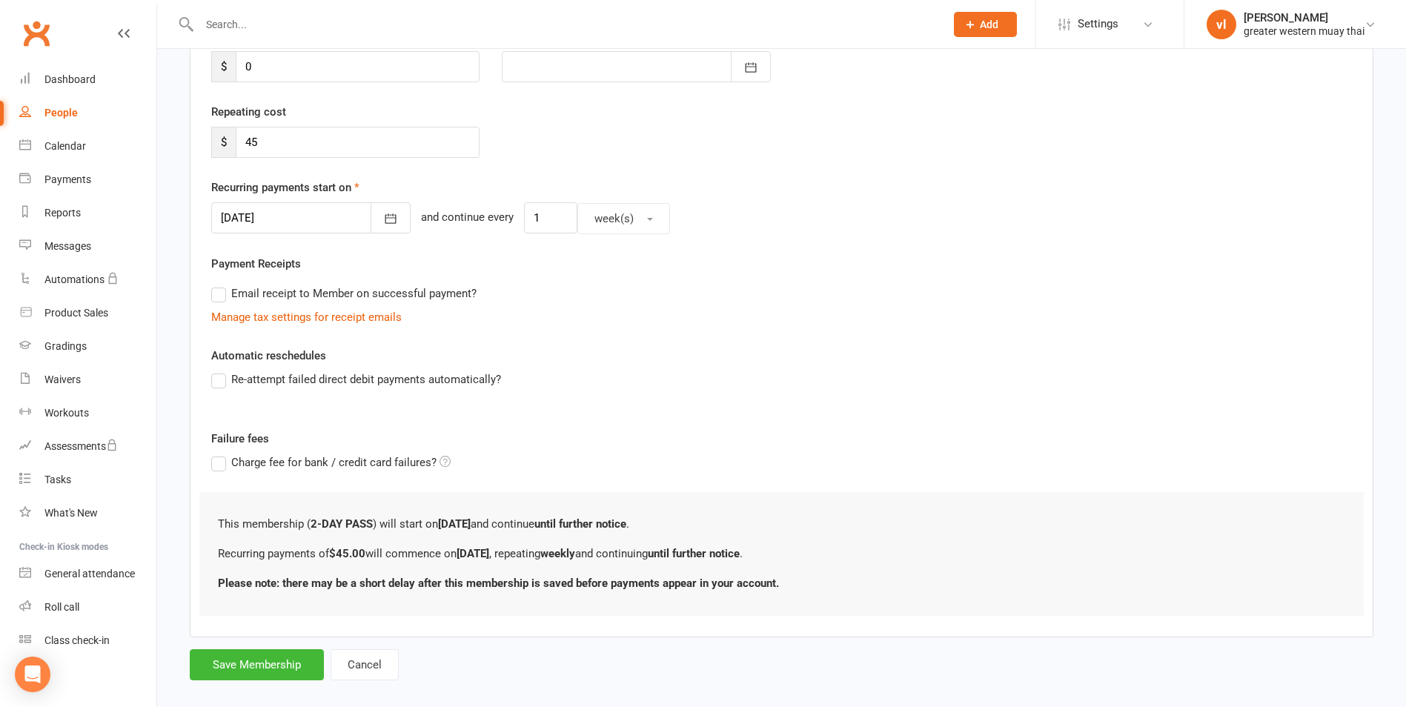
scroll to position [252, 0]
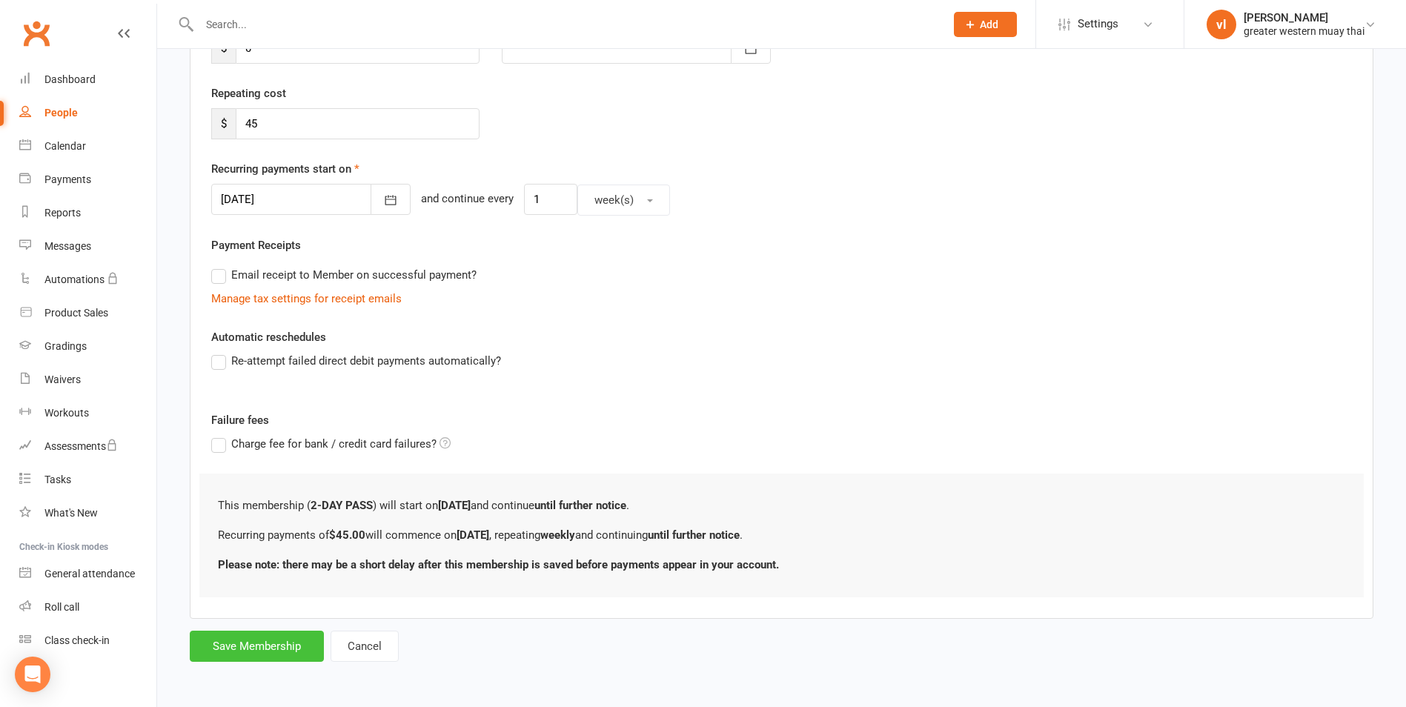
click at [279, 637] on button "Save Membership" at bounding box center [257, 646] width 134 height 31
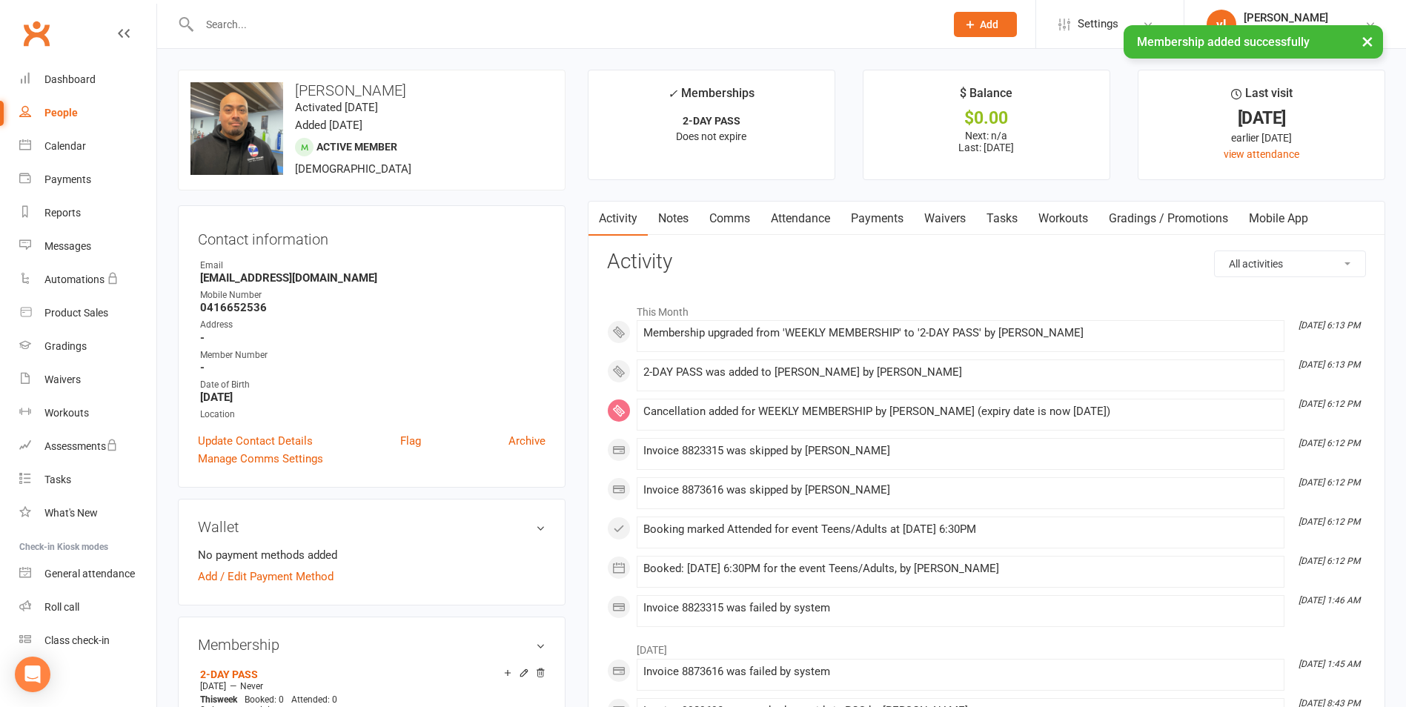
drag, startPoint x: 873, startPoint y: 211, endPoint x: 866, endPoint y: 219, distance: 10.5
click at [867, 217] on link "Payments" at bounding box center [876, 219] width 73 height 34
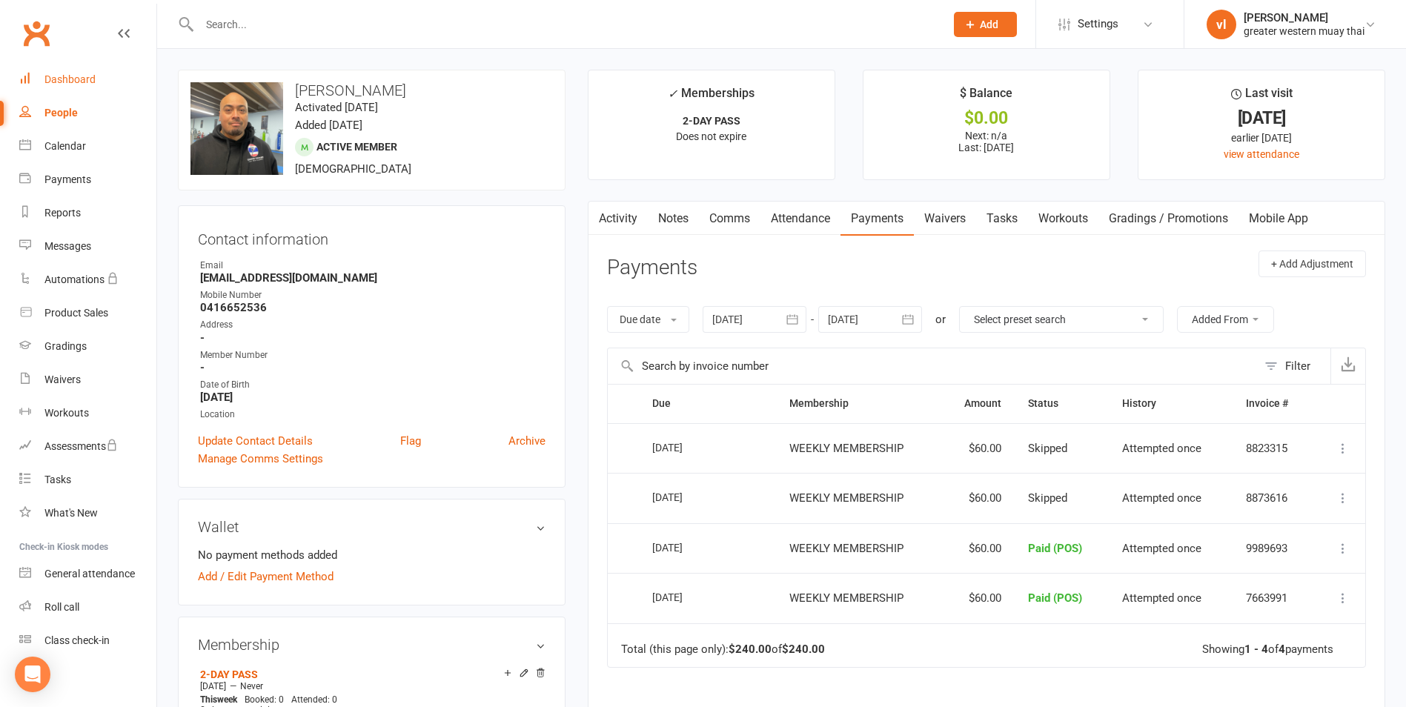
click at [100, 67] on link "Dashboard" at bounding box center [87, 79] width 137 height 33
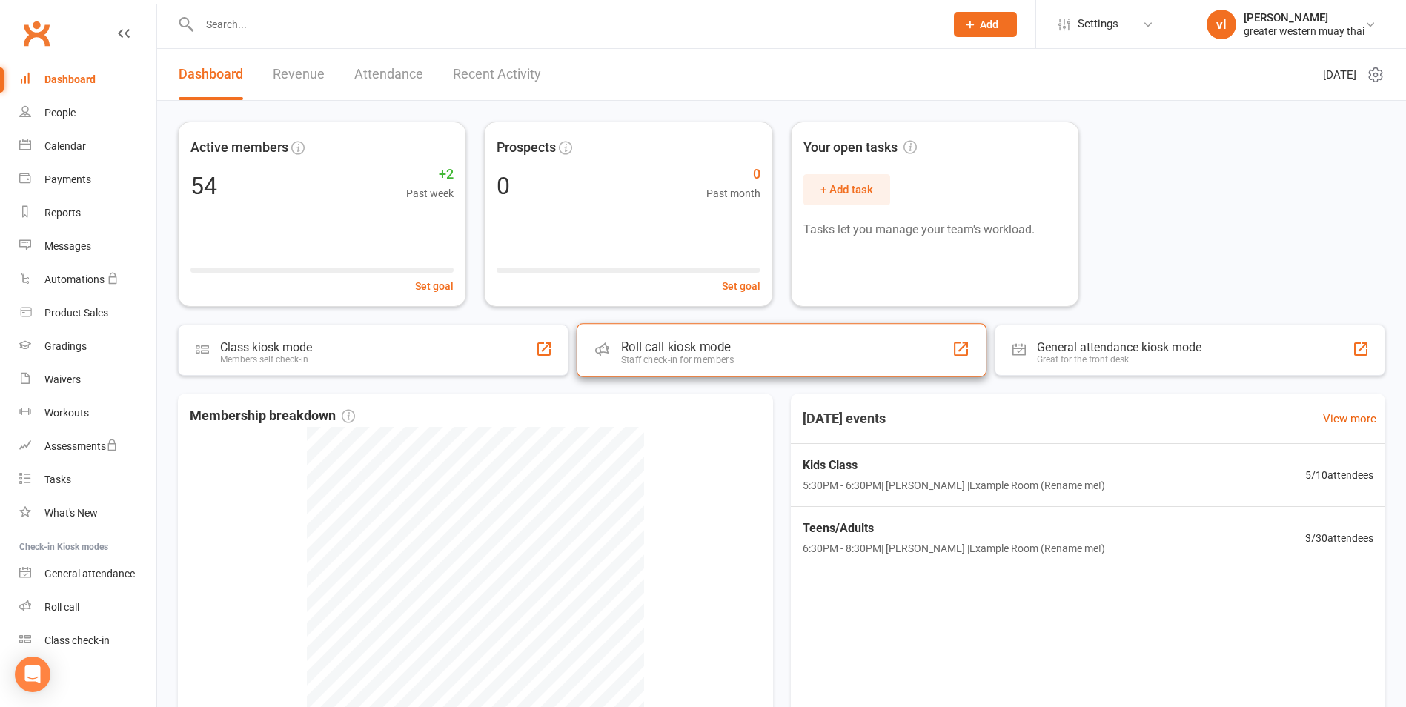
click at [665, 366] on div "Roll call kiosk mode Staff check-in for members" at bounding box center [782, 349] width 410 height 53
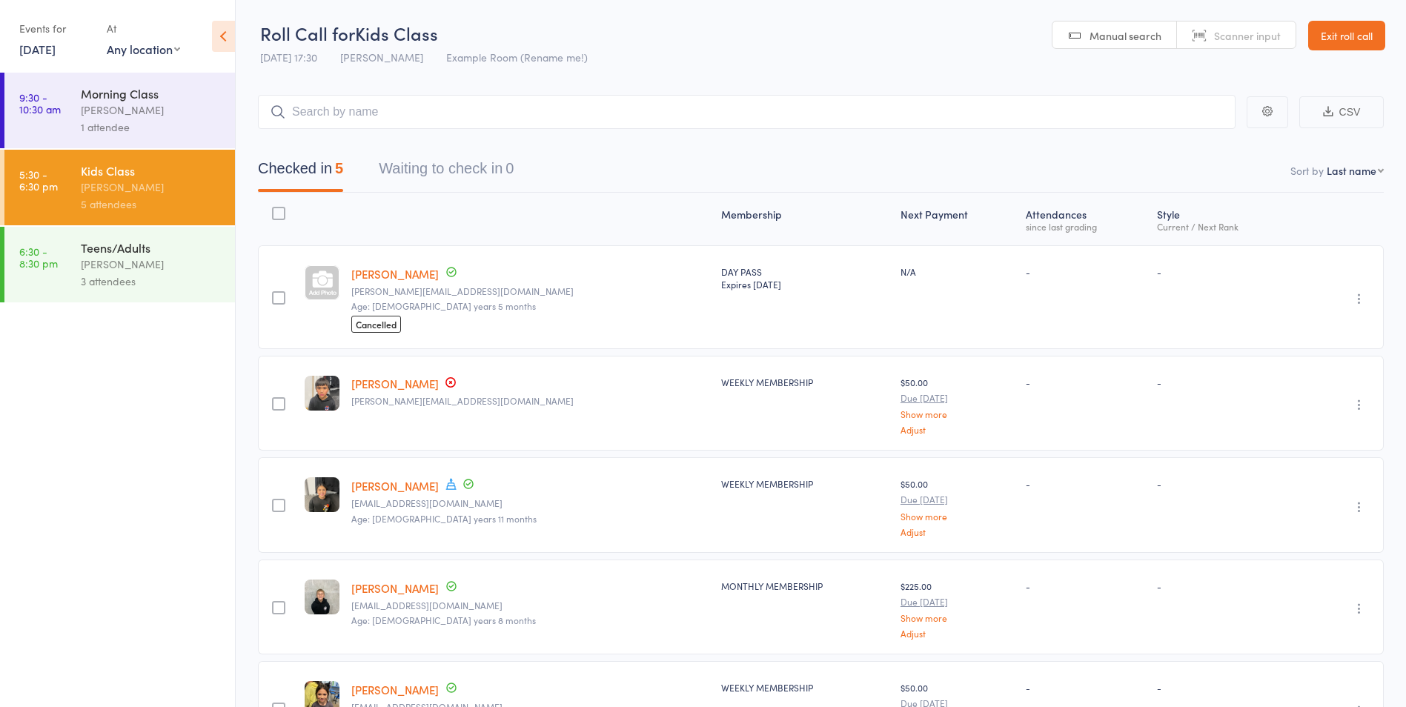
click at [208, 285] on div "3 attendees" at bounding box center [152, 281] width 142 height 17
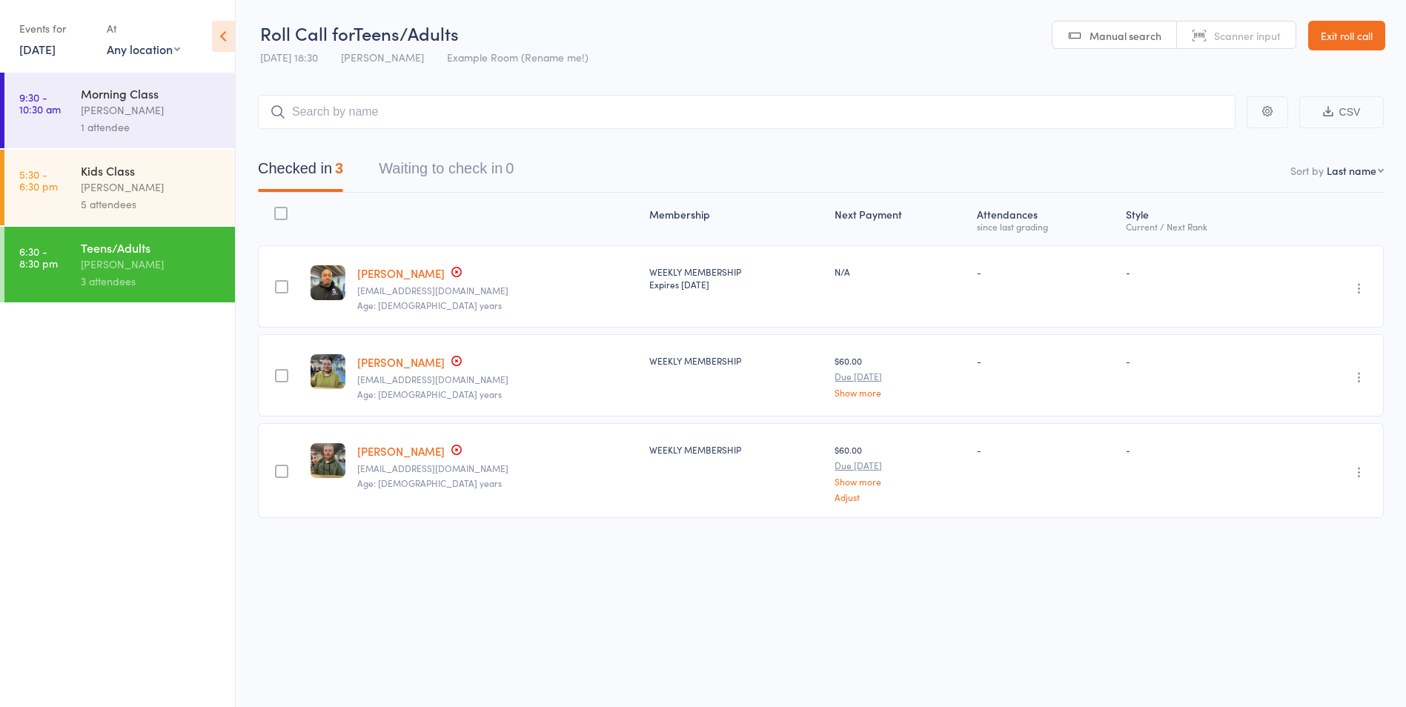
click at [404, 359] on link "Olah Huihui" at bounding box center [400, 362] width 87 height 16
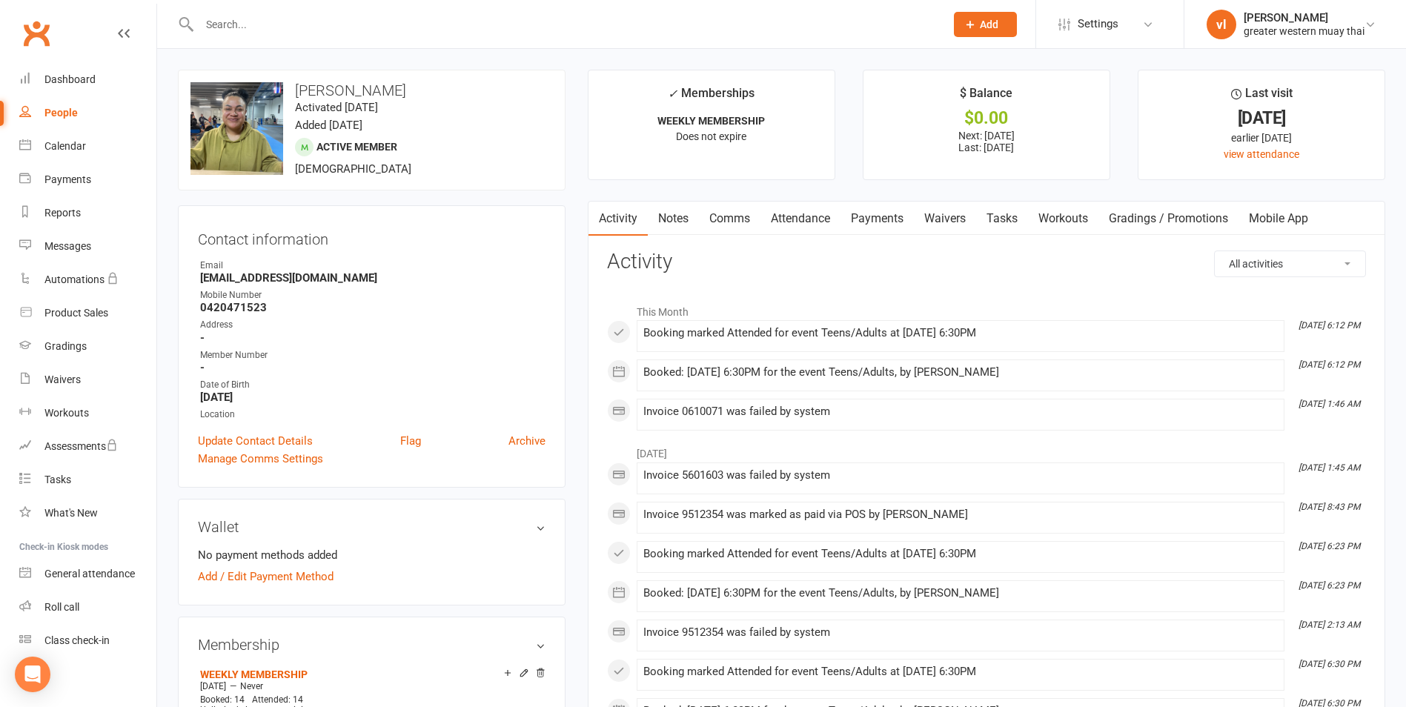
click at [884, 232] on link "Payments" at bounding box center [876, 219] width 73 height 34
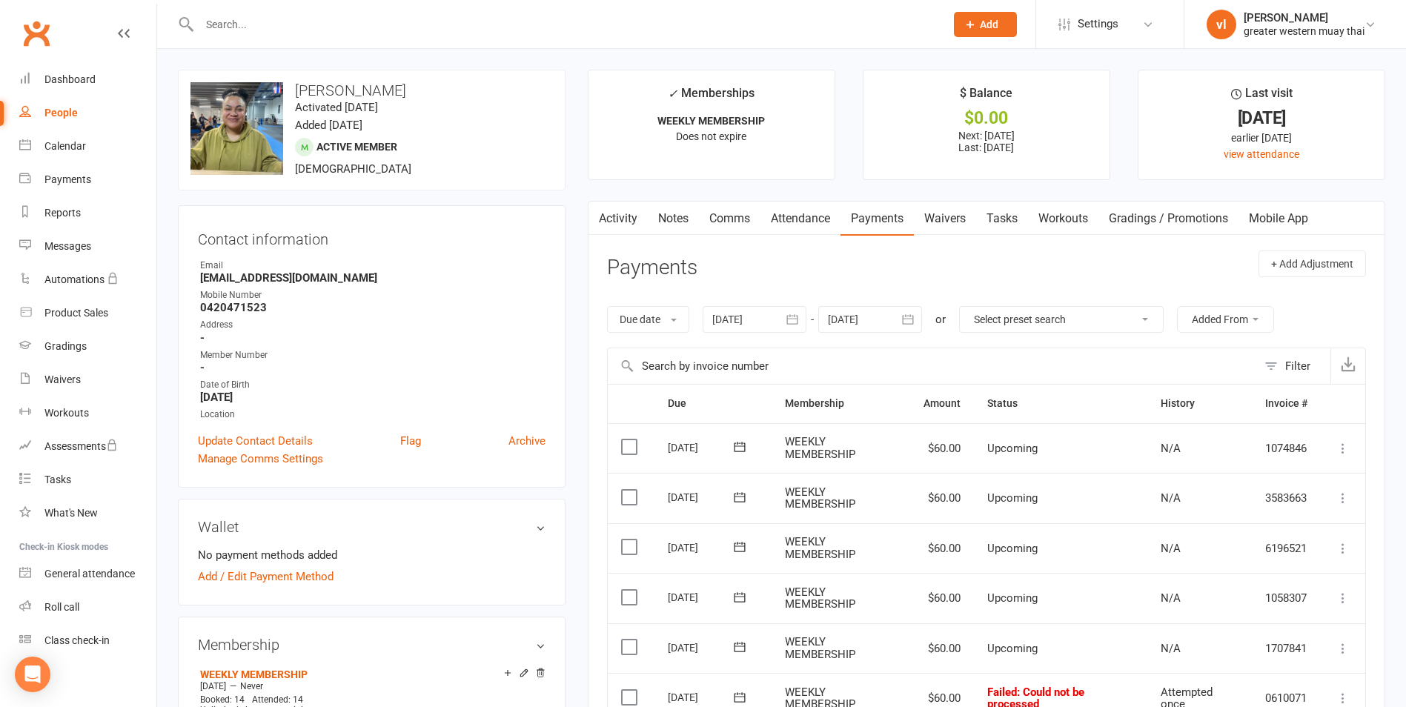
scroll to position [222, 0]
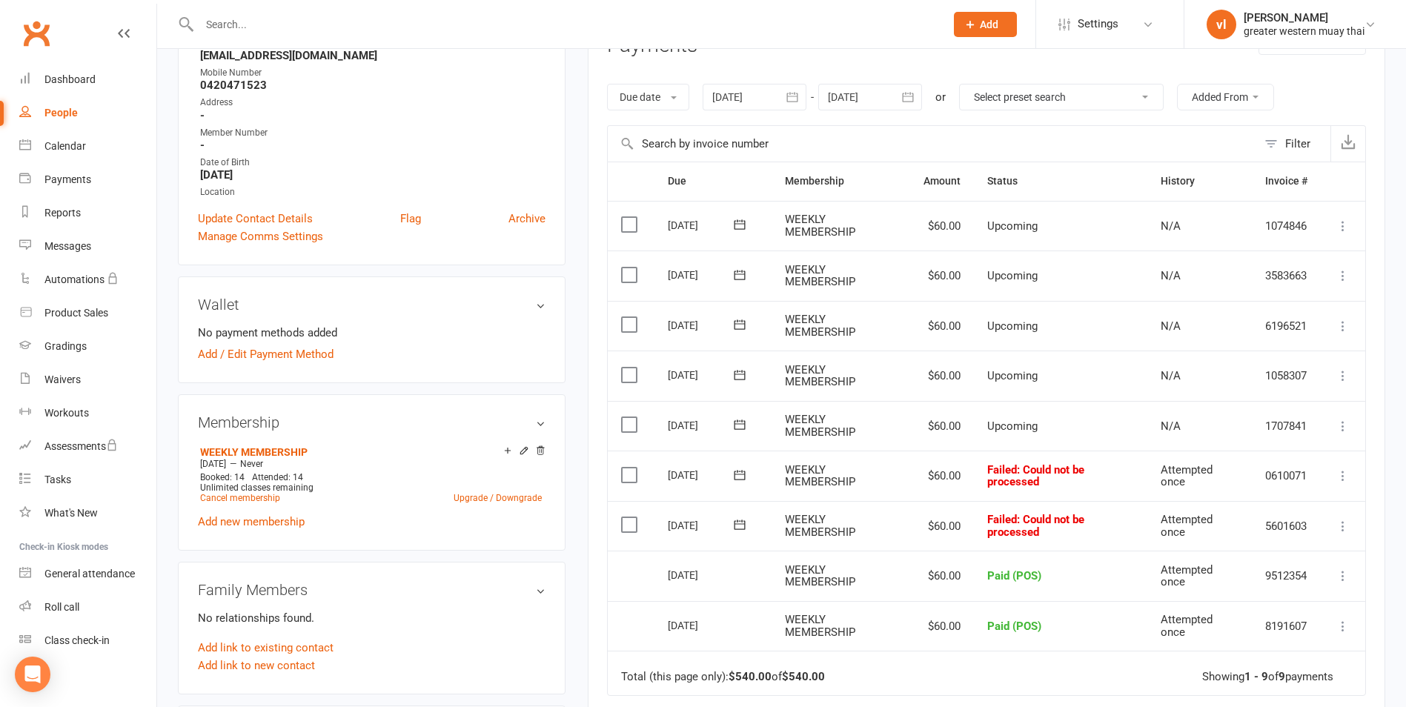
click at [631, 527] on label at bounding box center [631, 524] width 20 height 15
click at [631, 517] on input "checkbox" at bounding box center [626, 517] width 10 height 0
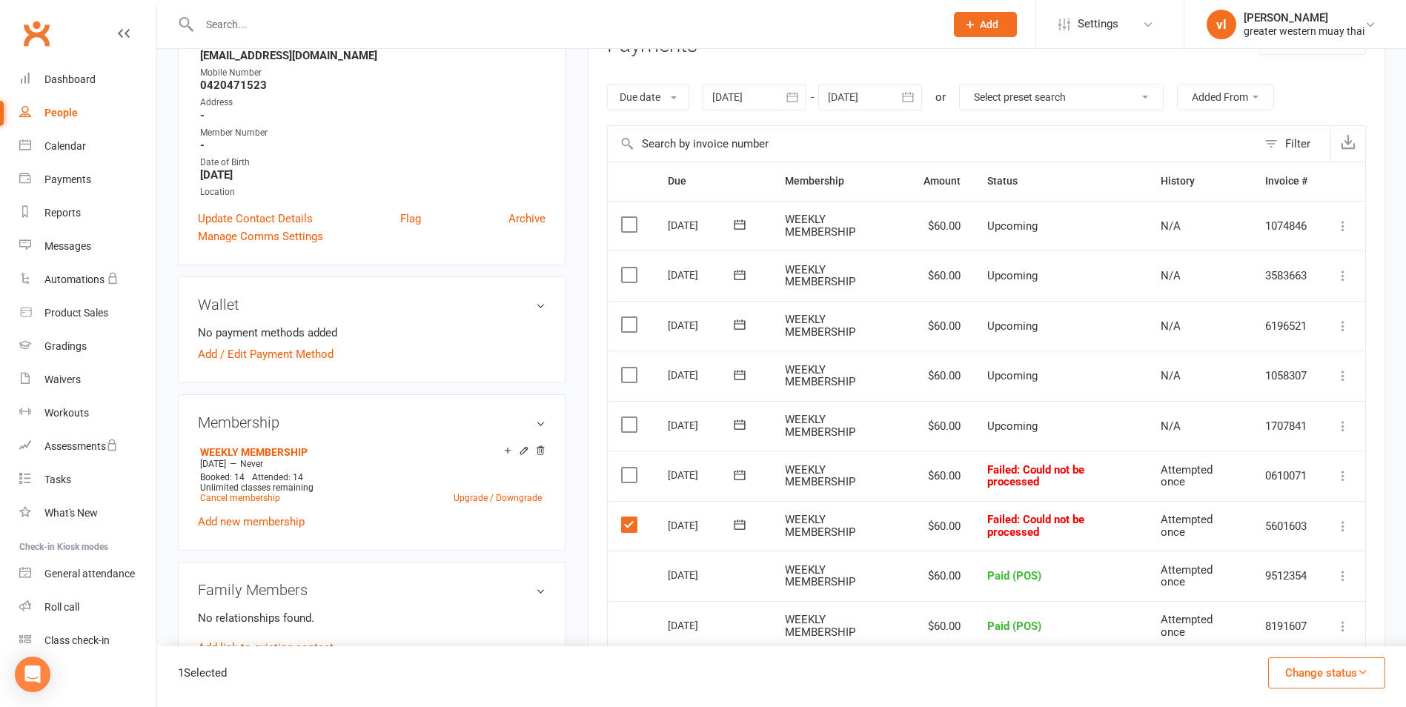
click at [626, 479] on label at bounding box center [631, 475] width 20 height 15
click at [626, 468] on input "checkbox" at bounding box center [626, 468] width 10 height 0
click at [1307, 683] on button "Change status" at bounding box center [1326, 672] width 117 height 31
click at [1287, 633] on link "Skipped" at bounding box center [1310, 633] width 147 height 30
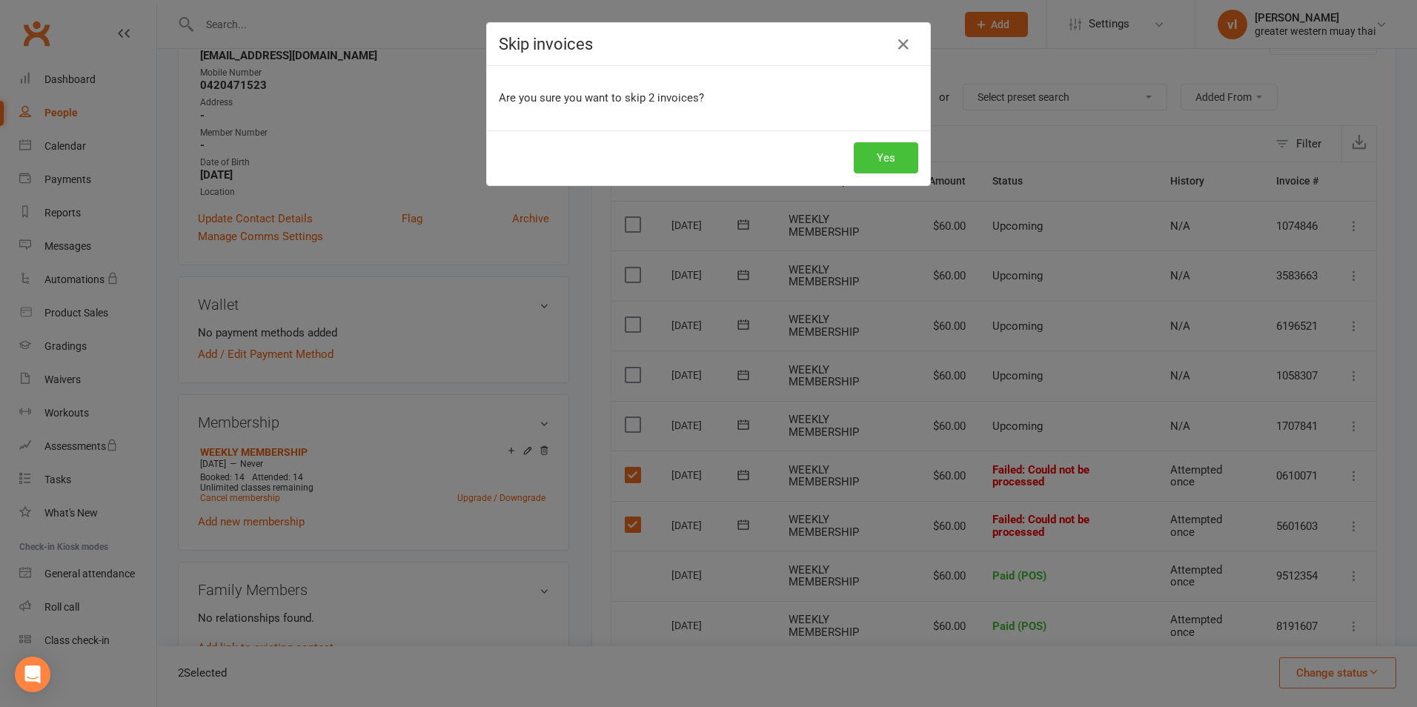
click at [894, 159] on button "Yes" at bounding box center [886, 157] width 64 height 31
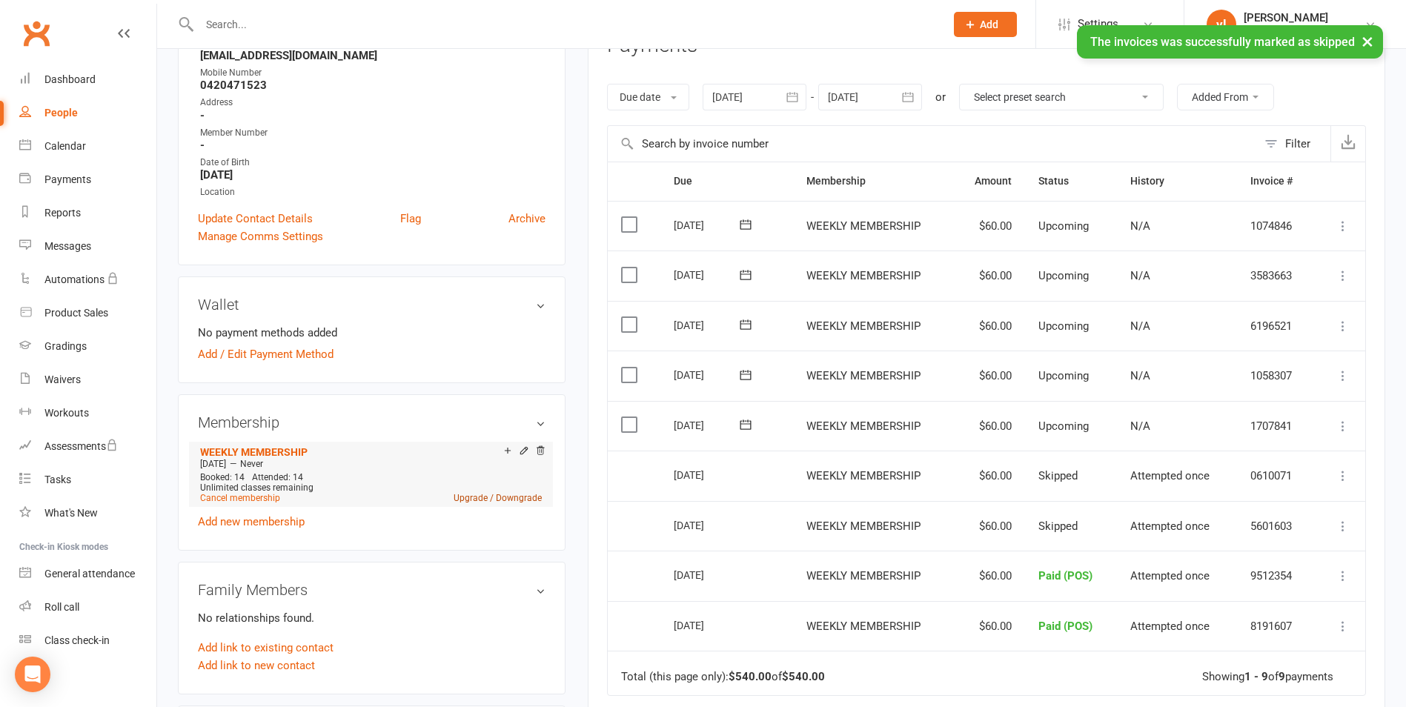
click at [524, 494] on link "Upgrade / Downgrade" at bounding box center [497, 498] width 88 height 10
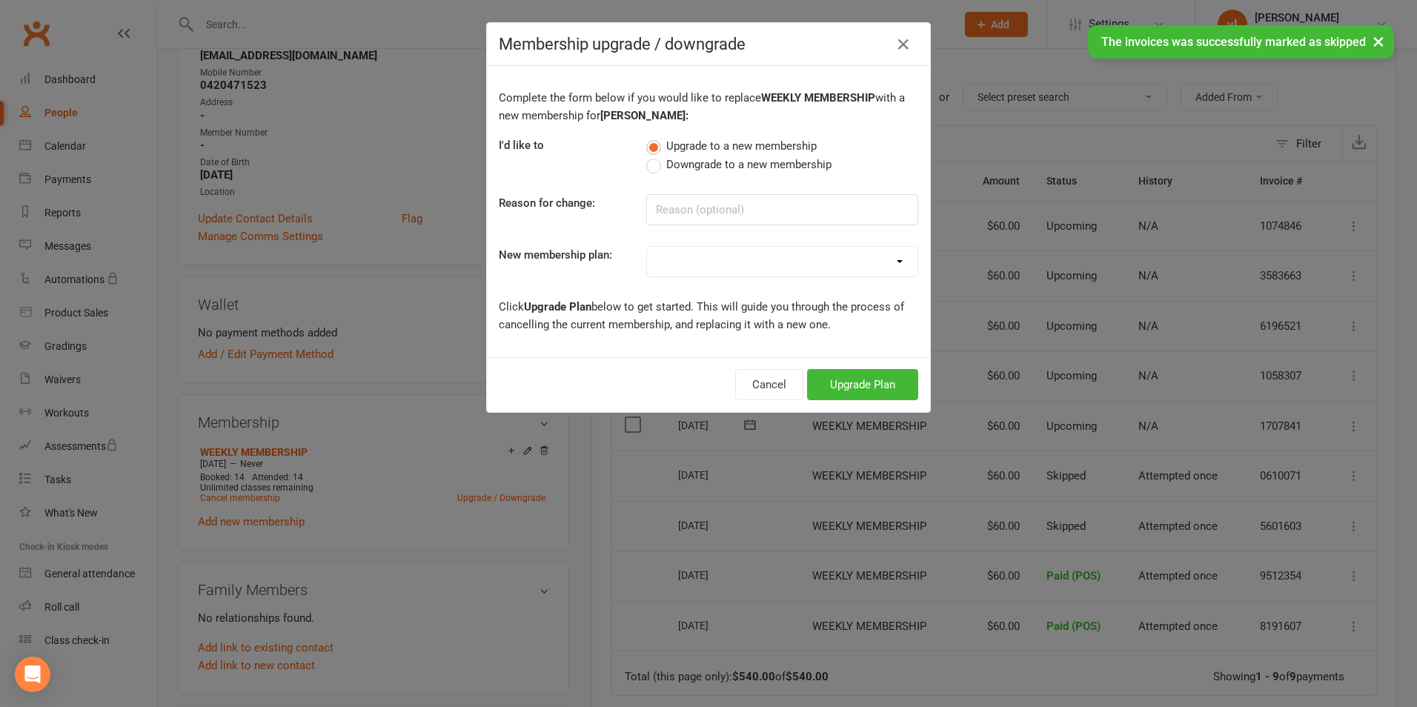
click at [737, 252] on select "PT SESSION DAY PASS WEEKLY MEMBERSHIP 2-DAY PASS MONTHLY MEMBERSHIP 3 MONTH MEM…" at bounding box center [782, 262] width 270 height 30
select select "3"
click at [647, 247] on select "PT SESSION DAY PASS WEEKLY MEMBERSHIP 2-DAY PASS MONTHLY MEMBERSHIP 3 MONTH MEM…" at bounding box center [782, 262] width 270 height 30
click at [845, 373] on button "Upgrade Plan" at bounding box center [862, 384] width 111 height 31
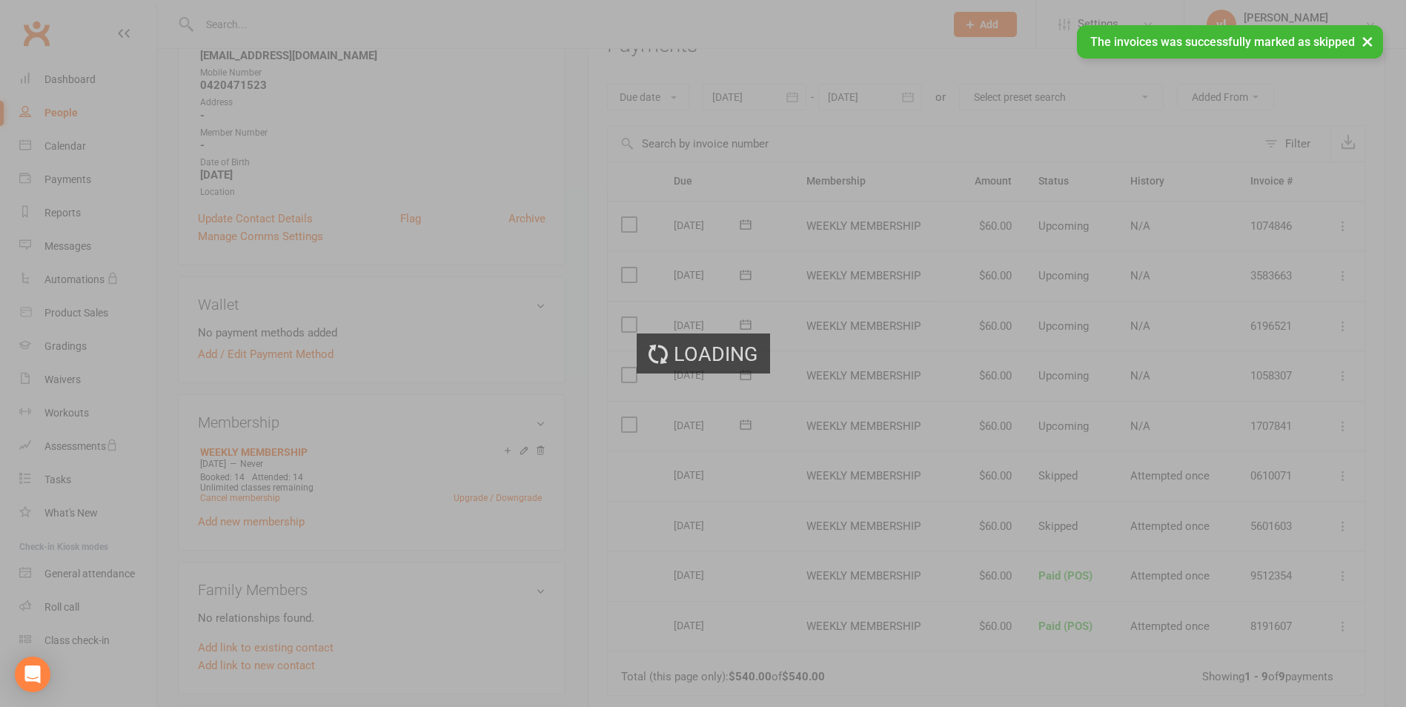
scroll to position [171, 0]
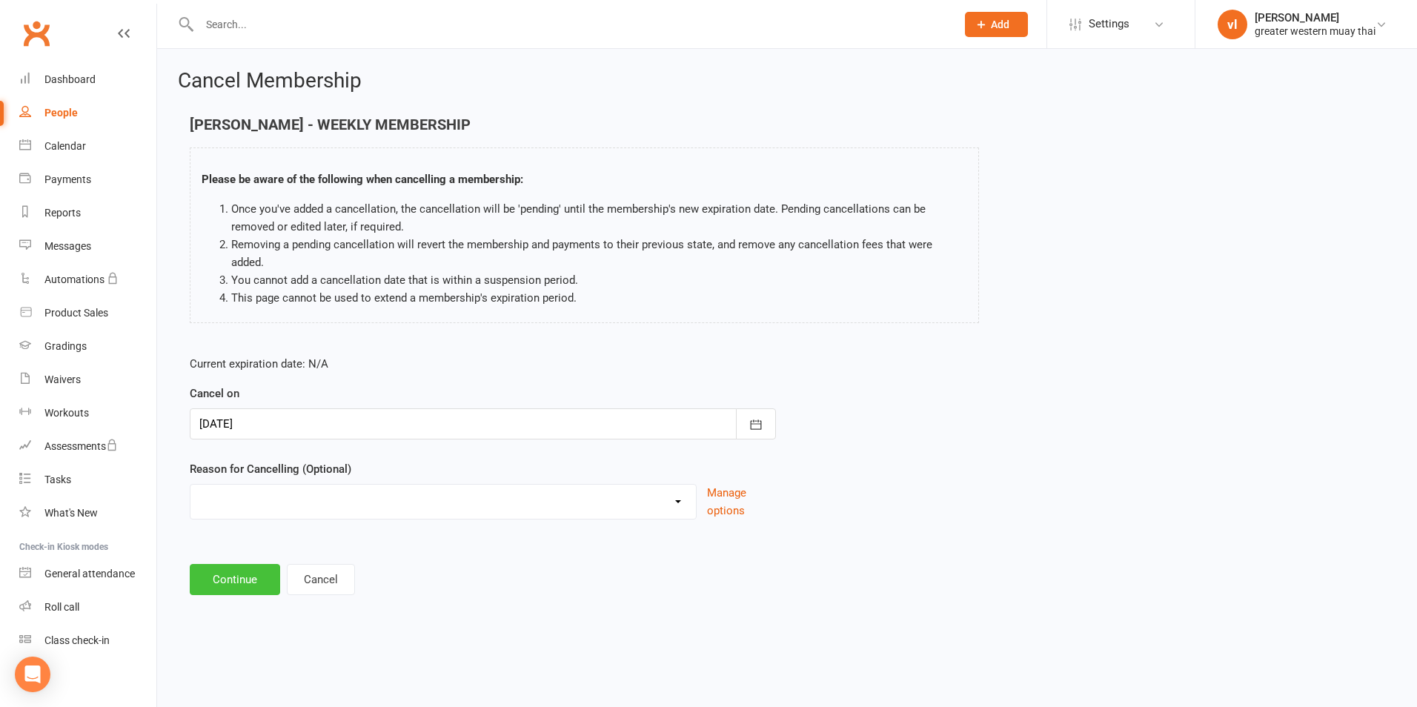
click at [245, 565] on button "Continue" at bounding box center [235, 579] width 90 height 31
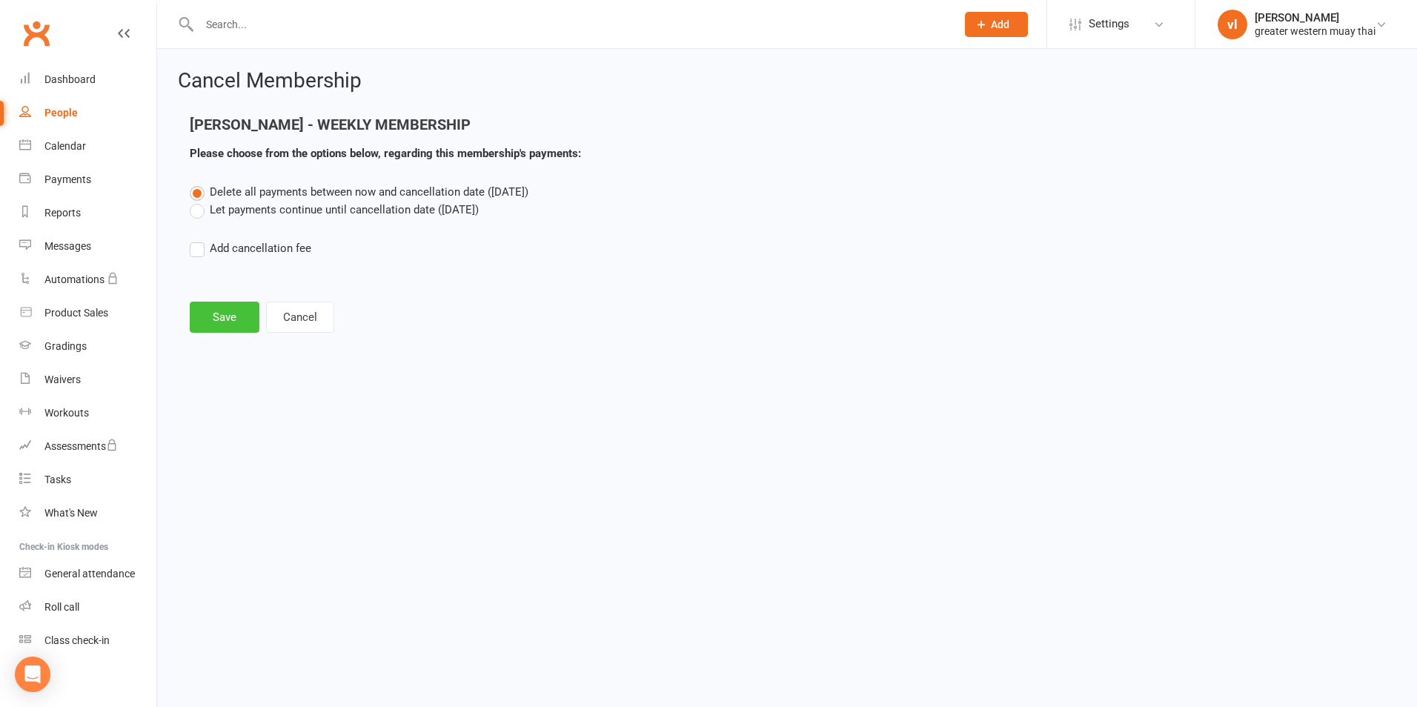
click at [225, 331] on button "Save" at bounding box center [225, 317] width 70 height 31
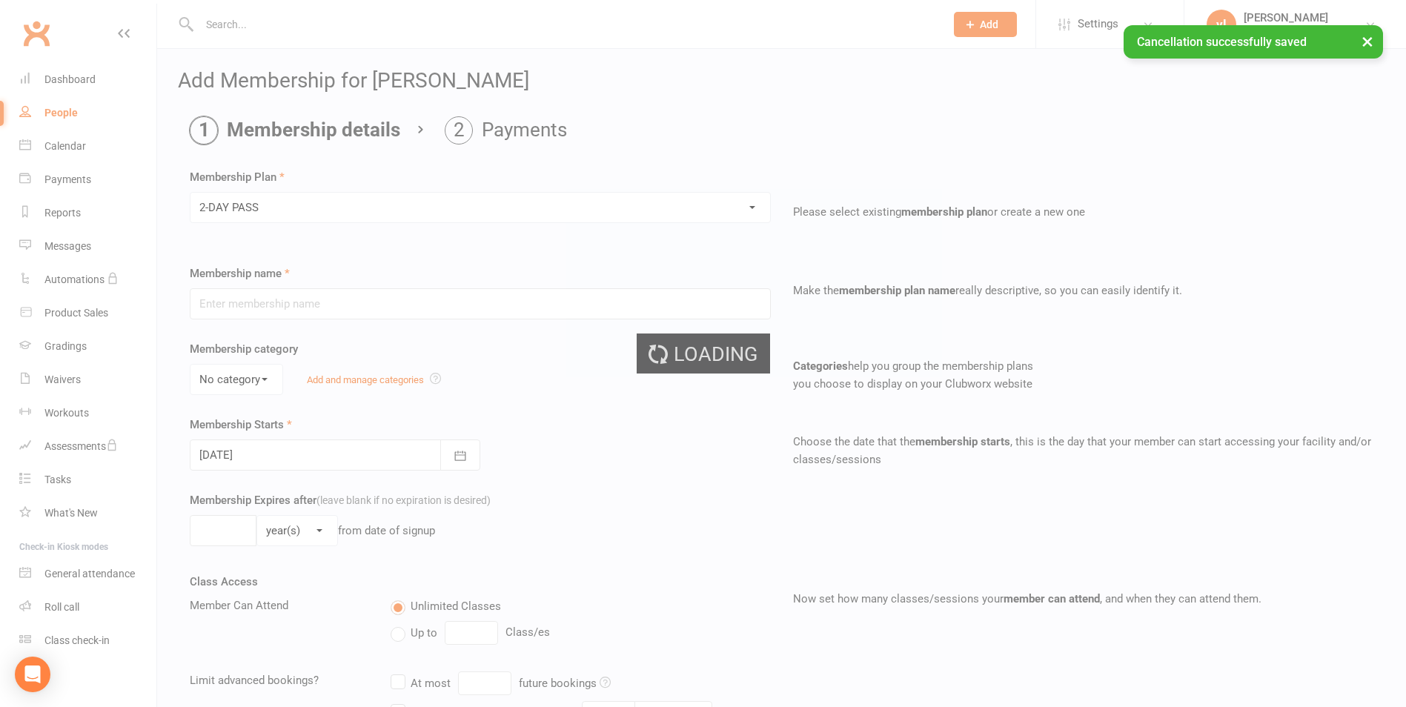
type input "2-DAY PASS"
select select "0"
type input "2"
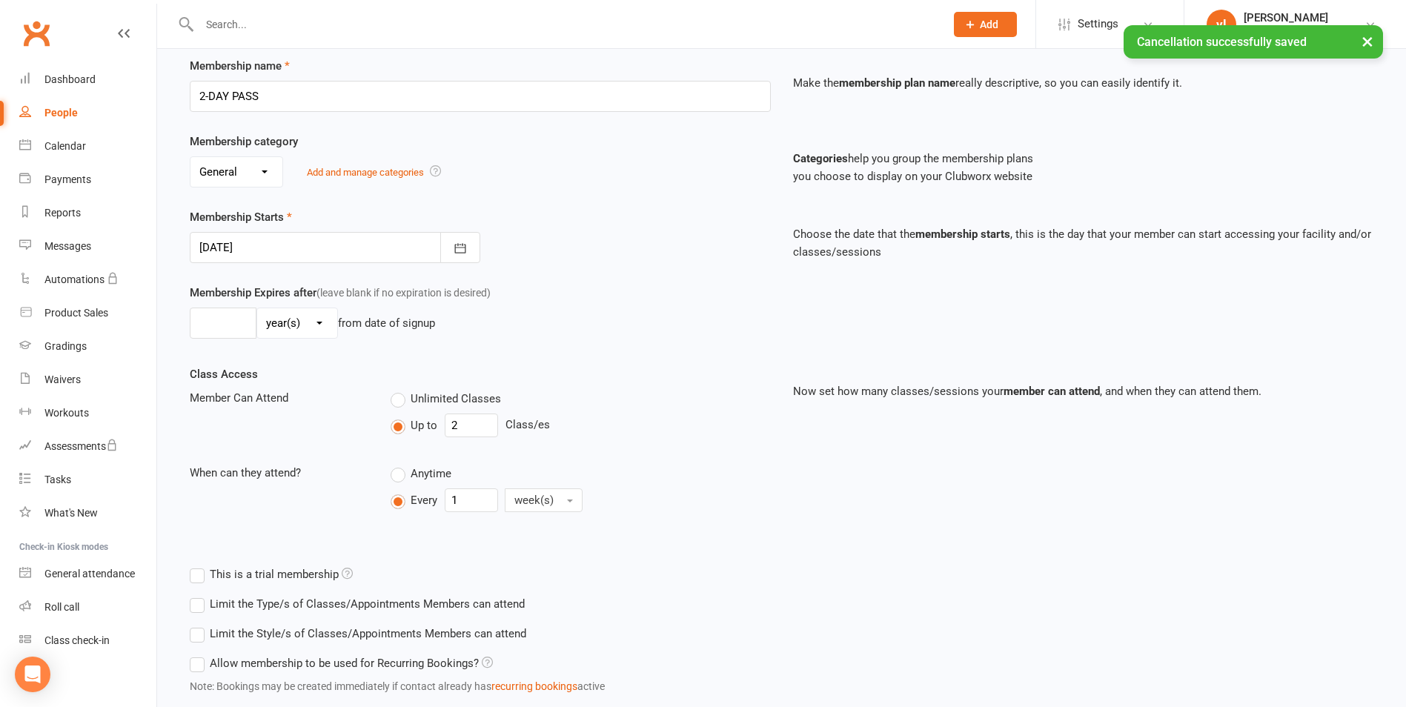
scroll to position [343, 0]
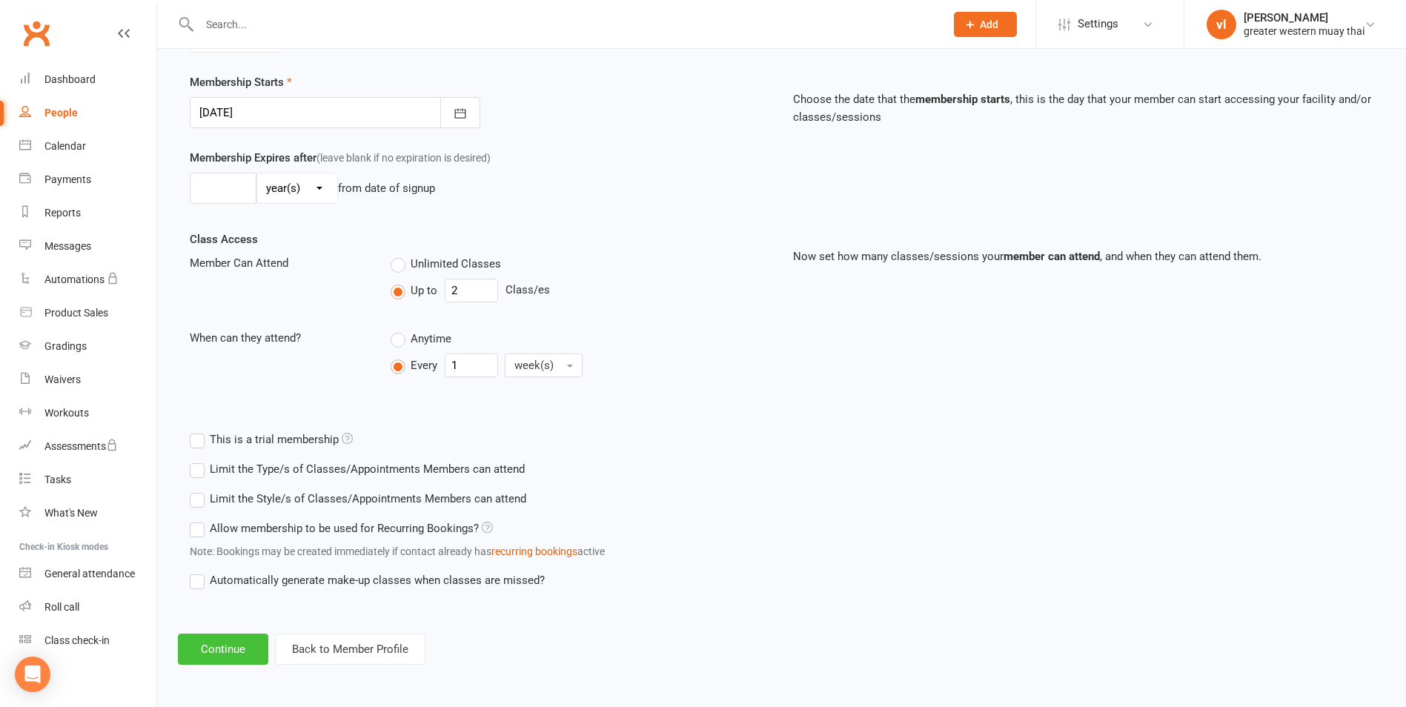
click at [236, 659] on button "Continue" at bounding box center [223, 649] width 90 height 31
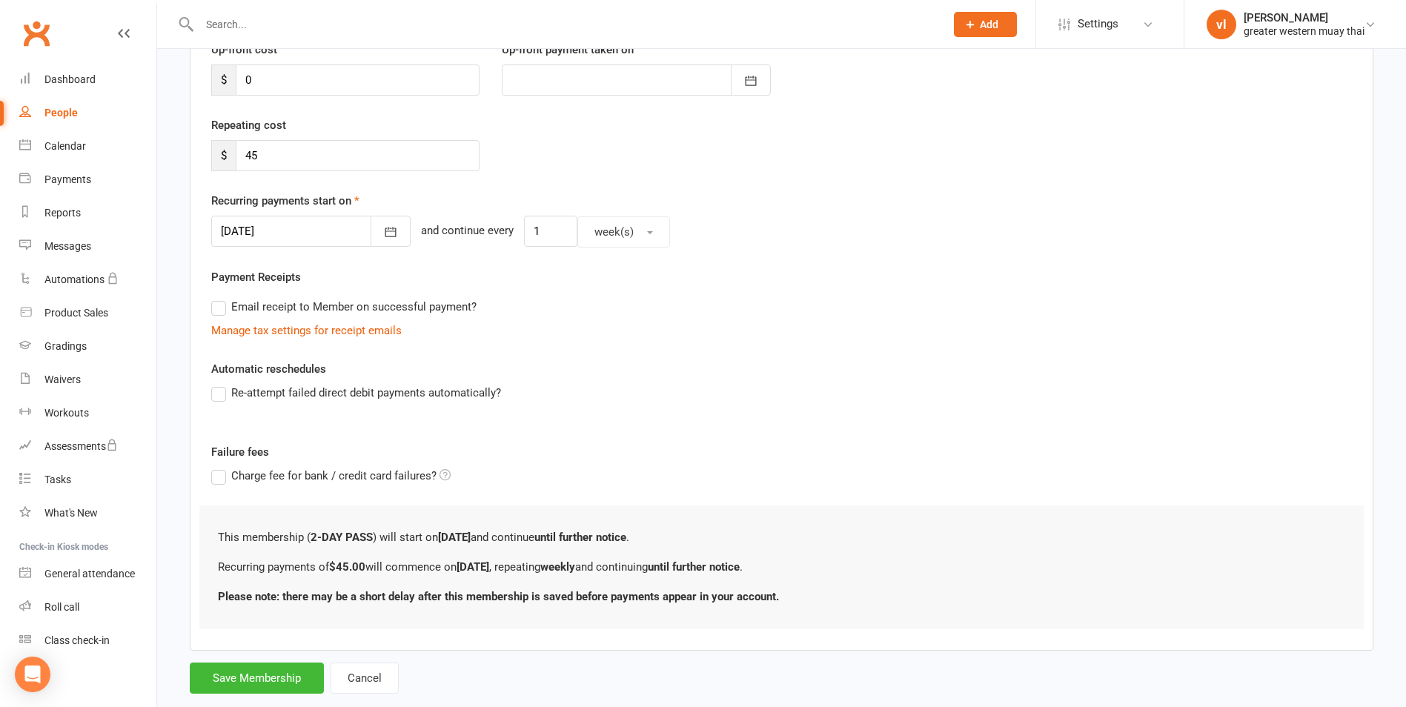
scroll to position [252, 0]
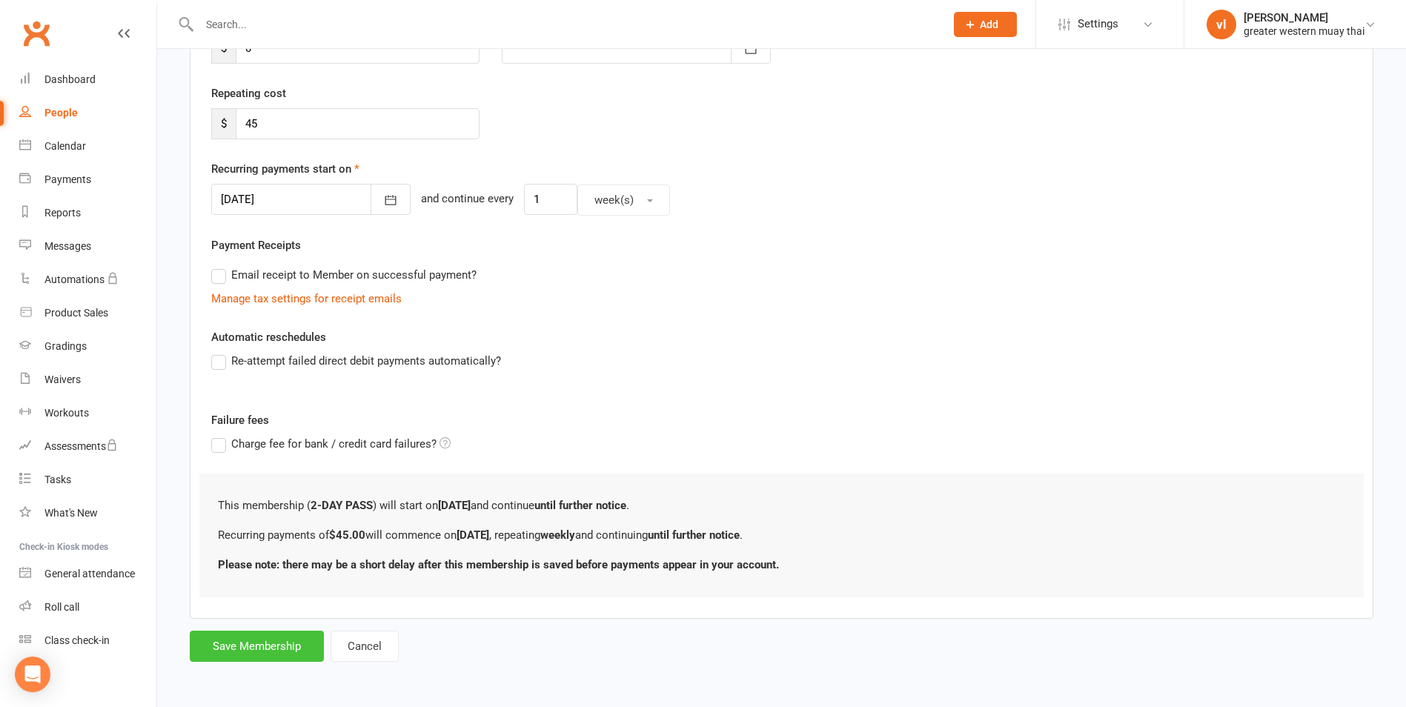
click at [228, 654] on button "Save Membership" at bounding box center [257, 646] width 134 height 31
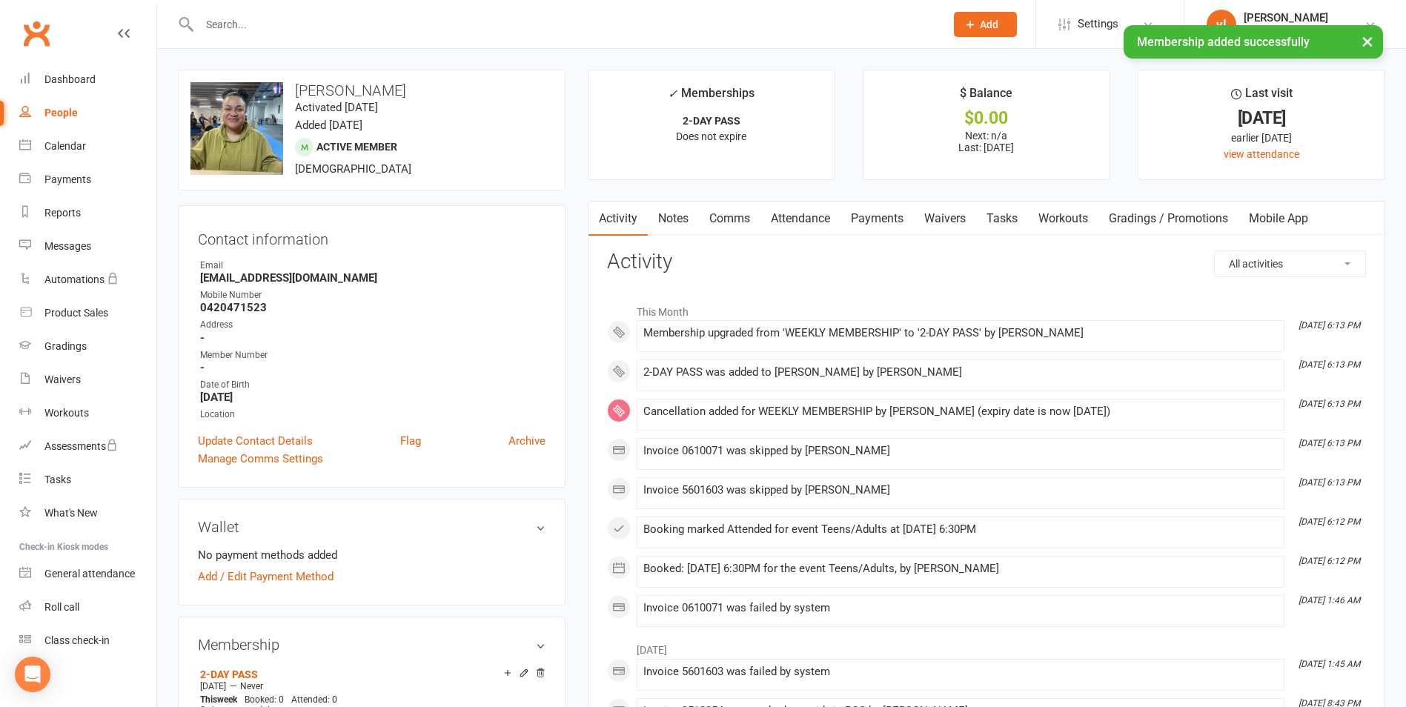
click at [884, 221] on link "Payments" at bounding box center [876, 219] width 73 height 34
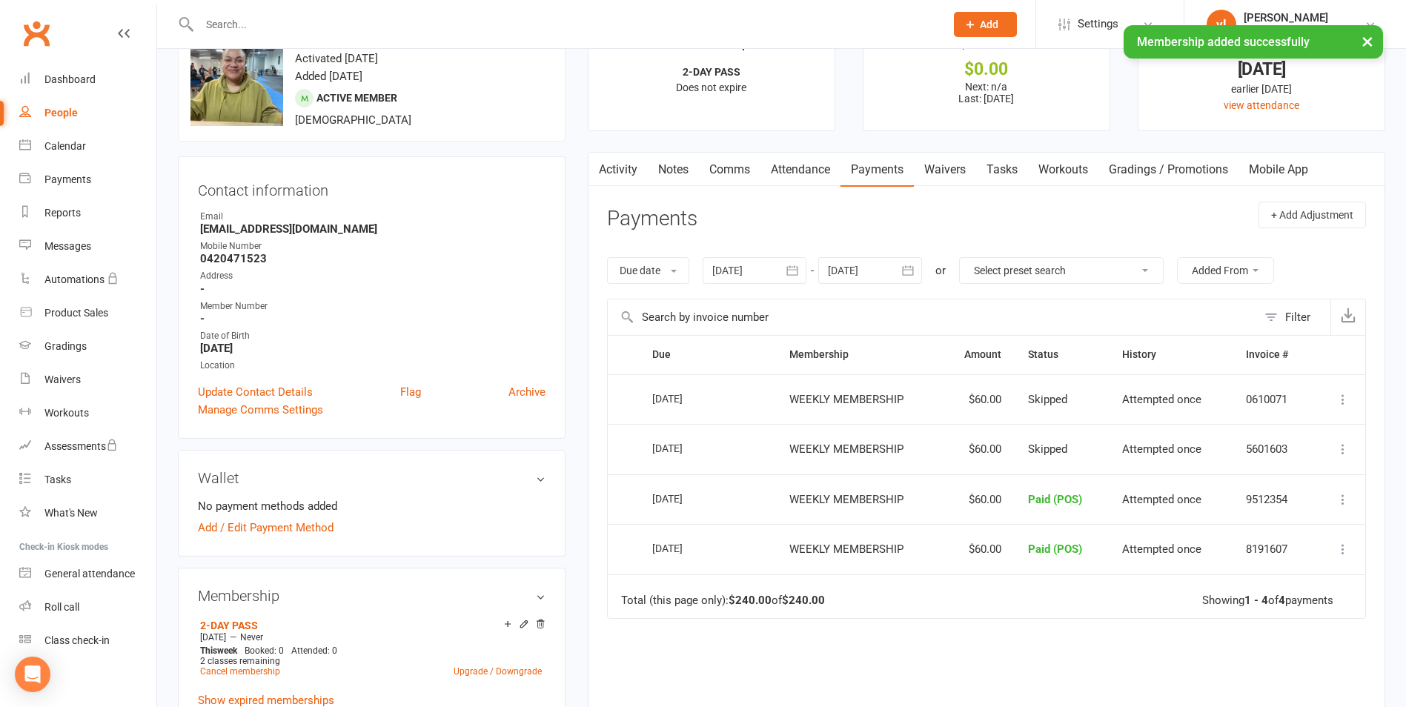
scroll to position [74, 0]
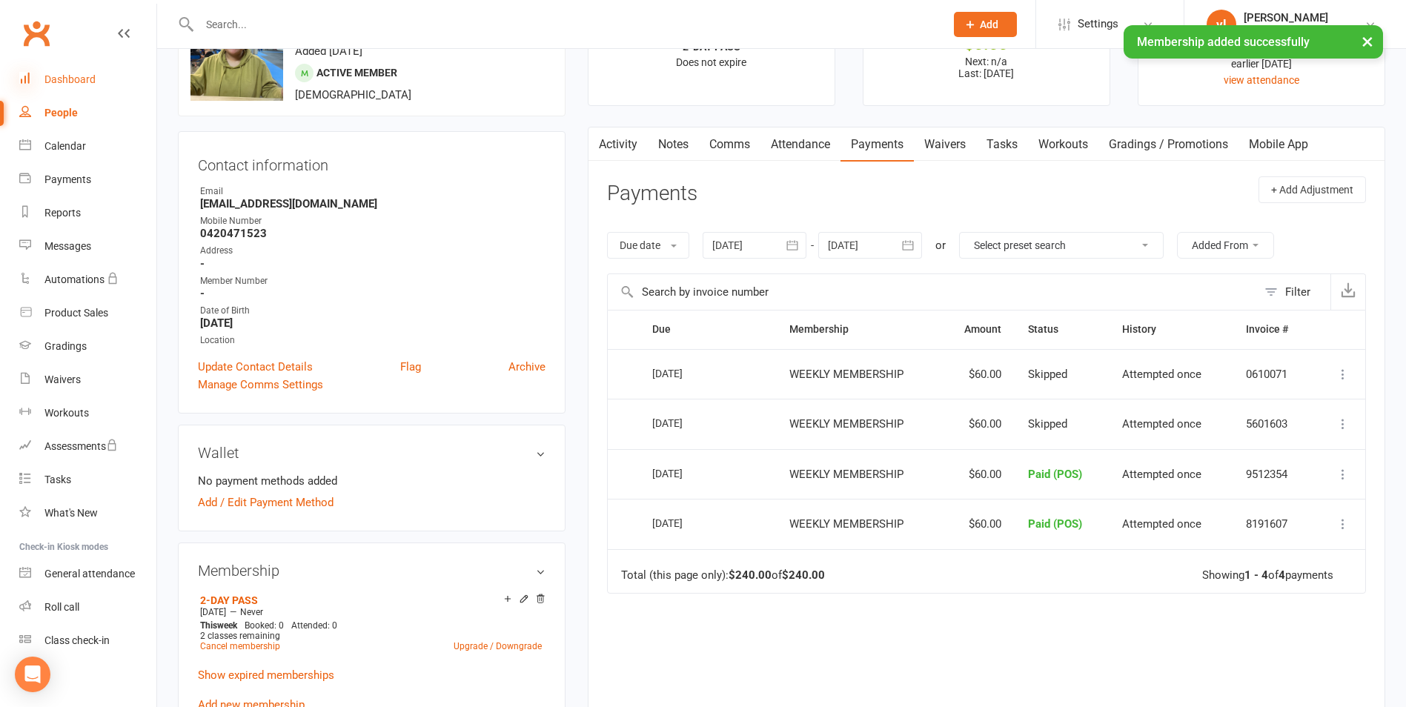
click at [26, 83] on icon at bounding box center [25, 78] width 12 height 12
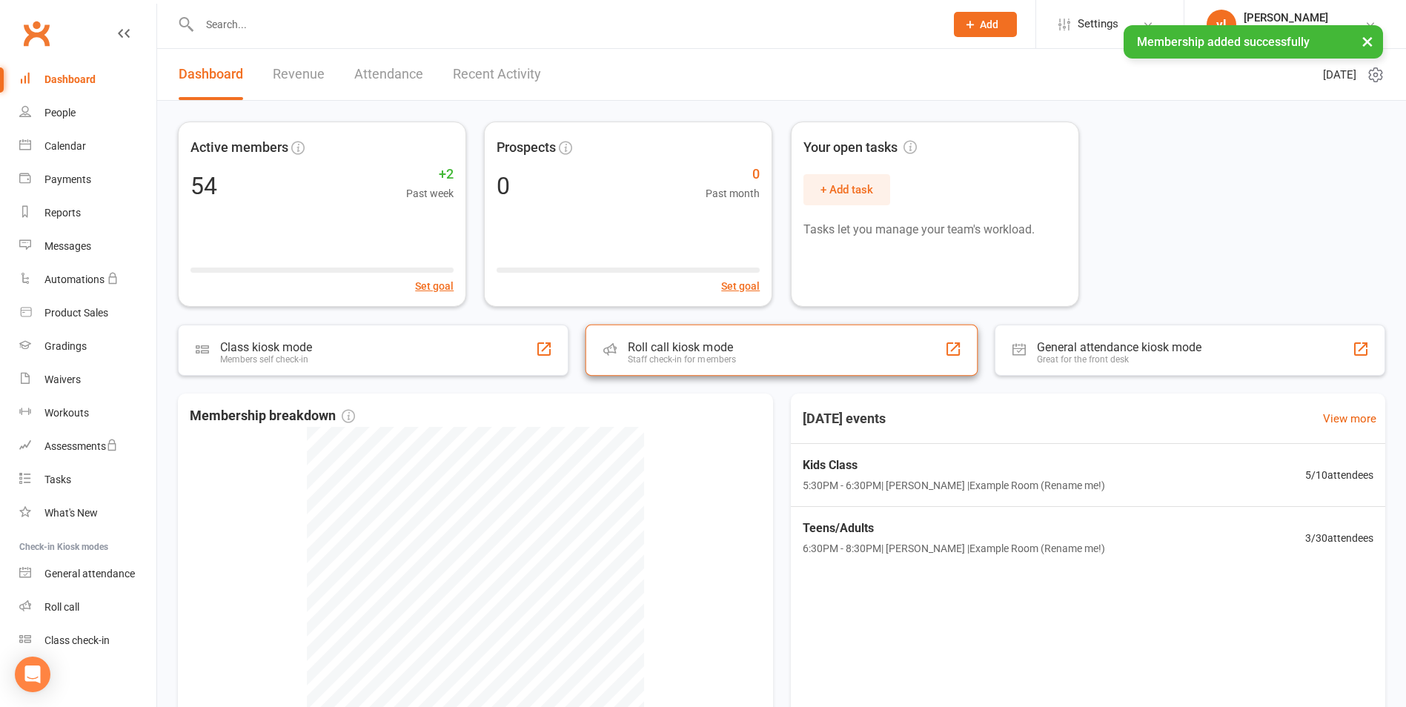
click at [655, 342] on div "Roll call kiosk mode" at bounding box center [682, 347] width 108 height 14
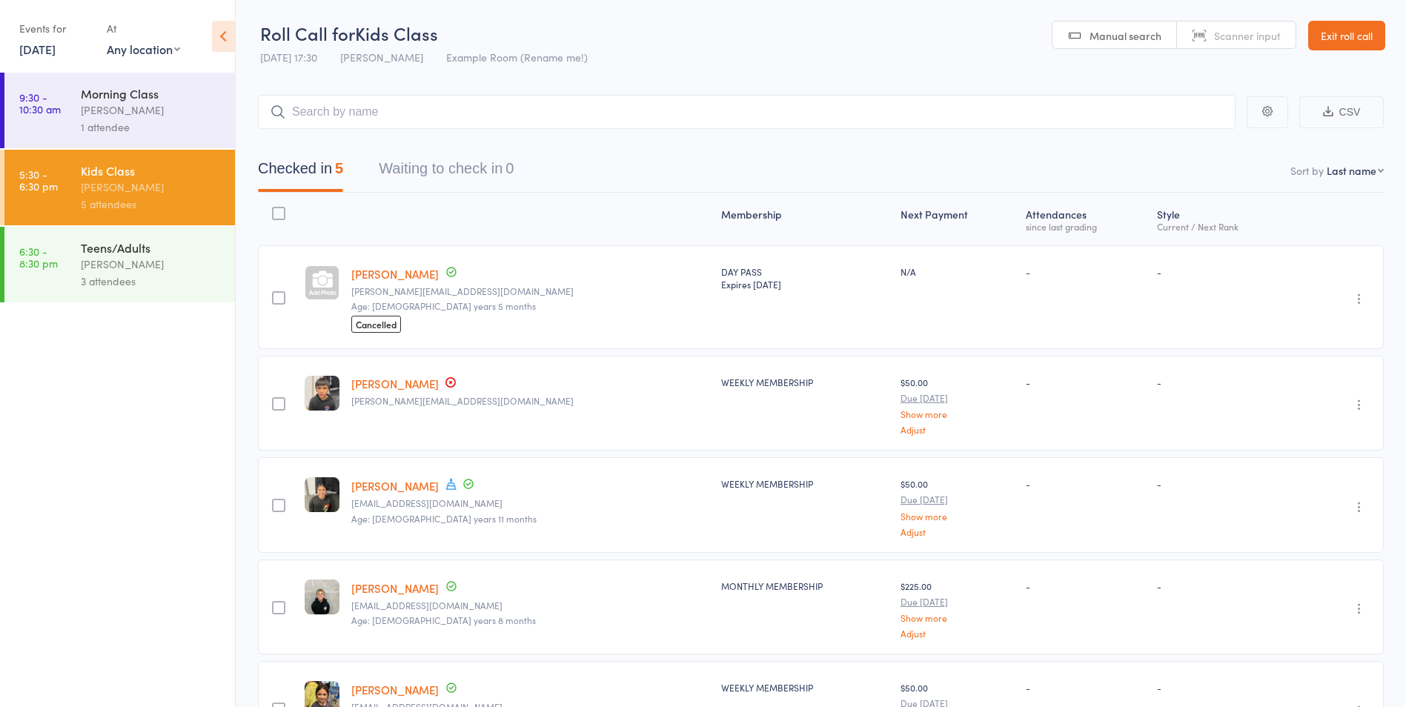
click at [107, 269] on div "[PERSON_NAME]" at bounding box center [152, 264] width 142 height 17
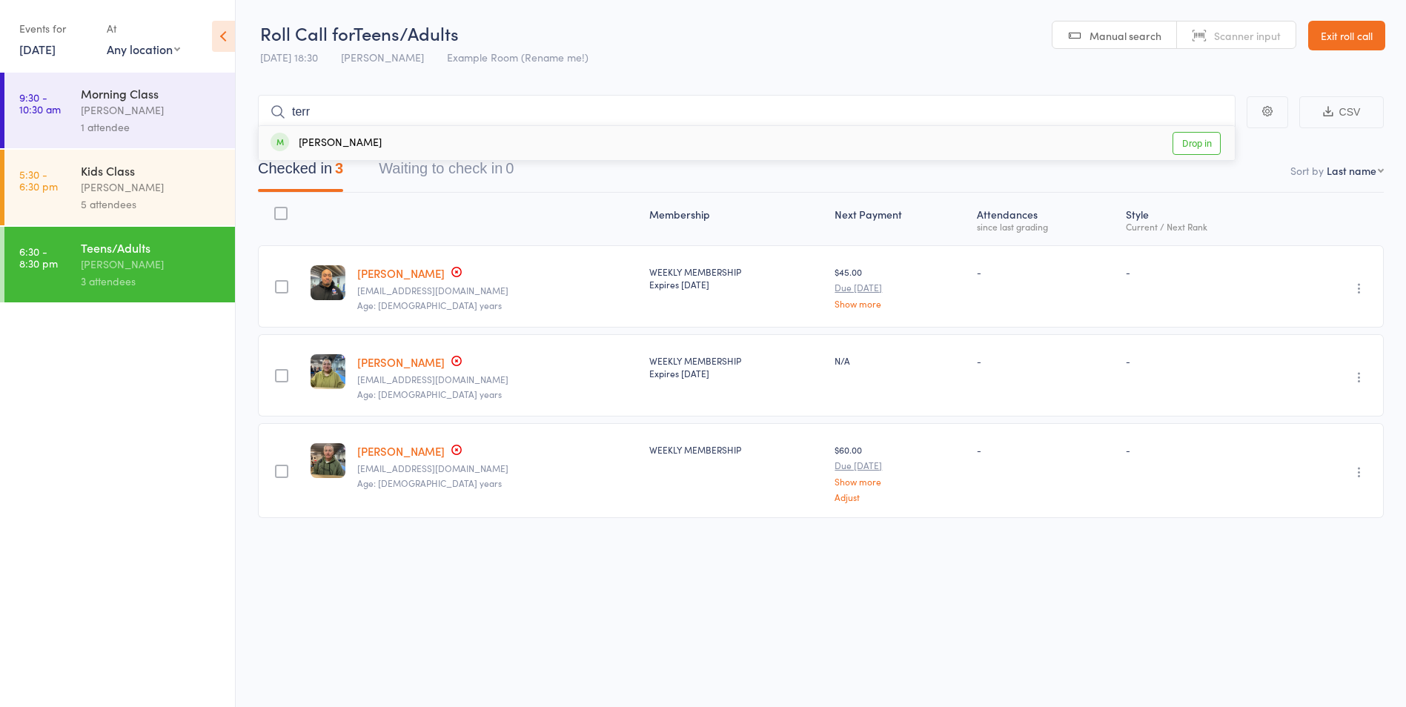
scroll to position [1, 0]
type input "terr"
click at [1211, 145] on link "Drop in" at bounding box center [1196, 142] width 48 height 23
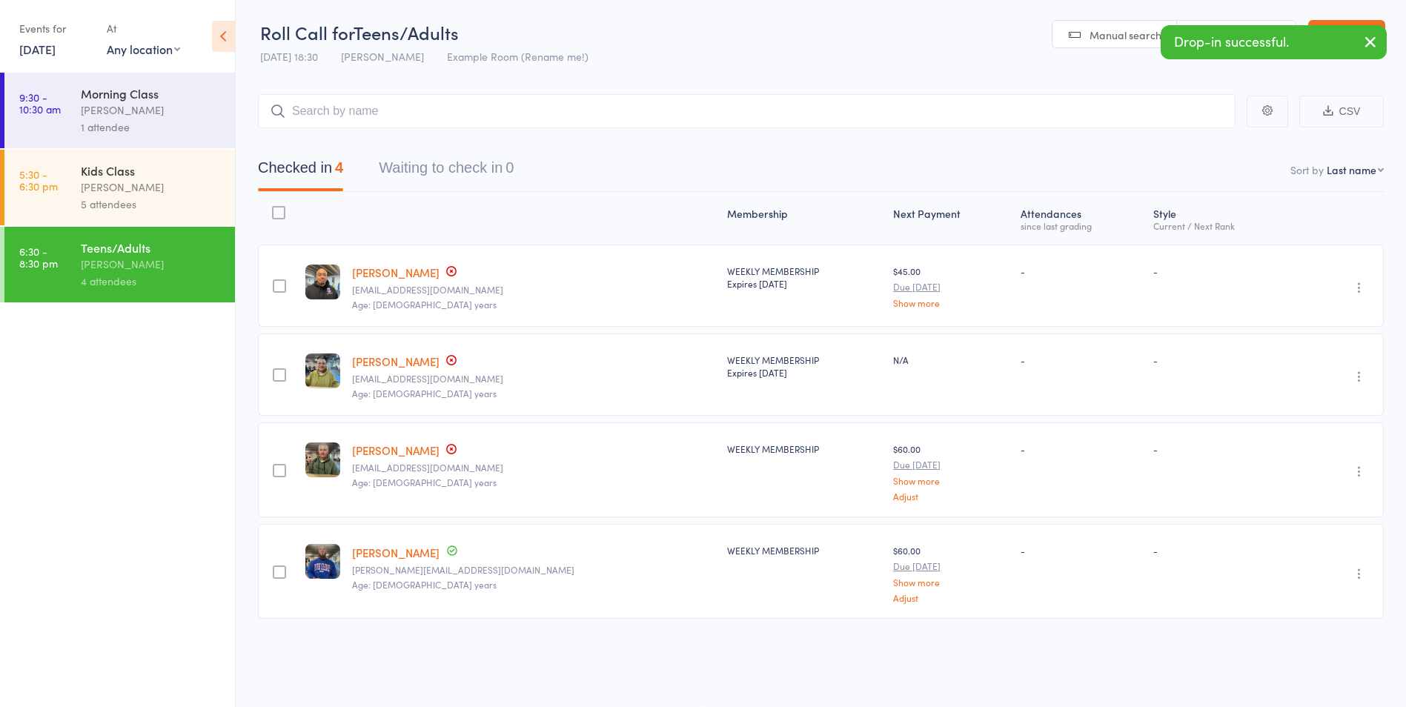
click at [397, 448] on link "[PERSON_NAME]" at bounding box center [395, 450] width 87 height 16
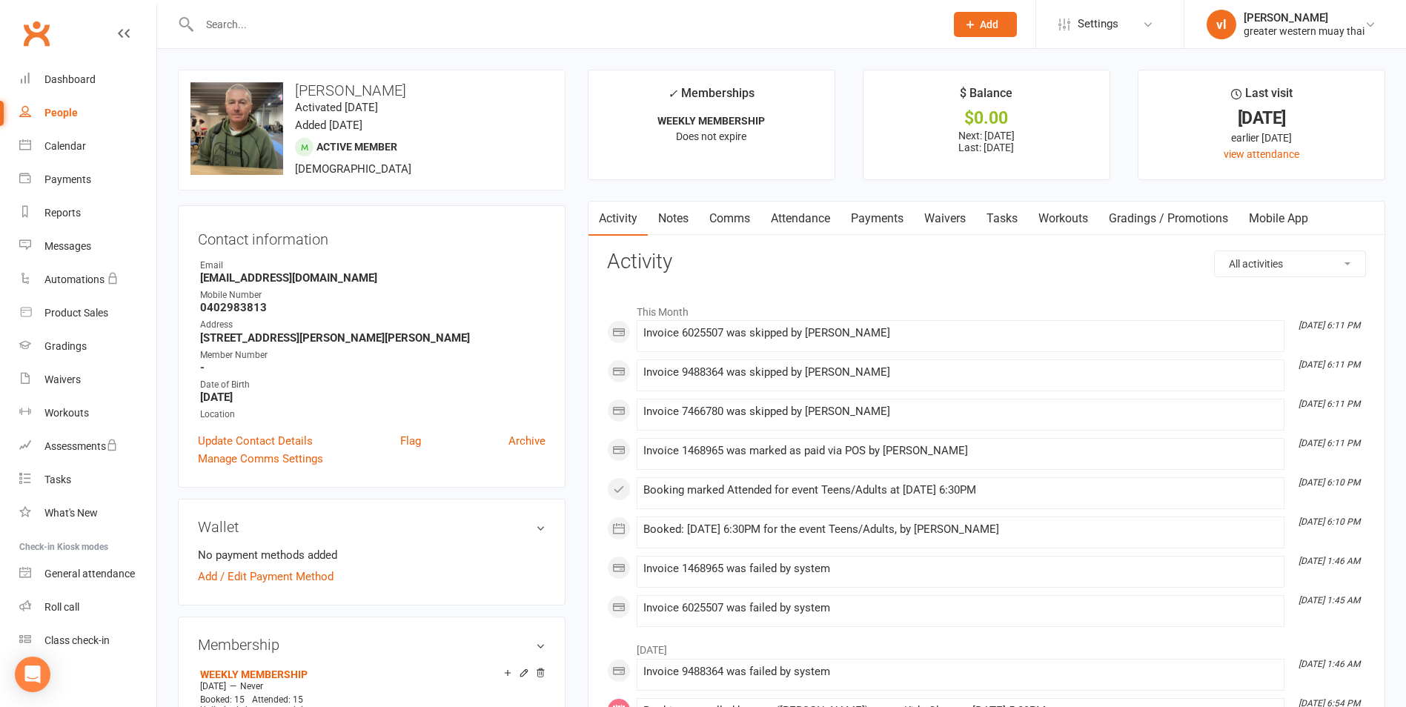
click at [867, 226] on link "Payments" at bounding box center [876, 219] width 73 height 34
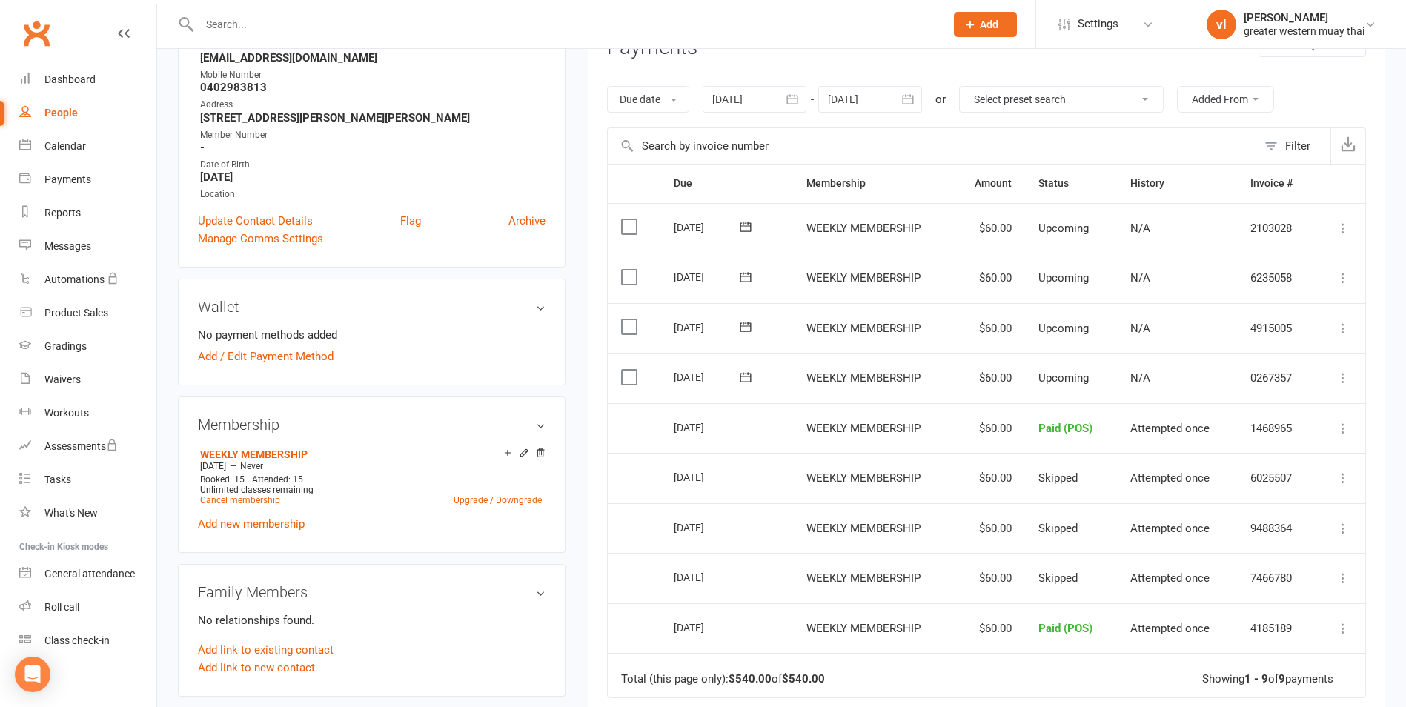
scroll to position [74, 0]
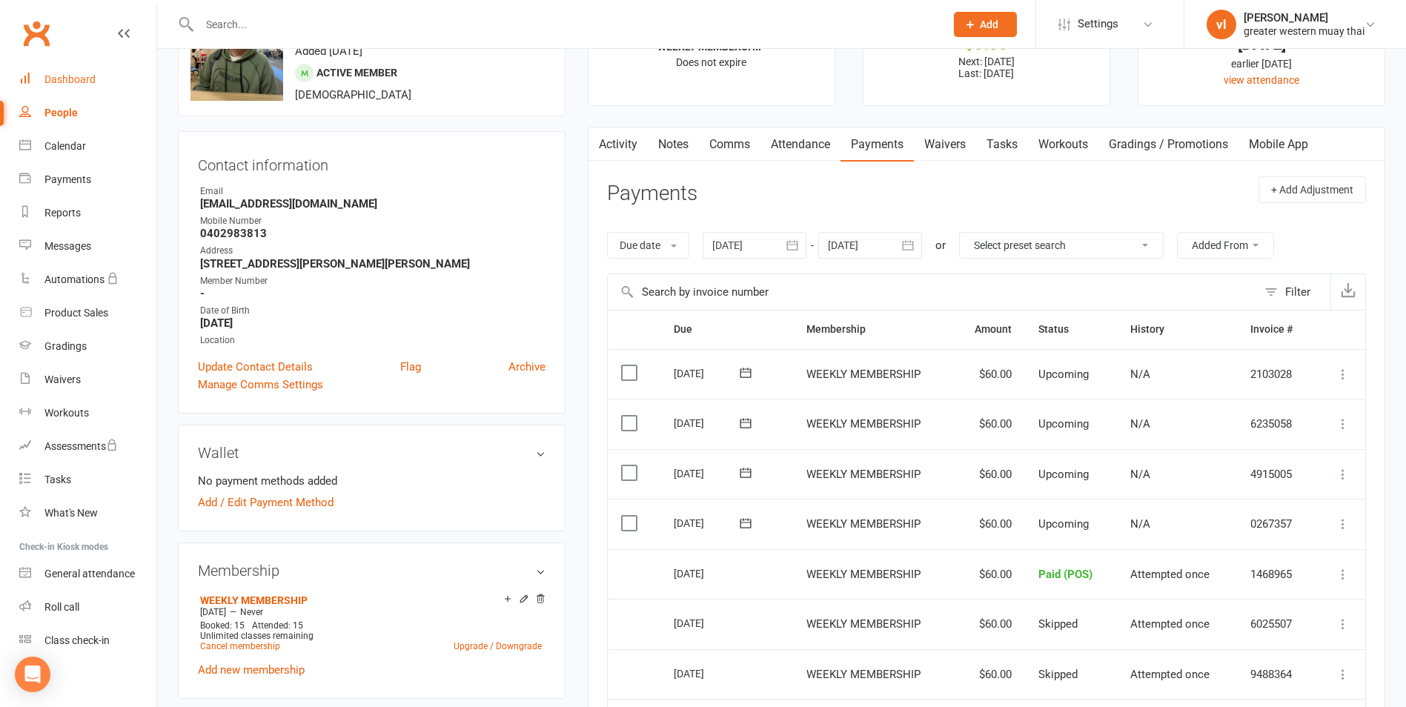
click at [70, 87] on link "Dashboard" at bounding box center [87, 79] width 137 height 33
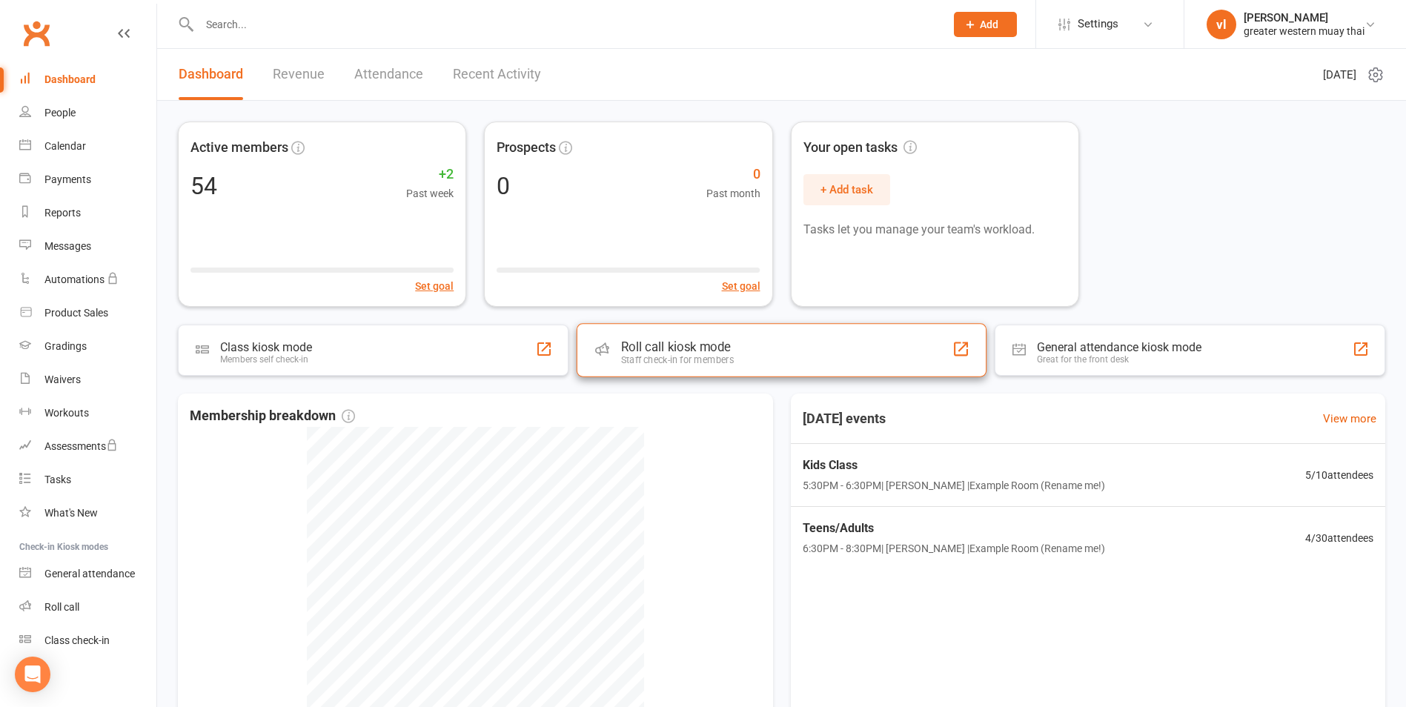
drag, startPoint x: 874, startPoint y: 340, endPoint x: 814, endPoint y: 326, distance: 60.9
click at [820, 326] on div "Roll call kiosk mode Staff check-in for members" at bounding box center [782, 349] width 410 height 53
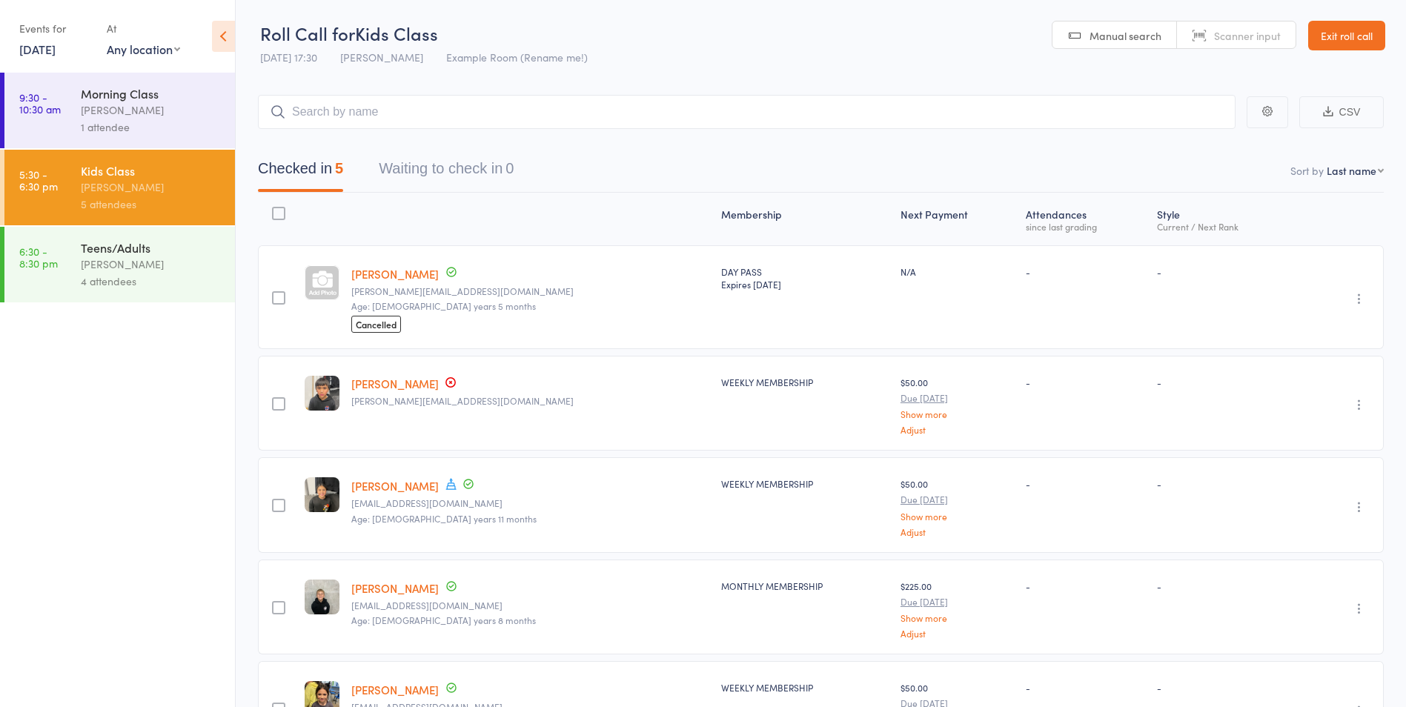
click at [128, 284] on div "4 attendees" at bounding box center [152, 281] width 142 height 17
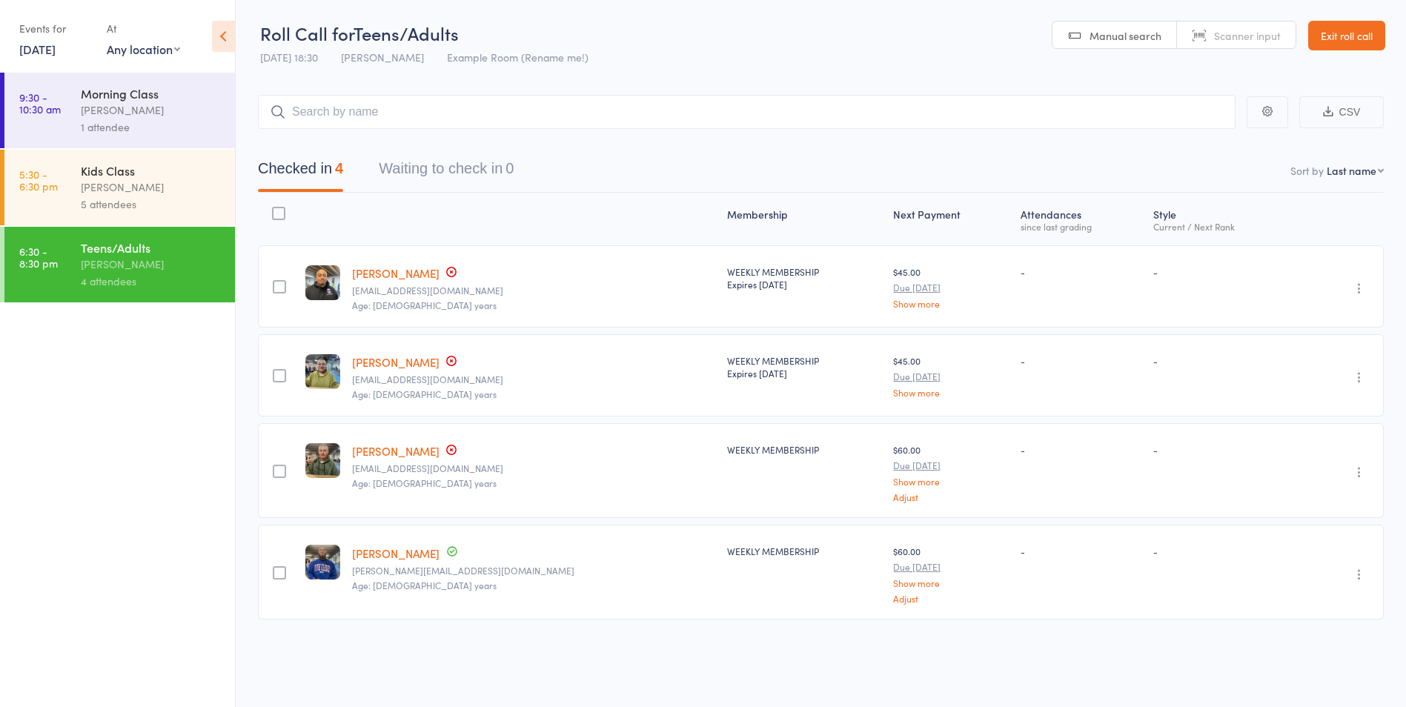
click at [402, 365] on link "[PERSON_NAME]" at bounding box center [395, 362] width 87 height 16
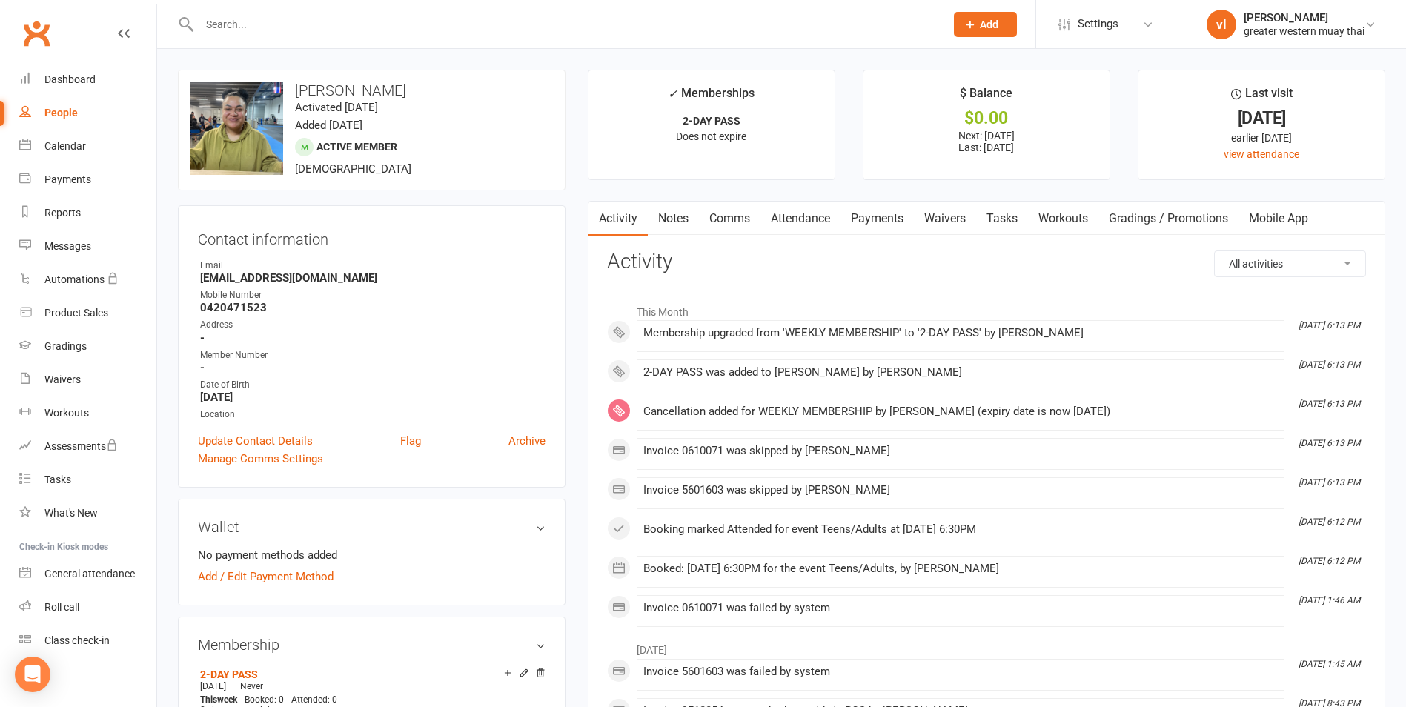
drag, startPoint x: 911, startPoint y: 230, endPoint x: 897, endPoint y: 232, distance: 14.3
click at [908, 230] on link "Payments" at bounding box center [876, 219] width 73 height 34
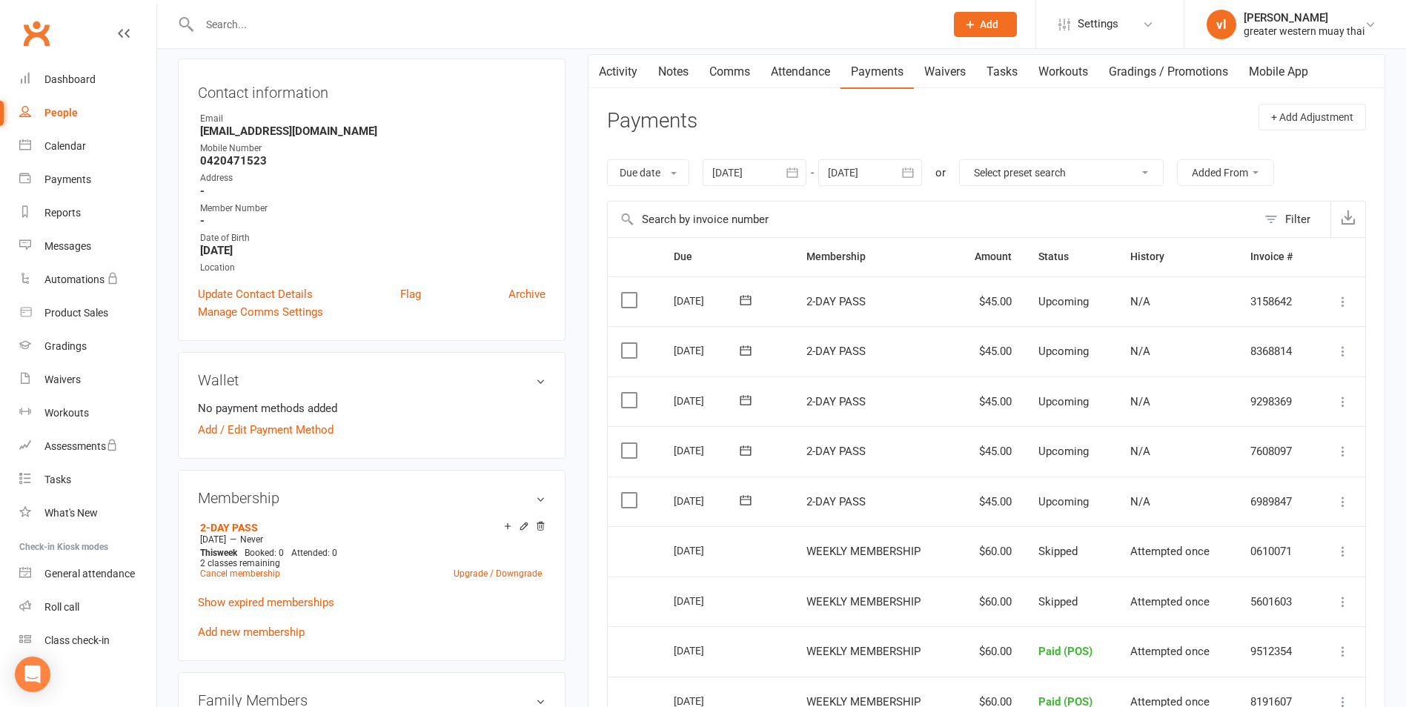
scroll to position [148, 0]
click at [1339, 496] on icon at bounding box center [1342, 500] width 15 height 15
click at [1307, 562] on link "Mark as Paid (POS)" at bounding box center [1277, 559] width 147 height 30
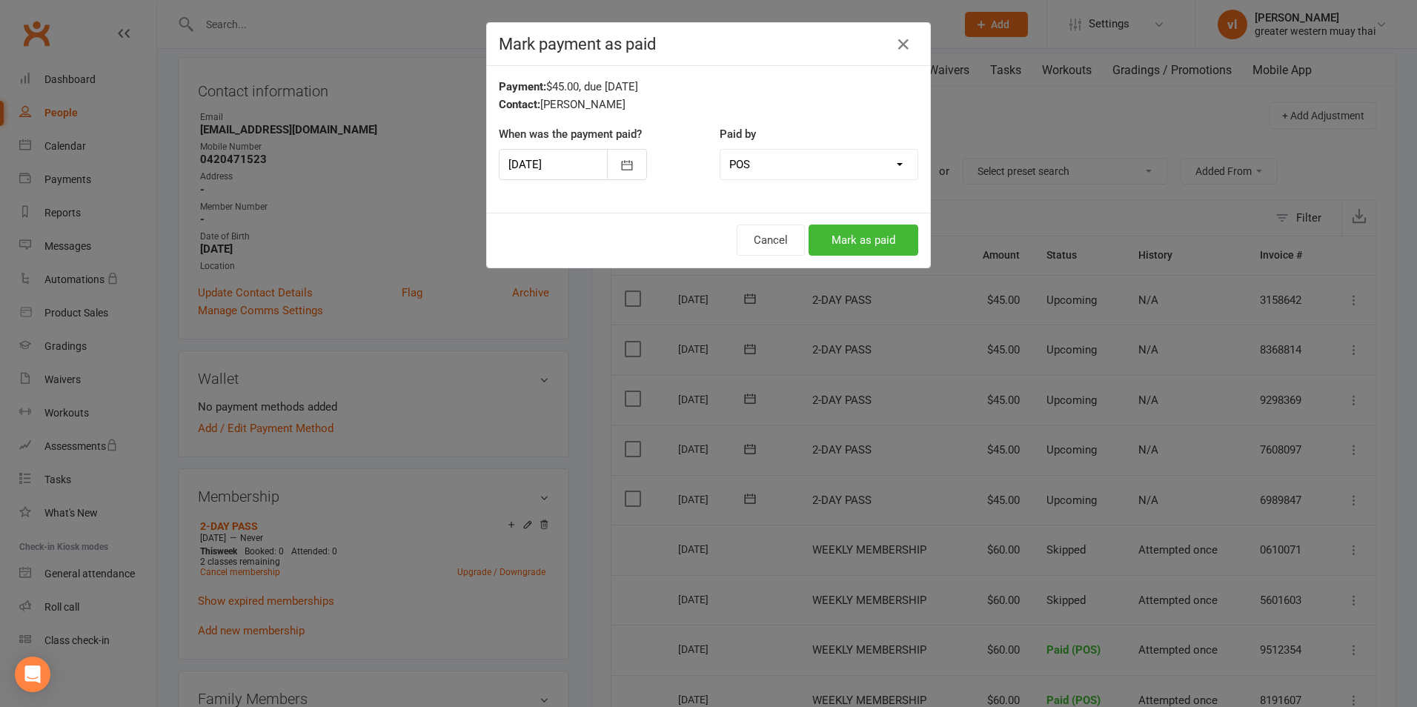
click at [871, 256] on div "Cancel Mark as paid" at bounding box center [708, 240] width 443 height 55
click at [871, 242] on button "Mark as paid" at bounding box center [863, 240] width 110 height 31
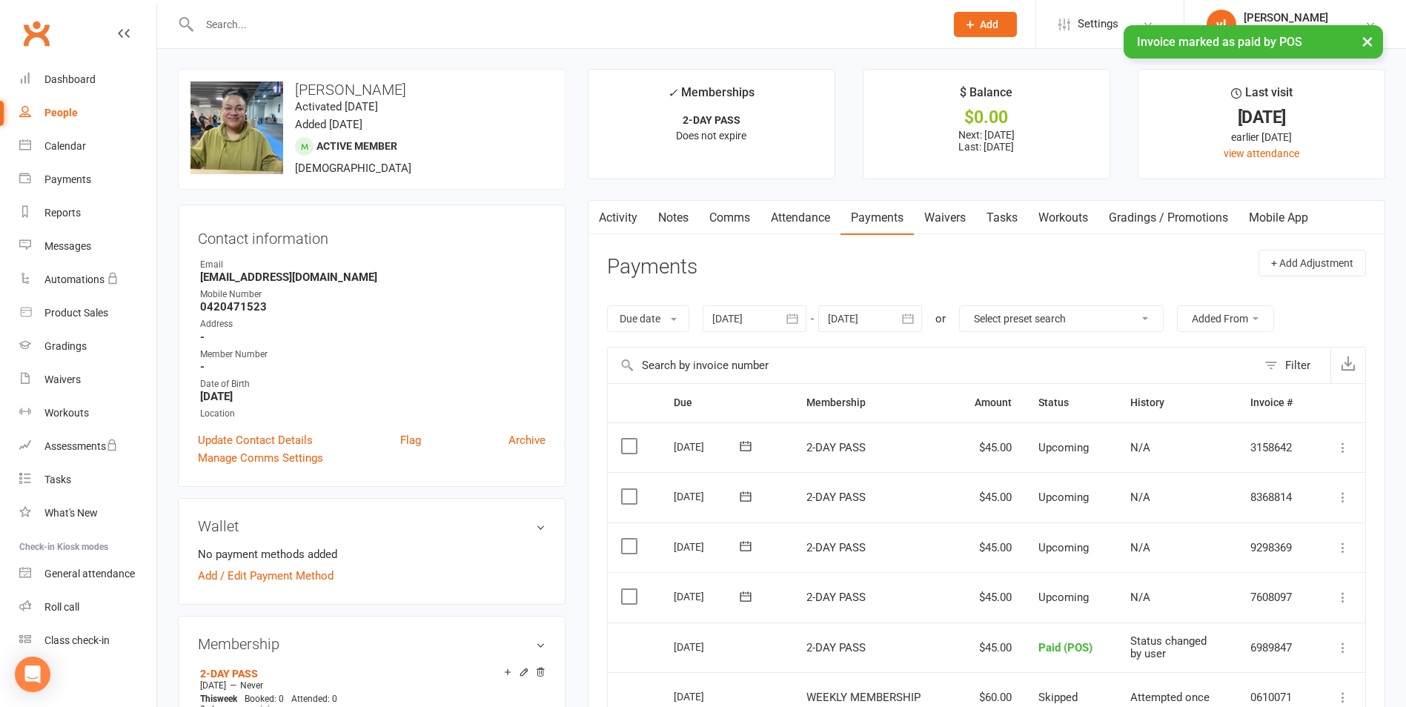
scroll to position [0, 0]
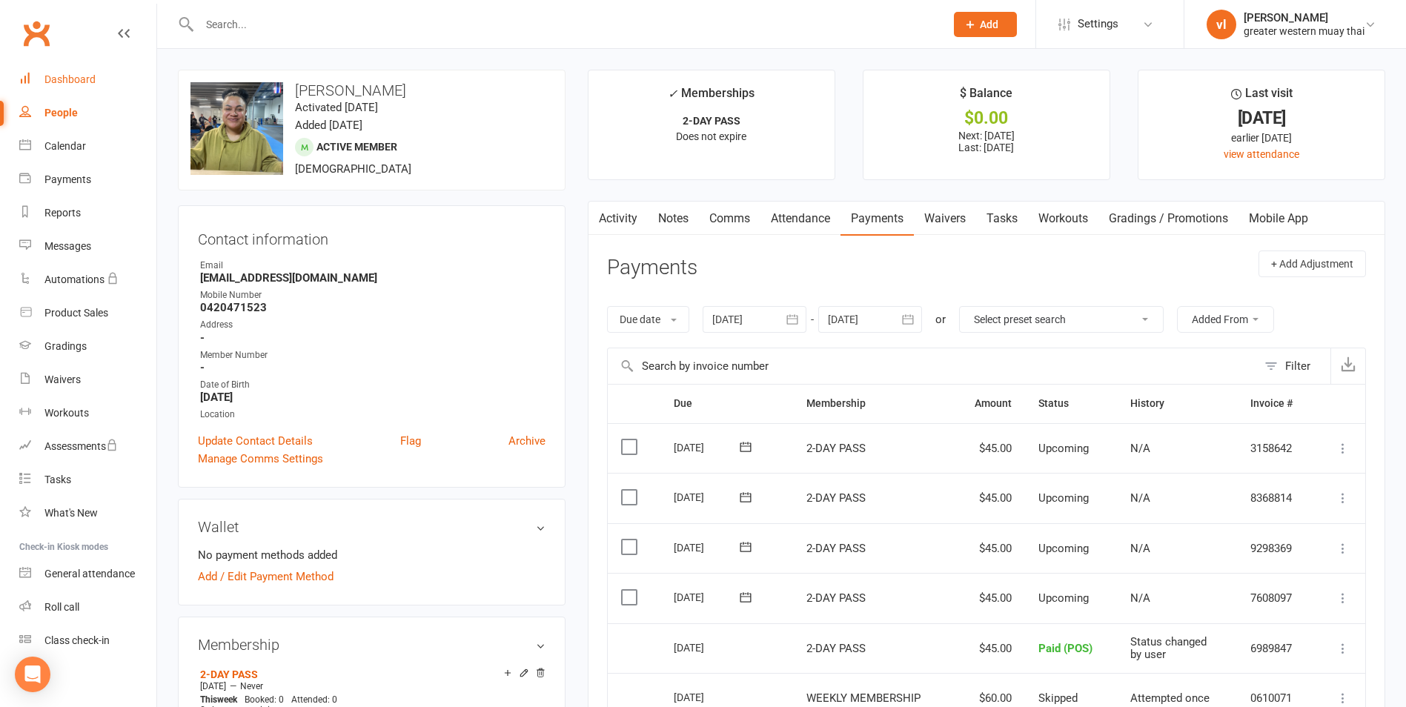
click at [95, 84] on link "Dashboard" at bounding box center [87, 79] width 137 height 33
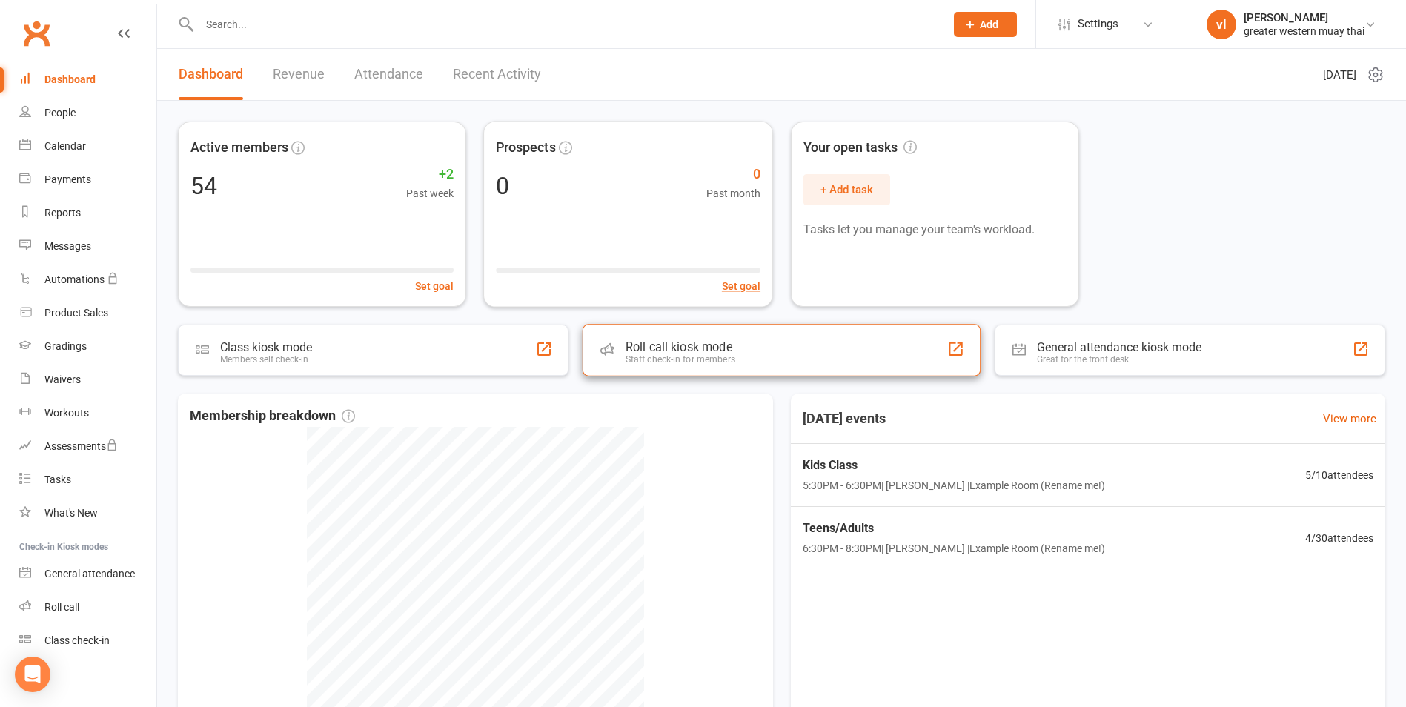
click at [694, 337] on div "Roll call kiosk mode Staff check-in for members" at bounding box center [781, 350] width 398 height 52
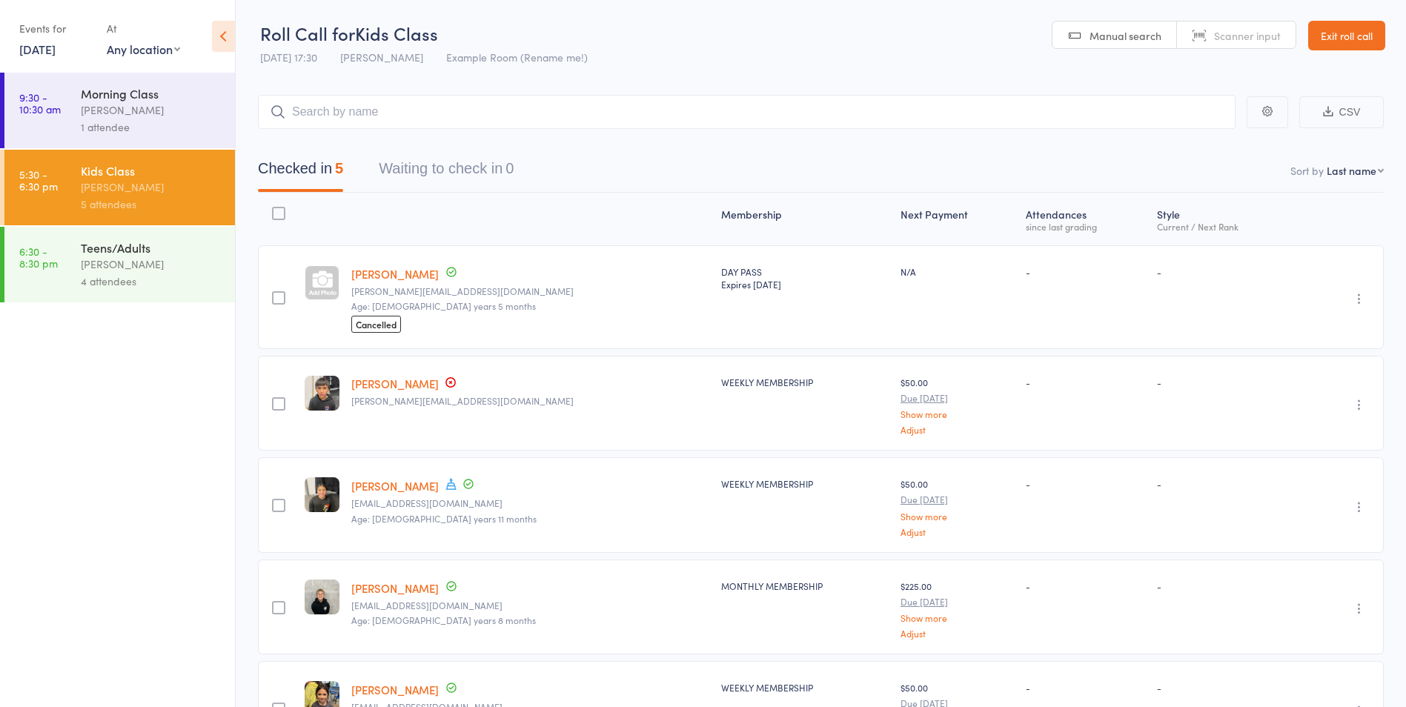
click at [134, 262] on div "[PERSON_NAME]" at bounding box center [152, 264] width 142 height 17
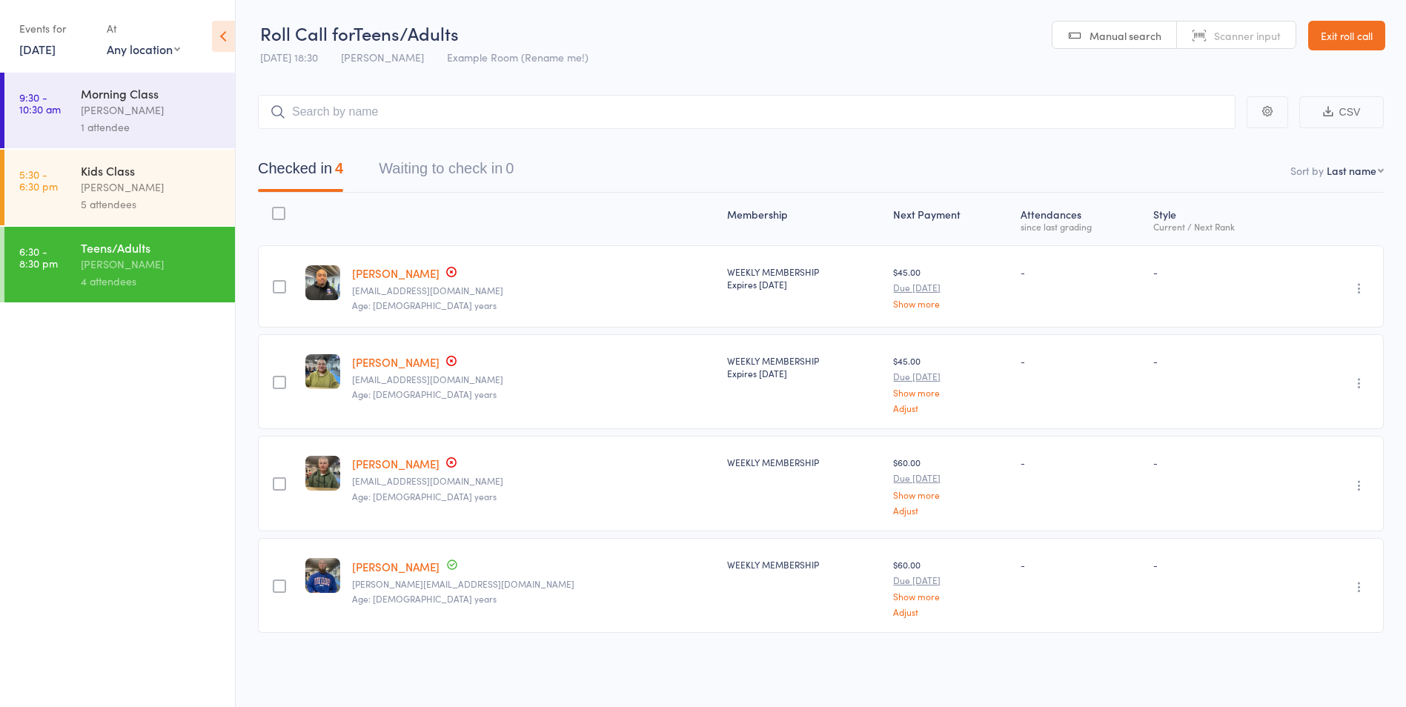
scroll to position [1, 0]
click at [391, 359] on link "[PERSON_NAME]" at bounding box center [395, 361] width 87 height 16
click at [397, 268] on link "Mano Huihui" at bounding box center [395, 273] width 87 height 16
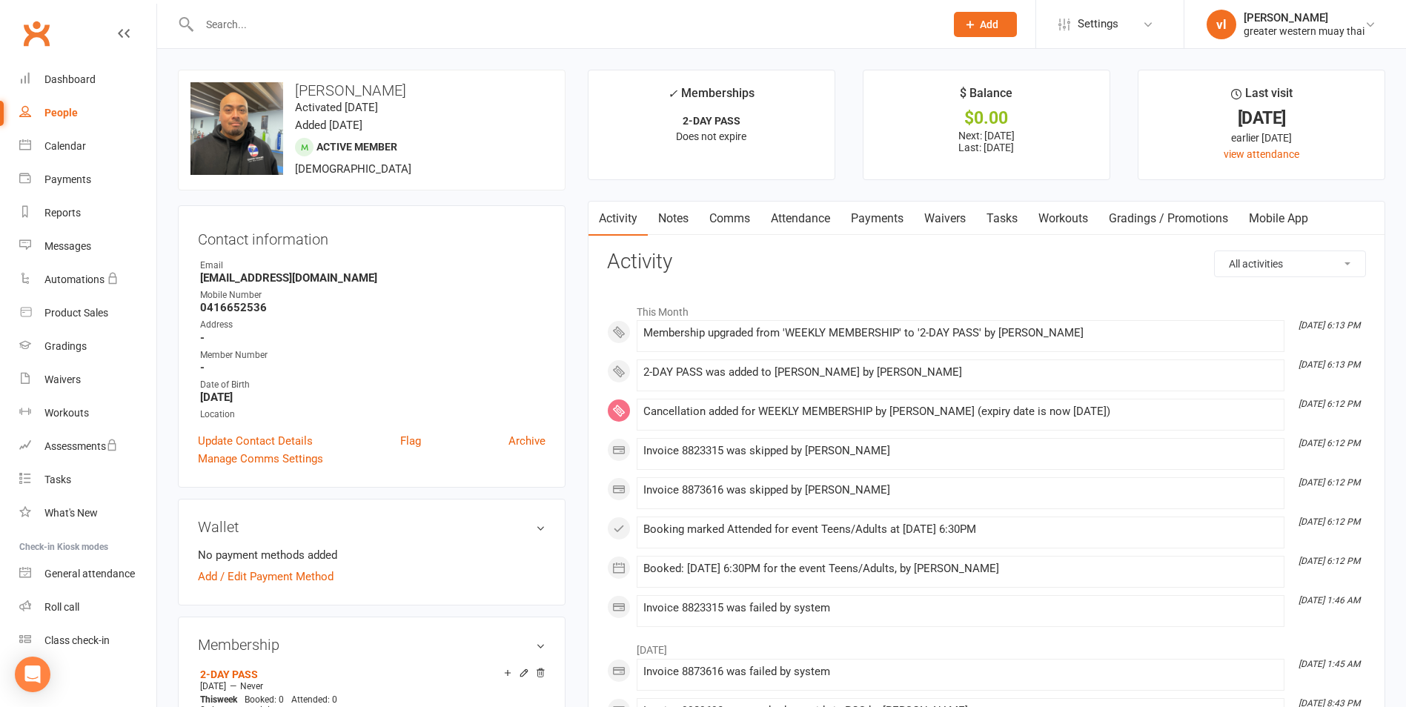
click at [907, 222] on link "Payments" at bounding box center [876, 219] width 73 height 34
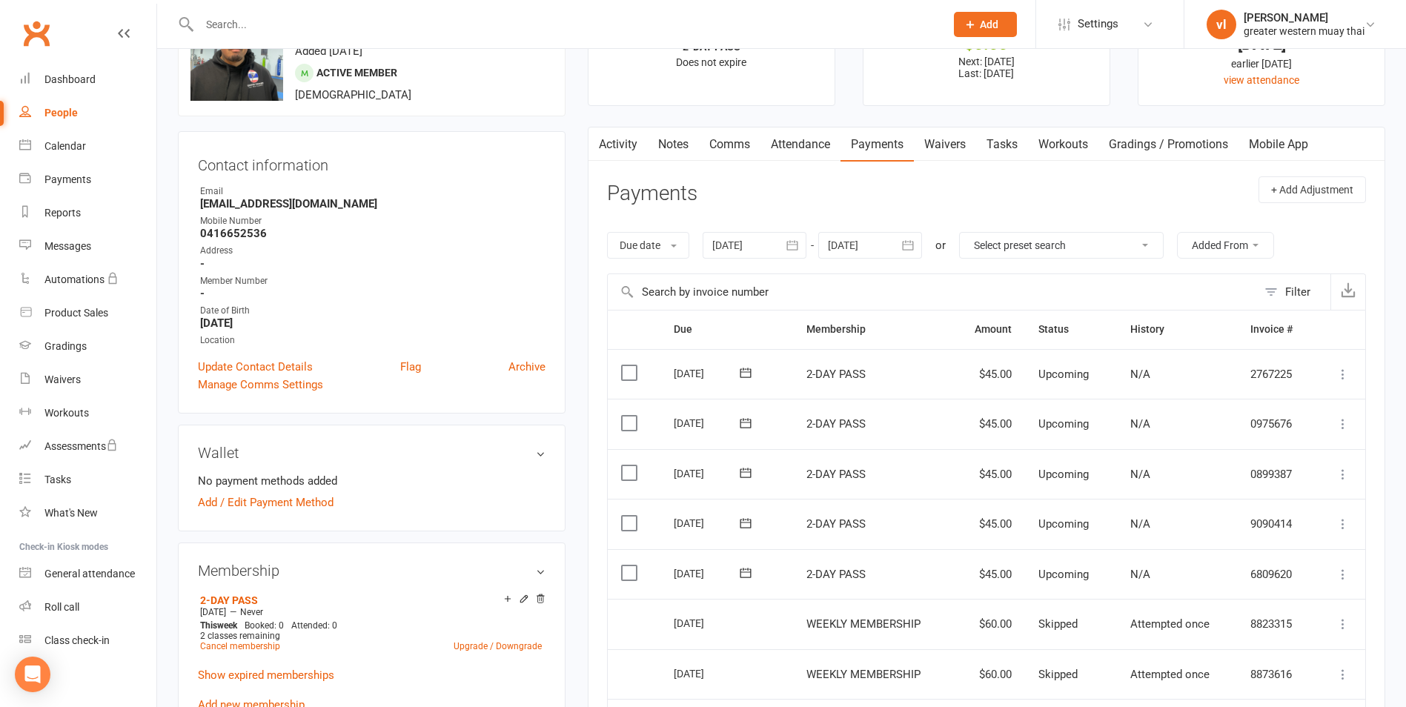
scroll to position [222, 0]
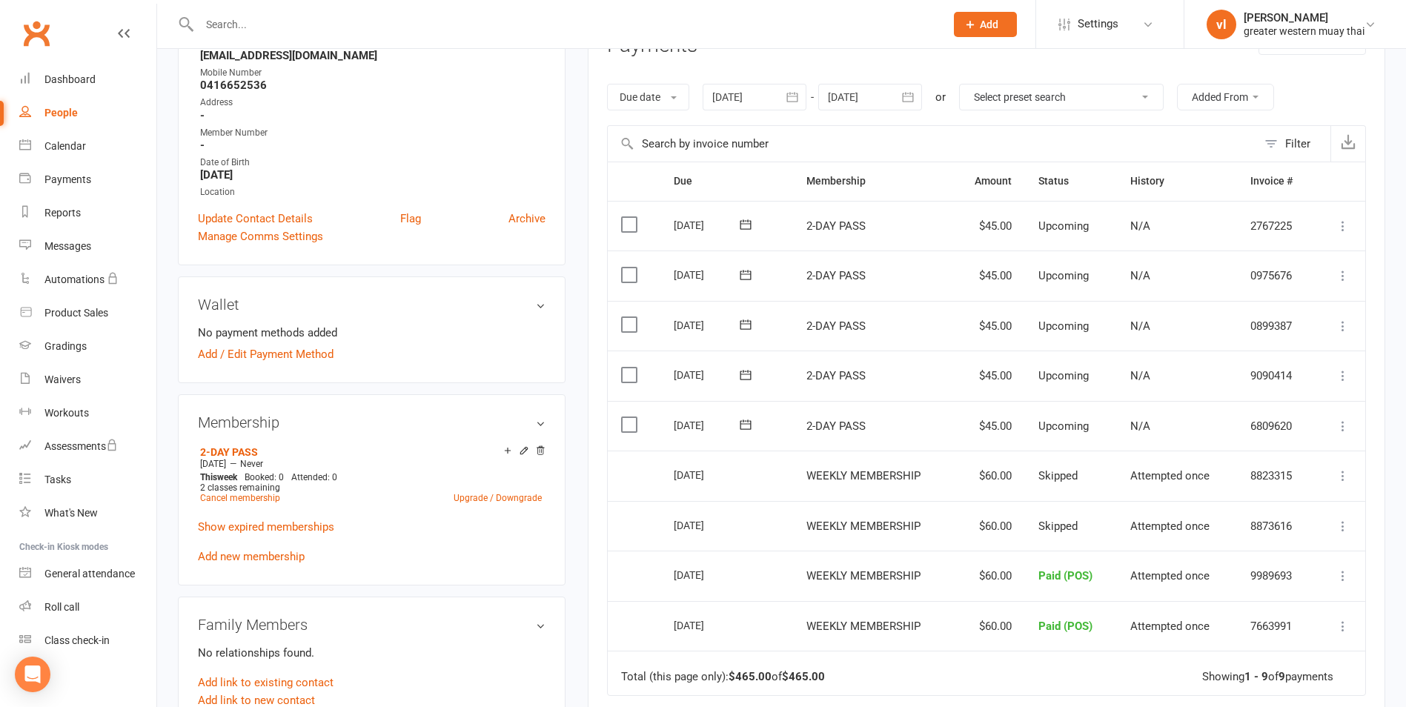
click at [1348, 422] on icon at bounding box center [1342, 426] width 15 height 15
click at [1300, 476] on link "Mark as Paid (POS)" at bounding box center [1277, 485] width 147 height 30
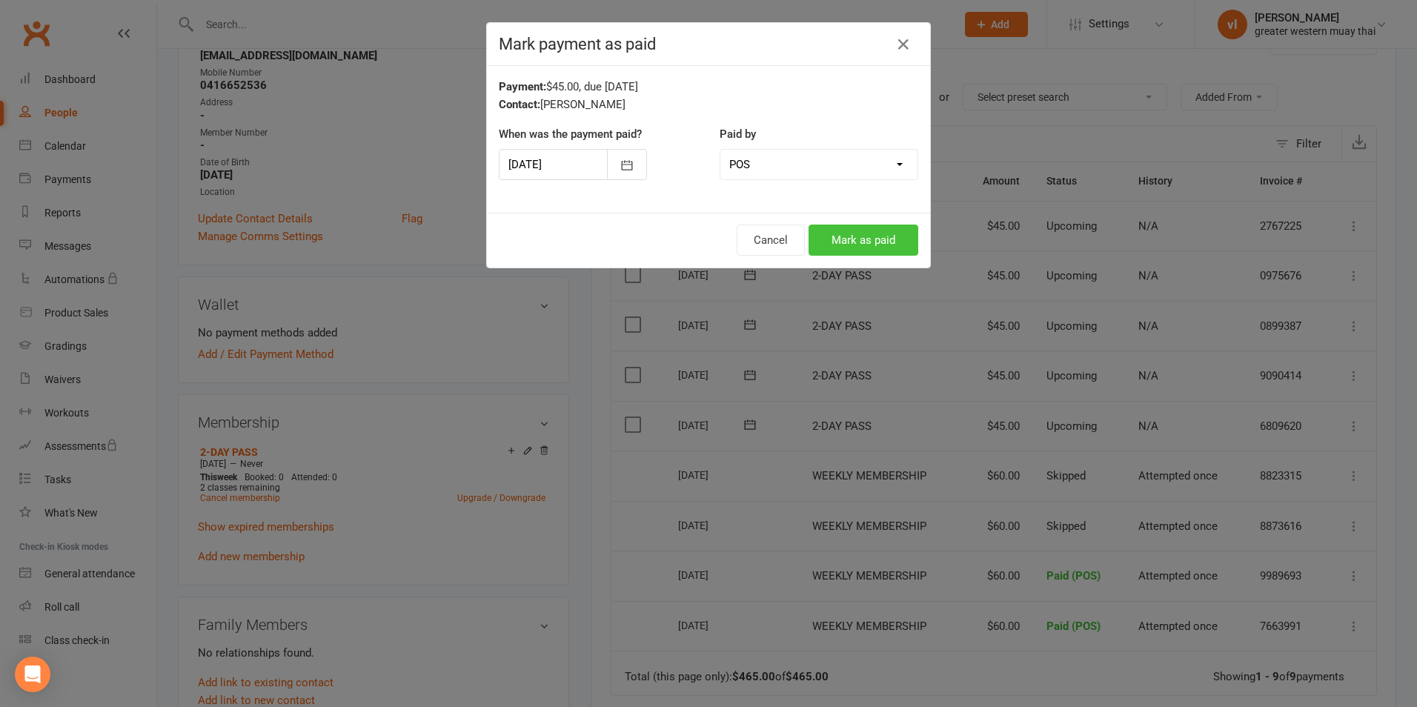
click at [861, 231] on button "Mark as paid" at bounding box center [863, 240] width 110 height 31
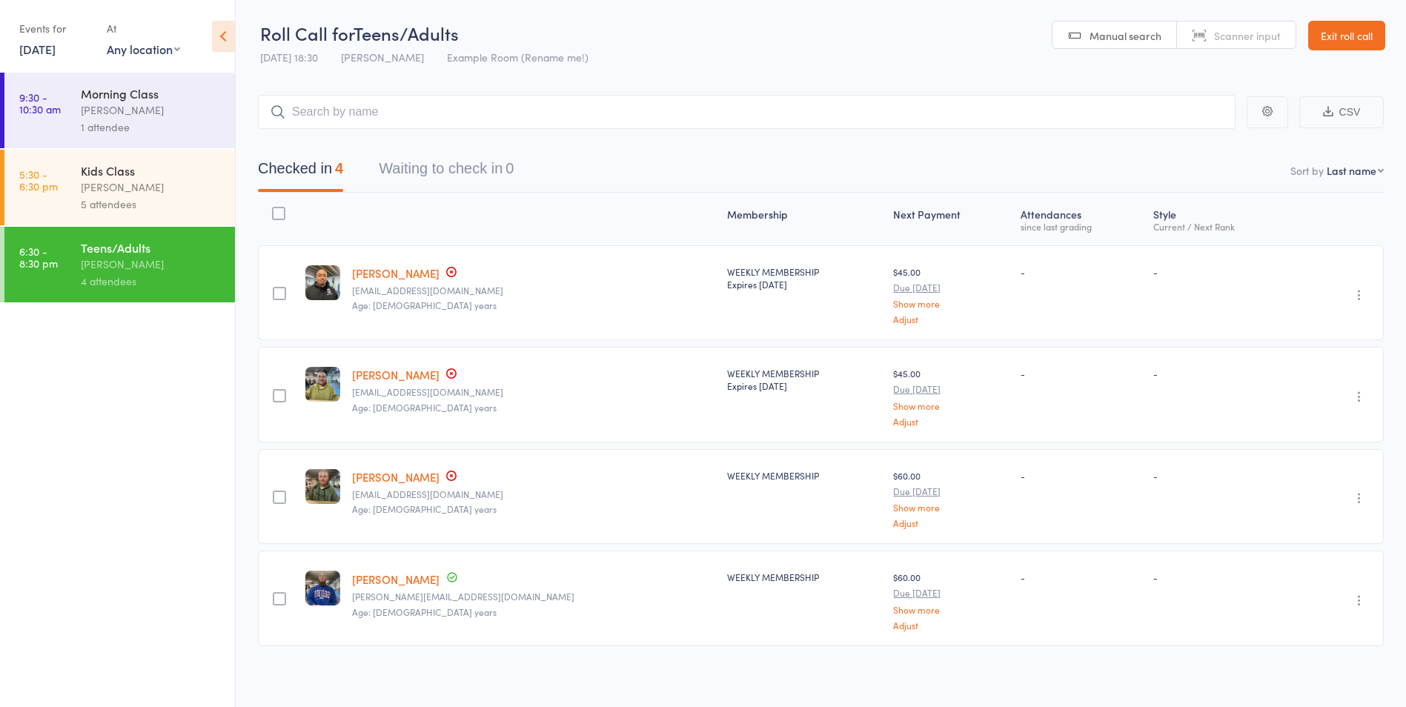
click at [1349, 45] on link "Exit roll call" at bounding box center [1346, 36] width 77 height 30
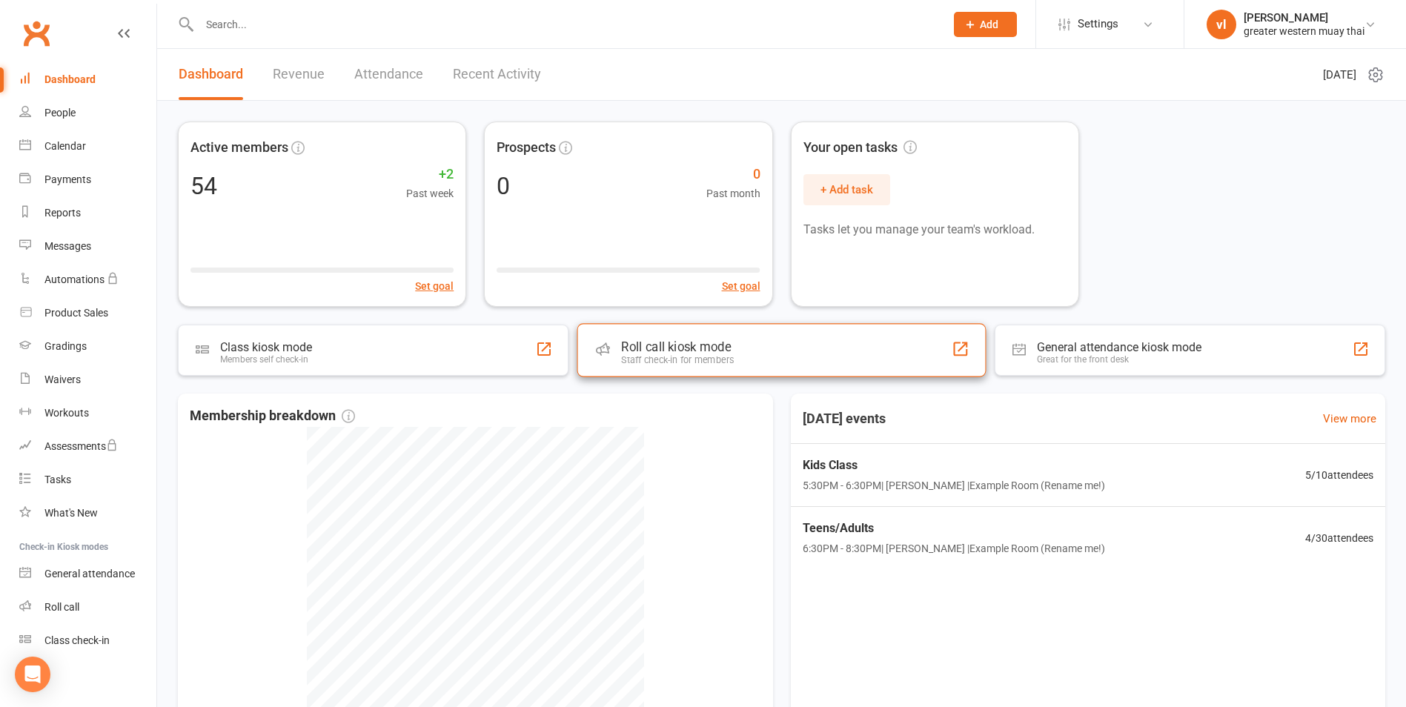
click at [702, 350] on div "Roll call kiosk mode" at bounding box center [677, 346] width 113 height 15
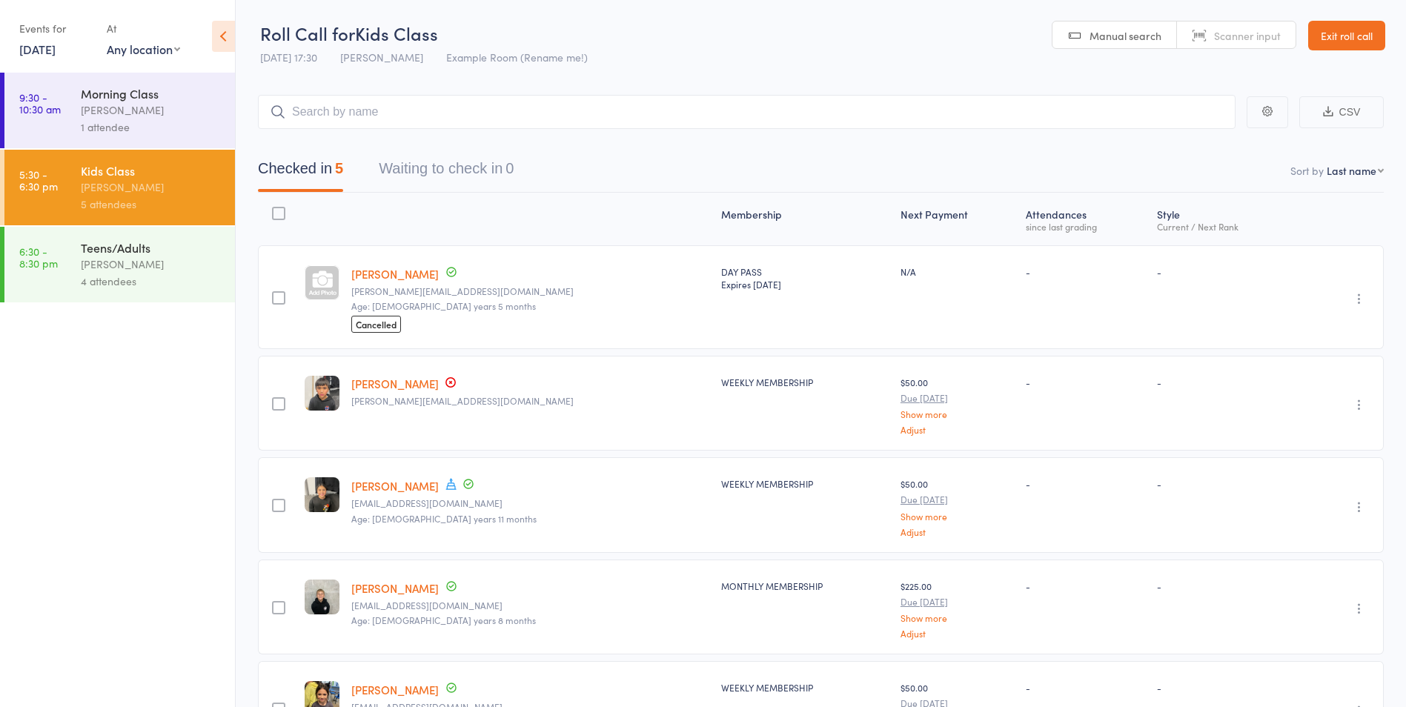
click at [145, 270] on div "[PERSON_NAME]" at bounding box center [152, 264] width 142 height 17
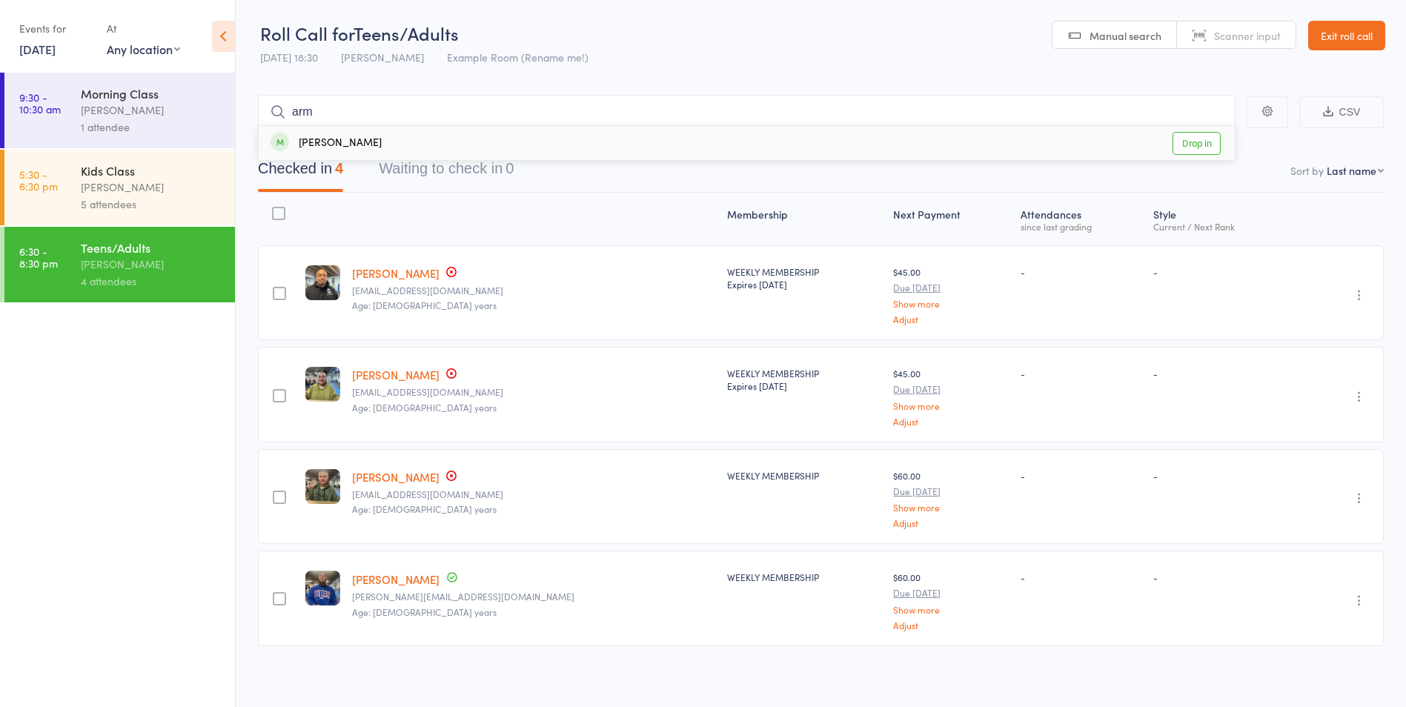
type input "arm"
click at [1201, 142] on link "Drop in" at bounding box center [1196, 143] width 48 height 23
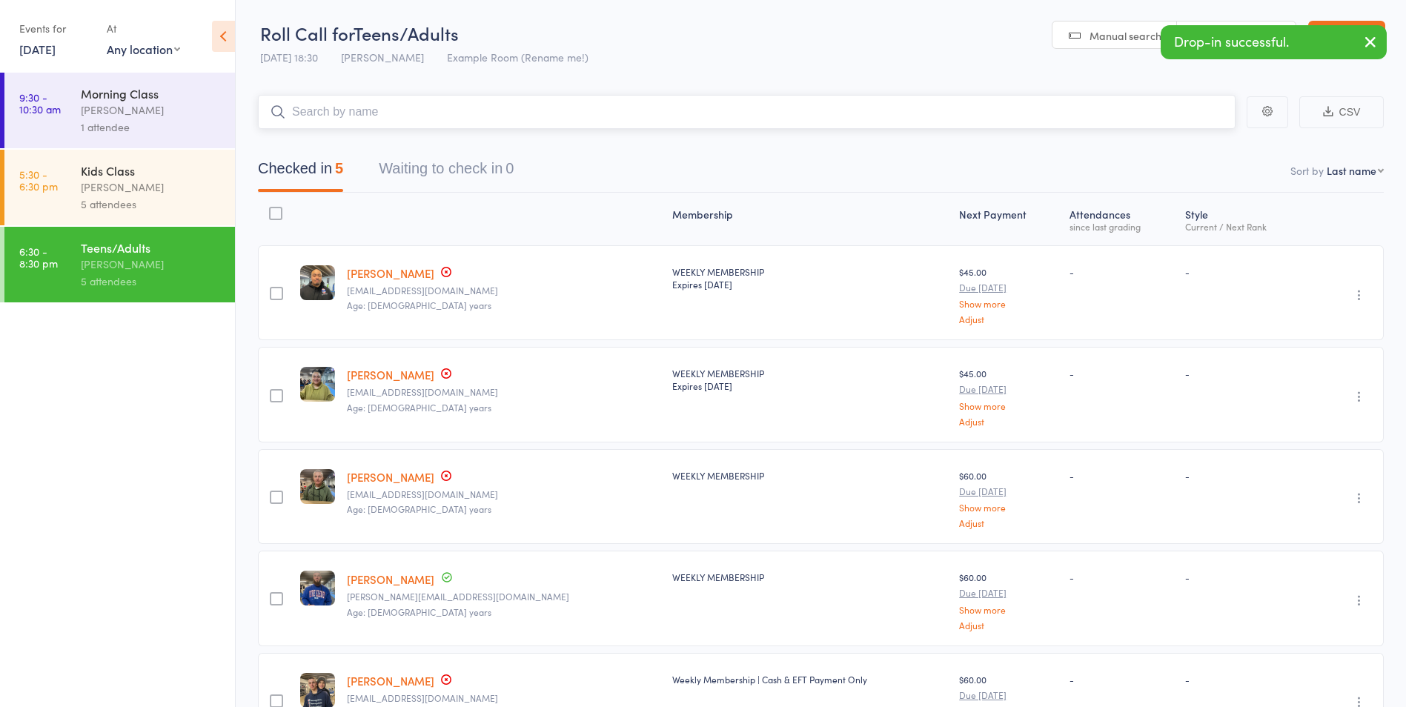
click at [992, 119] on input "search" at bounding box center [746, 112] width 977 height 34
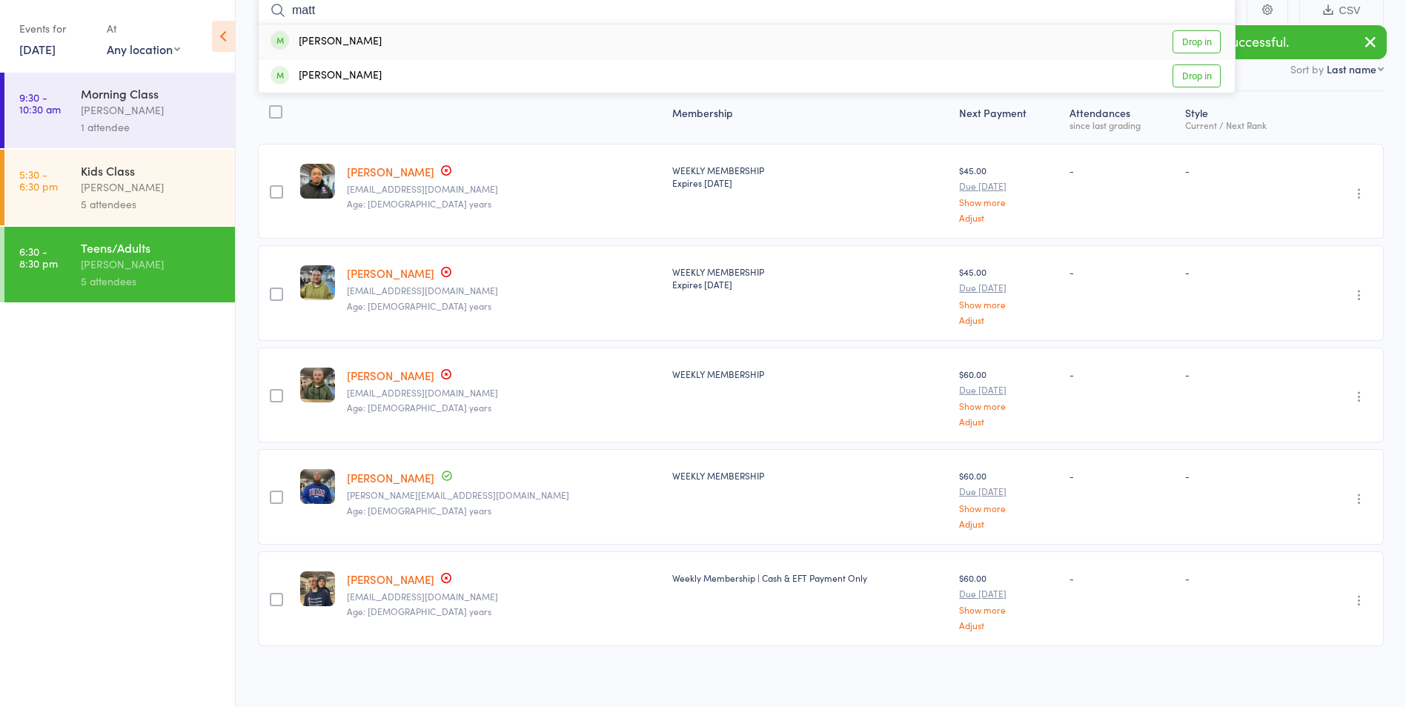
scroll to position [103, 0]
type input "matt"
click at [1173, 74] on link "Drop in" at bounding box center [1196, 74] width 48 height 23
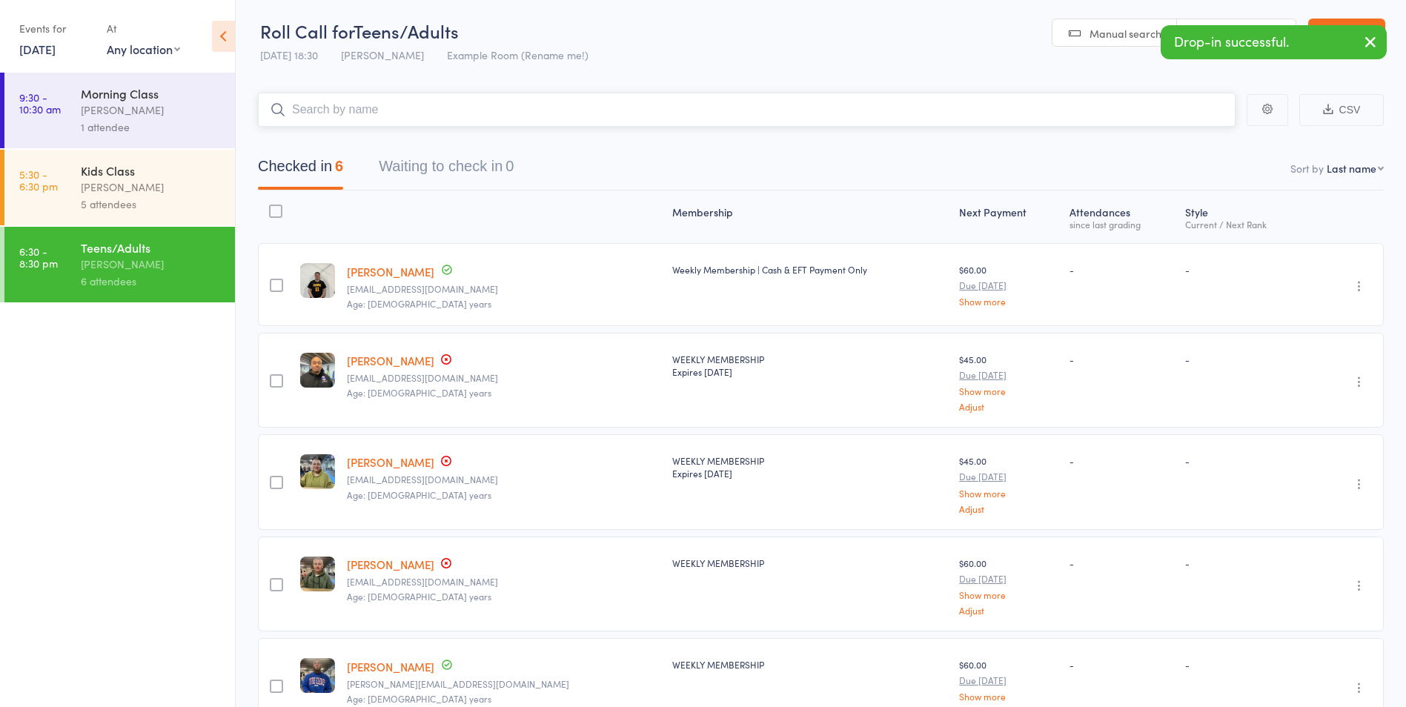
scroll to position [0, 0]
click at [422, 100] on input "search" at bounding box center [746, 112] width 977 height 34
click at [418, 106] on input "search" at bounding box center [746, 112] width 977 height 34
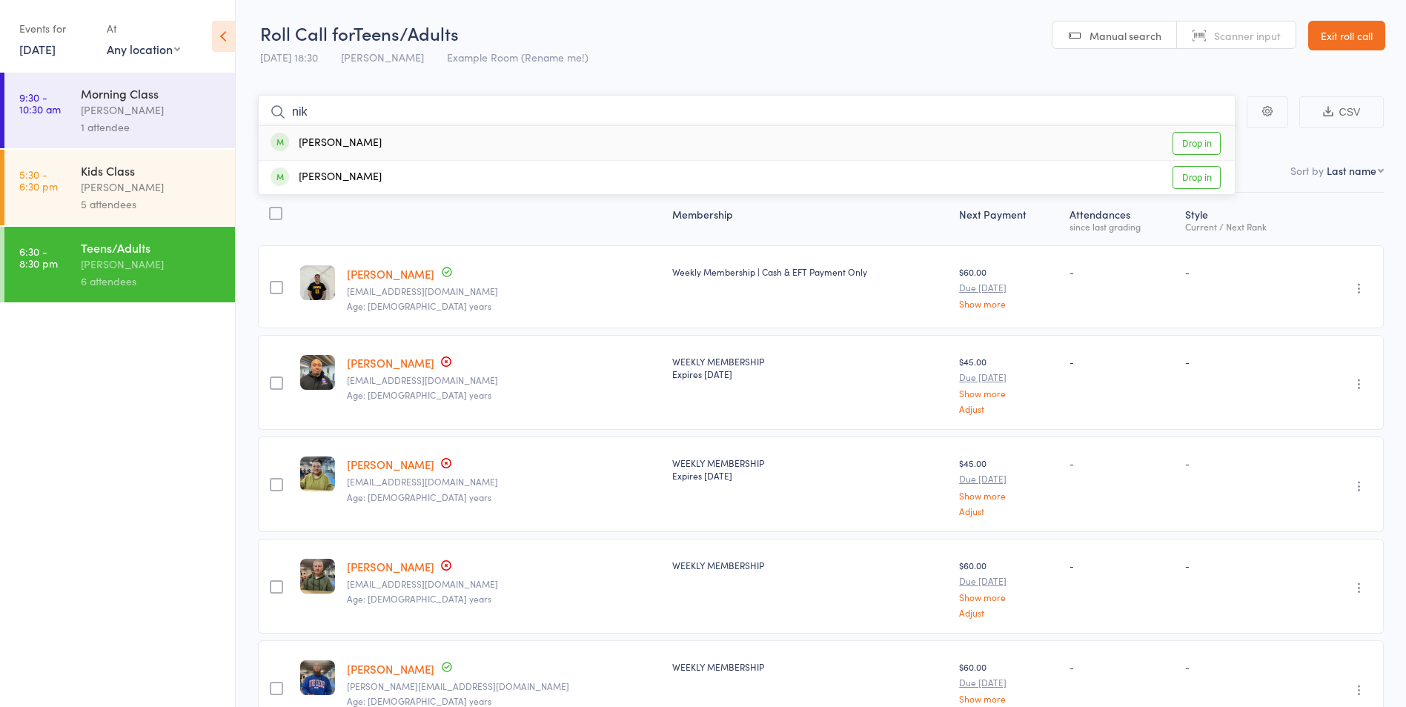
type input "nik"
click at [1208, 136] on link "Drop in" at bounding box center [1196, 143] width 48 height 23
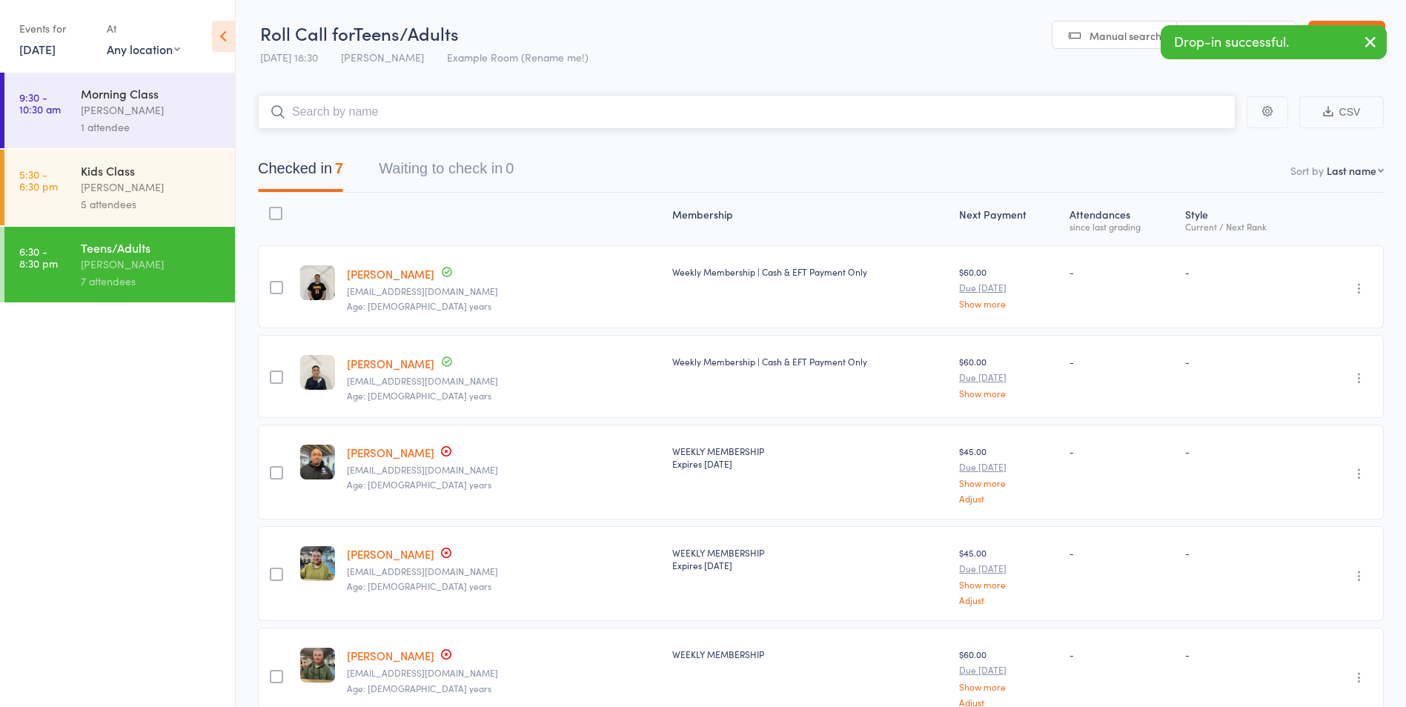
click at [539, 124] on input "search" at bounding box center [746, 112] width 977 height 34
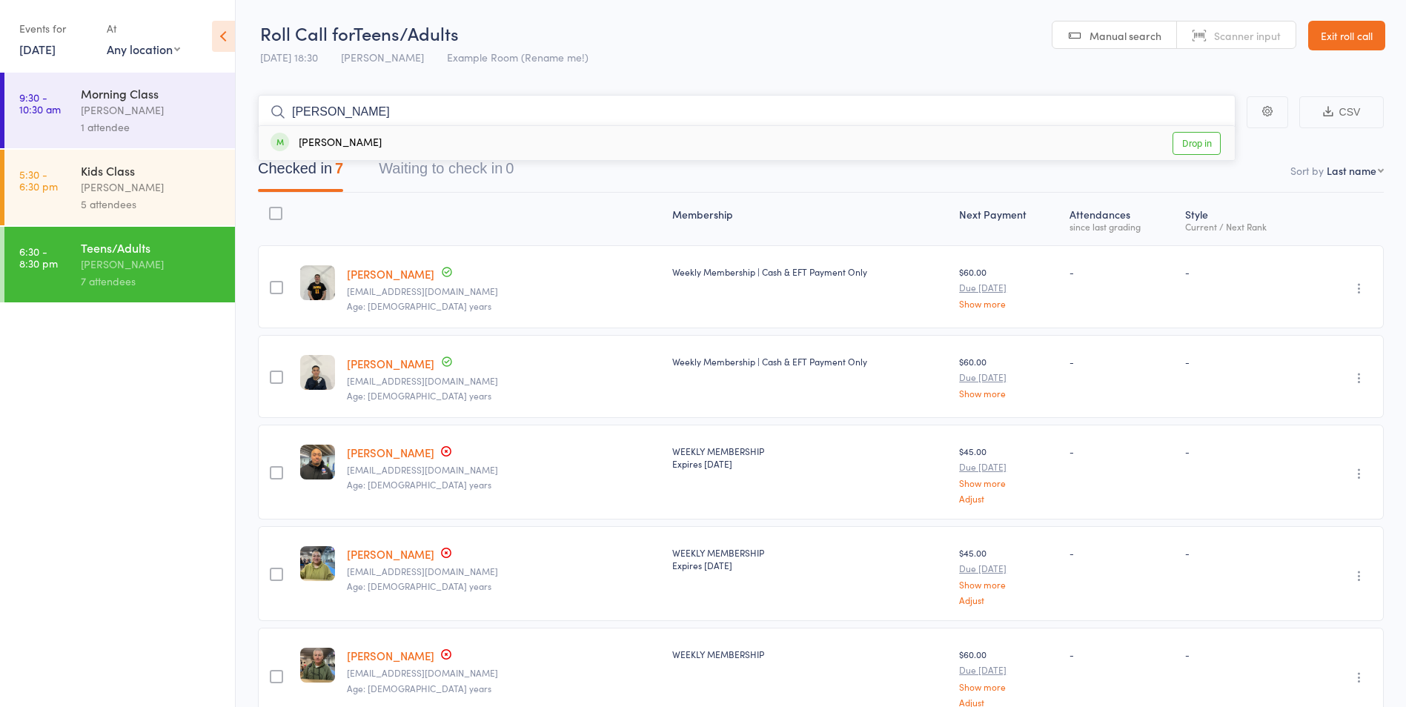
type input "[PERSON_NAME]"
click at [1189, 145] on link "Drop in" at bounding box center [1196, 143] width 48 height 23
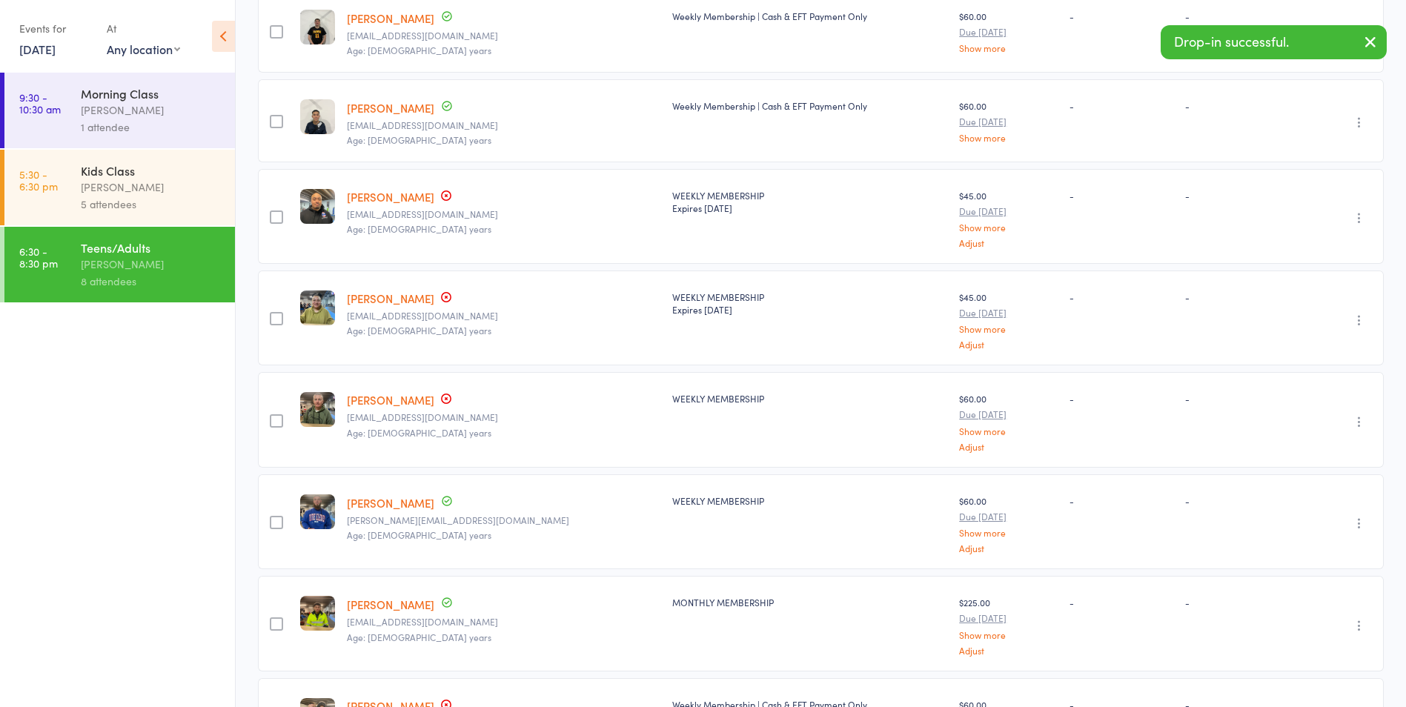
scroll to position [222, 0]
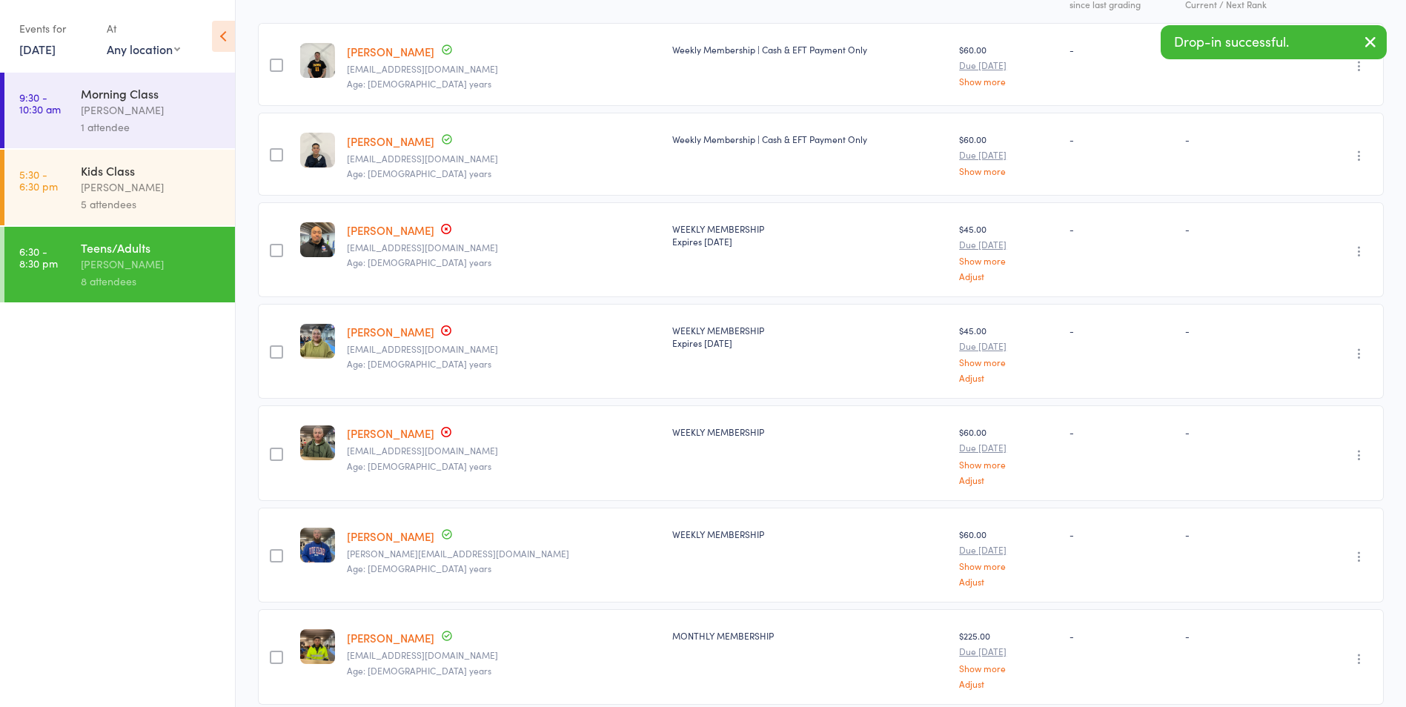
click at [408, 325] on link "[PERSON_NAME]" at bounding box center [390, 332] width 87 height 16
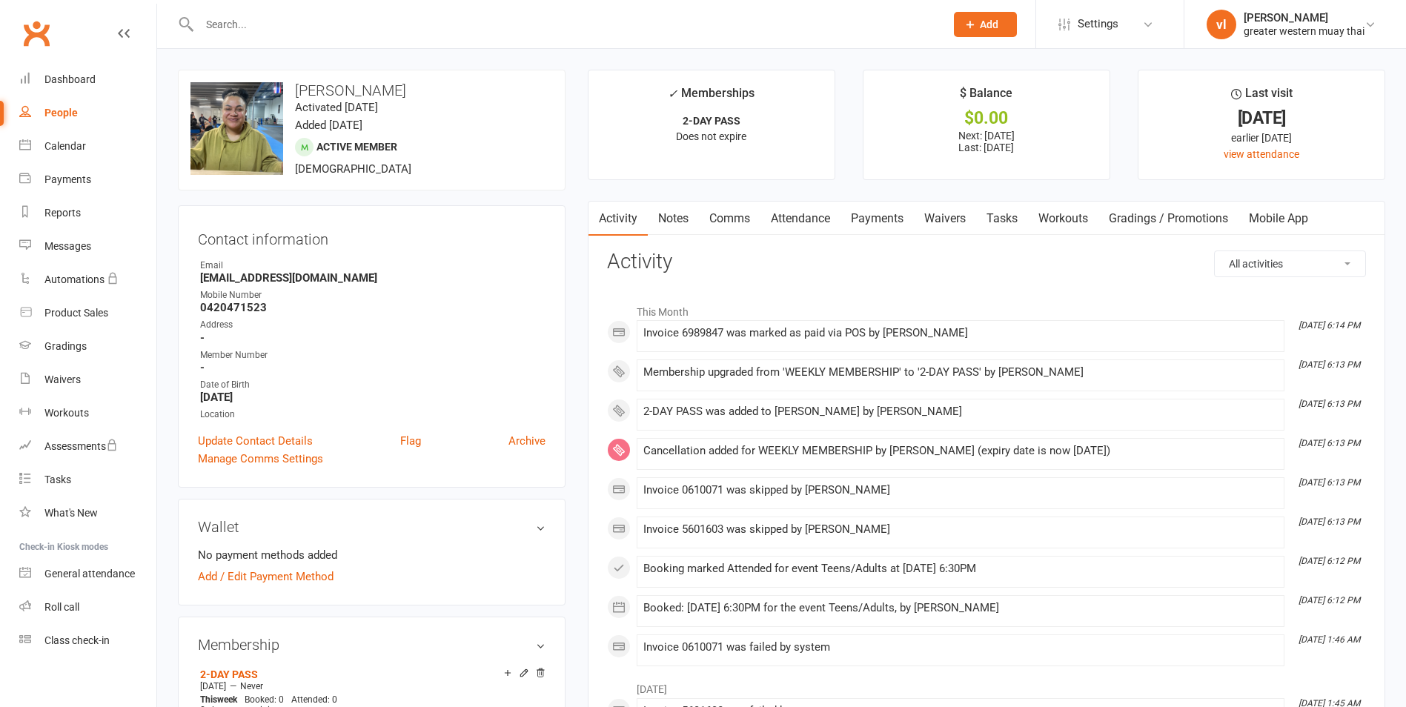
click at [834, 208] on link "Attendance" at bounding box center [800, 219] width 80 height 34
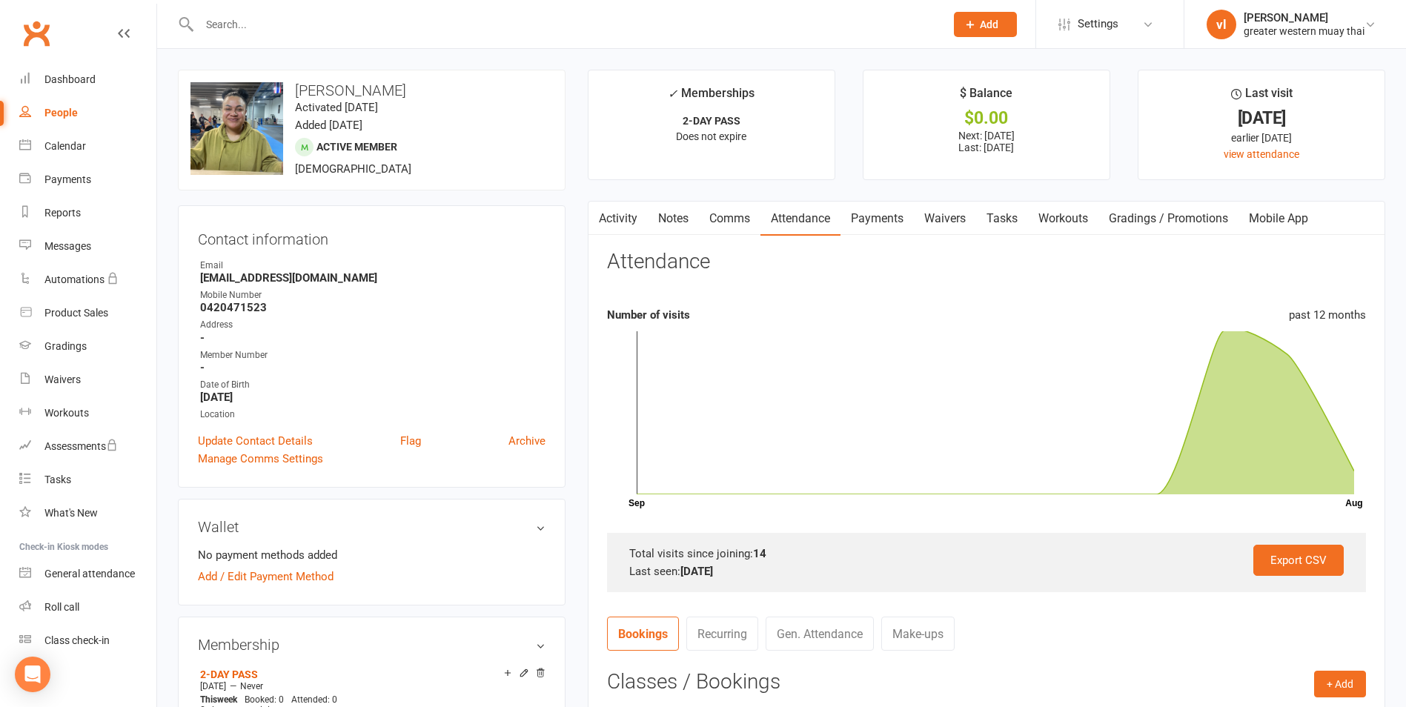
click at [884, 213] on link "Payments" at bounding box center [876, 219] width 73 height 34
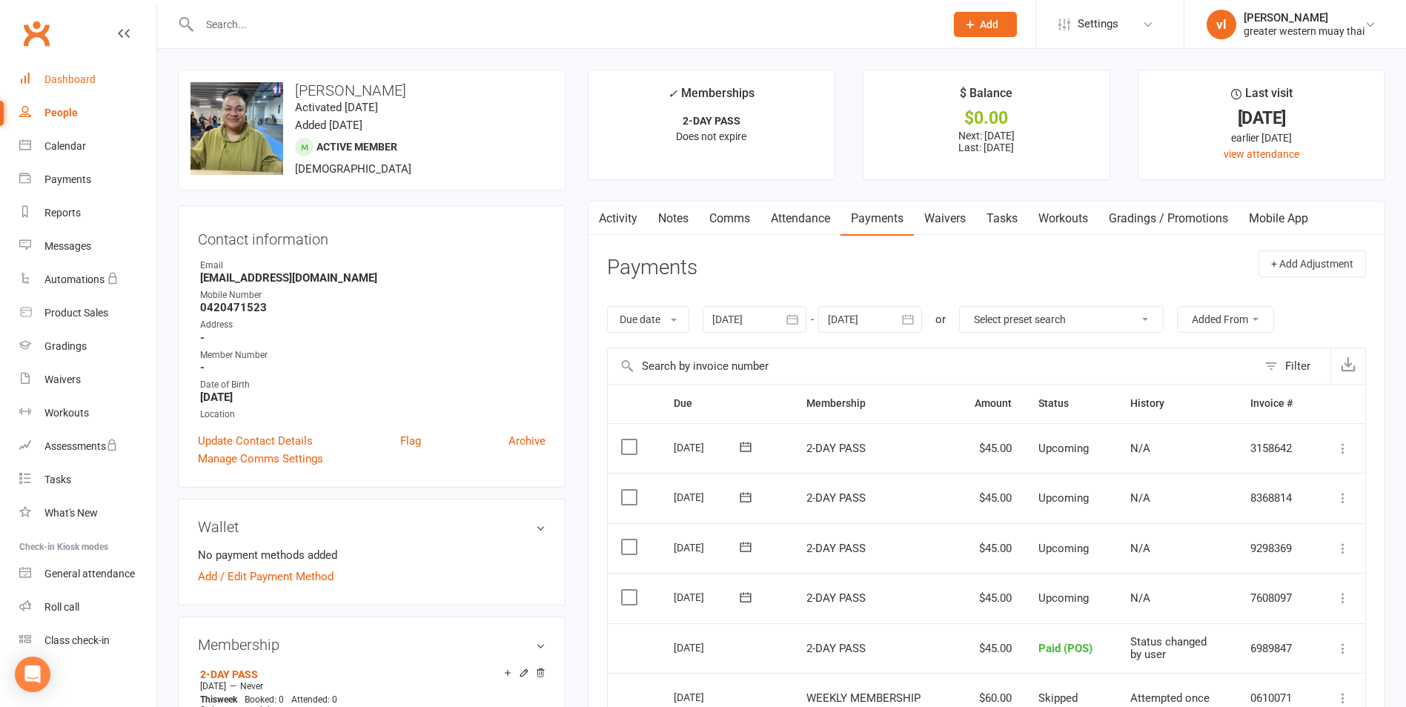
click at [85, 90] on link "Dashboard" at bounding box center [87, 79] width 137 height 33
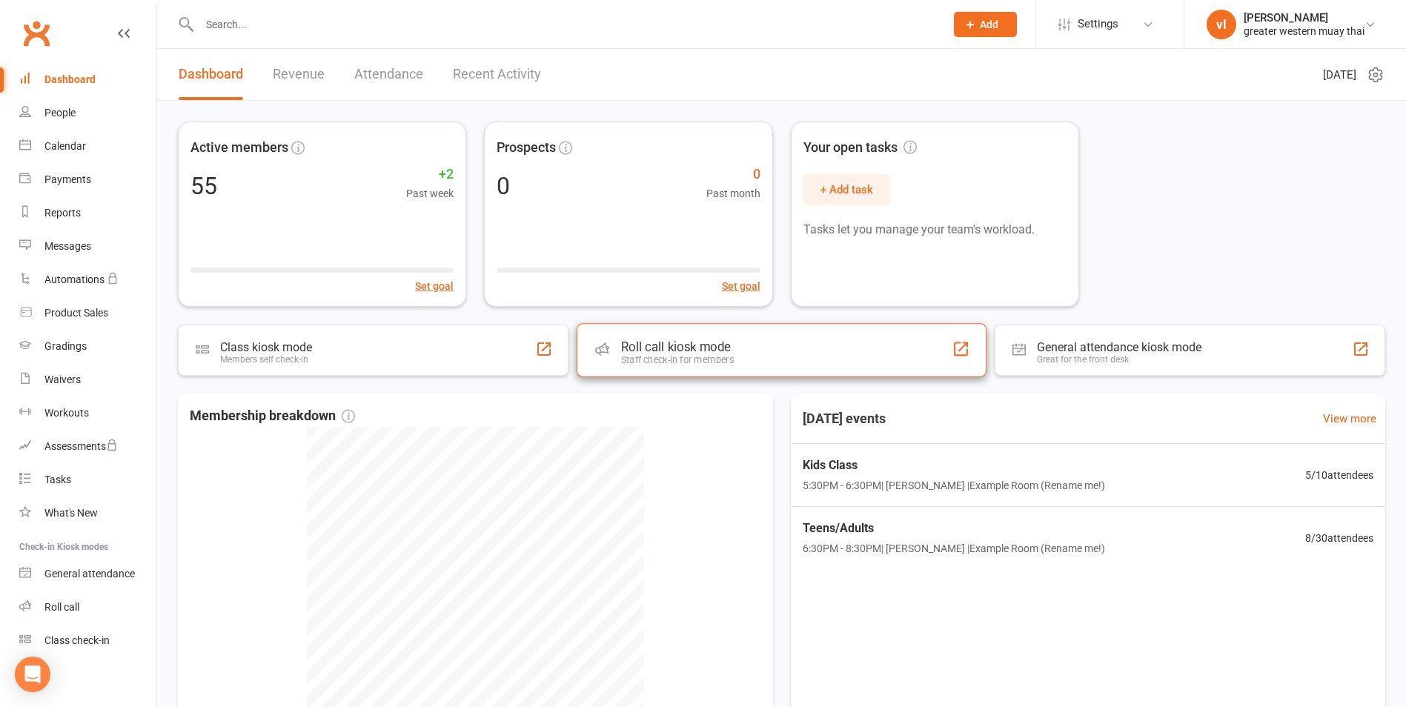
click at [755, 335] on div "Roll call kiosk mode Staff check-in for members" at bounding box center [782, 349] width 410 height 53
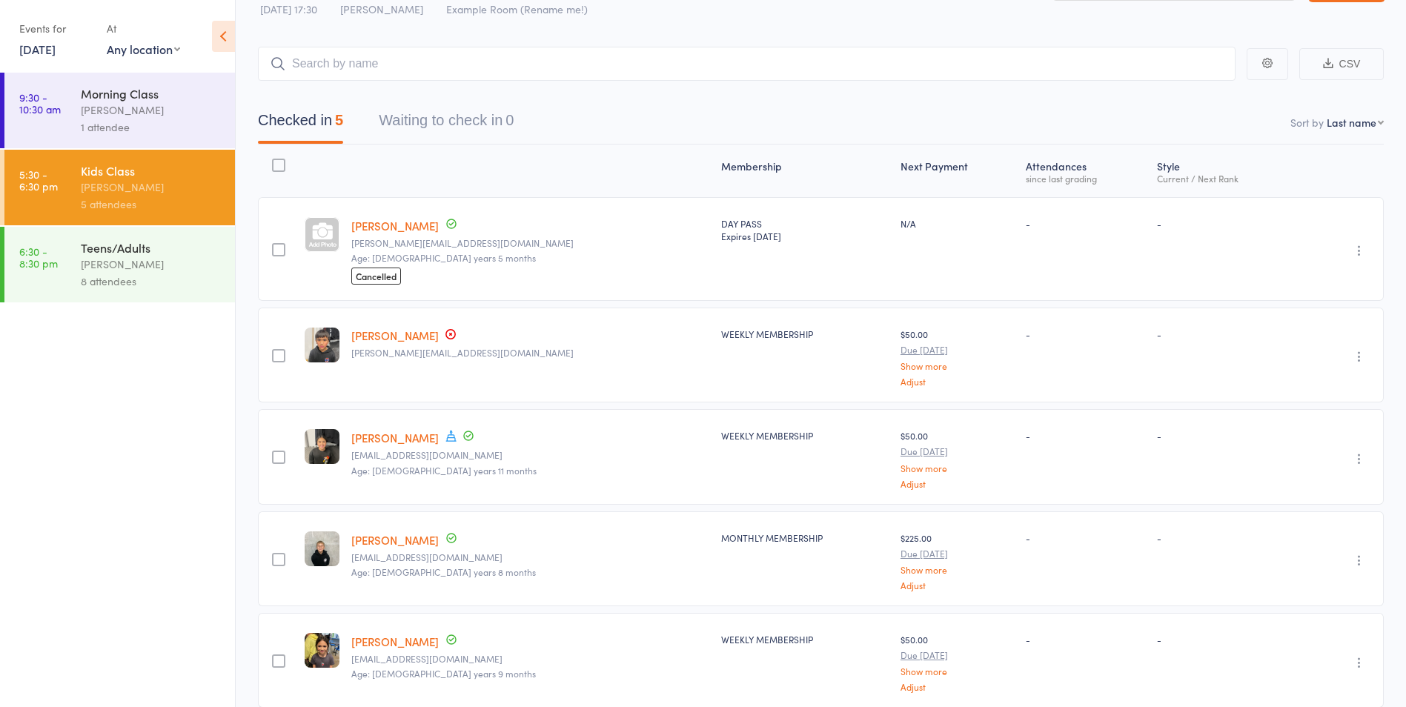
scroll to position [74, 0]
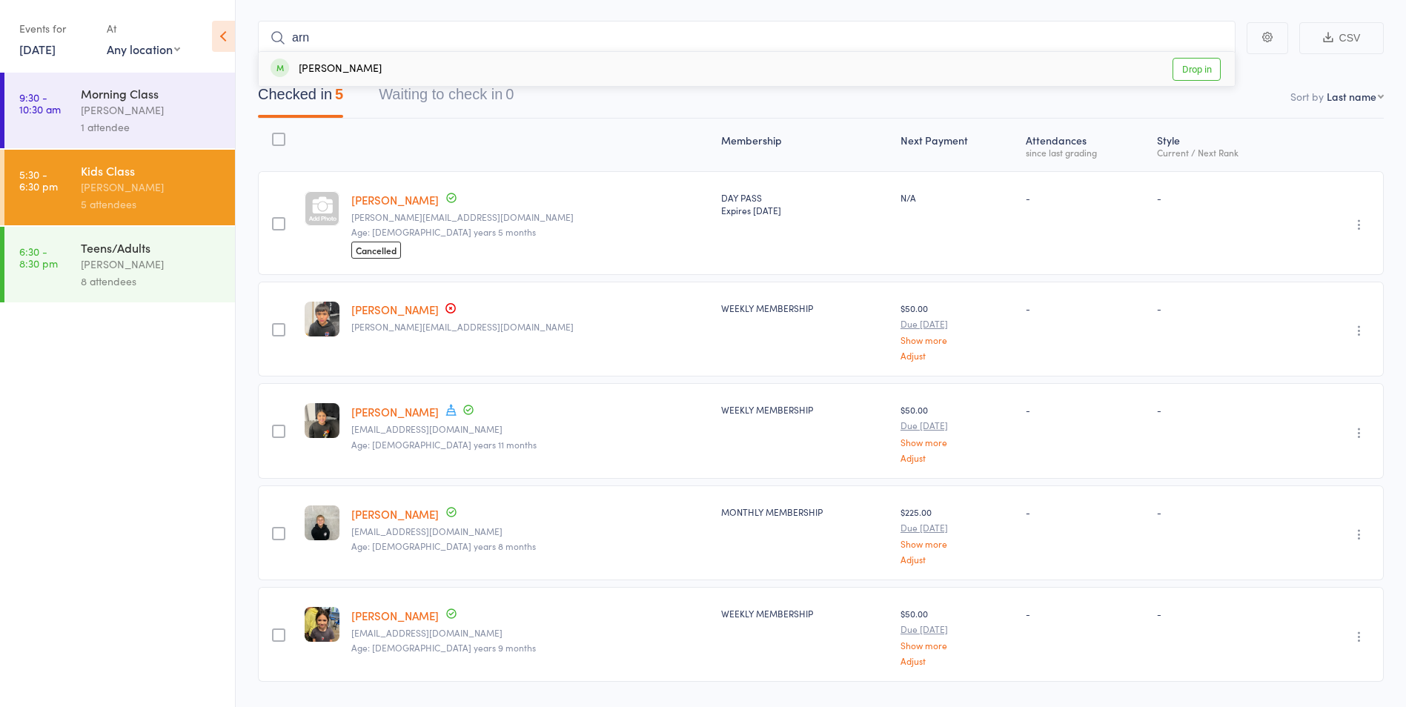
type input "arn"
click at [1202, 76] on link "Drop in" at bounding box center [1196, 69] width 48 height 23
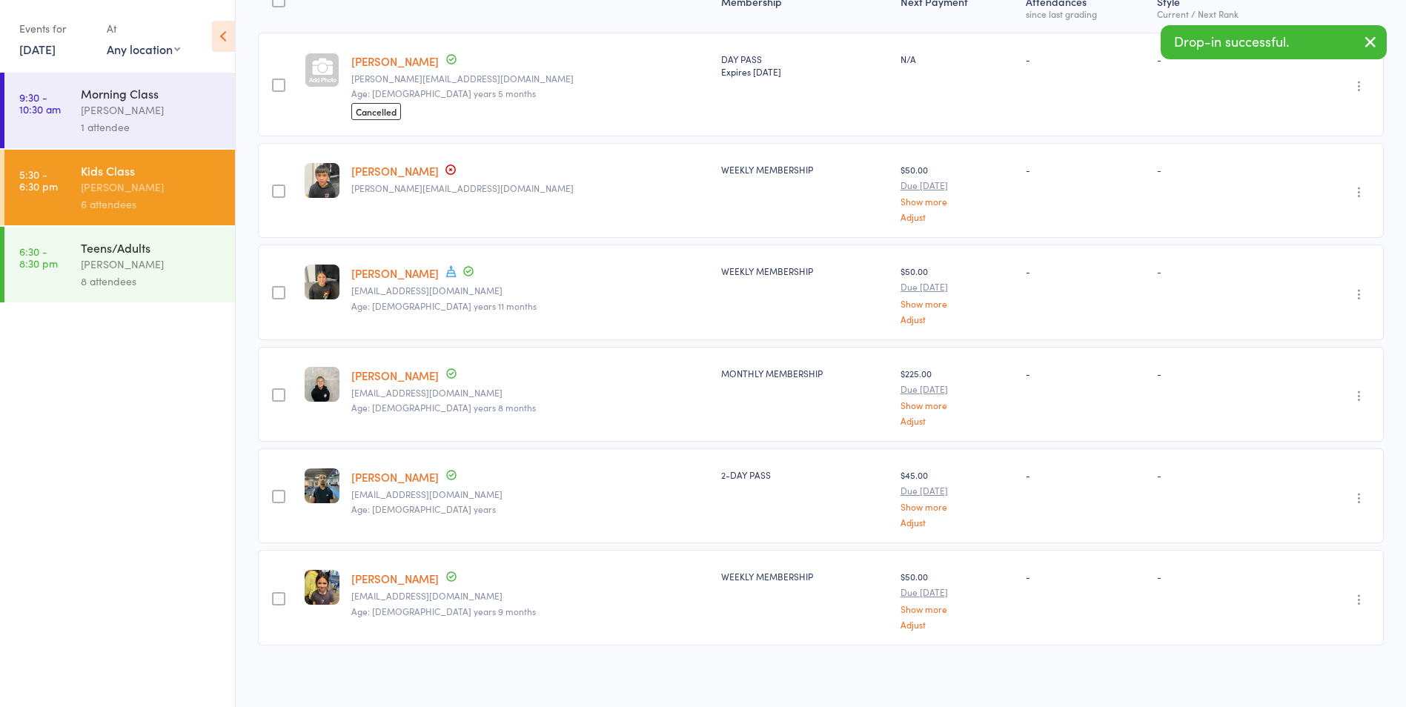
scroll to position [213, 0]
click at [409, 477] on link "Arnav Ramasre" at bounding box center [394, 476] width 87 height 16
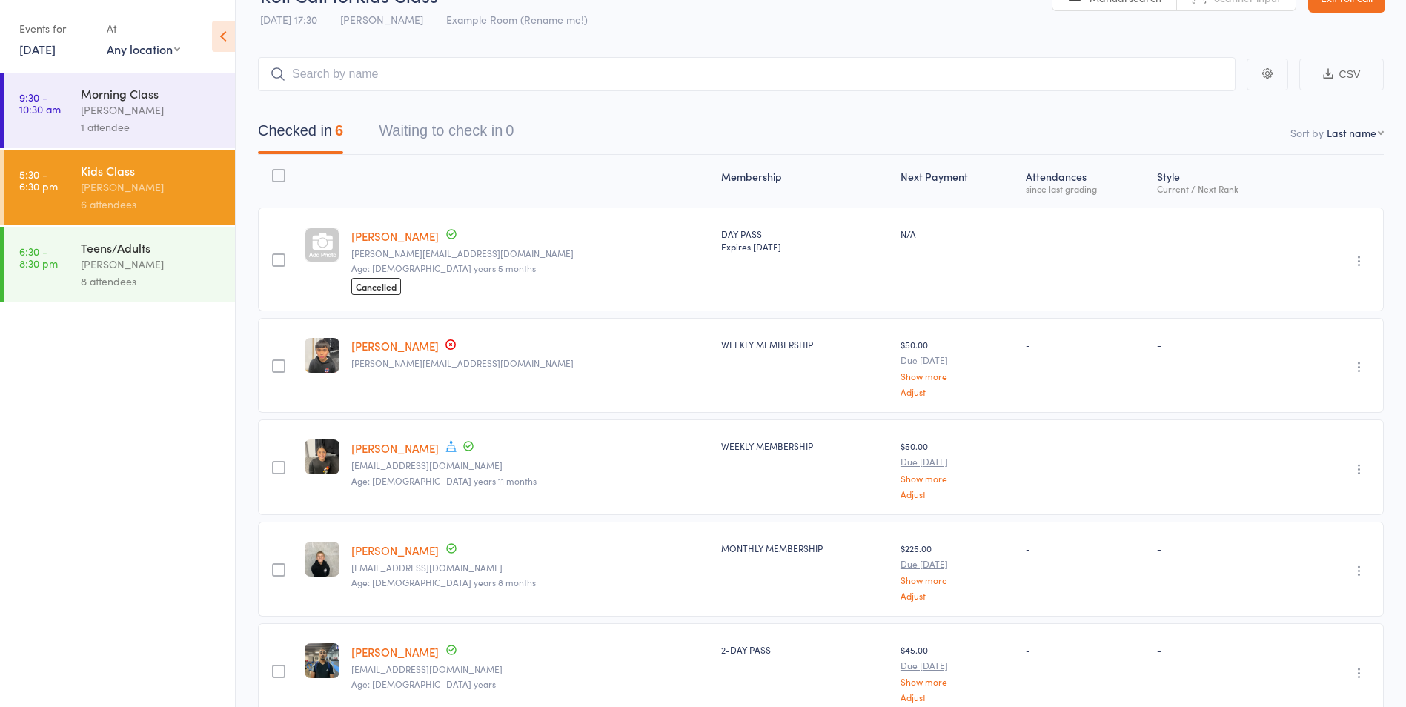
scroll to position [0, 0]
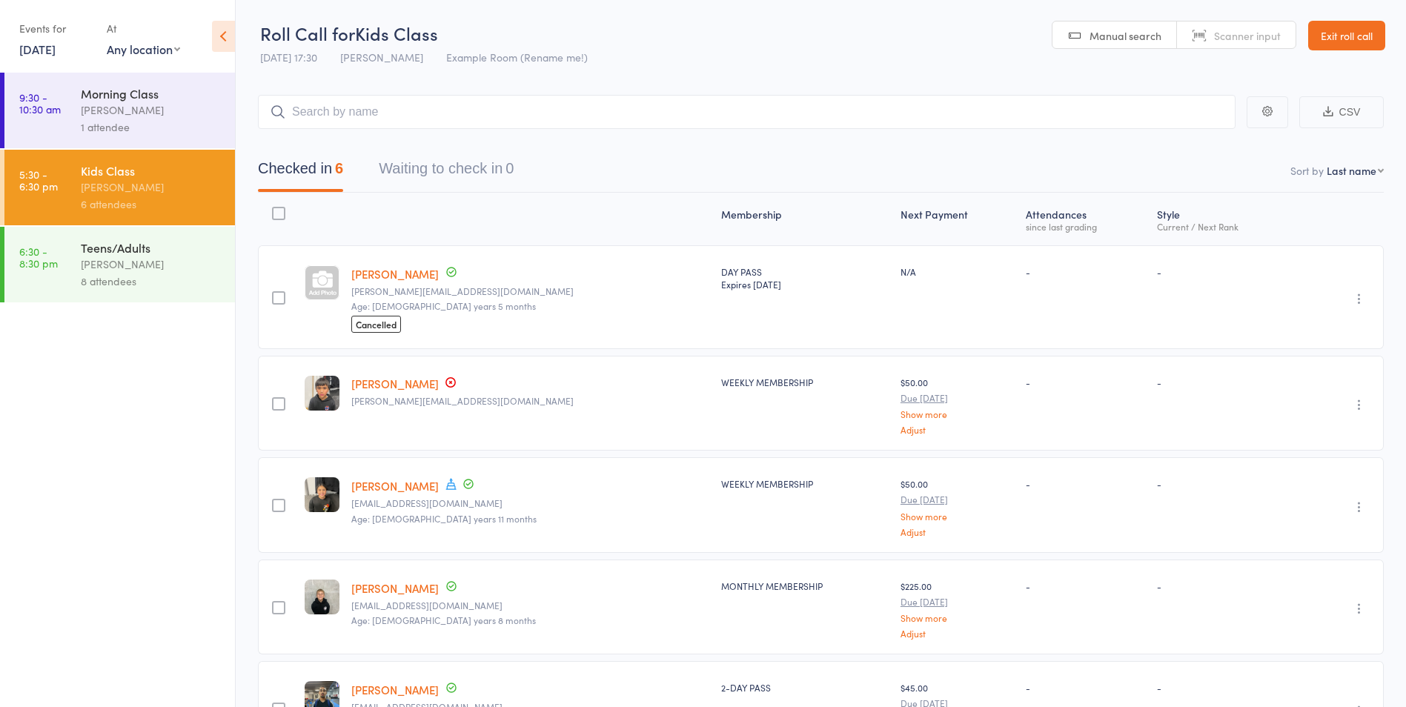
click at [208, 233] on div "Teens/Adults vince latorre 8 attendees" at bounding box center [158, 265] width 154 height 76
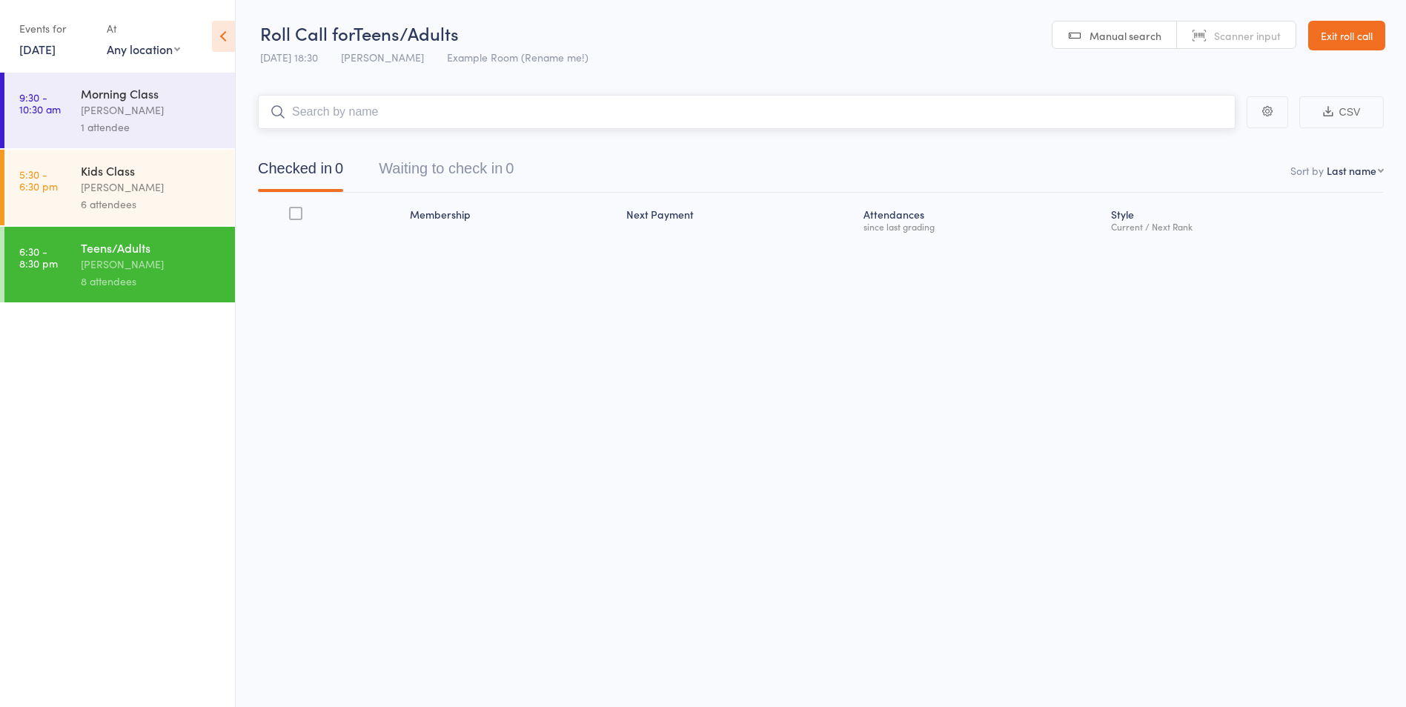
scroll to position [1, 0]
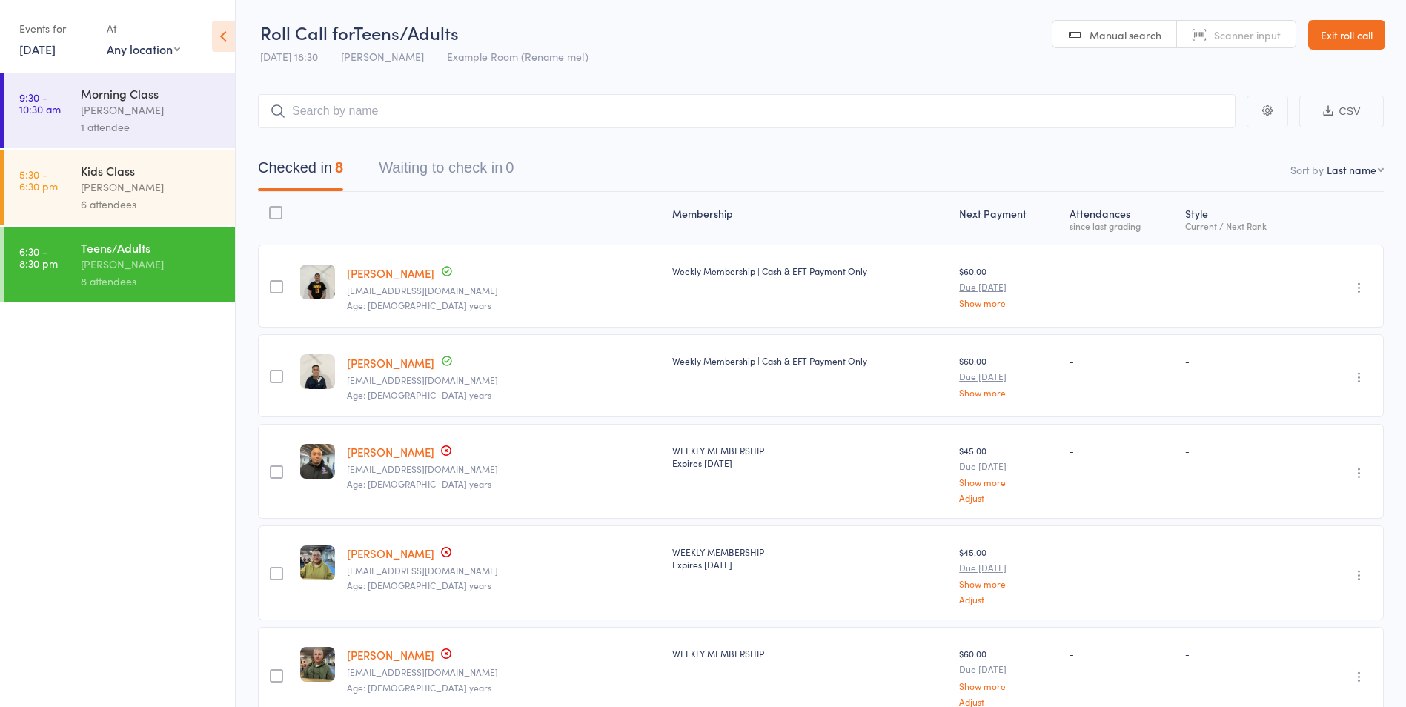
click at [134, 187] on div "[PERSON_NAME]" at bounding box center [152, 187] width 142 height 17
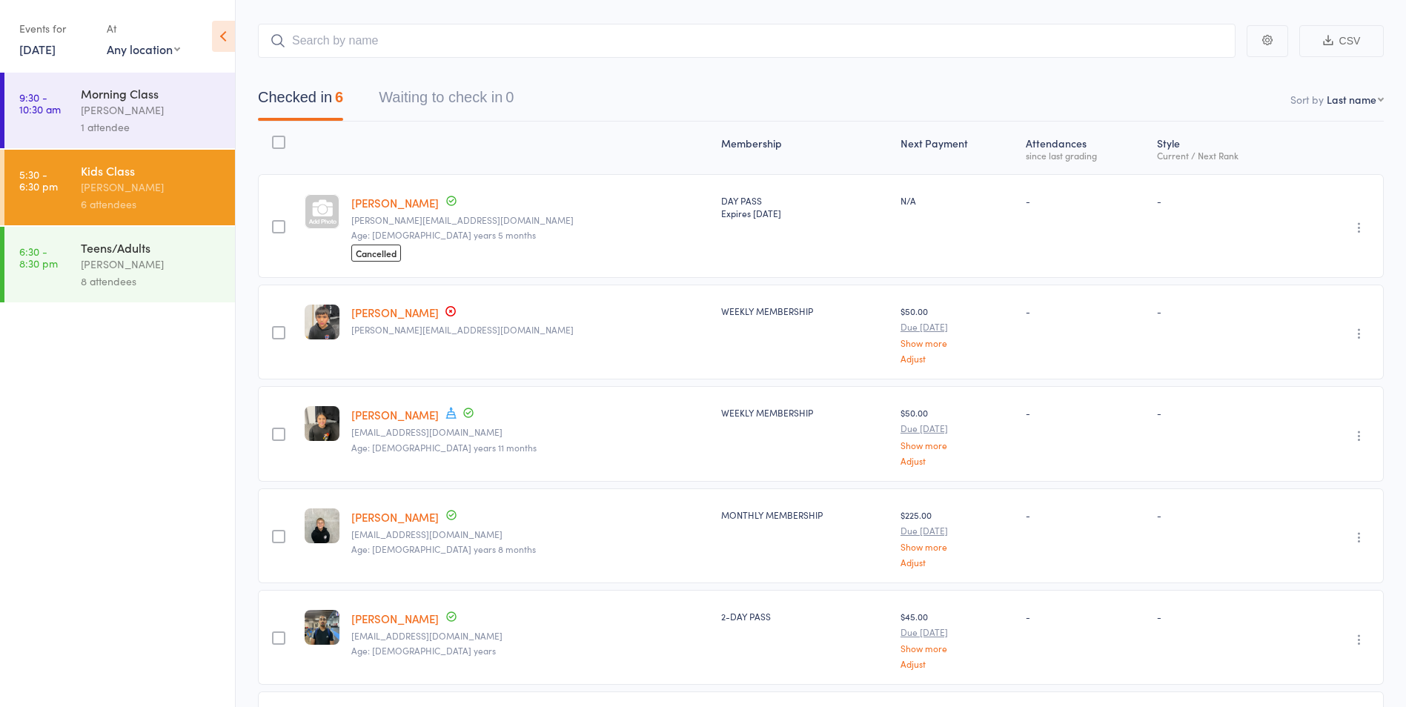
scroll to position [213, 0]
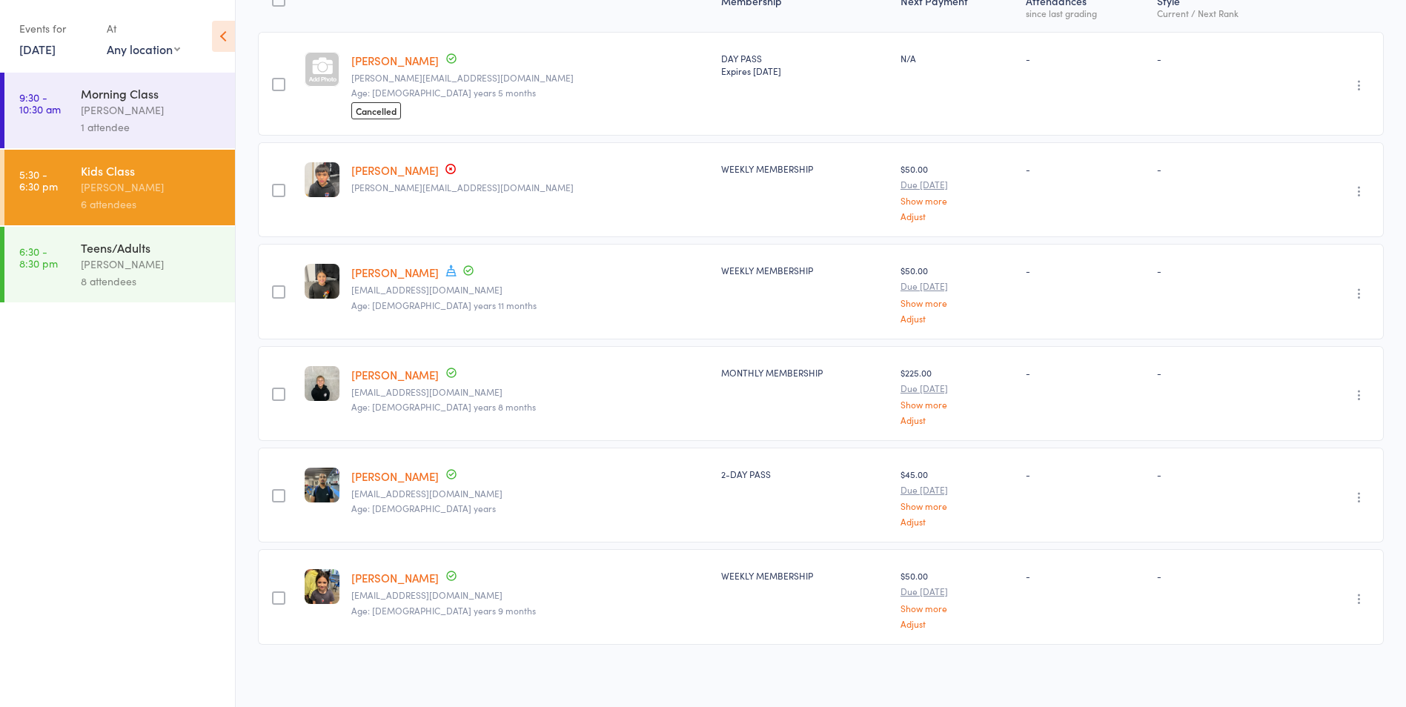
click at [1352, 490] on icon "button" at bounding box center [1359, 497] width 15 height 15
click at [1314, 616] on li "Remove" at bounding box center [1306, 626] width 122 height 20
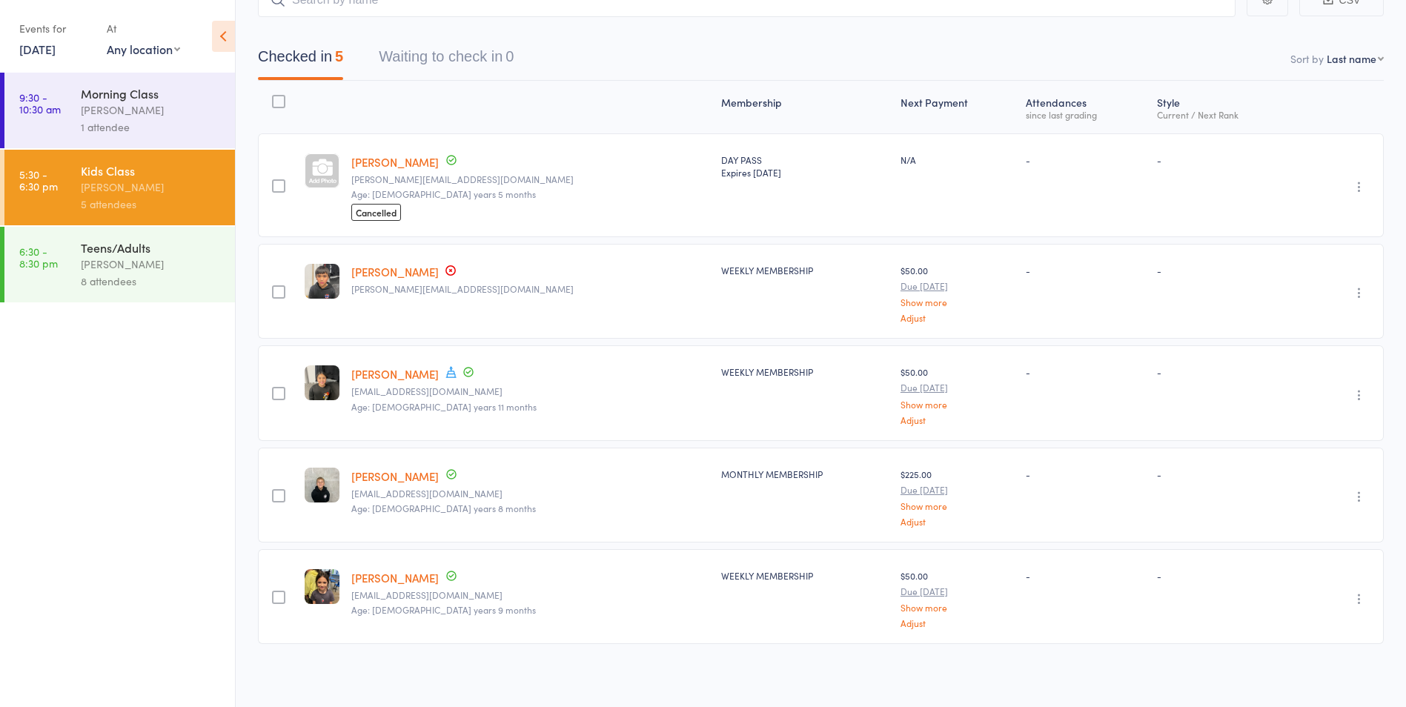
click at [96, 262] on div "[PERSON_NAME]" at bounding box center [152, 264] width 142 height 17
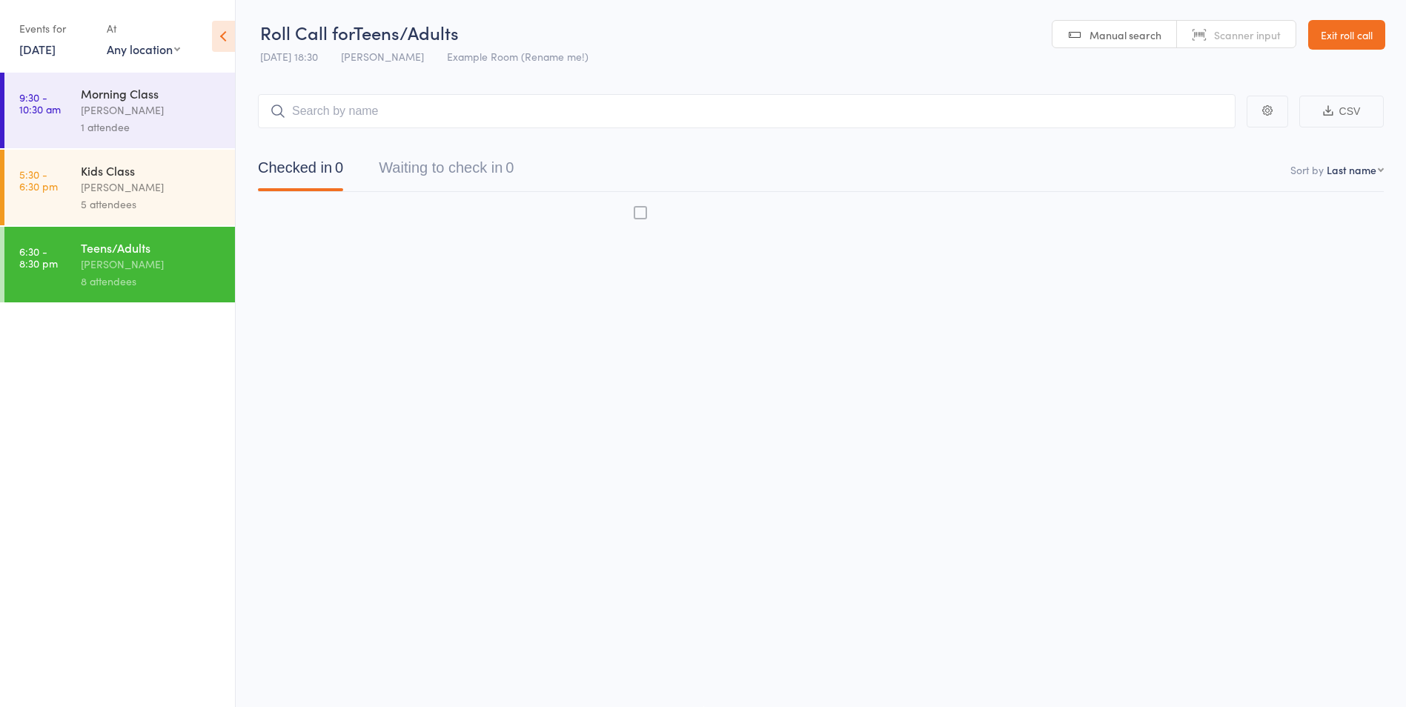
scroll to position [1, 0]
click at [124, 262] on div "[PERSON_NAME]" at bounding box center [152, 264] width 142 height 17
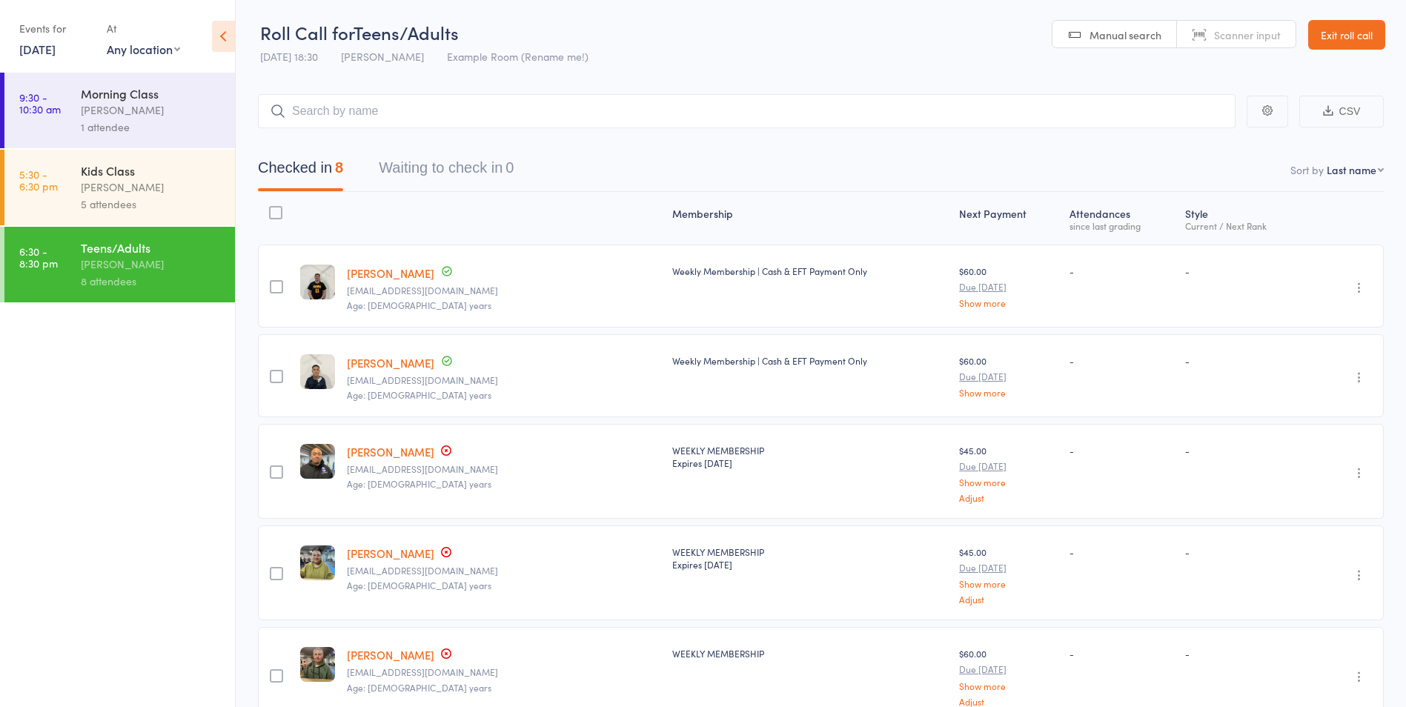
click at [377, 110] on input "search" at bounding box center [746, 111] width 977 height 34
type input "arn"
click at [1195, 142] on link "Drop in" at bounding box center [1196, 142] width 48 height 23
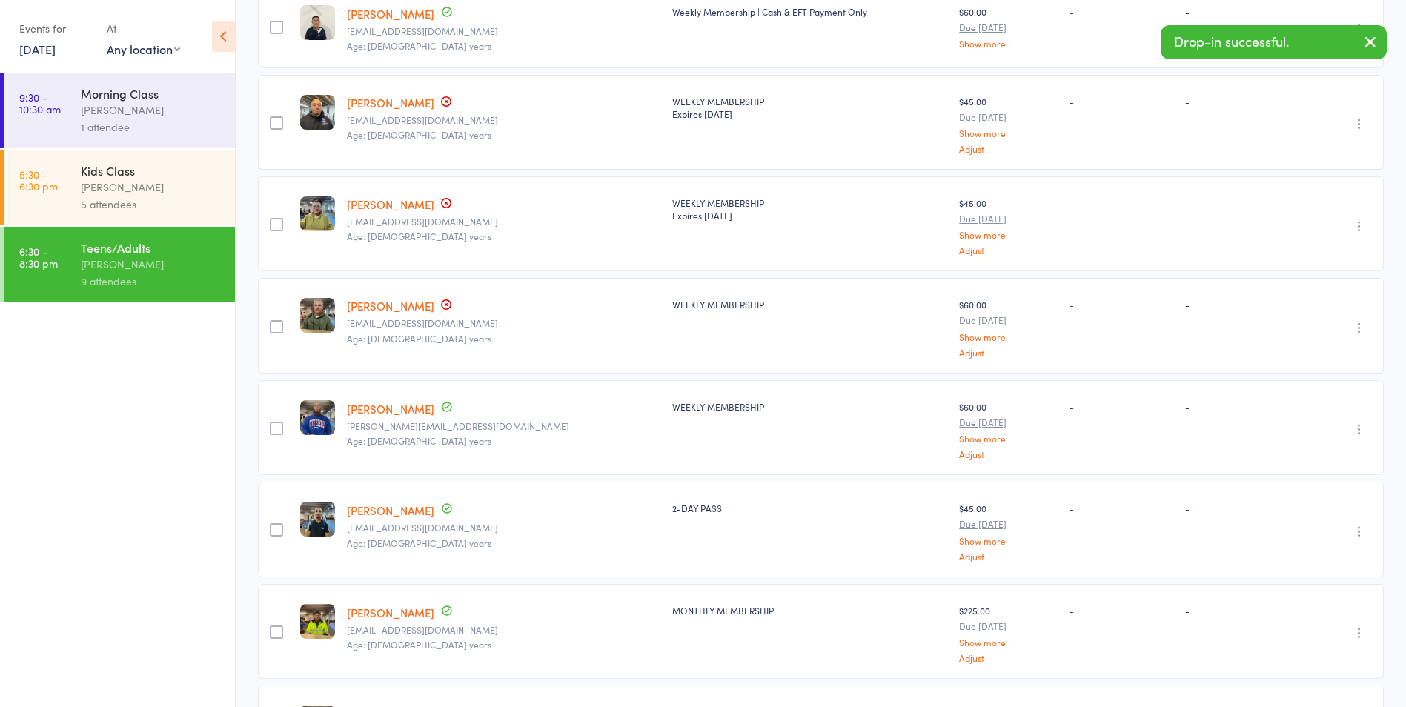
scroll to position [445, 0]
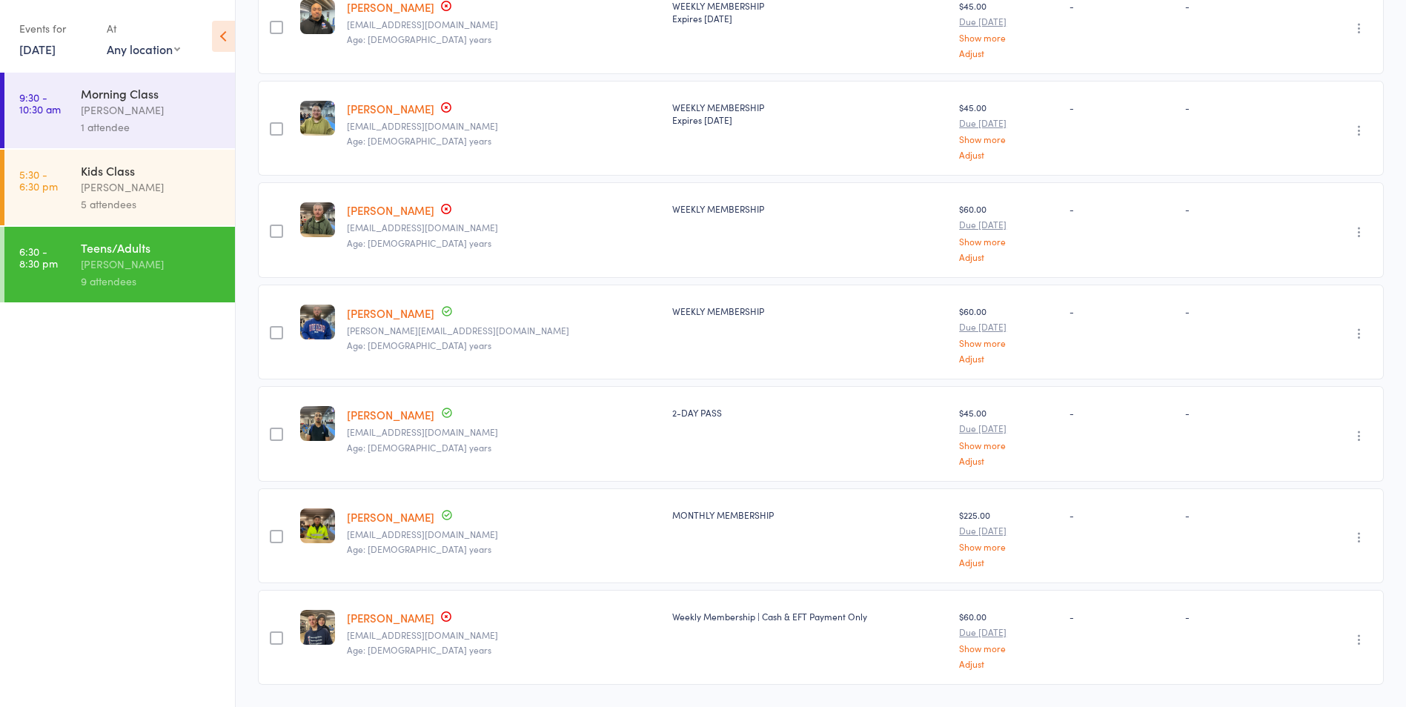
click at [394, 614] on link "Armand Vigneto" at bounding box center [390, 618] width 87 height 16
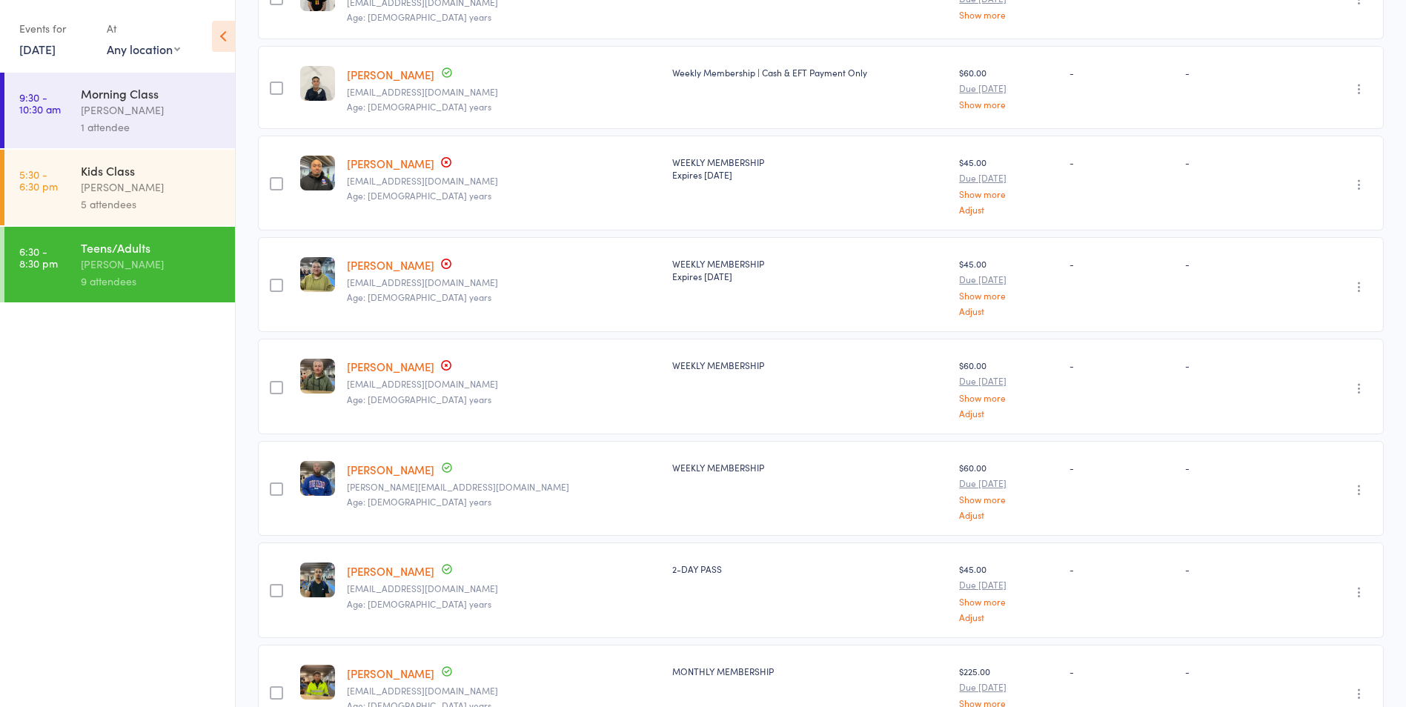
scroll to position [296, 0]
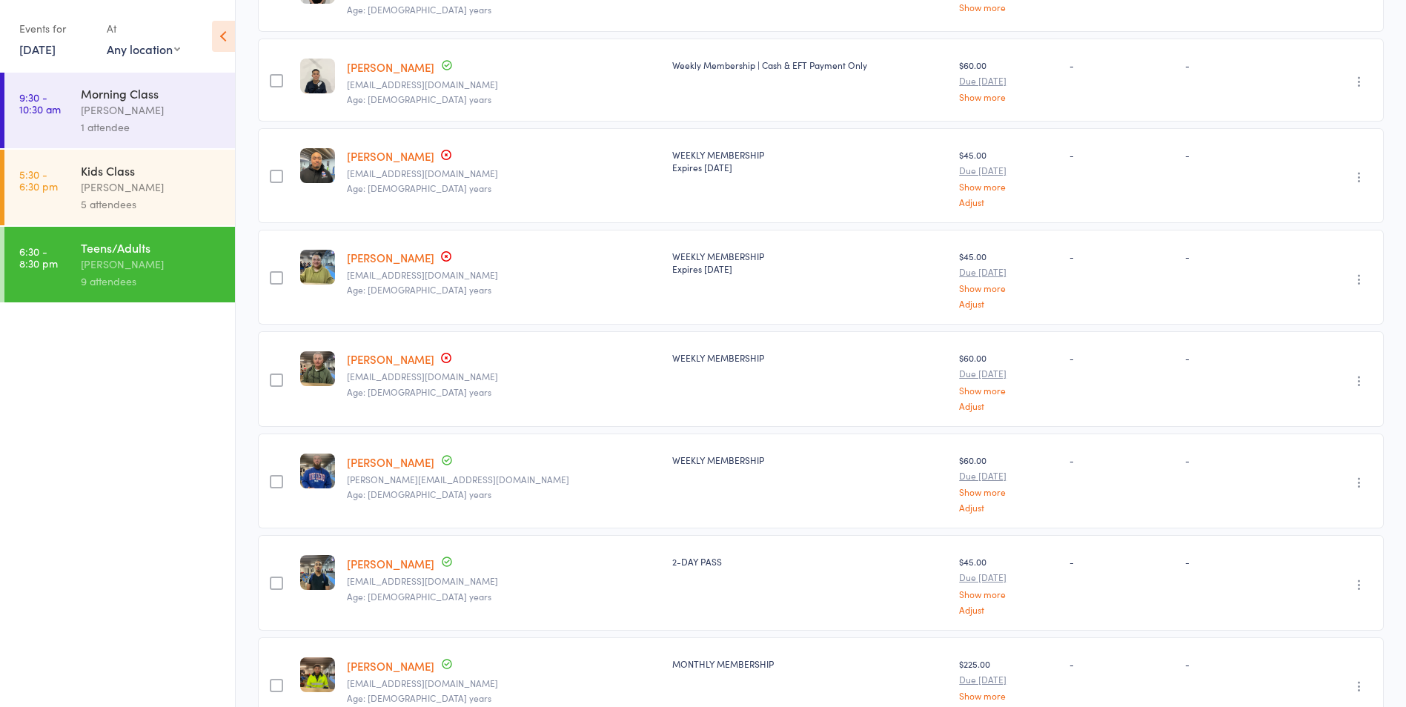
click at [359, 556] on link "Arnav Ramasre" at bounding box center [390, 564] width 87 height 16
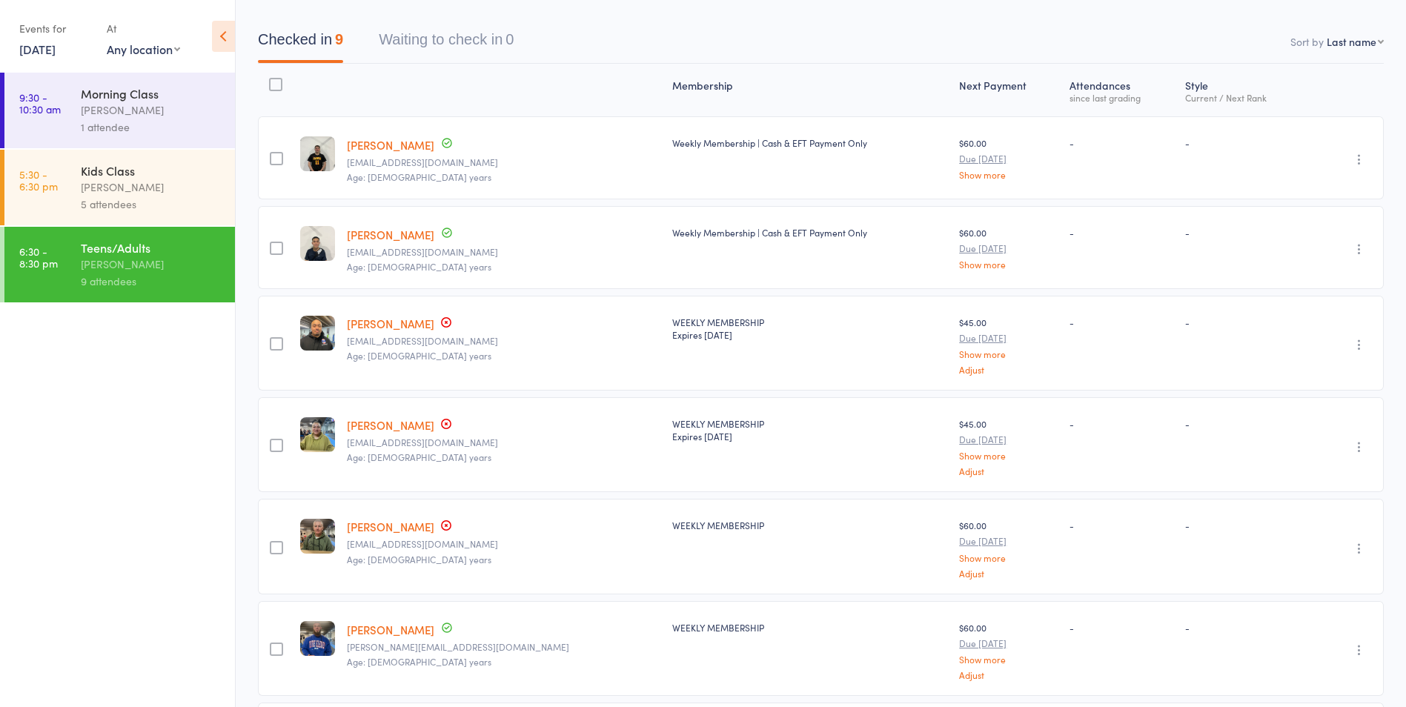
scroll to position [0, 0]
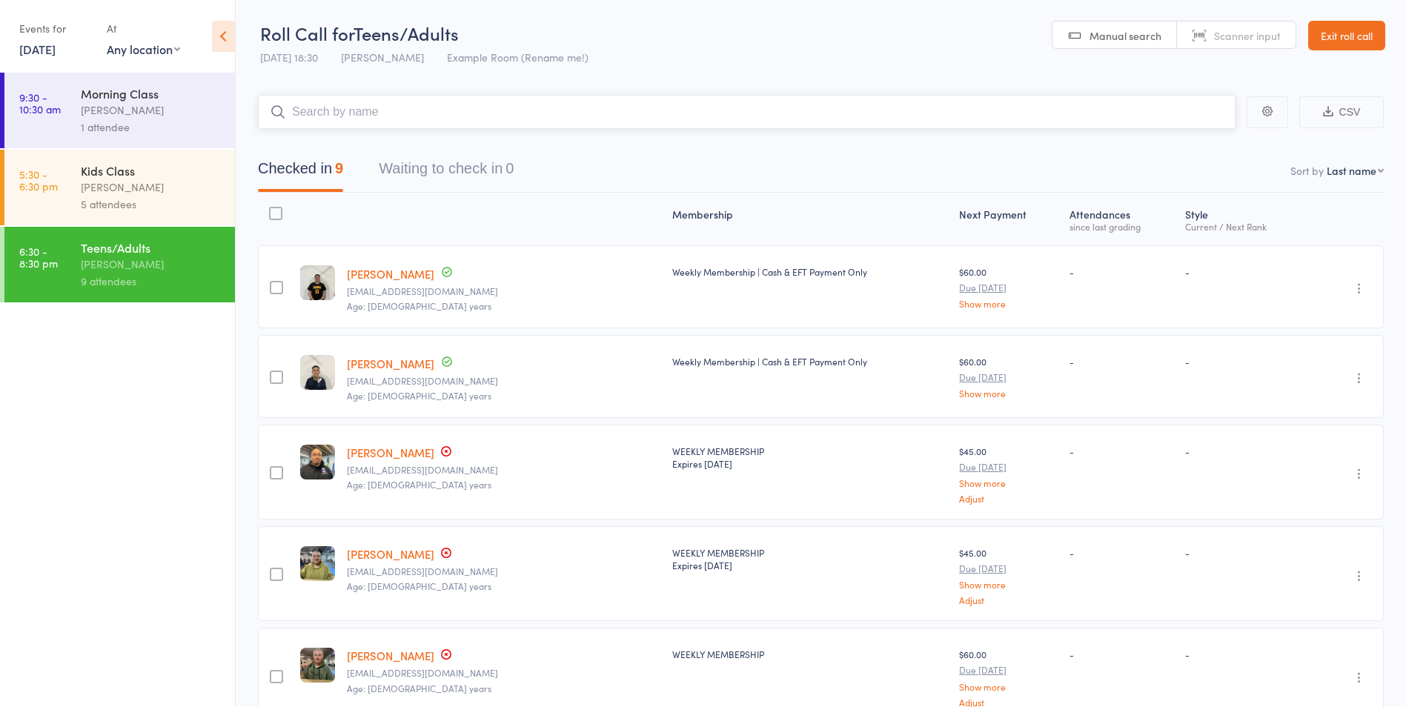
click at [430, 110] on input "search" at bounding box center [746, 112] width 977 height 34
type input "dam"
click at [1195, 139] on link "Drop in" at bounding box center [1196, 143] width 48 height 23
click at [483, 113] on input "search" at bounding box center [746, 112] width 977 height 34
type input "edw"
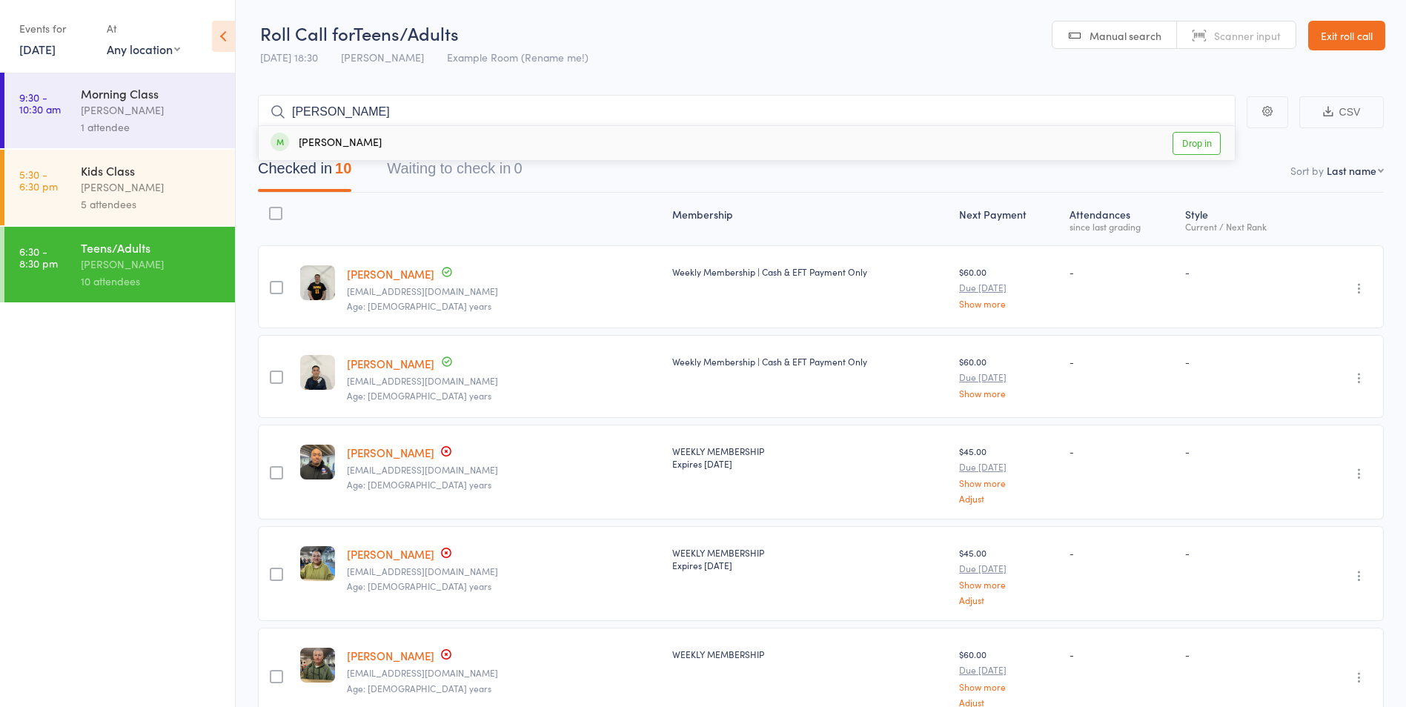
click at [1203, 139] on link "Drop in" at bounding box center [1196, 143] width 48 height 23
click at [1363, 42] on link "Exit roll call" at bounding box center [1346, 36] width 77 height 30
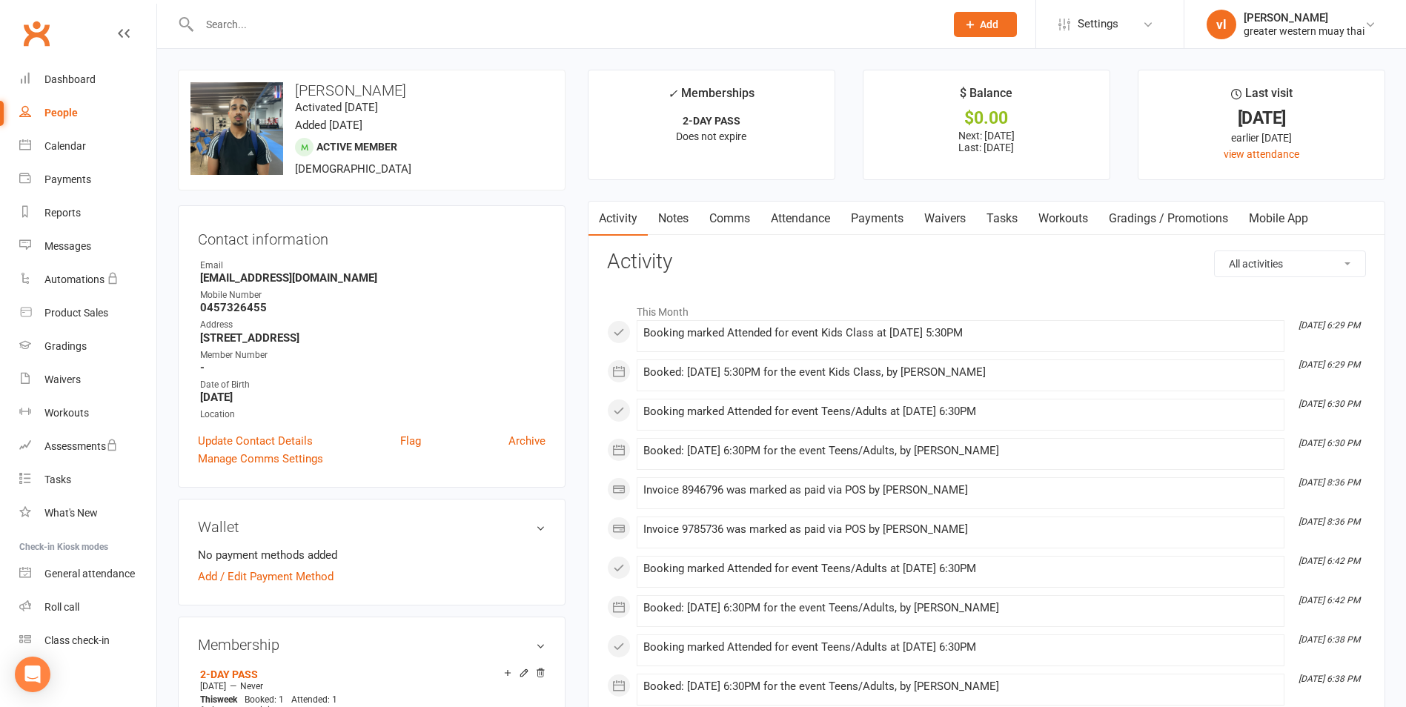
click at [900, 216] on link "Payments" at bounding box center [876, 219] width 73 height 34
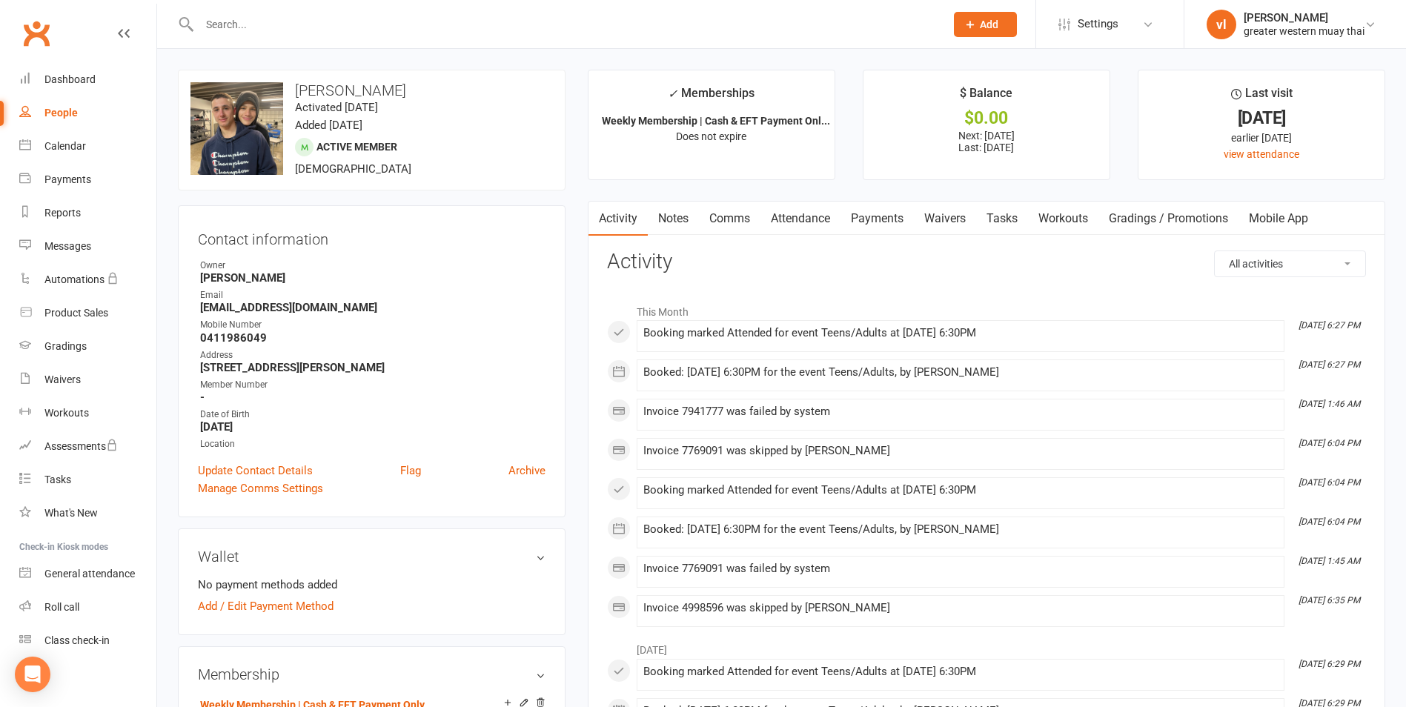
click at [870, 215] on link "Payments" at bounding box center [876, 219] width 73 height 34
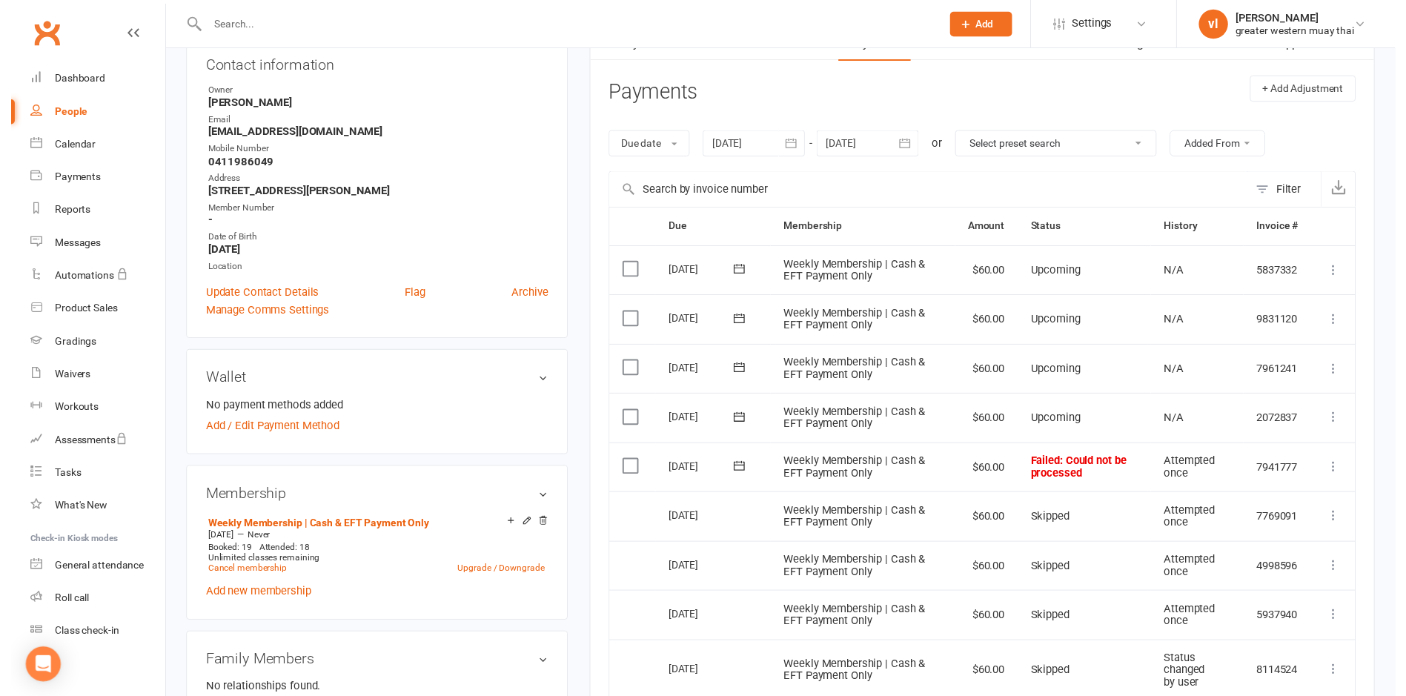
scroll to position [222, 0]
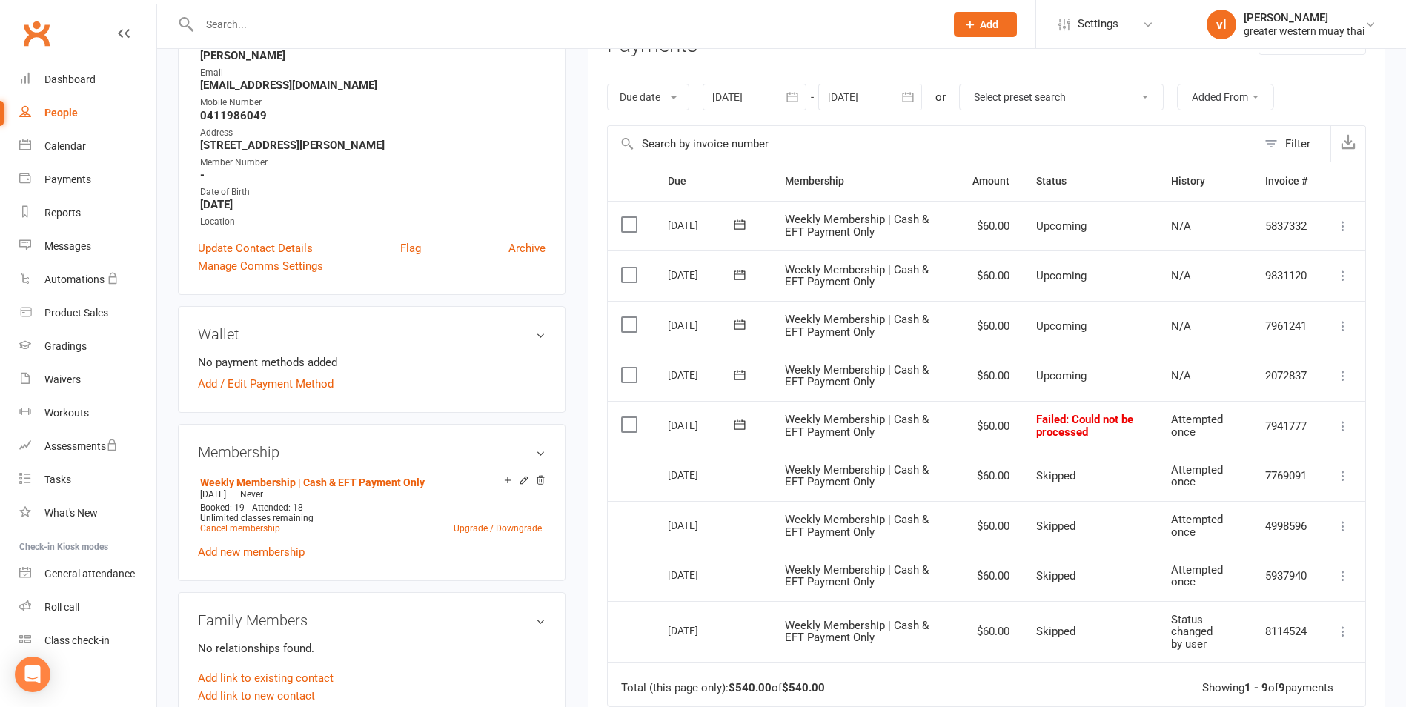
click at [1343, 436] on td "Mark as Paid (Cash) Mark as Paid (POS) Mark as Paid (Other) Skip Retry now More…" at bounding box center [1342, 426] width 44 height 50
click at [1343, 422] on icon at bounding box center [1342, 426] width 15 height 15
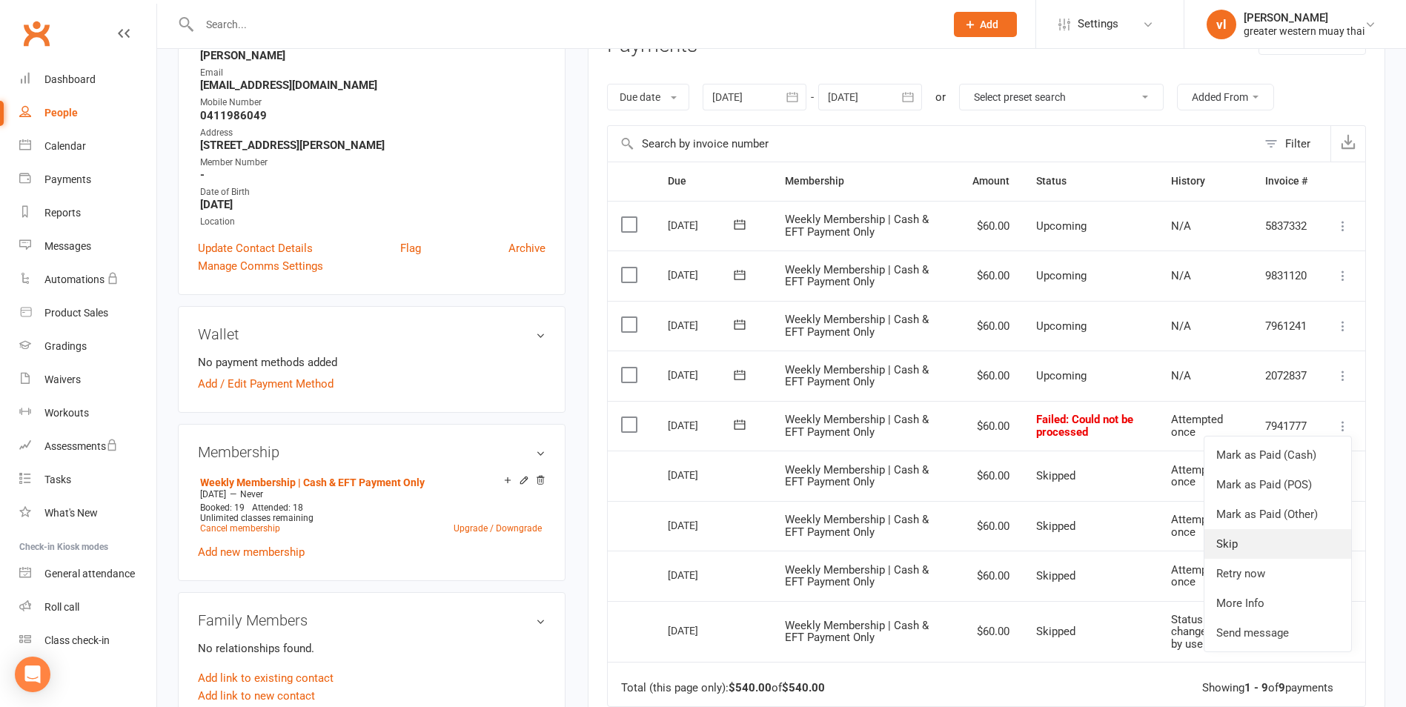
click at [1259, 545] on link "Skip" at bounding box center [1277, 544] width 147 height 30
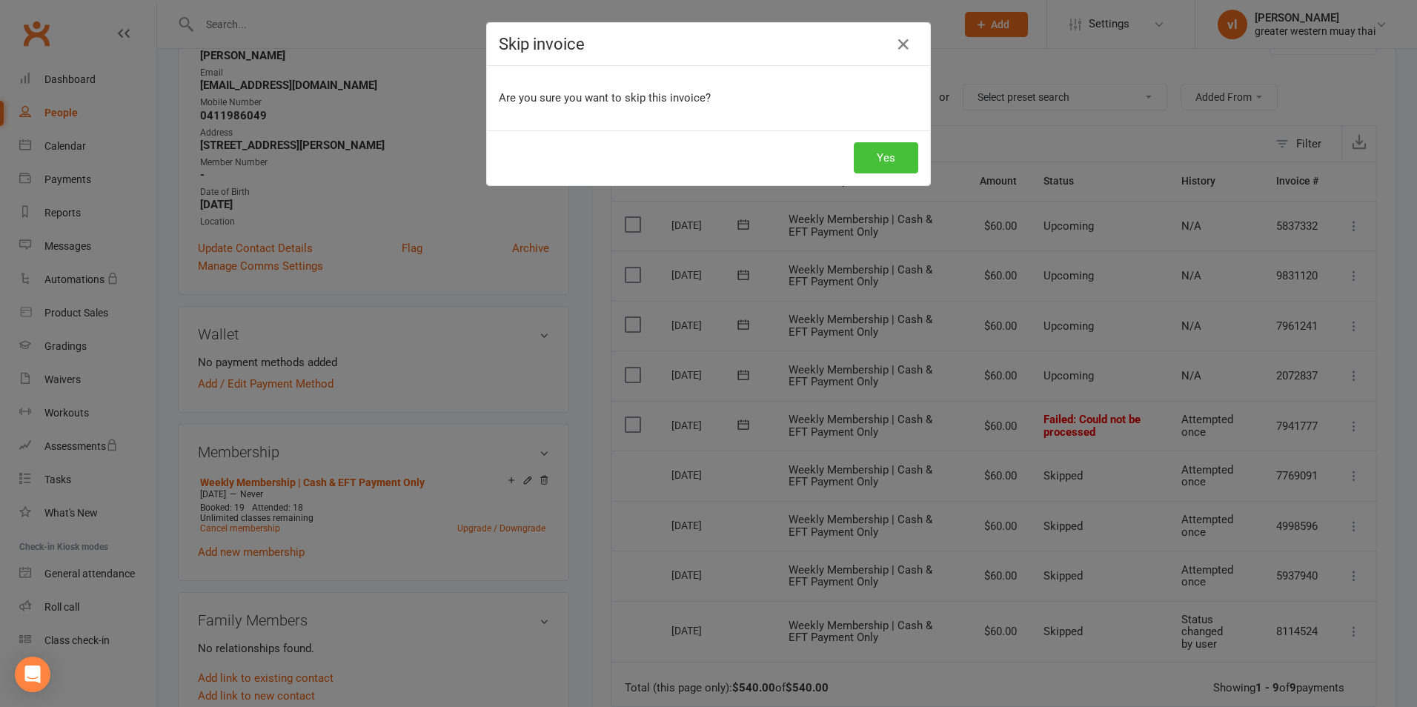
click at [877, 155] on button "Yes" at bounding box center [886, 157] width 64 height 31
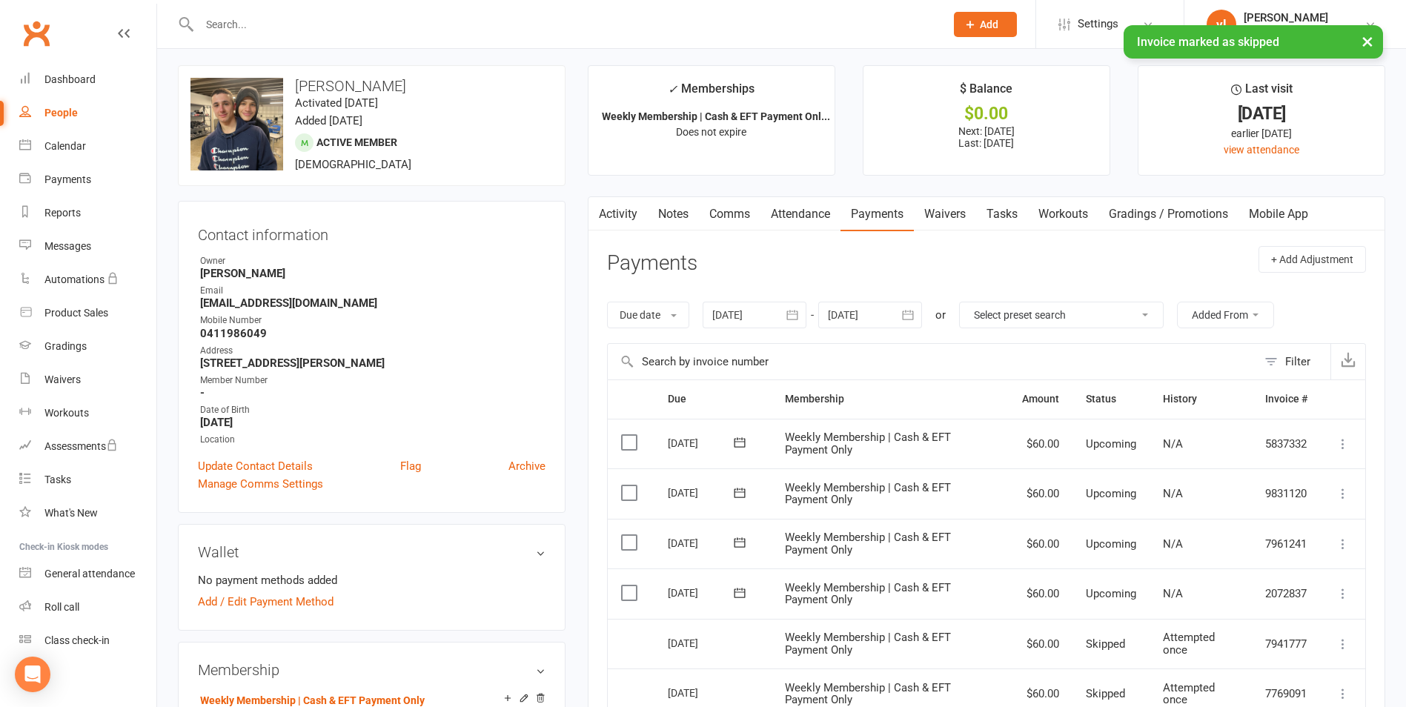
scroll to position [0, 0]
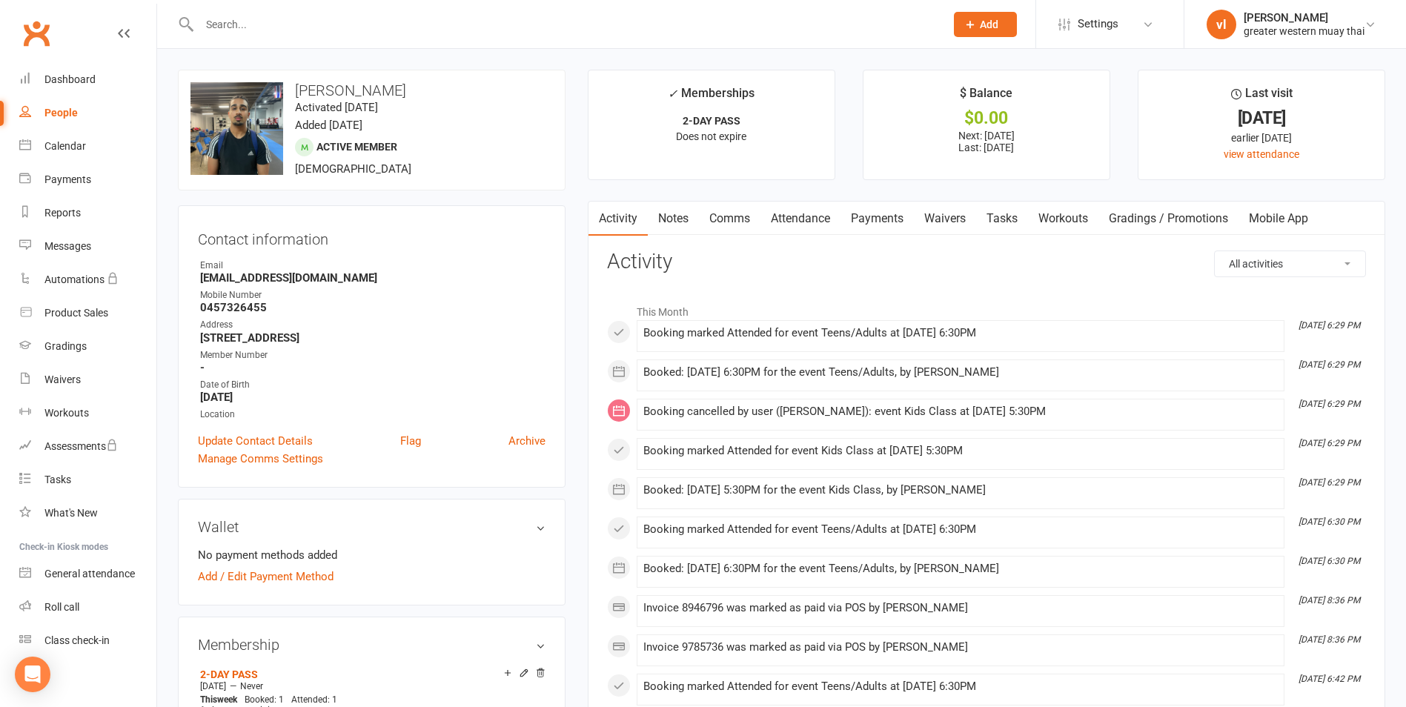
click at [862, 210] on link "Payments" at bounding box center [876, 219] width 73 height 34
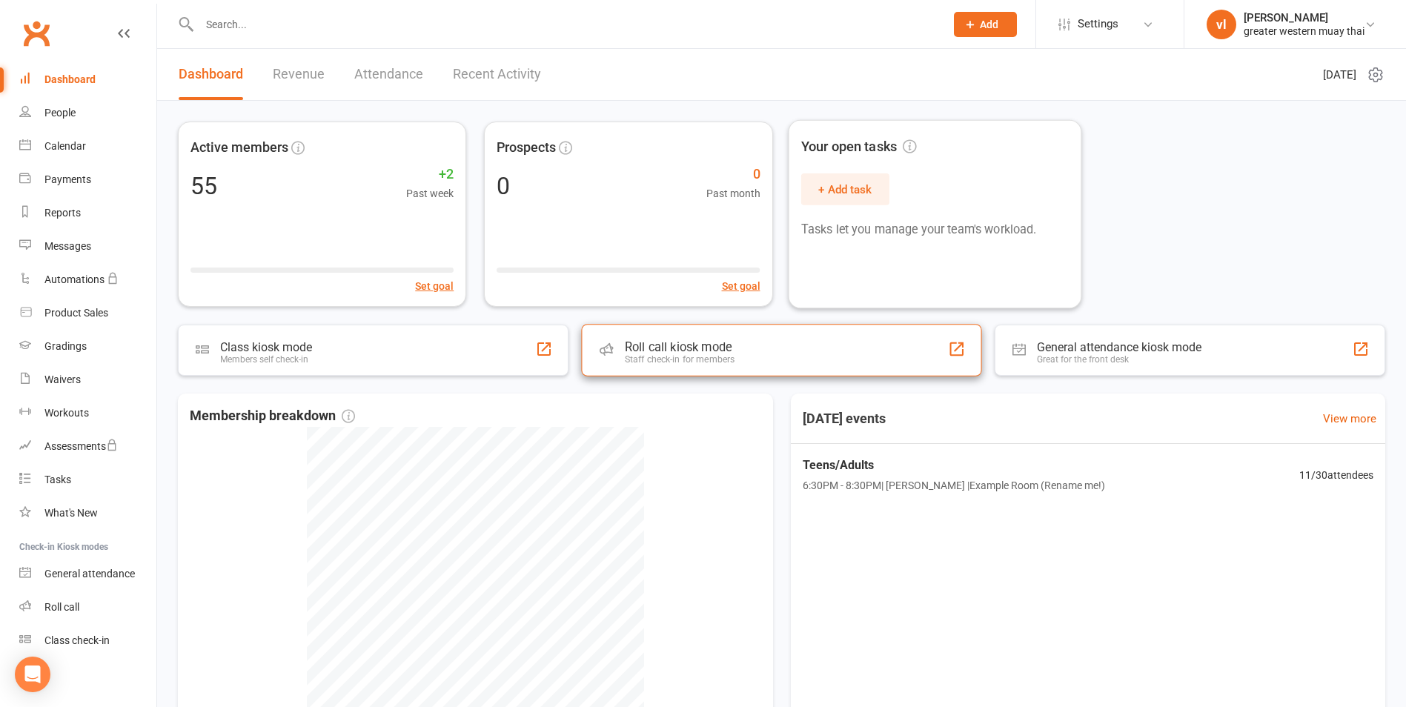
click at [815, 350] on div "Roll call kiosk mode Staff check-in for members" at bounding box center [781, 350] width 400 height 53
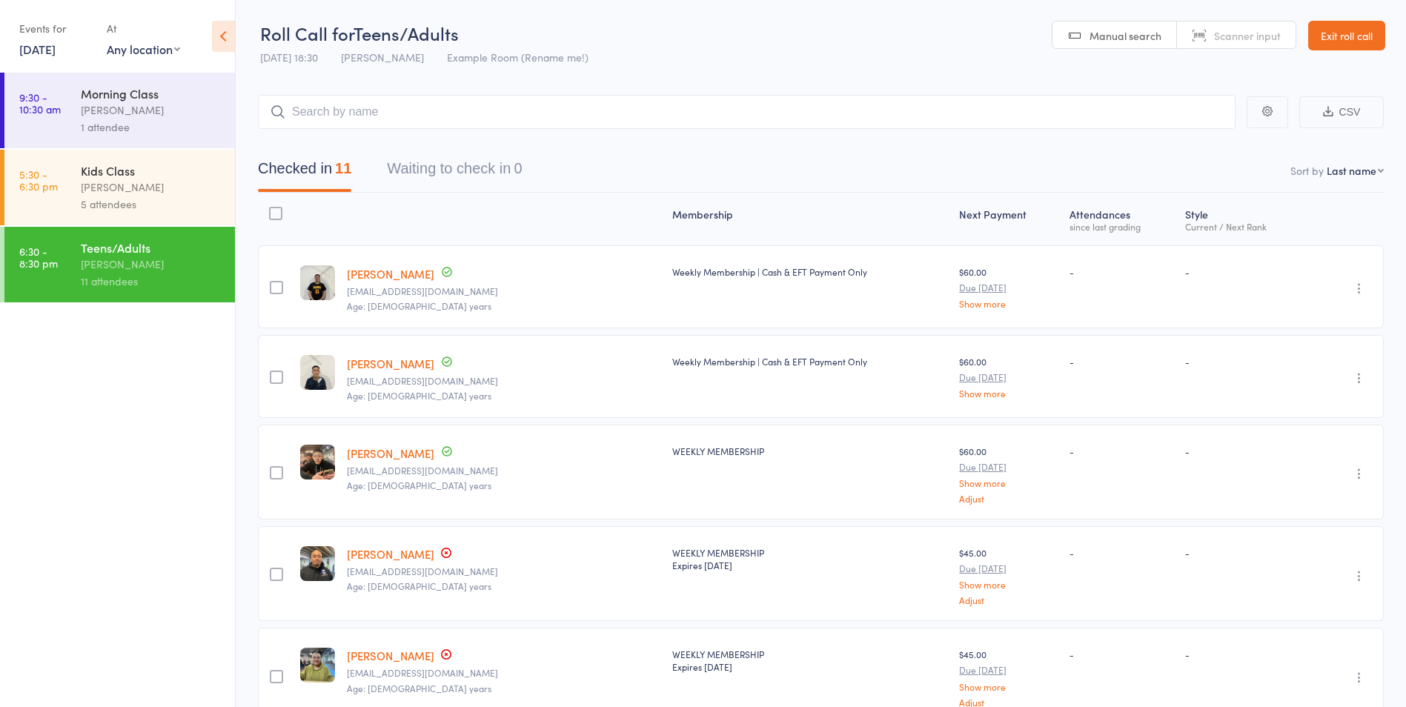
click at [379, 359] on link "Nikolas Do" at bounding box center [390, 364] width 87 height 16
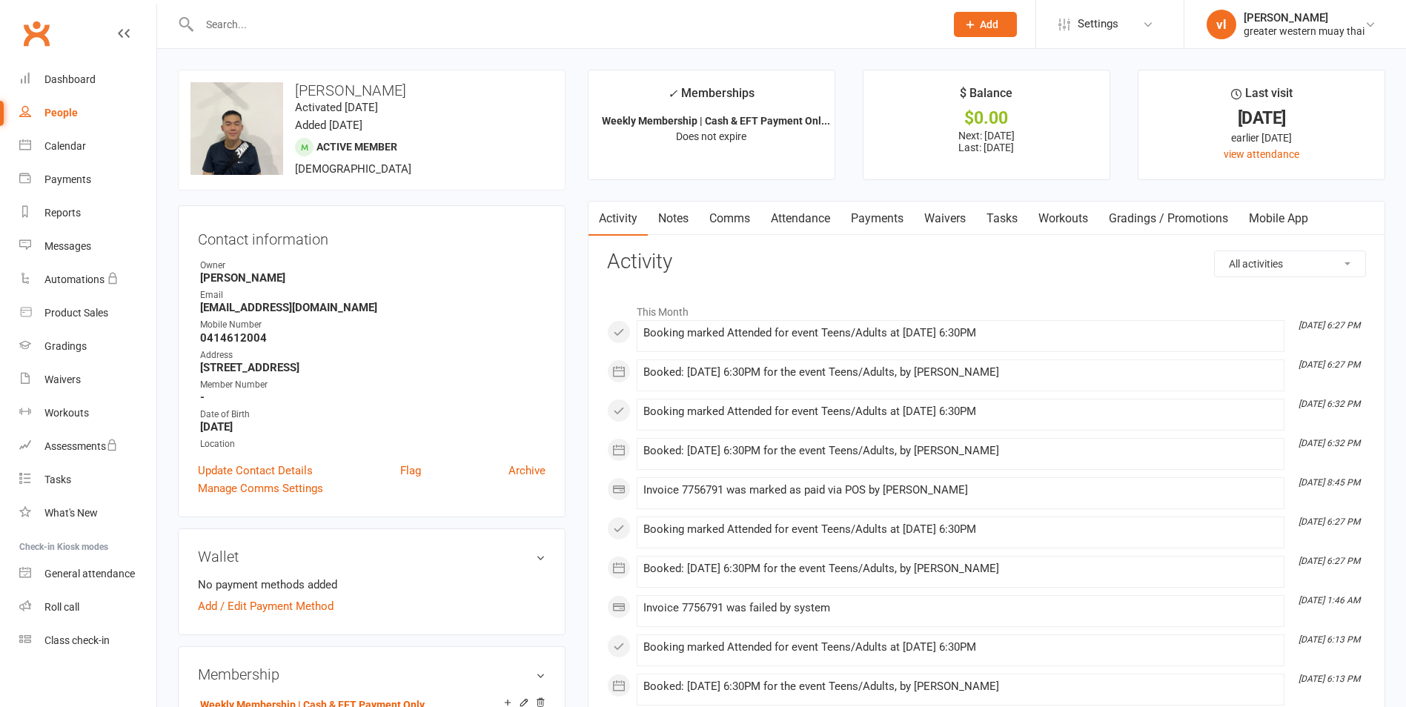
click at [900, 225] on link "Payments" at bounding box center [876, 219] width 73 height 34
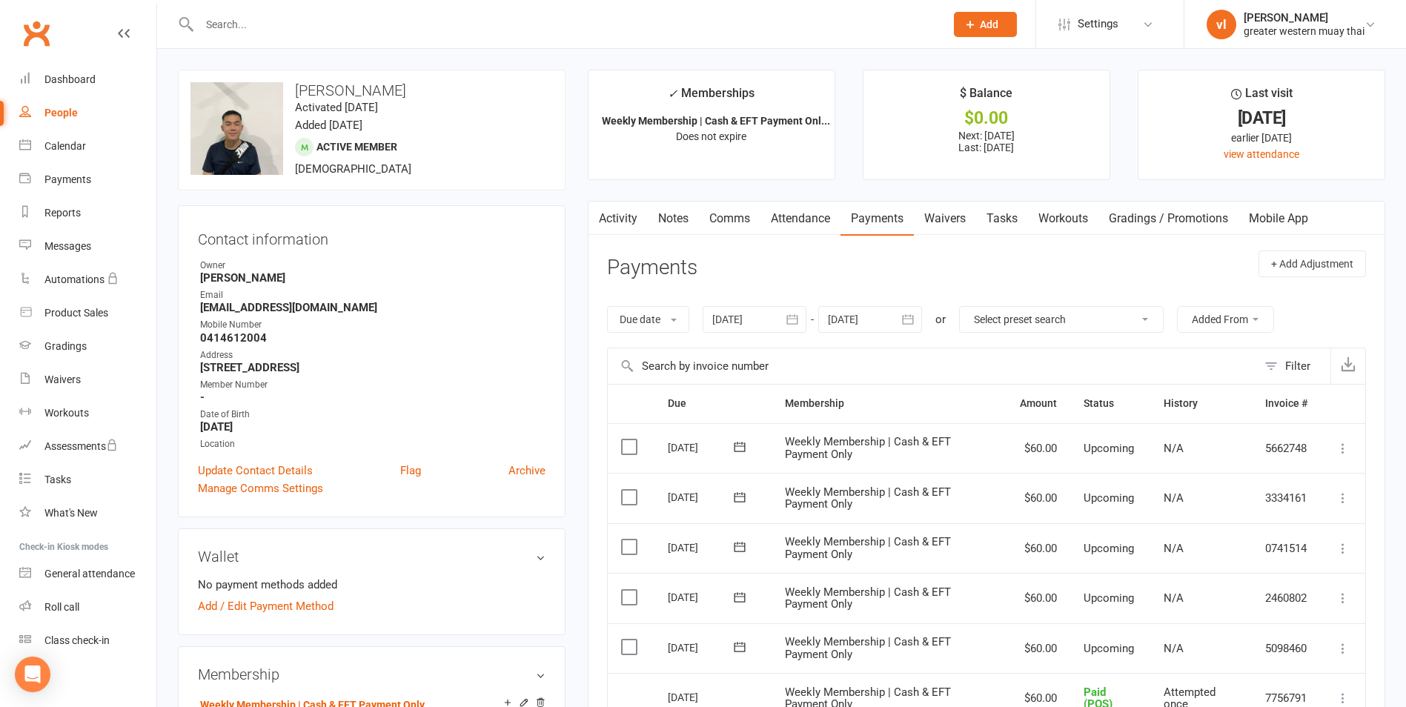
scroll to position [74, 0]
